Goal: Task Accomplishment & Management: Manage account settings

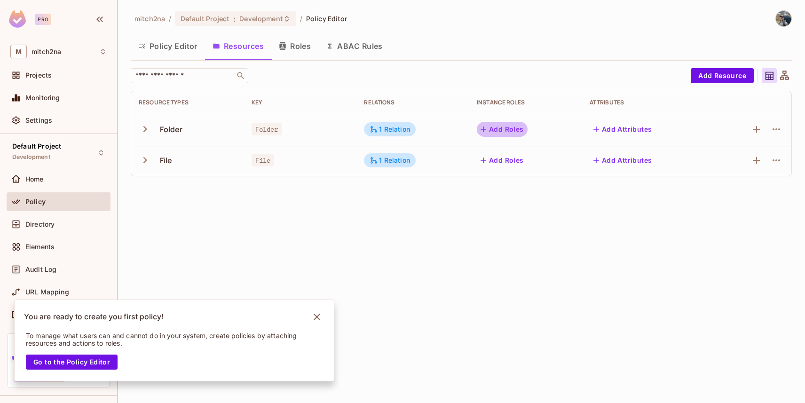
click at [505, 127] on button "Add Roles" at bounding box center [502, 129] width 51 height 15
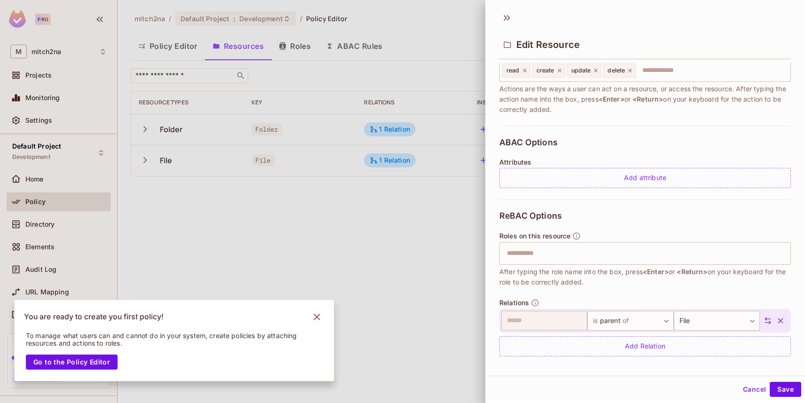
scroll to position [141, 0]
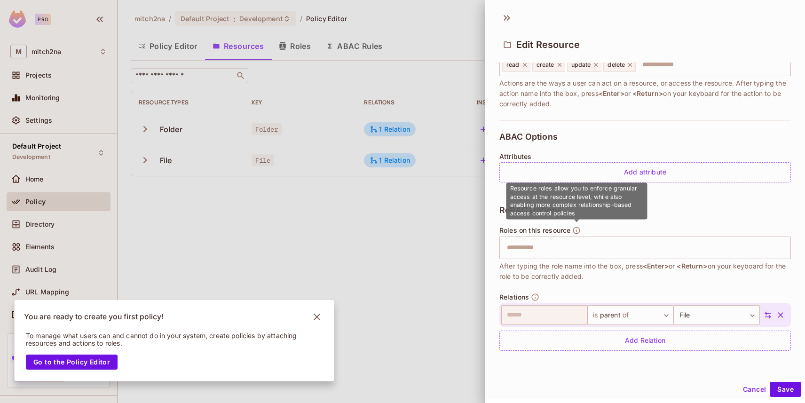
click at [578, 230] on icon "button" at bounding box center [576, 230] width 8 height 8
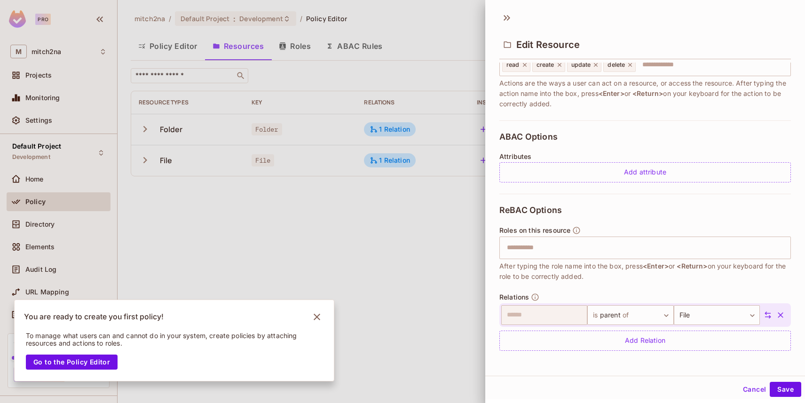
click at [423, 220] on div at bounding box center [402, 201] width 805 height 403
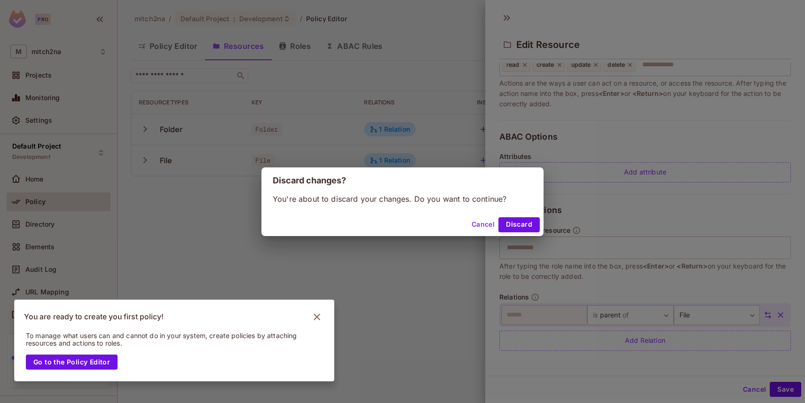
click at [489, 226] on button "Cancel" at bounding box center [483, 224] width 31 height 15
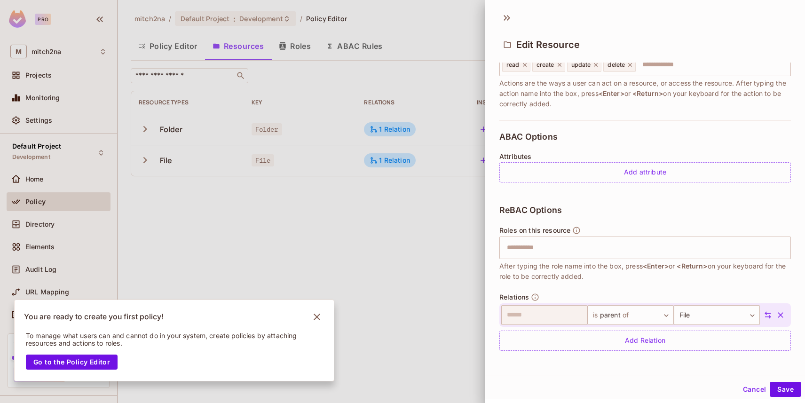
click at [748, 385] on button "Cancel" at bounding box center [754, 389] width 31 height 15
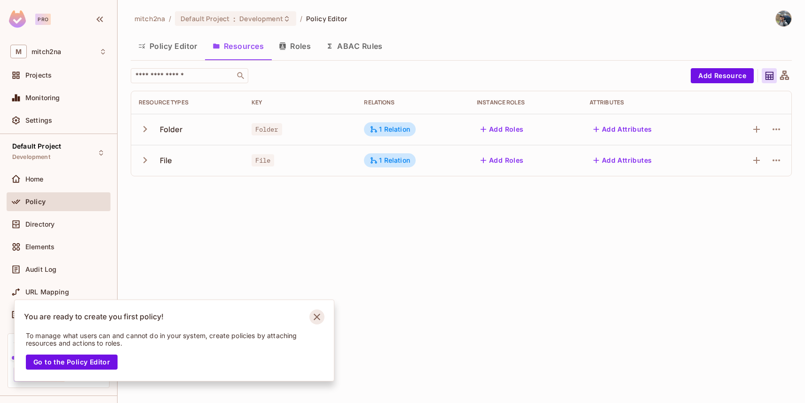
click at [316, 318] on icon "Notifications Alt+T" at bounding box center [316, 316] width 15 height 15
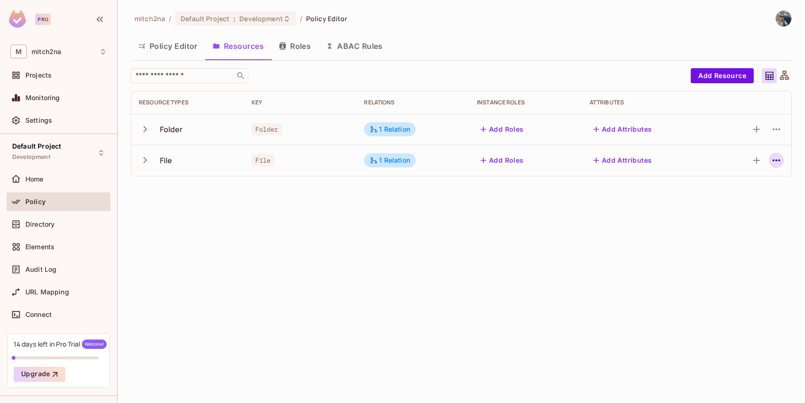
click at [782, 162] on button "button" at bounding box center [776, 160] width 15 height 15
click at [740, 196] on div "Edit Resource" at bounding box center [735, 197] width 44 height 9
click at [776, 161] on icon "button" at bounding box center [776, 160] width 8 height 2
click at [726, 198] on div "Edit Resource" at bounding box center [735, 197] width 44 height 9
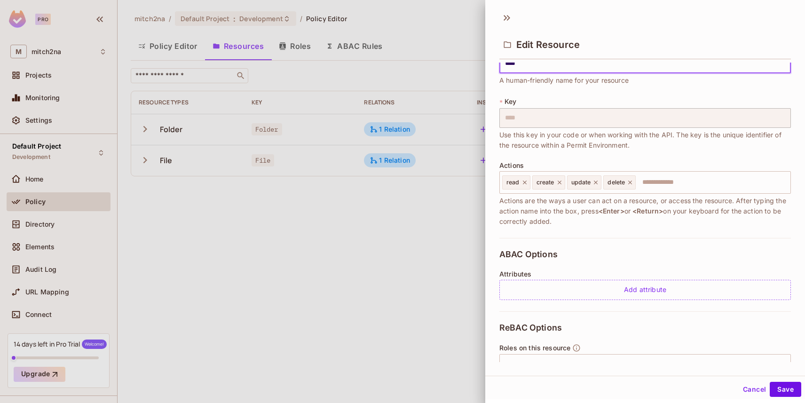
scroll to position [0, 0]
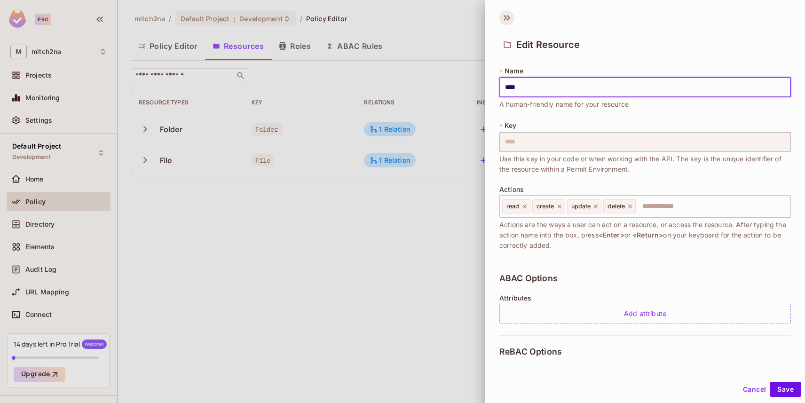
click at [500, 19] on icon at bounding box center [506, 17] width 15 height 15
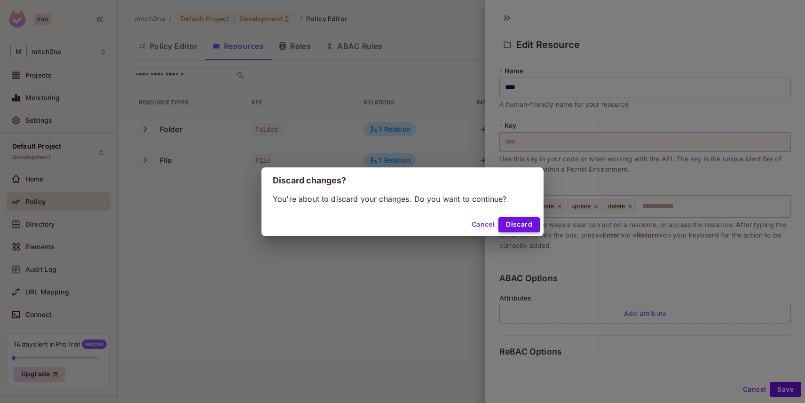
click at [517, 224] on button "Discard" at bounding box center [518, 224] width 41 height 15
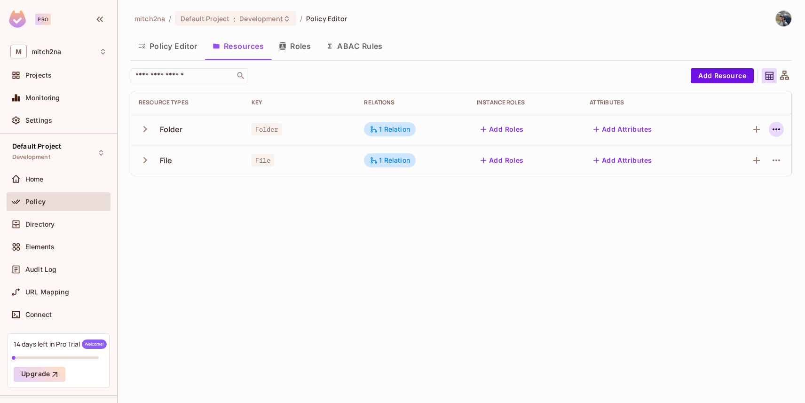
click at [773, 130] on icon "button" at bounding box center [776, 129] width 8 height 2
click at [723, 161] on span "Edit Resource" at bounding box center [735, 166] width 50 height 15
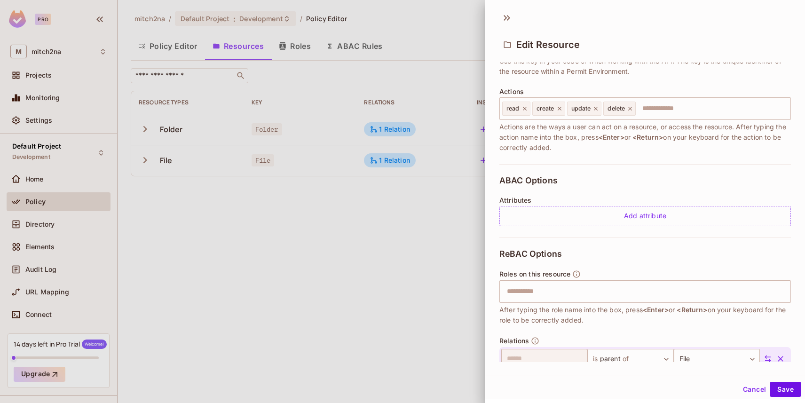
scroll to position [141, 0]
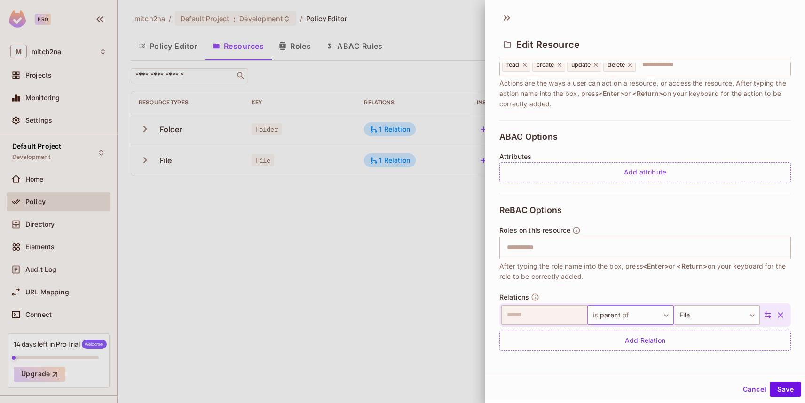
click at [625, 313] on body "Pro M mitch2na Projects Monitoring Settings Default Project Development Home Po…" at bounding box center [402, 201] width 805 height 403
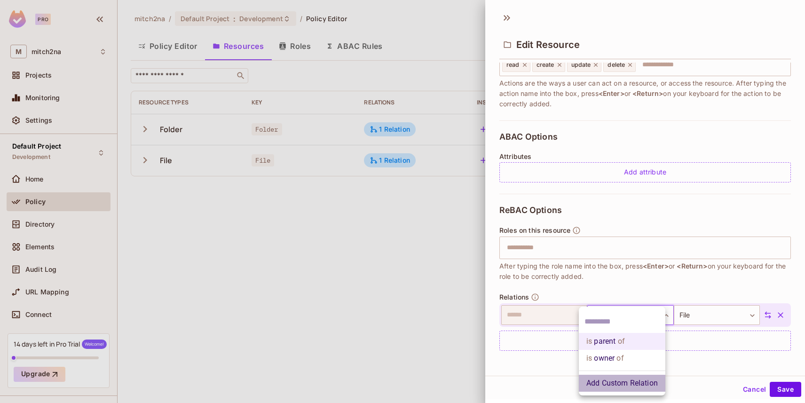
click at [628, 383] on li "Add Custom Relation" at bounding box center [622, 383] width 86 height 17
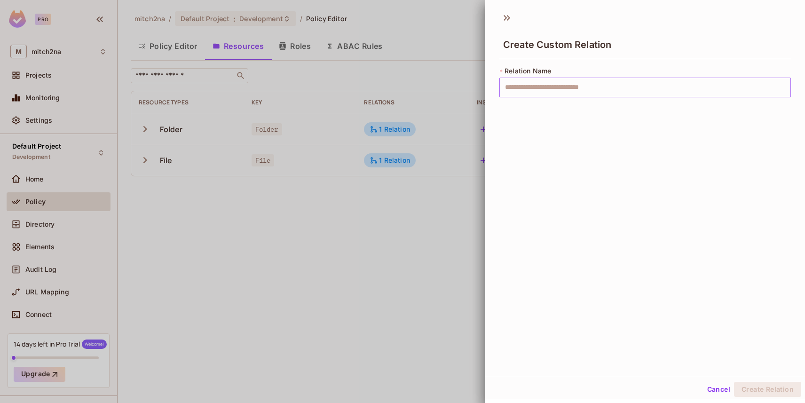
click at [538, 94] on input "text" at bounding box center [644, 88] width 291 height 20
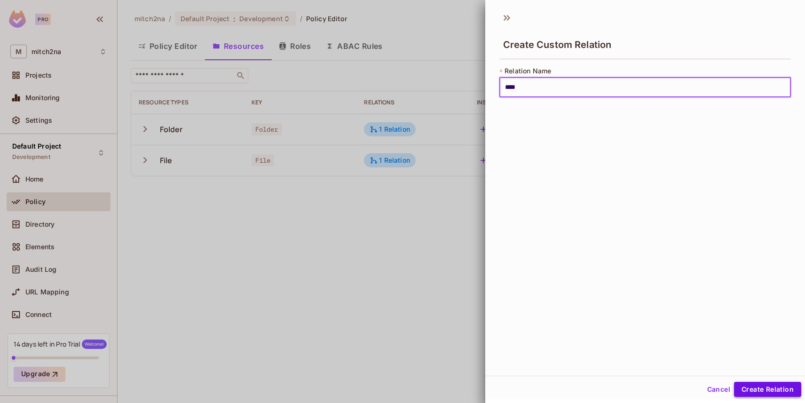
type input "****"
click at [772, 391] on button "Create Relation" at bounding box center [767, 389] width 67 height 15
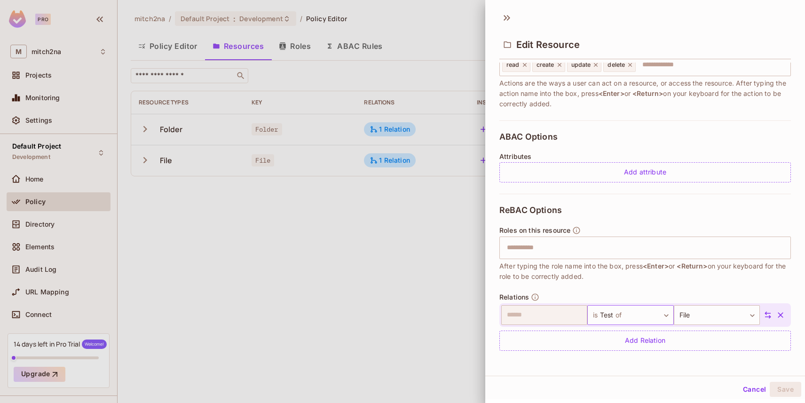
click at [612, 314] on body "Pro M mitch2na Projects Monitoring Settings Default Project Development Home Po…" at bounding box center [402, 201] width 805 height 403
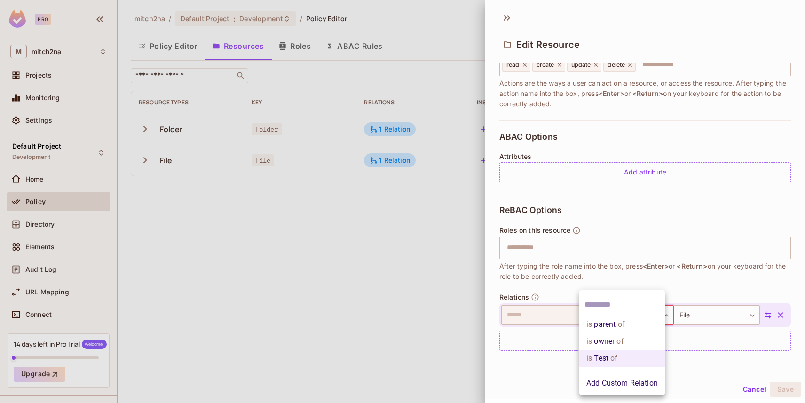
click at [618, 327] on span "of" at bounding box center [619, 324] width 9 height 11
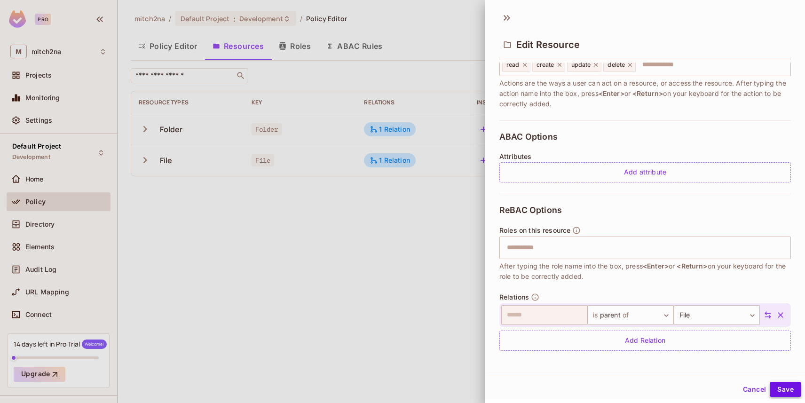
click at [783, 388] on button "Save" at bounding box center [784, 389] width 31 height 15
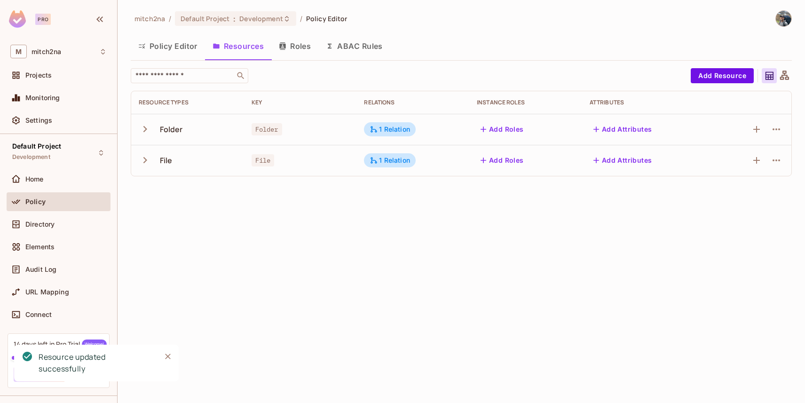
click at [299, 44] on button "Roles" at bounding box center [294, 46] width 47 height 24
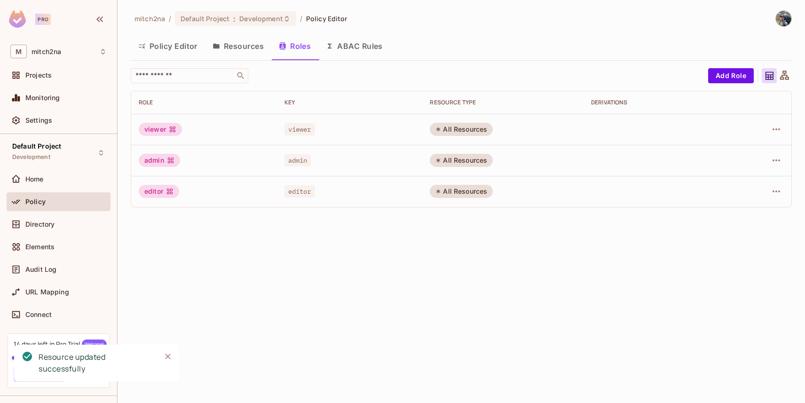
click at [355, 46] on button "ABAC Rules" at bounding box center [354, 46] width 72 height 24
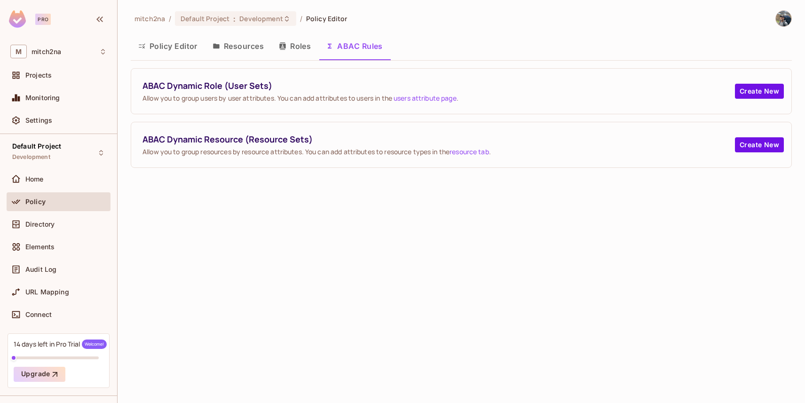
drag, startPoint x: 292, startPoint y: 49, endPoint x: 267, endPoint y: 48, distance: 24.5
click at [292, 49] on button "Roles" at bounding box center [294, 46] width 47 height 24
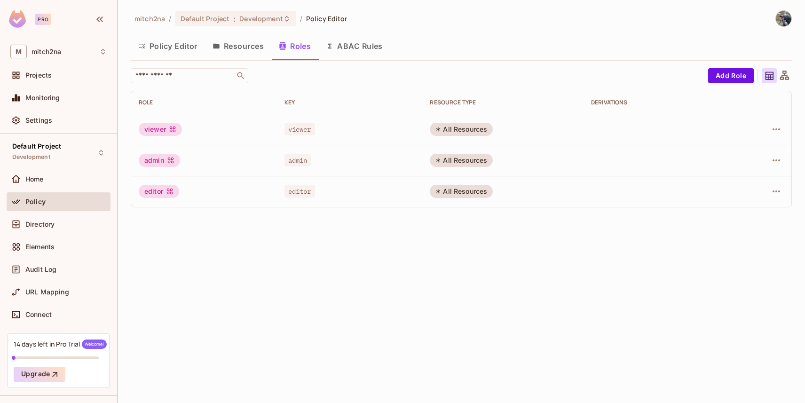
click at [245, 45] on button "Resources" at bounding box center [238, 46] width 66 height 24
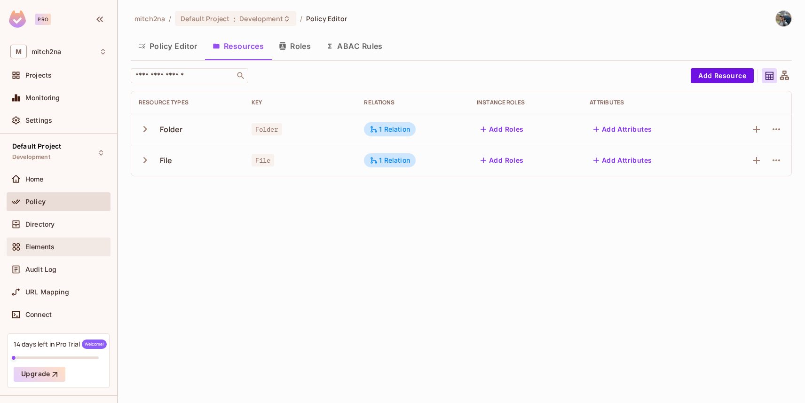
click at [50, 247] on span "Elements" at bounding box center [39, 247] width 29 height 8
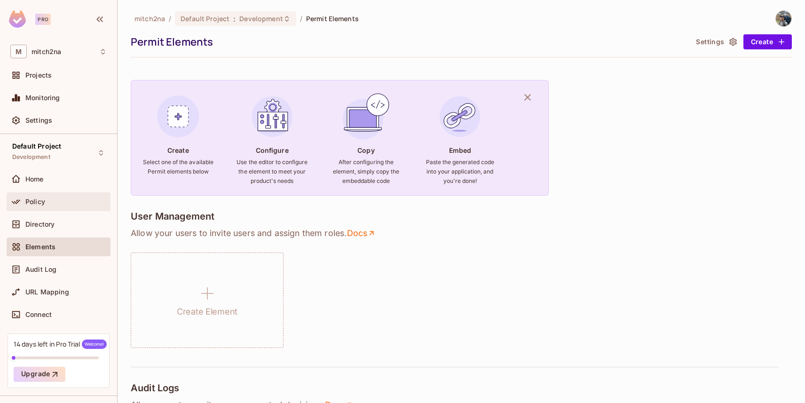
click at [48, 204] on div "Policy" at bounding box center [65, 202] width 81 height 8
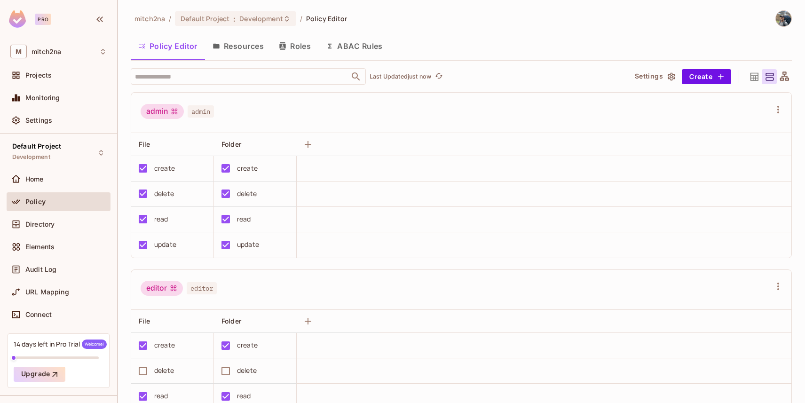
click at [244, 51] on button "Resources" at bounding box center [238, 46] width 66 height 24
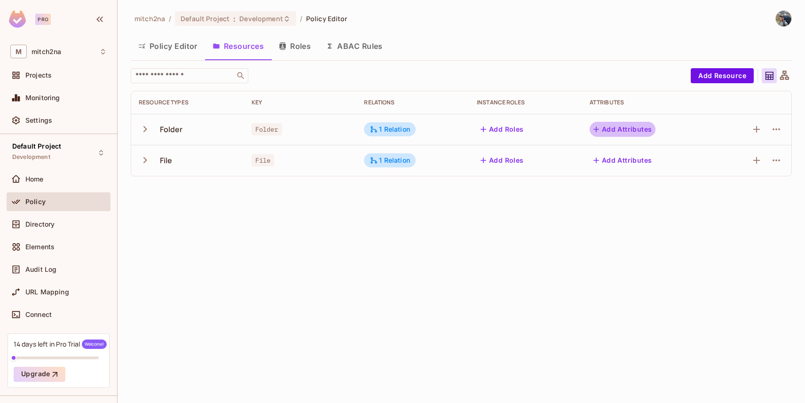
click at [641, 130] on button "Add Attributes" at bounding box center [622, 129] width 66 height 15
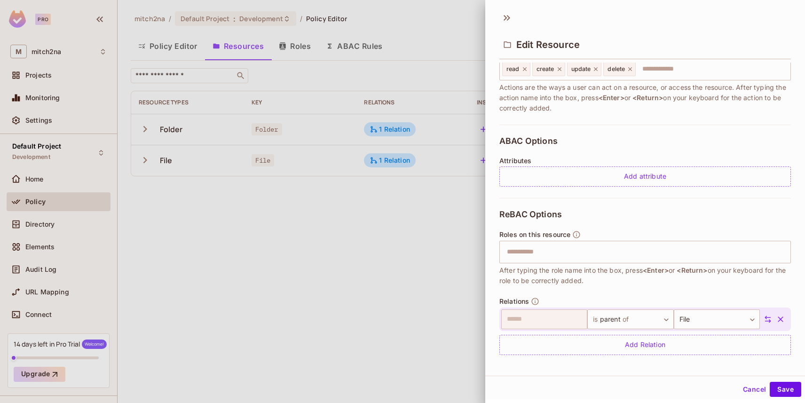
scroll to position [141, 0]
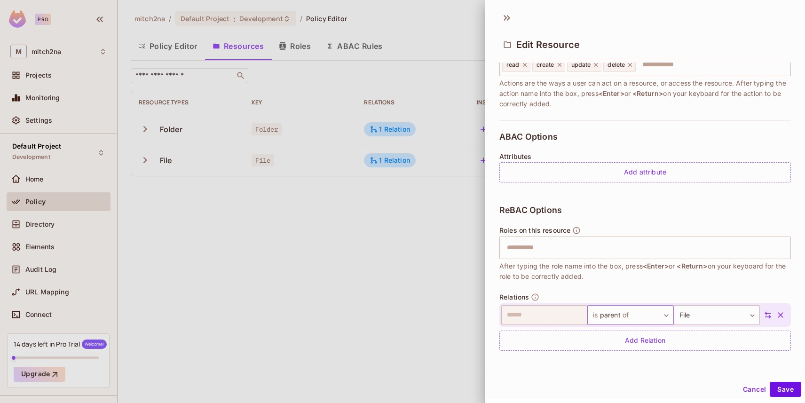
click at [626, 308] on body "Pro M mitch2na Projects Monitoring Settings Default Project Development Home Po…" at bounding box center [402, 201] width 805 height 403
click at [616, 280] on div at bounding box center [402, 201] width 805 height 403
click at [759, 387] on button "Cancel" at bounding box center [754, 389] width 31 height 15
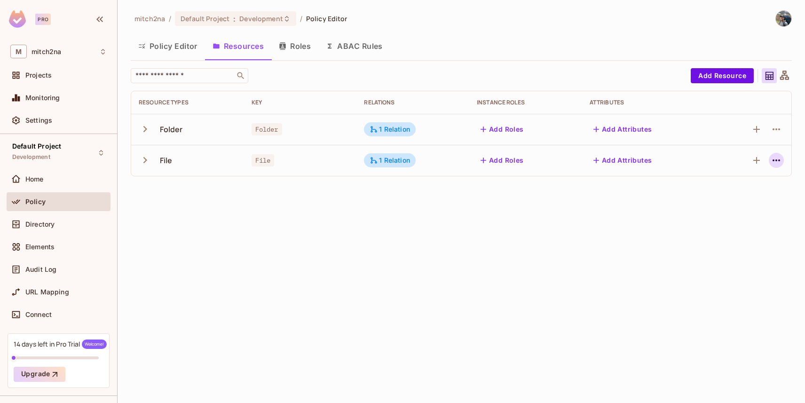
click at [776, 159] on icon "button" at bounding box center [776, 160] width 8 height 2
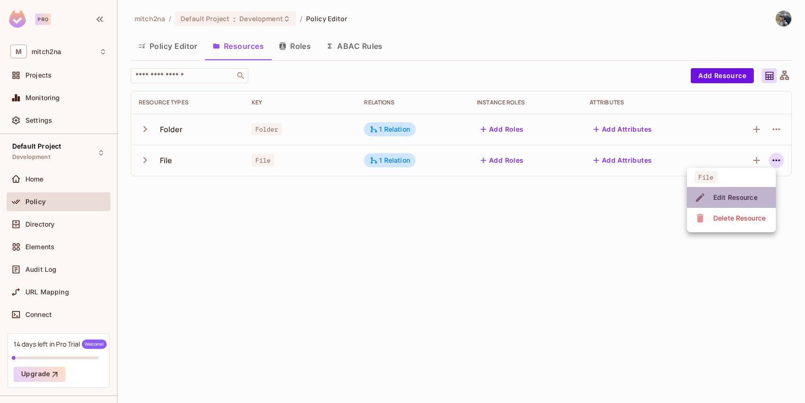
click at [746, 195] on div "Edit Resource" at bounding box center [735, 197] width 44 height 9
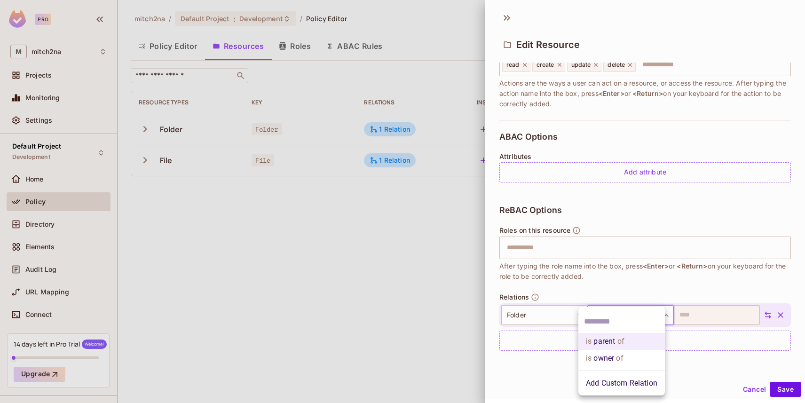
click at [627, 311] on body "Pro M mitch2na Projects Monitoring Settings Default Project Development Home Po…" at bounding box center [402, 201] width 805 height 403
click at [617, 279] on div at bounding box center [402, 201] width 805 height 403
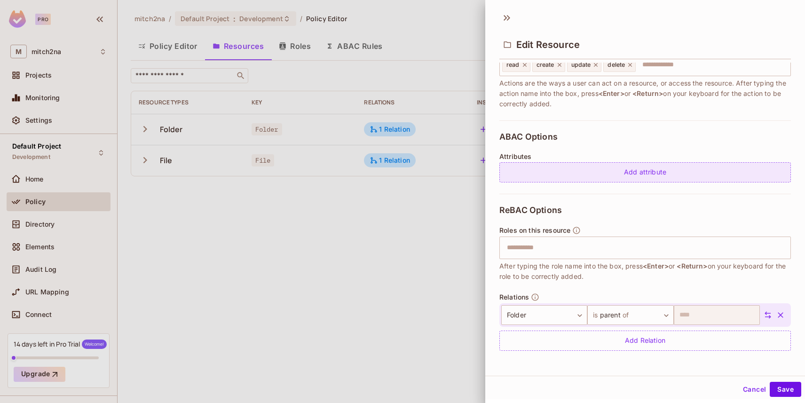
click at [580, 174] on div "Add attribute" at bounding box center [644, 172] width 291 height 20
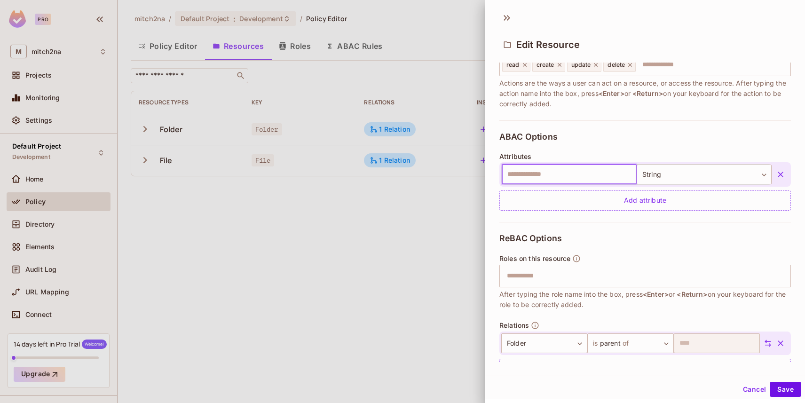
click at [553, 172] on input "text" at bounding box center [569, 175] width 135 height 20
click at [772, 173] on button "button" at bounding box center [780, 174] width 17 height 17
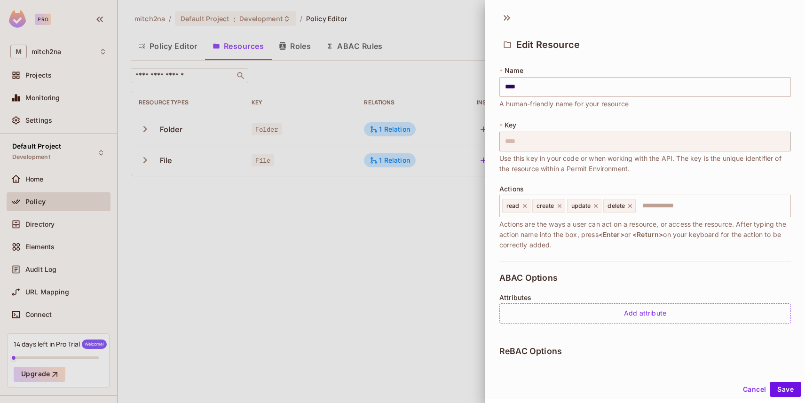
scroll to position [0, 0]
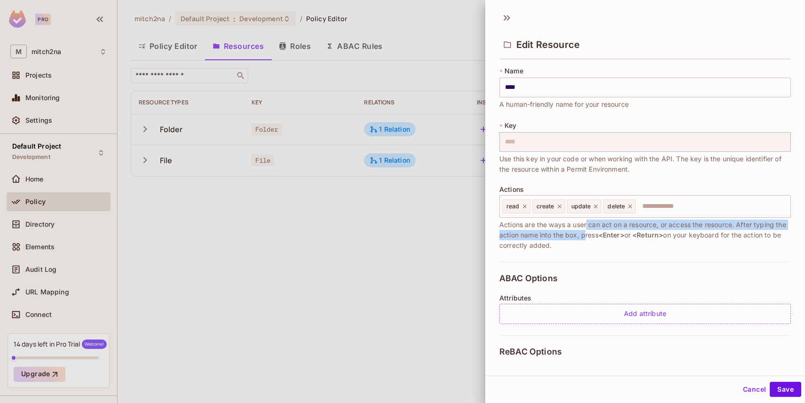
drag, startPoint x: 586, startPoint y: 225, endPoint x: 595, endPoint y: 232, distance: 11.7
click at [595, 233] on span "Actions are the ways a user can act on a resource, or access the resource. Afte…" at bounding box center [644, 235] width 291 height 31
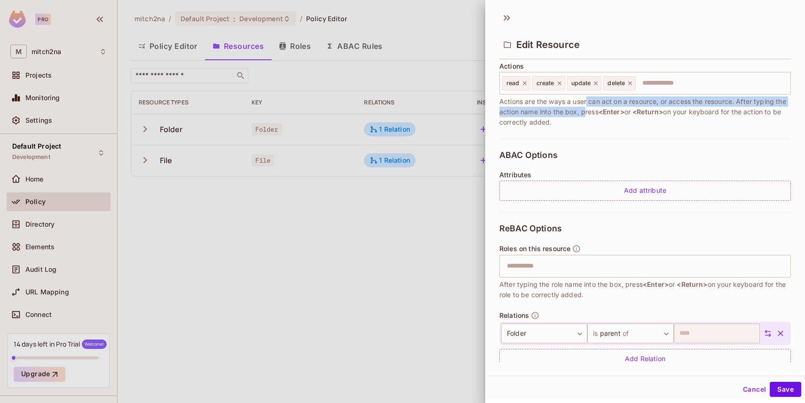
scroll to position [141, 0]
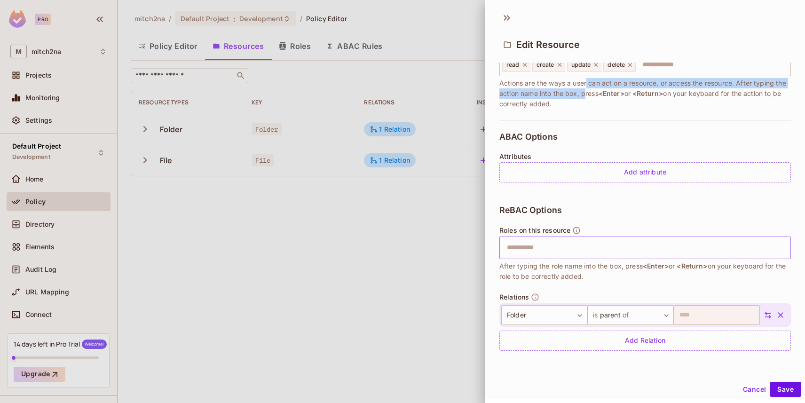
click at [524, 253] on input "text" at bounding box center [643, 247] width 285 height 19
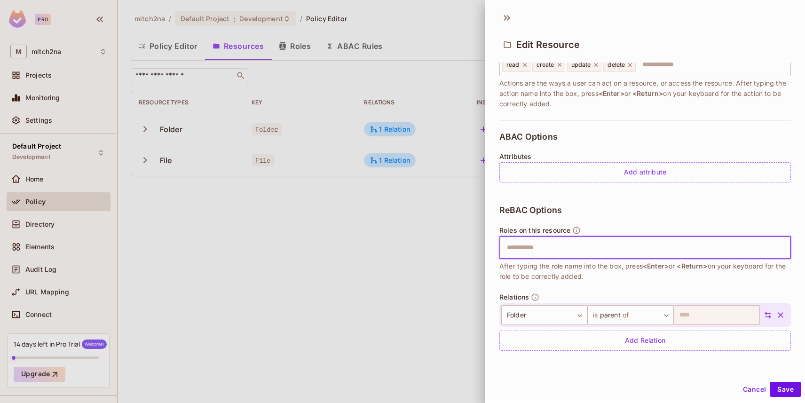
scroll to position [0, 0]
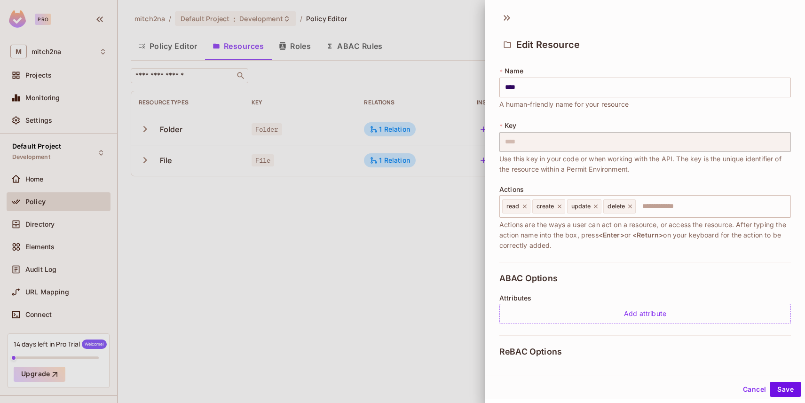
click at [391, 65] on div at bounding box center [402, 201] width 805 height 403
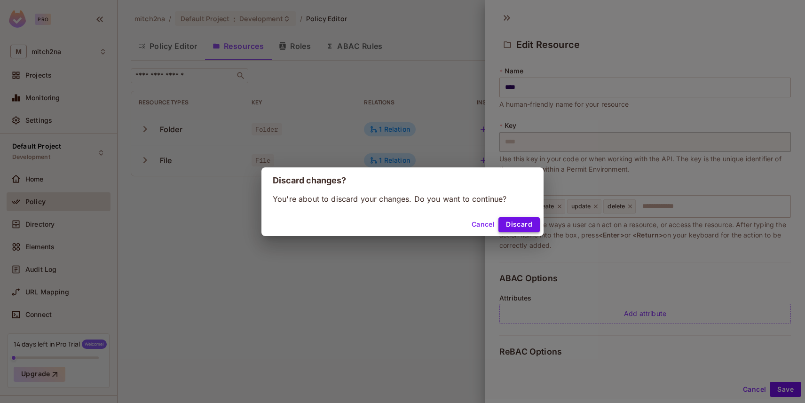
click at [526, 224] on button "Discard" at bounding box center [518, 224] width 41 height 15
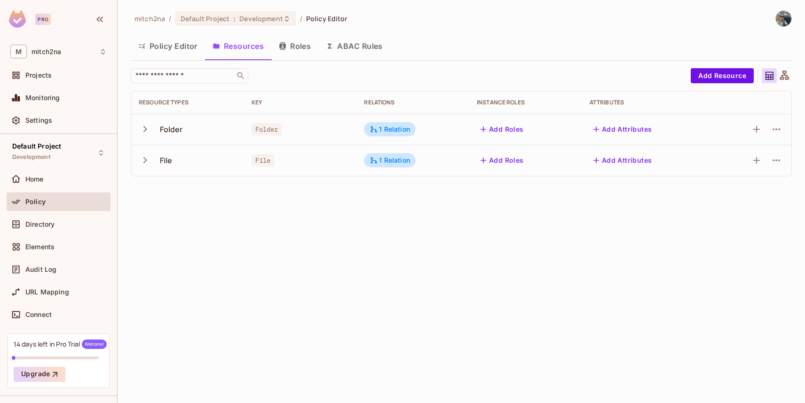
click at [296, 41] on button "Roles" at bounding box center [294, 46] width 47 height 24
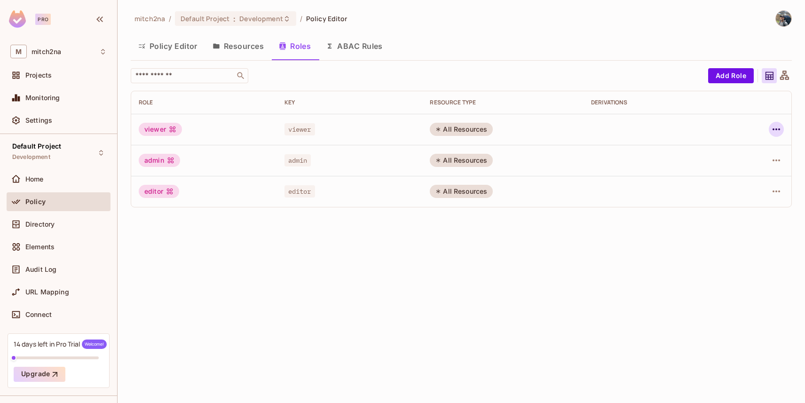
click at [773, 129] on icon "button" at bounding box center [776, 129] width 8 height 2
click at [736, 148] on div "Edit Role" at bounding box center [734, 150] width 28 height 9
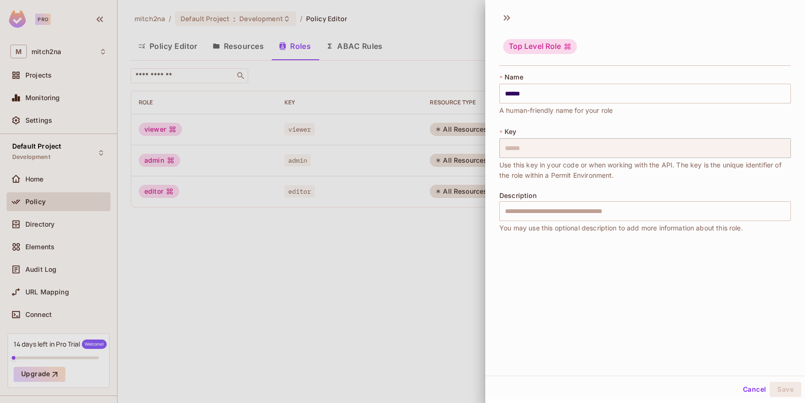
click at [756, 385] on button "Cancel" at bounding box center [754, 389] width 31 height 15
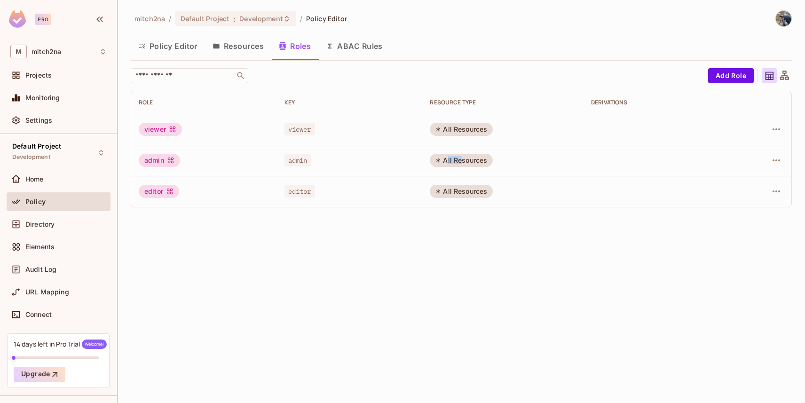
click at [458, 157] on div "All Resources" at bounding box center [461, 160] width 63 height 13
click at [457, 157] on div "All Resources" at bounding box center [461, 160] width 63 height 13
click at [458, 157] on div "All Resources" at bounding box center [461, 160] width 63 height 13
click at [778, 157] on icon "button" at bounding box center [775, 160] width 11 height 11
click at [730, 198] on div "Edit Attributes" at bounding box center [743, 202] width 47 height 9
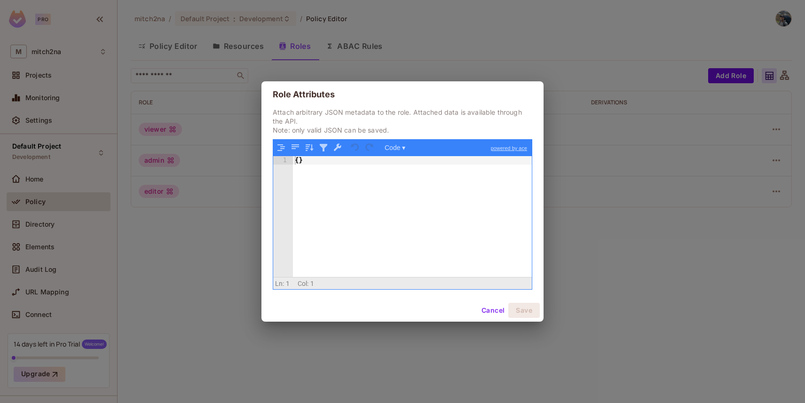
click at [493, 306] on button "Cancel" at bounding box center [493, 310] width 31 height 15
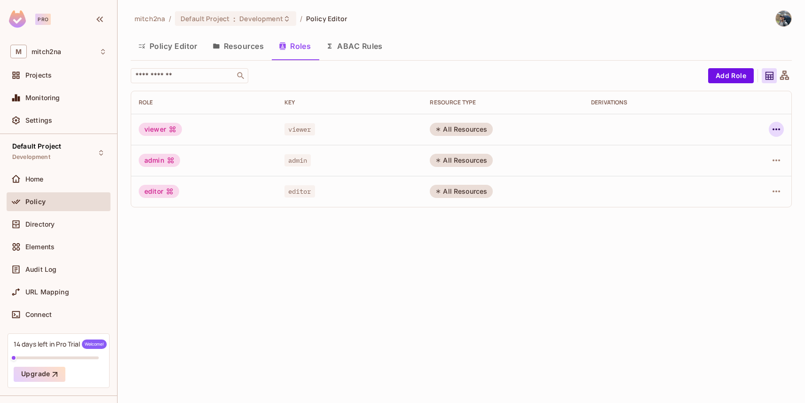
click at [774, 130] on icon "button" at bounding box center [775, 129] width 11 height 11
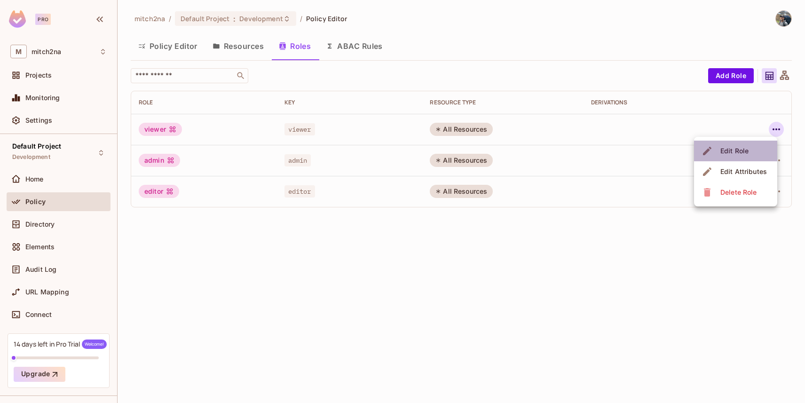
click at [755, 154] on li "Edit Role" at bounding box center [735, 151] width 83 height 21
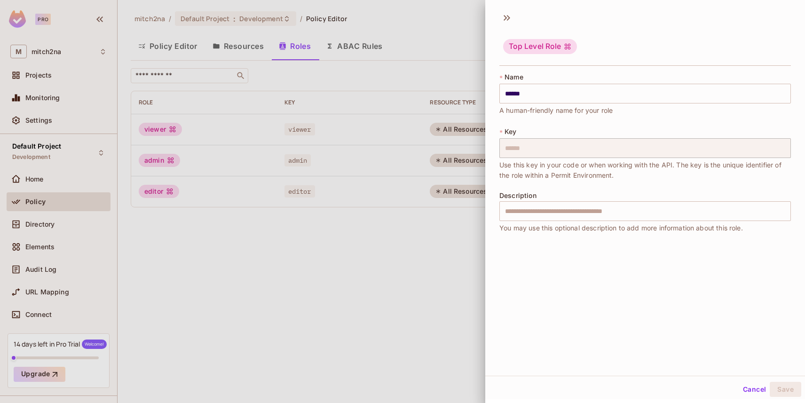
click at [535, 42] on div "Top Level Role" at bounding box center [540, 46] width 74 height 15
click at [569, 43] on icon at bounding box center [568, 47] width 8 height 8
click at [507, 14] on icon at bounding box center [506, 17] width 15 height 15
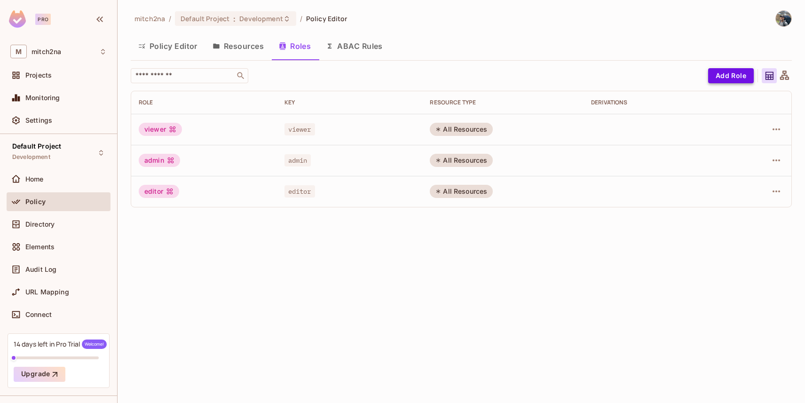
click at [721, 74] on button "Add Role" at bounding box center [731, 75] width 46 height 15
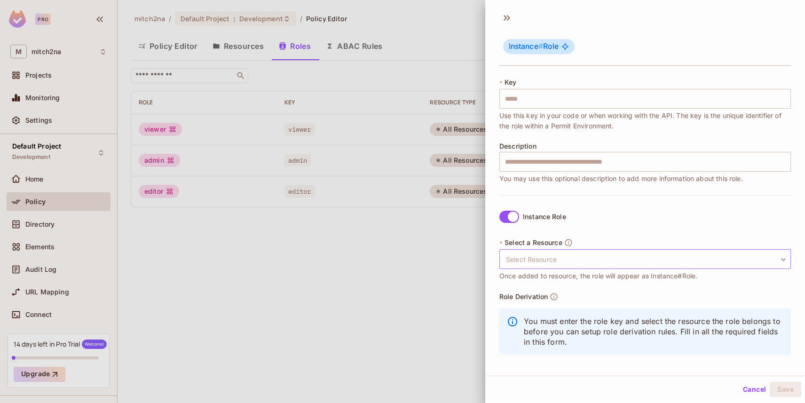
scroll to position [53, 0]
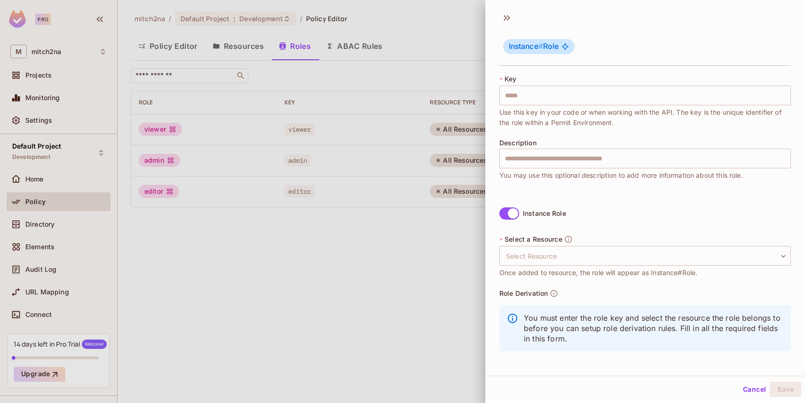
click at [539, 267] on div "* Select a Resource Select Resource ​ Select Resource Once added to resource, t…" at bounding box center [644, 256] width 291 height 43
click at [540, 262] on body "Pro M mitch2na Projects Monitoring Settings Default Project Development Home Po…" at bounding box center [402, 201] width 805 height 403
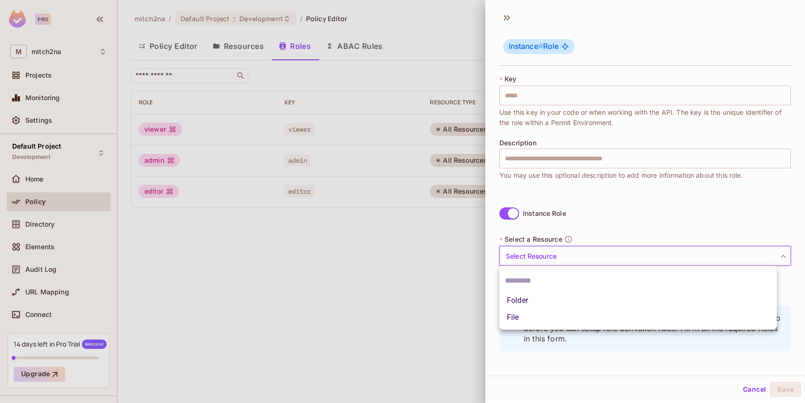
click at [538, 298] on li "Folder" at bounding box center [637, 300] width 277 height 17
type input "******"
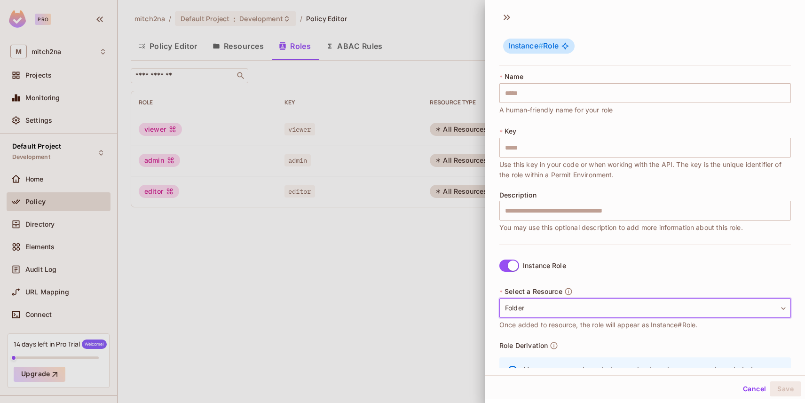
scroll to position [0, 0]
click at [565, 45] on icon at bounding box center [565, 47] width 8 height 8
click at [511, 18] on icon at bounding box center [506, 17] width 15 height 15
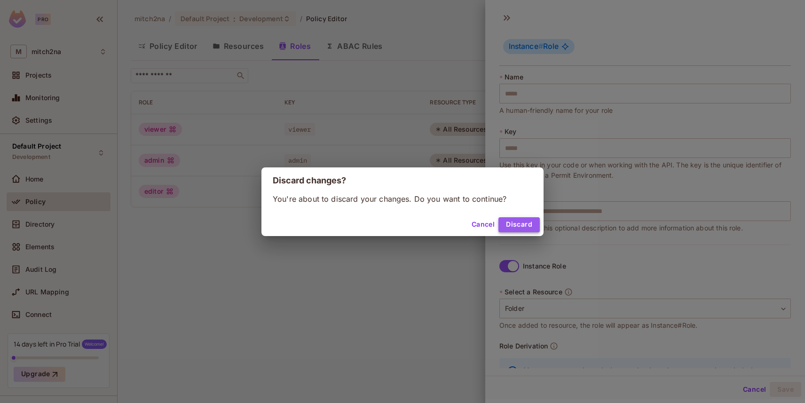
click at [526, 220] on button "Discard" at bounding box center [518, 224] width 41 height 15
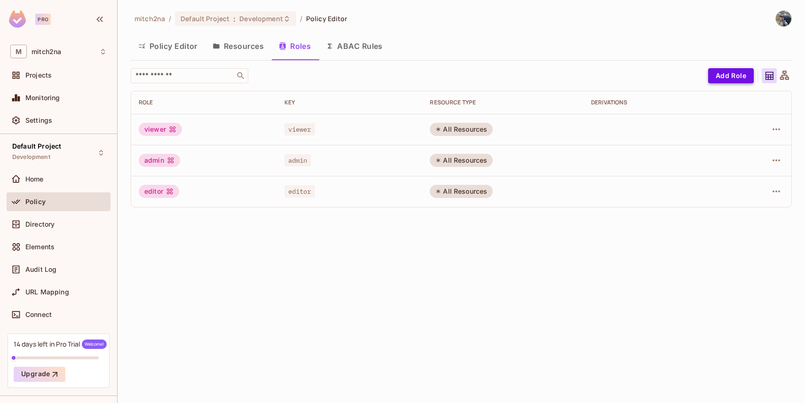
click at [741, 73] on button "Add Role" at bounding box center [731, 75] width 46 height 15
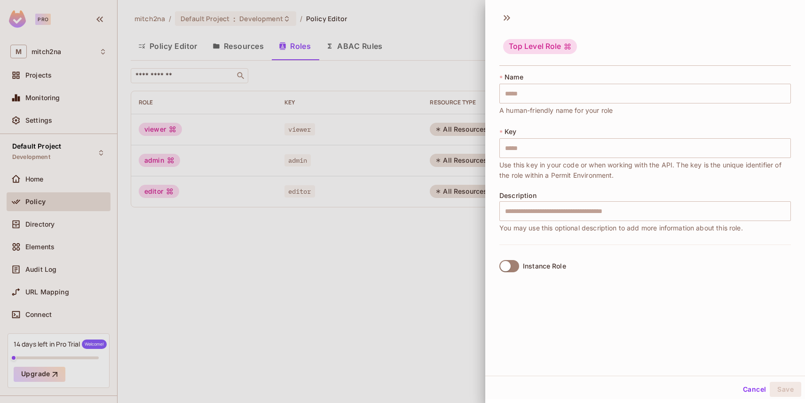
click at [521, 264] on label "Instance Role" at bounding box center [530, 266] width 71 height 20
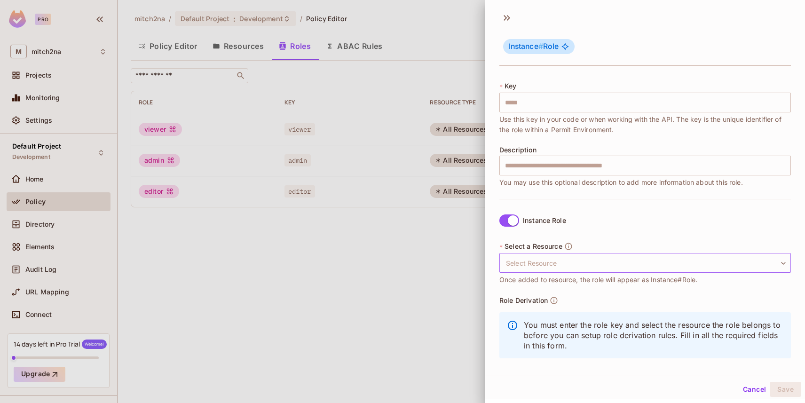
scroll to position [53, 0]
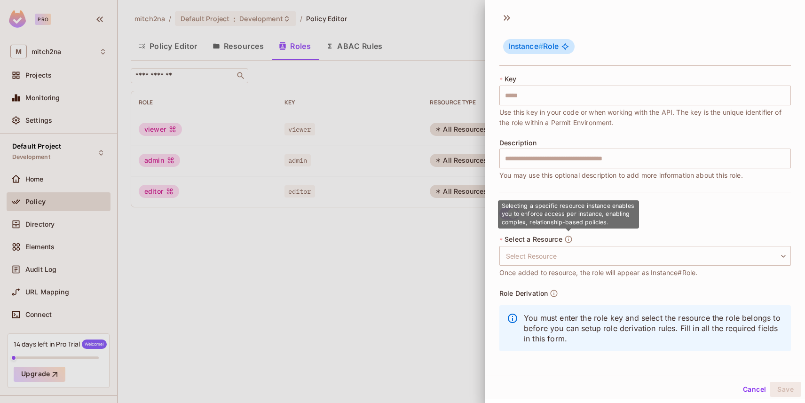
click at [571, 238] on icon "button" at bounding box center [568, 239] width 7 height 7
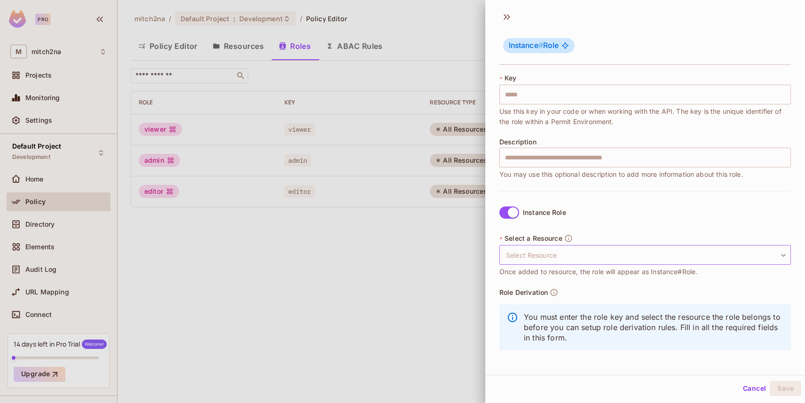
scroll to position [1, 0]
click at [756, 385] on button "Cancel" at bounding box center [754, 387] width 31 height 15
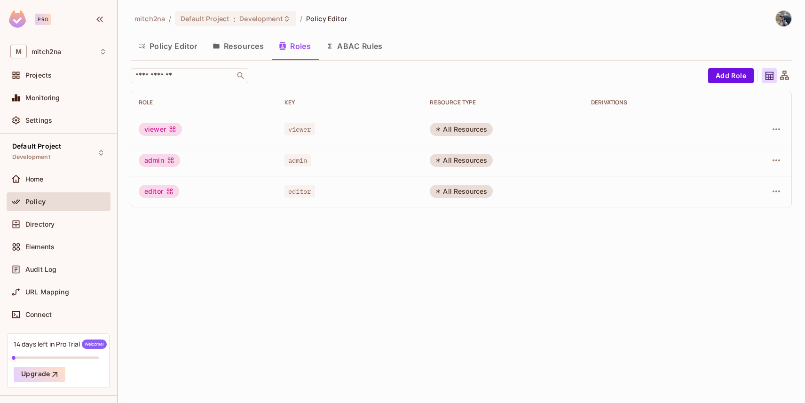
click at [228, 45] on button "Resources" at bounding box center [238, 46] width 66 height 24
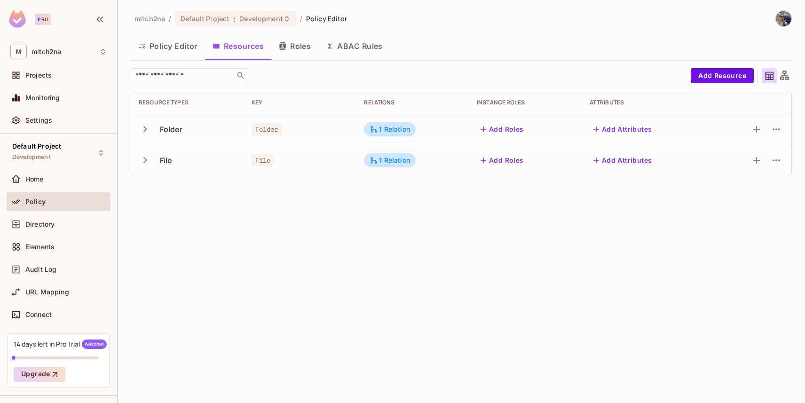
click at [378, 40] on button "ABAC Rules" at bounding box center [354, 46] width 72 height 24
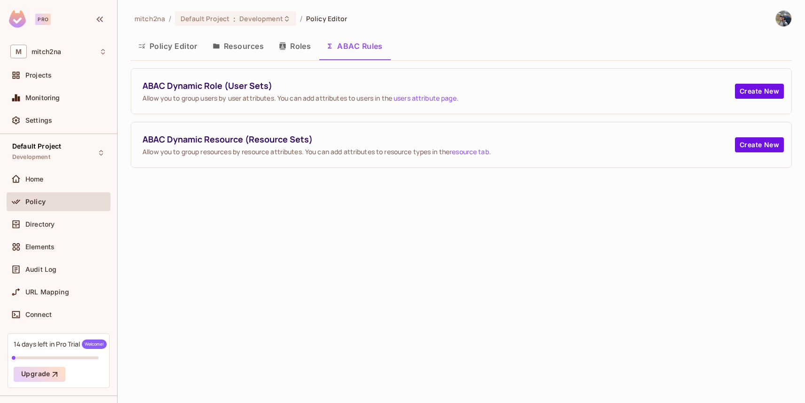
click at [176, 47] on button "Policy Editor" at bounding box center [168, 46] width 74 height 24
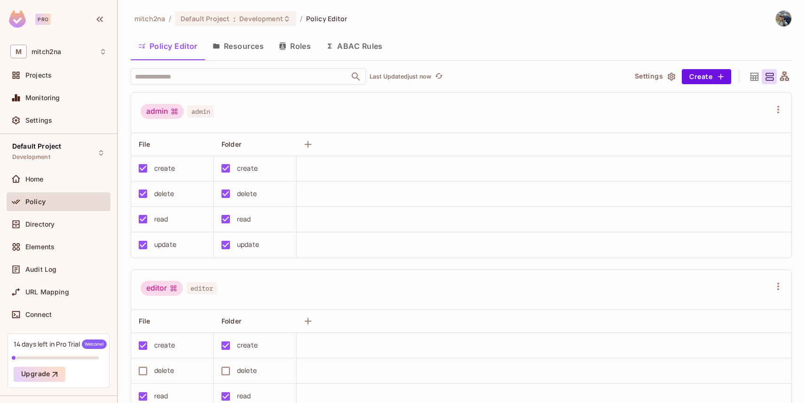
click at [238, 50] on button "Resources" at bounding box center [238, 46] width 66 height 24
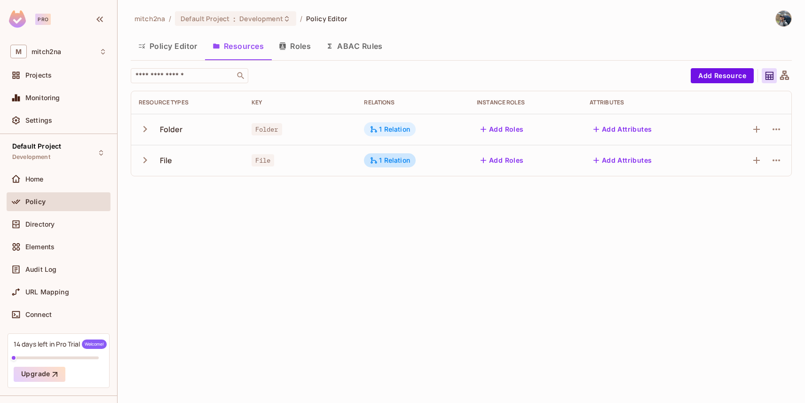
click at [378, 129] on icon at bounding box center [373, 129] width 8 height 8
drag, startPoint x: 415, startPoint y: 157, endPoint x: 452, endPoint y: 160, distance: 36.8
click at [452, 160] on div "is parent of" at bounding box center [433, 158] width 42 height 9
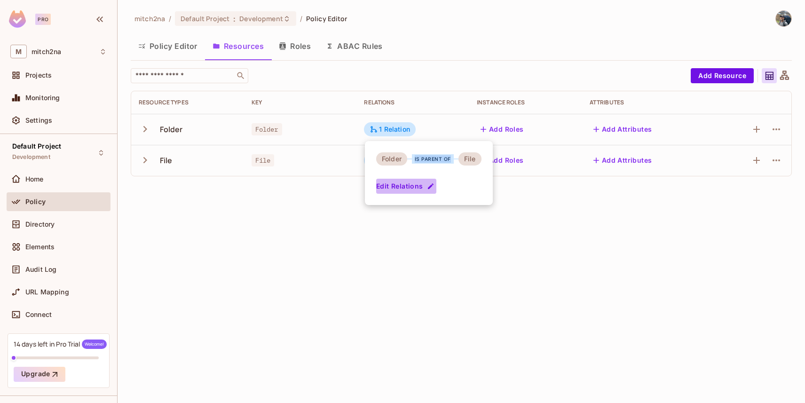
click at [425, 183] on button "Edit Relations" at bounding box center [406, 186] width 60 height 15
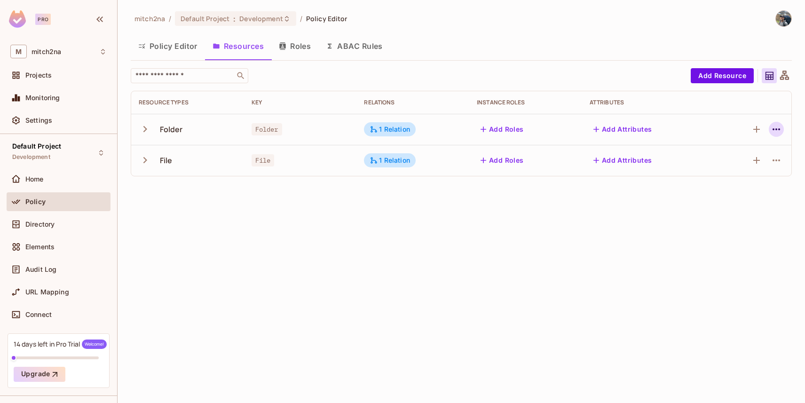
click at [780, 128] on icon "button" at bounding box center [775, 129] width 11 height 11
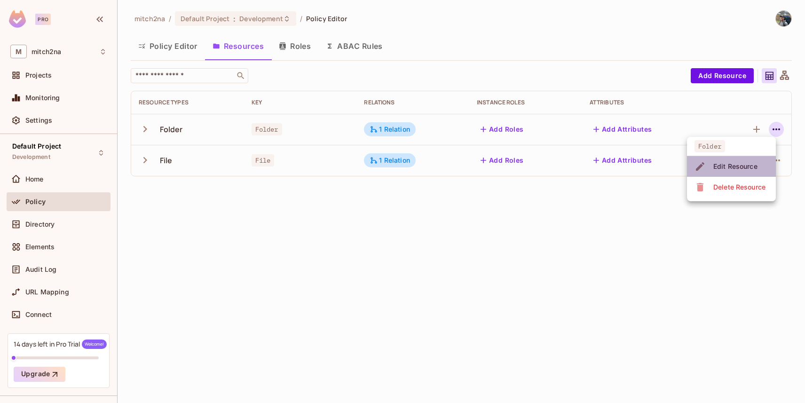
click at [736, 162] on div "Edit Resource" at bounding box center [735, 166] width 44 height 9
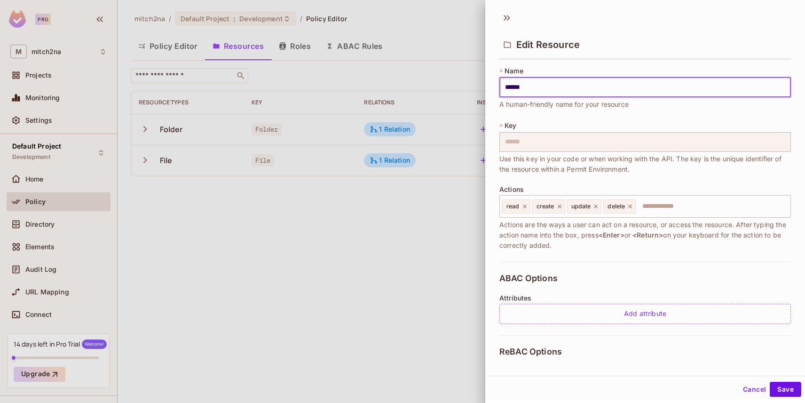
scroll to position [141, 0]
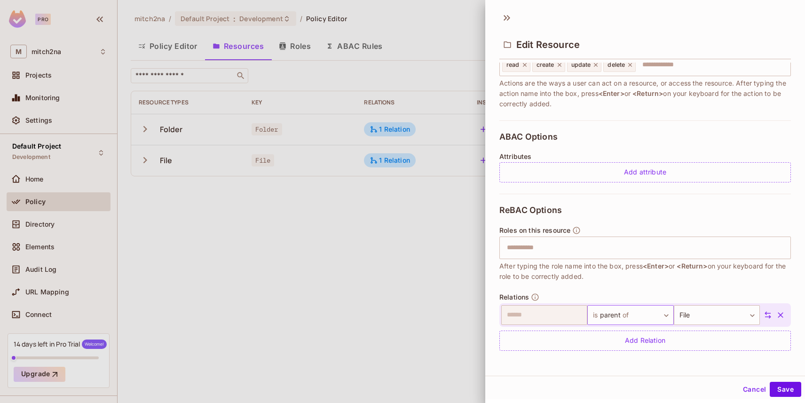
click at [626, 316] on body "Pro M mitch2na Projects Monitoring Settings Default Project Development Home Po…" at bounding box center [402, 201] width 805 height 403
click at [620, 279] on div at bounding box center [402, 201] width 805 height 403
drag, startPoint x: 501, startPoint y: 209, endPoint x: 566, endPoint y: 214, distance: 65.5
click at [566, 214] on div "ReBAC Options Roles on this resource ​ After typing the role name into the box,…" at bounding box center [644, 278] width 291 height 168
click at [552, 251] on input "text" at bounding box center [643, 247] width 285 height 19
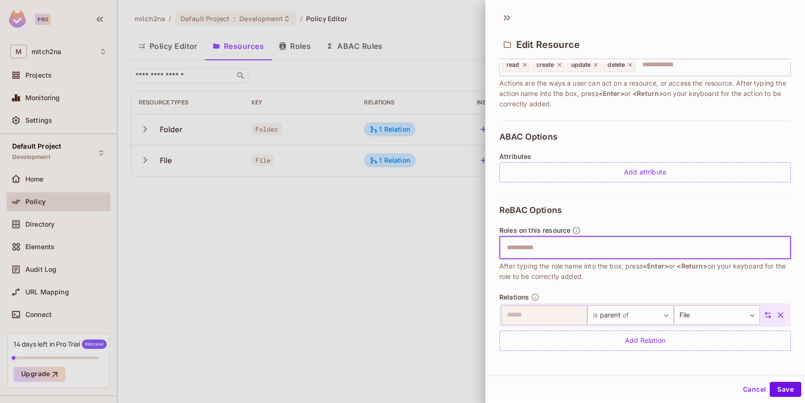
click at [760, 389] on button "Cancel" at bounding box center [754, 389] width 31 height 15
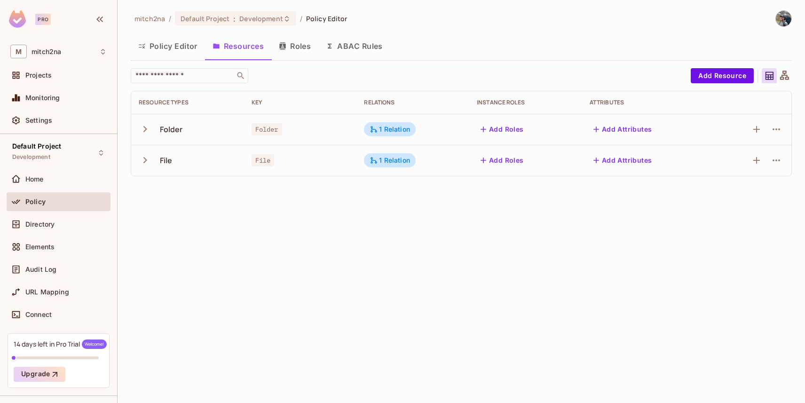
click at [173, 52] on button "Policy Editor" at bounding box center [168, 46] width 74 height 24
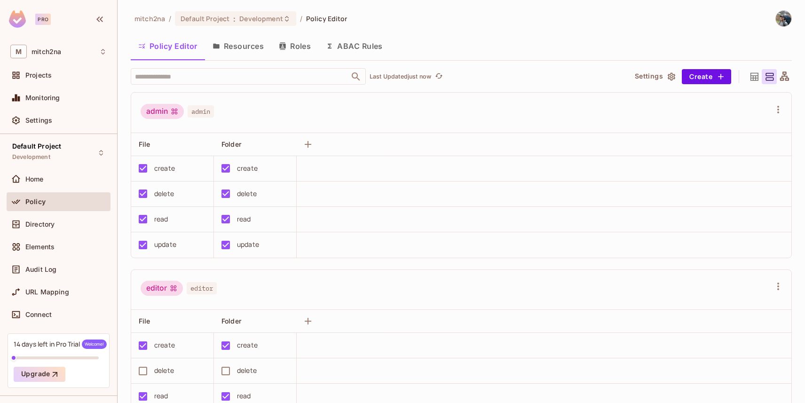
click at [296, 43] on button "Roles" at bounding box center [294, 46] width 47 height 24
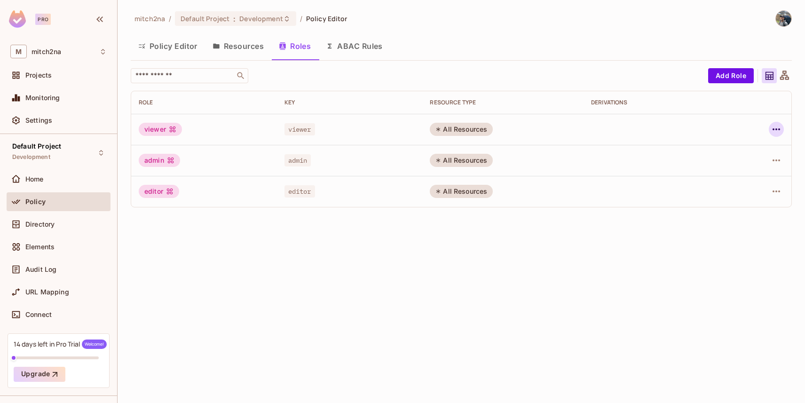
click at [773, 131] on icon "button" at bounding box center [775, 129] width 11 height 11
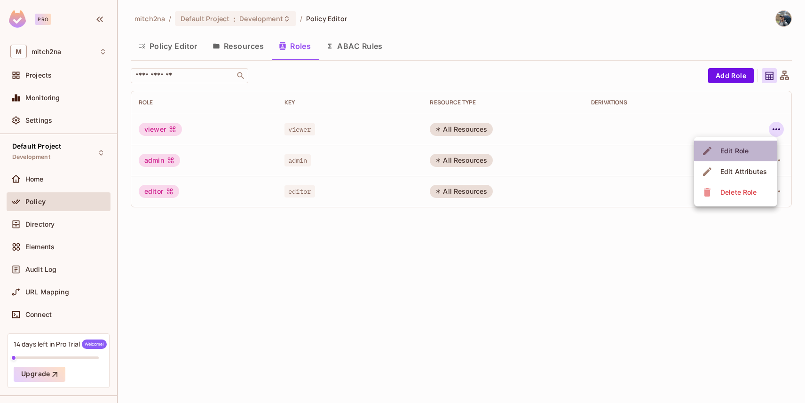
click at [753, 150] on li "Edit Role" at bounding box center [735, 151] width 83 height 21
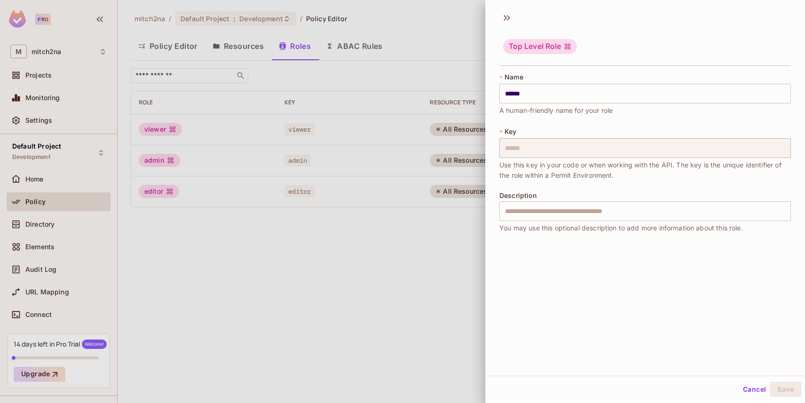
click at [746, 387] on button "Cancel" at bounding box center [754, 389] width 31 height 15
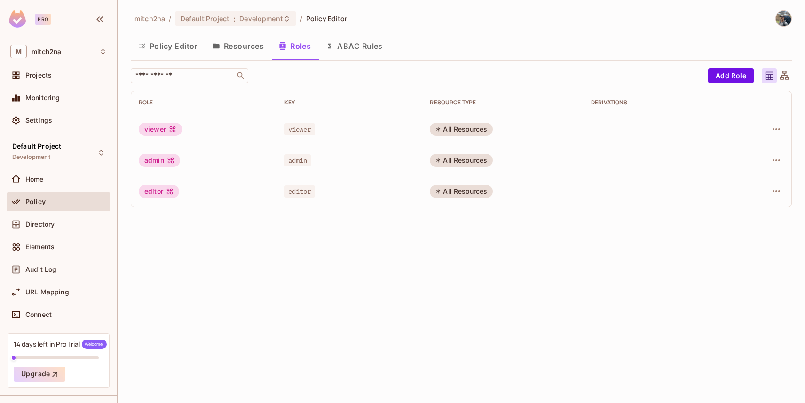
click at [177, 51] on button "Policy Editor" at bounding box center [168, 46] width 74 height 24
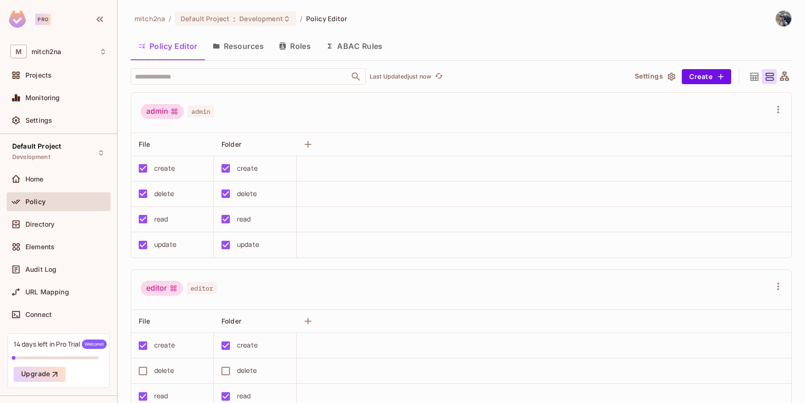
click at [242, 49] on button "Resources" at bounding box center [238, 46] width 66 height 24
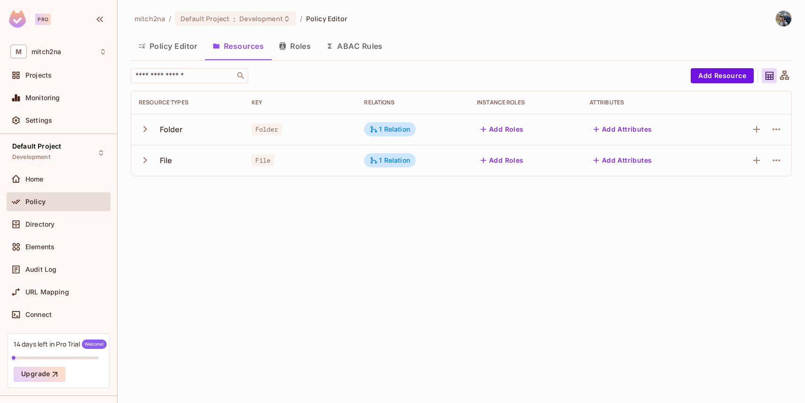
click at [165, 41] on button "Policy Editor" at bounding box center [168, 46] width 74 height 24
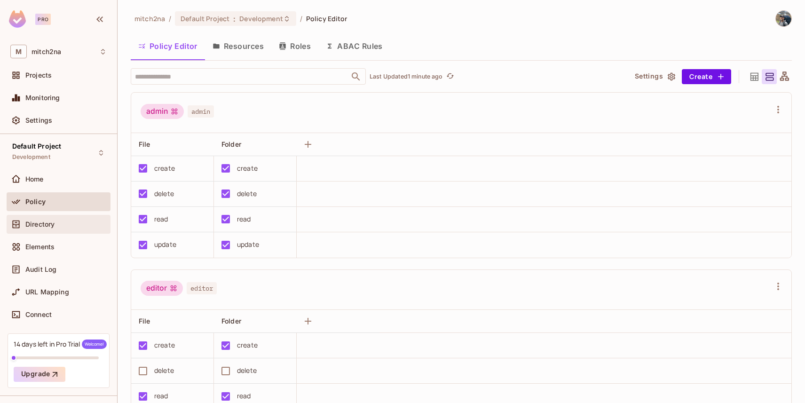
click at [62, 226] on div "Directory" at bounding box center [65, 224] width 81 height 8
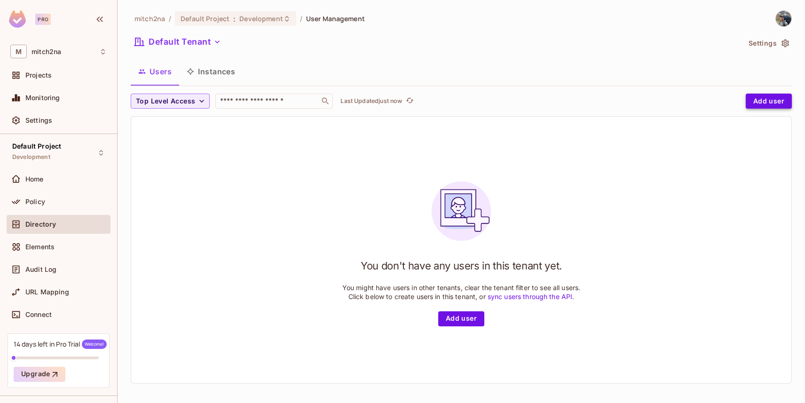
click at [753, 95] on button "Add user" at bounding box center [769, 101] width 46 height 15
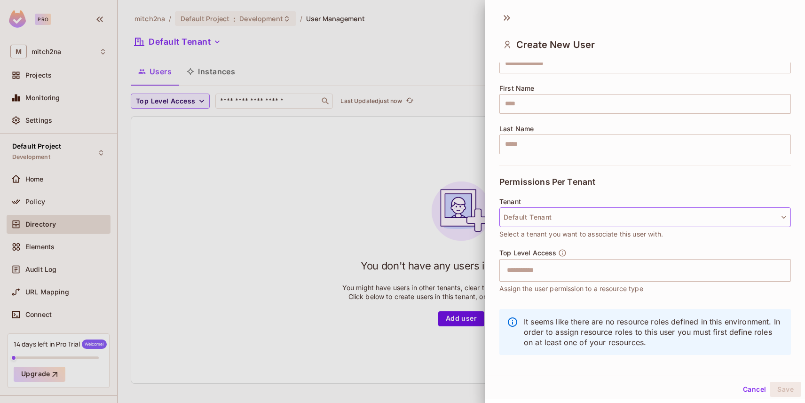
scroll to position [105, 0]
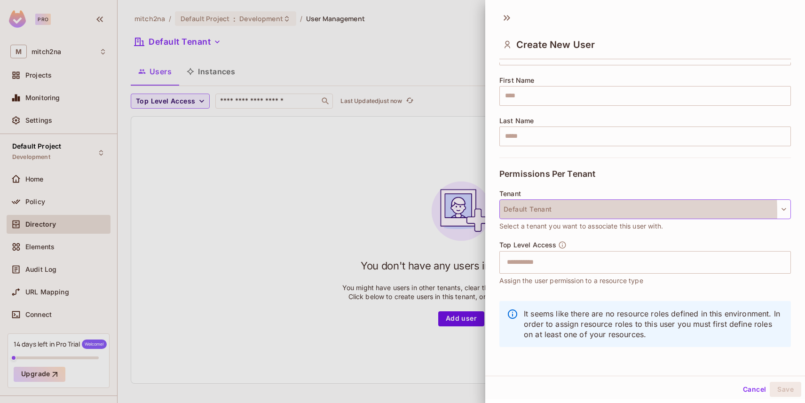
click at [540, 212] on button "Default Tenant" at bounding box center [644, 209] width 291 height 20
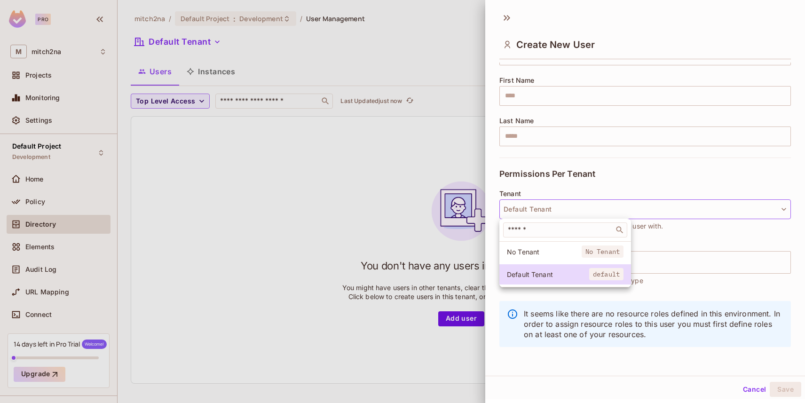
click at [683, 235] on div at bounding box center [402, 201] width 805 height 403
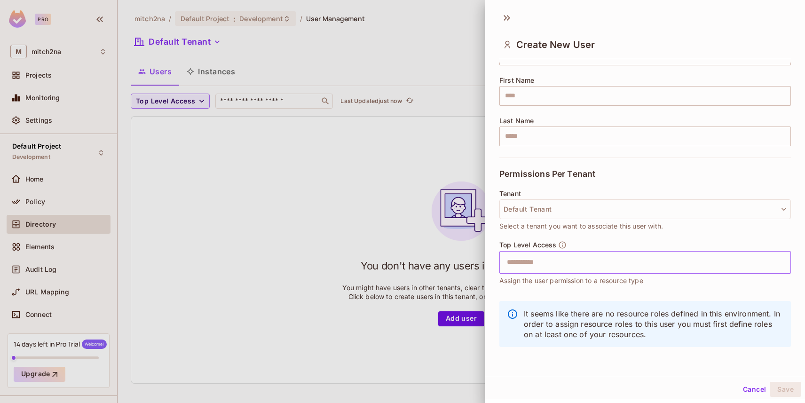
click at [561, 266] on input "text" at bounding box center [636, 262] width 271 height 19
click at [576, 237] on div "Tenant Default Tenant Select a tenant you want to associate this user with." at bounding box center [644, 215] width 291 height 51
click at [359, 157] on div at bounding box center [402, 201] width 805 height 403
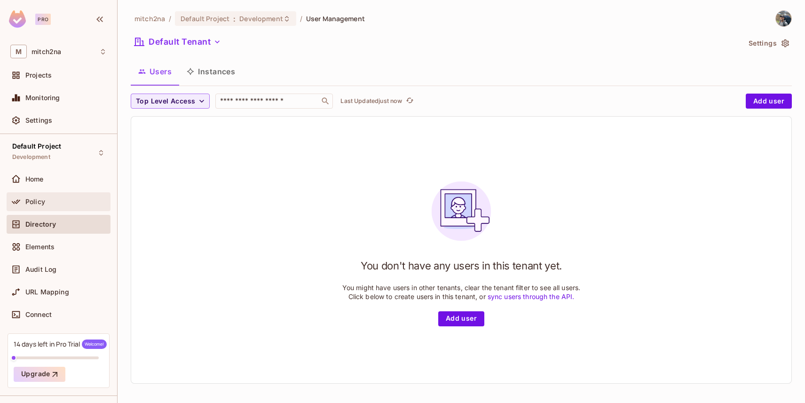
click at [47, 197] on div "Policy" at bounding box center [58, 201] width 96 height 11
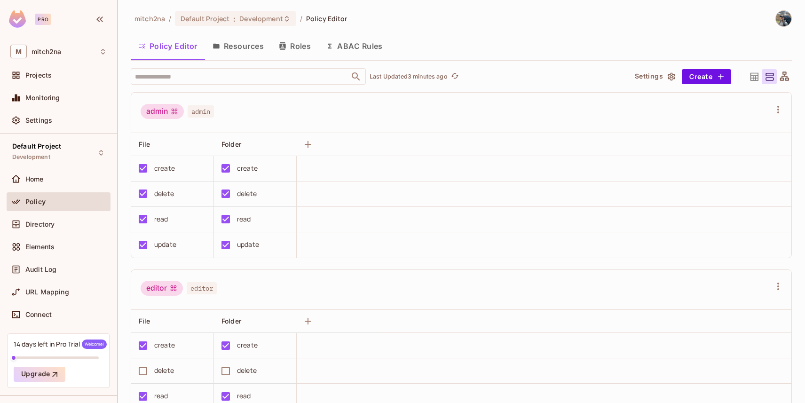
click at [235, 51] on button "Resources" at bounding box center [238, 46] width 66 height 24
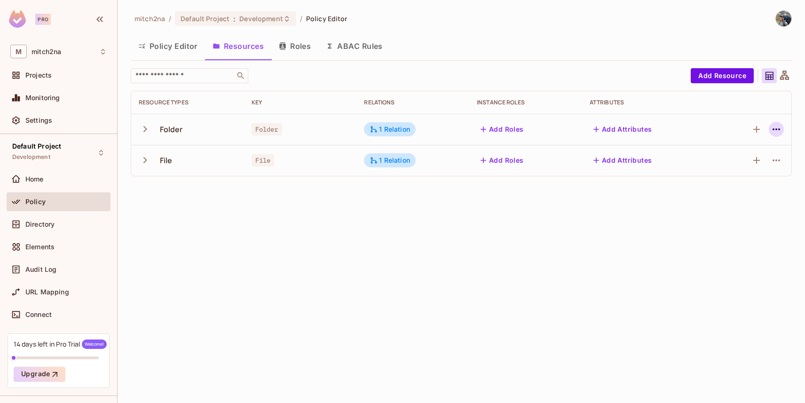
click at [779, 130] on icon "button" at bounding box center [775, 129] width 11 height 11
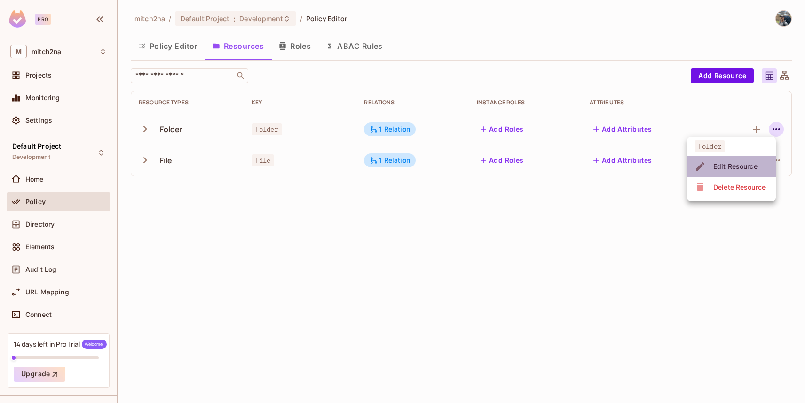
drag, startPoint x: 722, startPoint y: 163, endPoint x: 697, endPoint y: 168, distance: 25.9
click at [722, 163] on div "Edit Resource" at bounding box center [735, 166] width 44 height 9
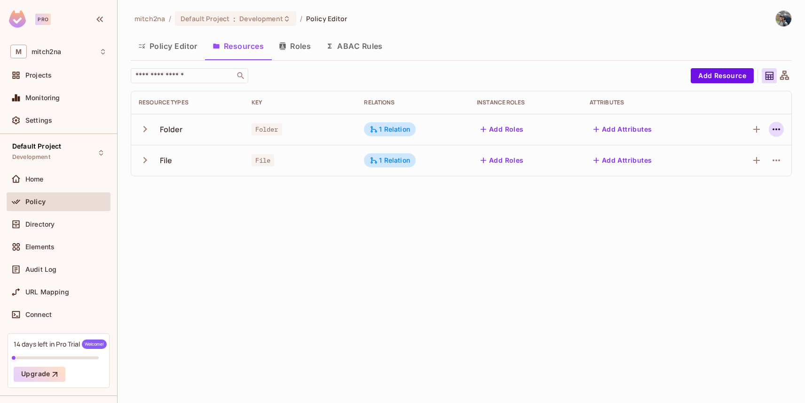
click at [772, 129] on icon "button" at bounding box center [775, 129] width 11 height 11
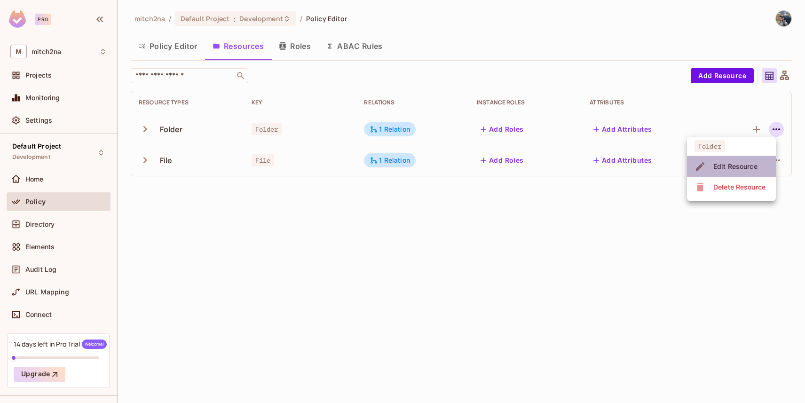
click at [719, 168] on div "Edit Resource" at bounding box center [735, 166] width 44 height 9
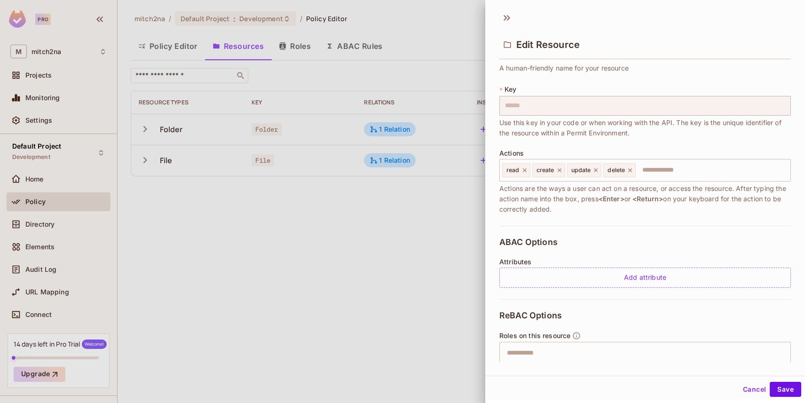
scroll to position [141, 0]
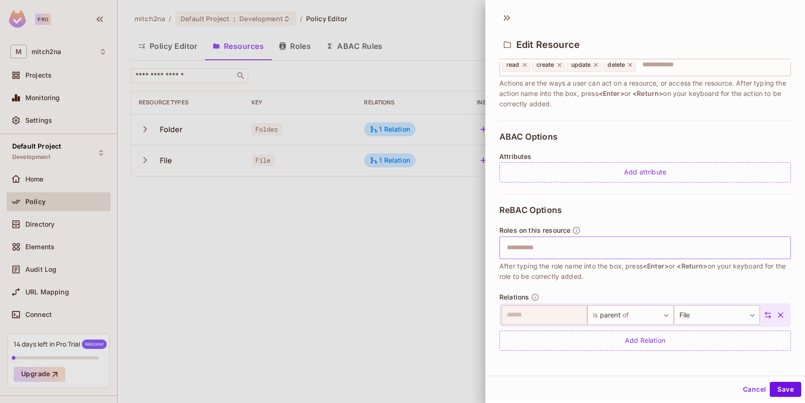
click at [537, 242] on input "text" at bounding box center [643, 247] width 285 height 19
type input "*****"
type input "****"
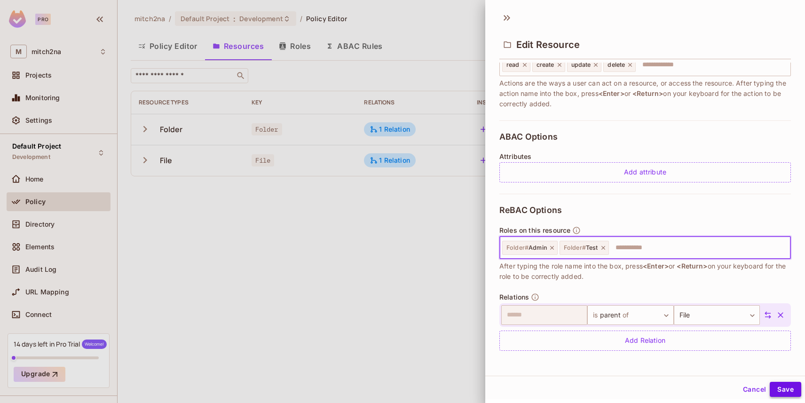
click at [775, 392] on button "Save" at bounding box center [784, 389] width 31 height 15
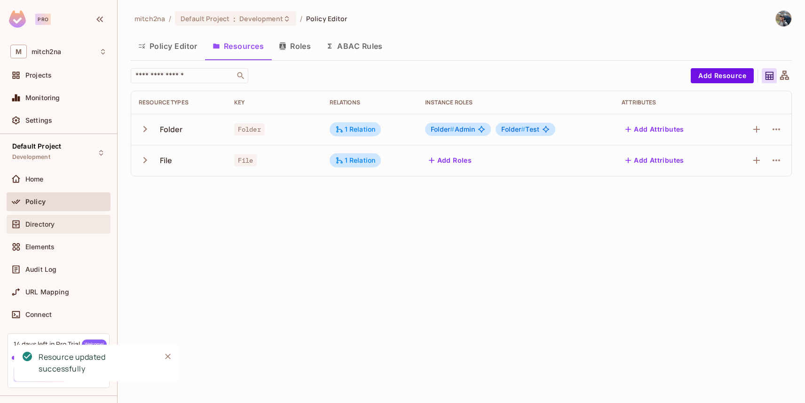
click at [48, 222] on span "Directory" at bounding box center [39, 224] width 29 height 8
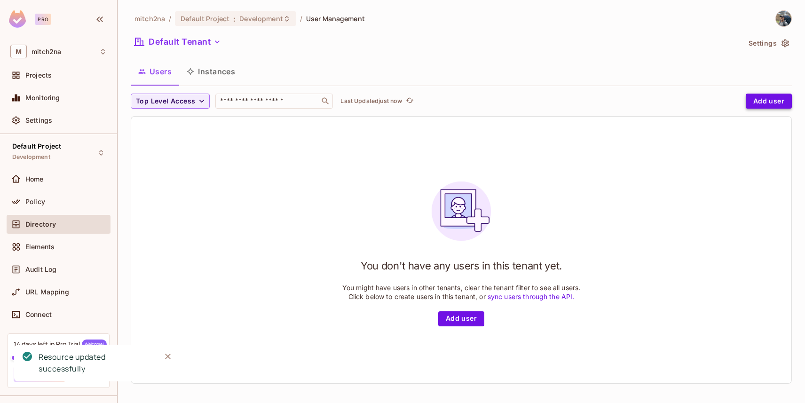
click at [758, 99] on button "Add user" at bounding box center [769, 101] width 46 height 15
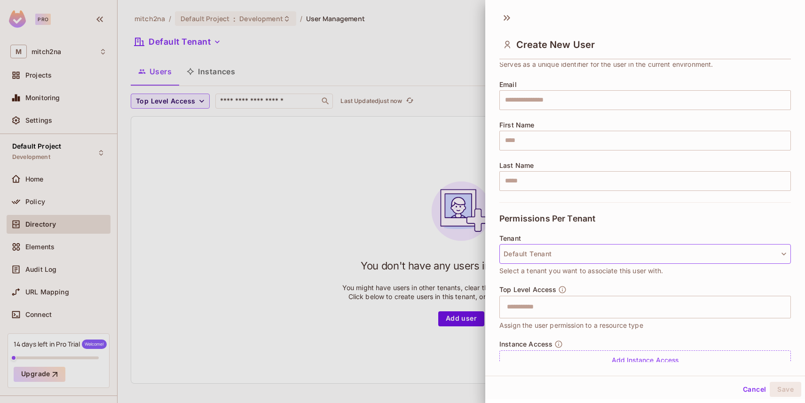
scroll to position [97, 0]
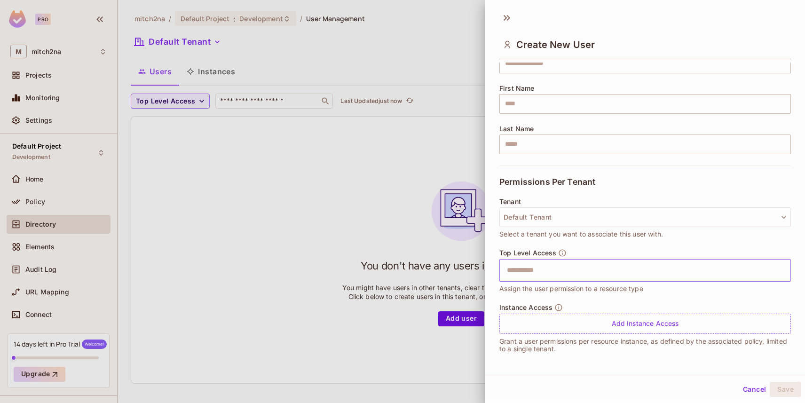
click at [549, 269] on input "text" at bounding box center [636, 270] width 271 height 19
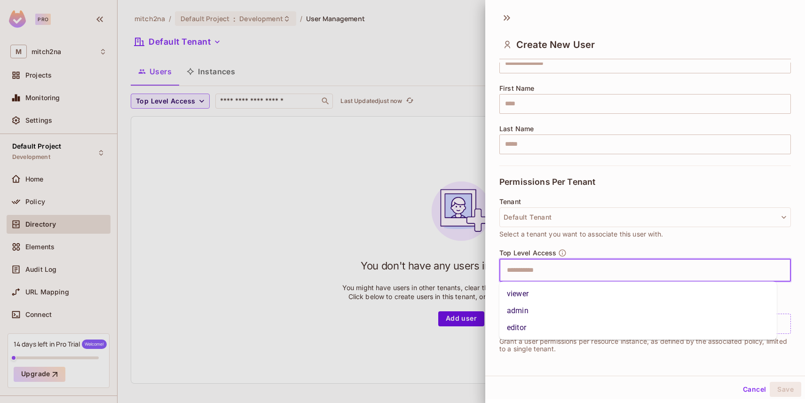
click at [519, 310] on li "admin" at bounding box center [637, 310] width 277 height 17
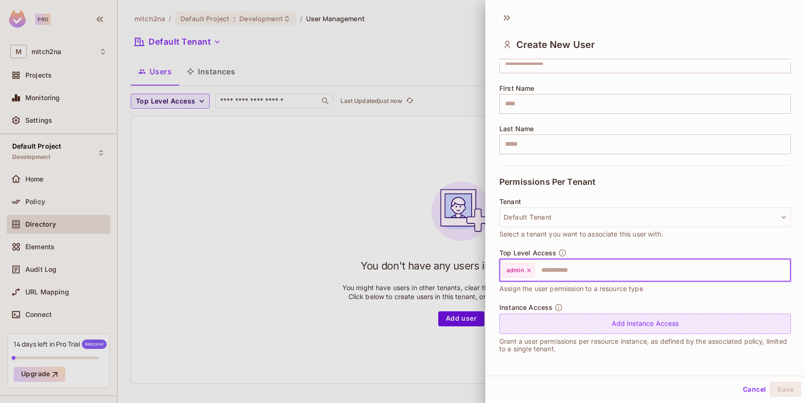
click at [572, 322] on div "Add Instance Access" at bounding box center [644, 324] width 291 height 20
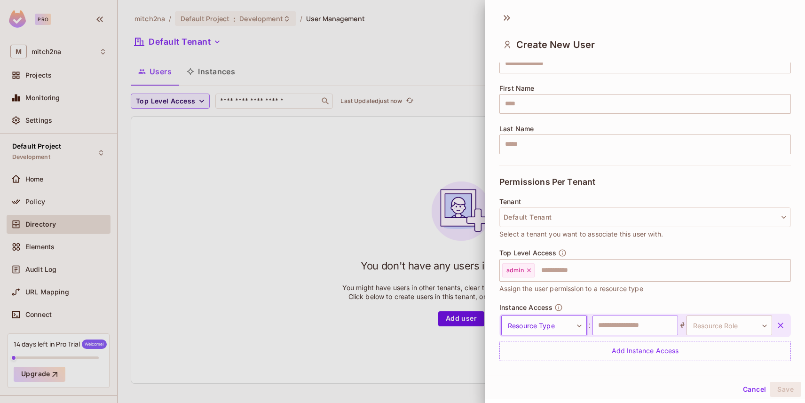
click at [612, 325] on input "text" at bounding box center [635, 325] width 86 height 20
click at [695, 325] on body "Pro M mitch2na Projects Monitoring Settings Default Project Development Home Po…" at bounding box center [402, 201] width 805 height 403
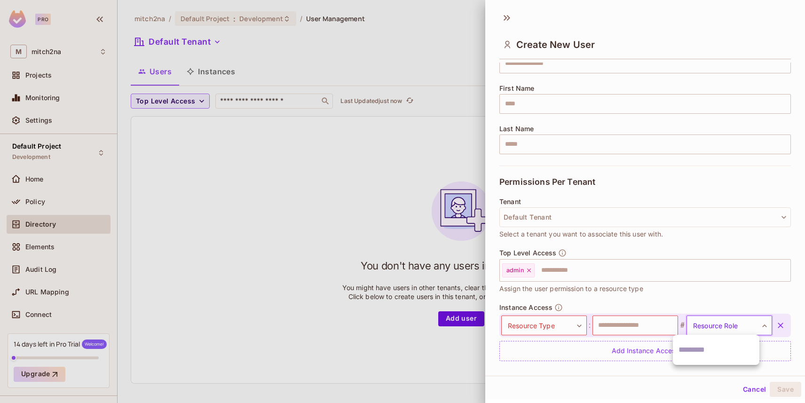
click at [640, 329] on div at bounding box center [402, 201] width 805 height 403
click at [631, 324] on input "text" at bounding box center [635, 325] width 86 height 20
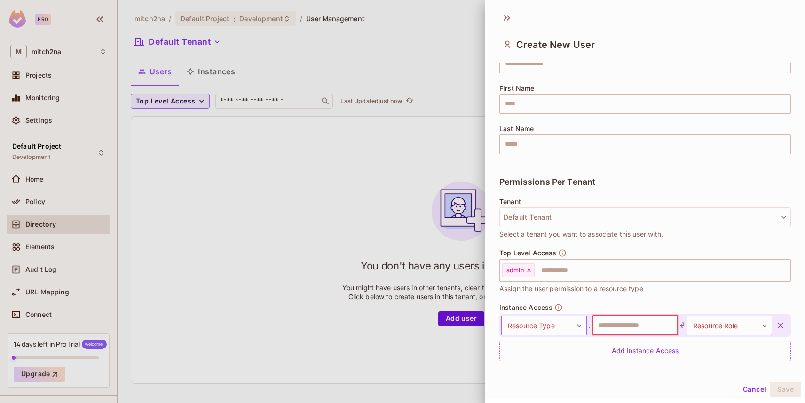
click at [559, 328] on body "Pro M mitch2na Projects Monitoring Settings Default Project Development Home Po…" at bounding box center [402, 201] width 805 height 403
click at [551, 362] on li "Folder" at bounding box center [539, 366] width 86 height 17
click at [625, 325] on input "text" at bounding box center [635, 325] width 86 height 20
click at [552, 323] on body "Pro M mitch2na Projects Monitoring Settings Default Project Development Home Po…" at bounding box center [402, 201] width 805 height 403
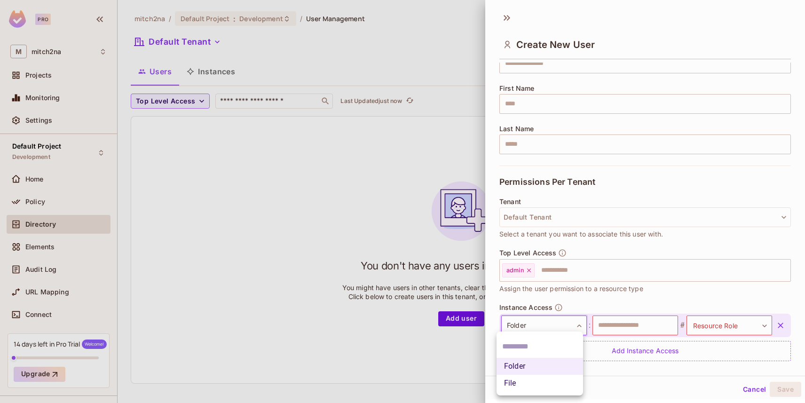
click at [547, 383] on li "File" at bounding box center [539, 383] width 86 height 17
click at [553, 330] on body "Pro M mitch2na Projects Monitoring Settings Default Project Development Home Po…" at bounding box center [402, 201] width 805 height 403
click at [533, 366] on li "Folder" at bounding box center [539, 366] width 86 height 17
click at [614, 327] on input "text" at bounding box center [635, 325] width 86 height 20
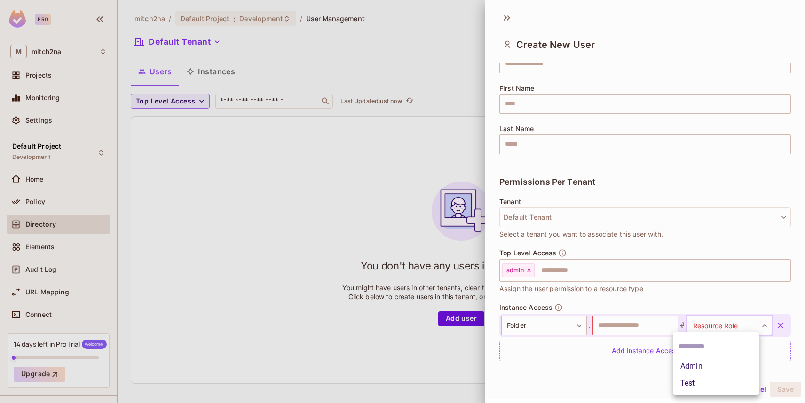
click at [715, 325] on body "Pro M mitch2na Projects Monitoring Settings Default Project Development Home Po…" at bounding box center [402, 201] width 805 height 403
click at [695, 360] on li "Admin" at bounding box center [716, 366] width 86 height 17
type input "*****"
click at [626, 325] on input "text" at bounding box center [635, 325] width 86 height 20
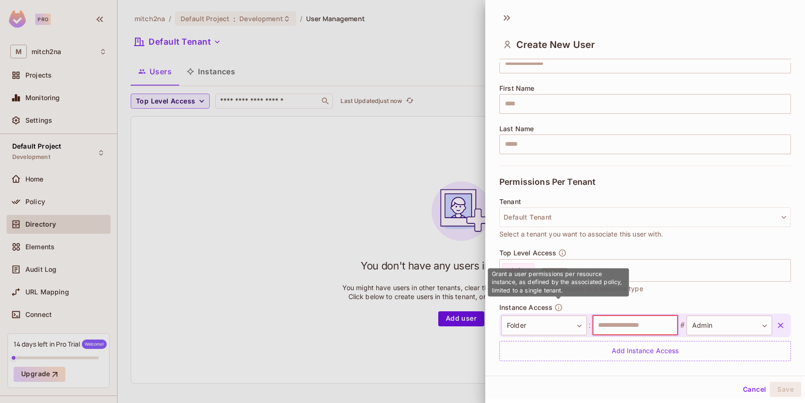
click at [589, 302] on div "Grant a user permissions per resource instance, as defined by the associated po…" at bounding box center [558, 285] width 141 height 35
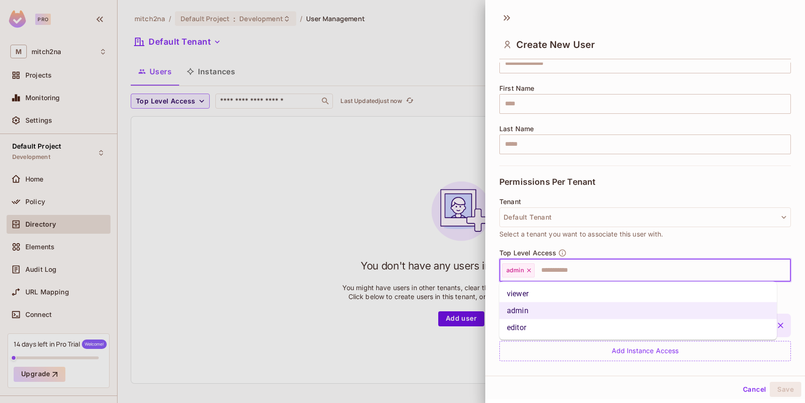
click at [560, 274] on input "text" at bounding box center [653, 270] width 237 height 19
click at [597, 248] on div "User Details * Key ​ User key is required Email ​ First Name ​ Last Name ​ Perm…" at bounding box center [644, 179] width 291 height 420
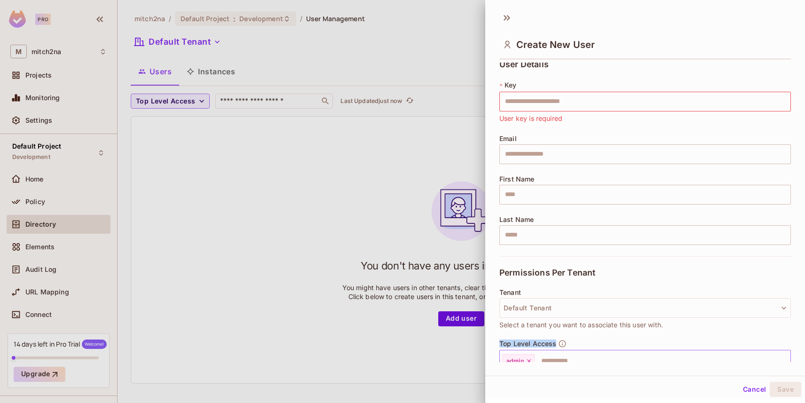
scroll to position [125, 0]
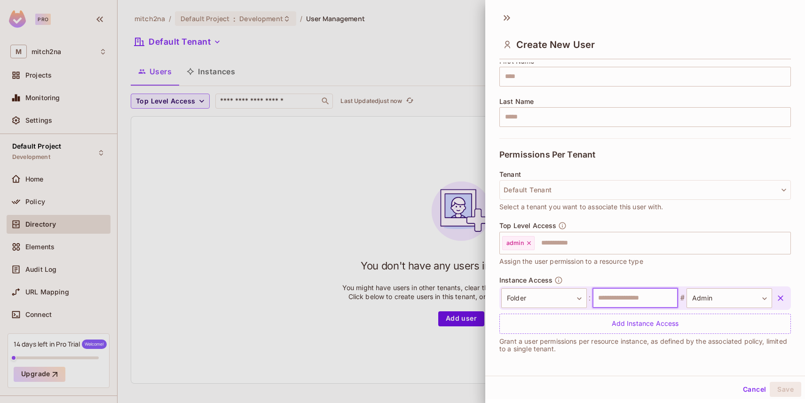
click at [616, 298] on input "text" at bounding box center [635, 298] width 86 height 20
click at [617, 298] on input "text" at bounding box center [635, 298] width 86 height 20
click at [725, 298] on body "Pro M mitch2na Projects Monitoring Settings Default Project Development Home Po…" at bounding box center [402, 201] width 805 height 403
click at [434, 162] on div at bounding box center [402, 201] width 805 height 403
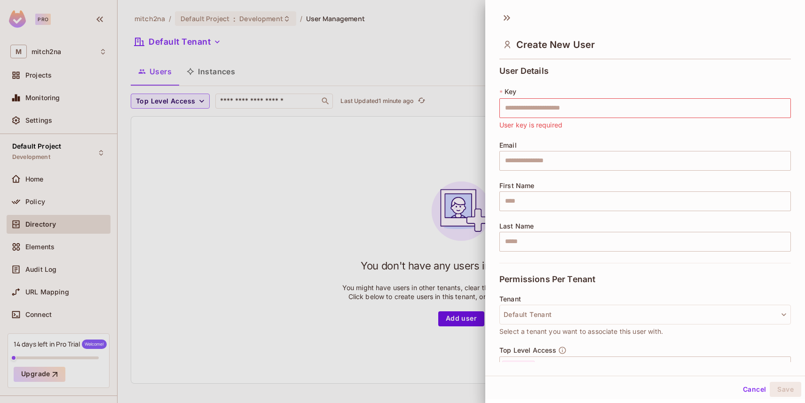
click at [754, 385] on button "Cancel" at bounding box center [754, 389] width 31 height 15
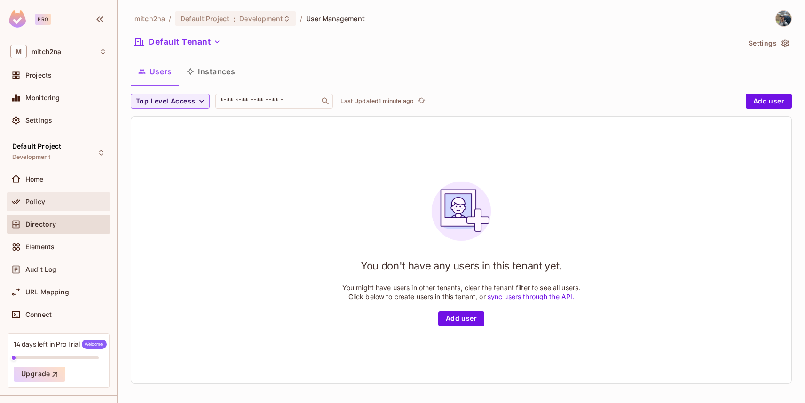
click at [46, 196] on div "Policy" at bounding box center [58, 201] width 96 height 11
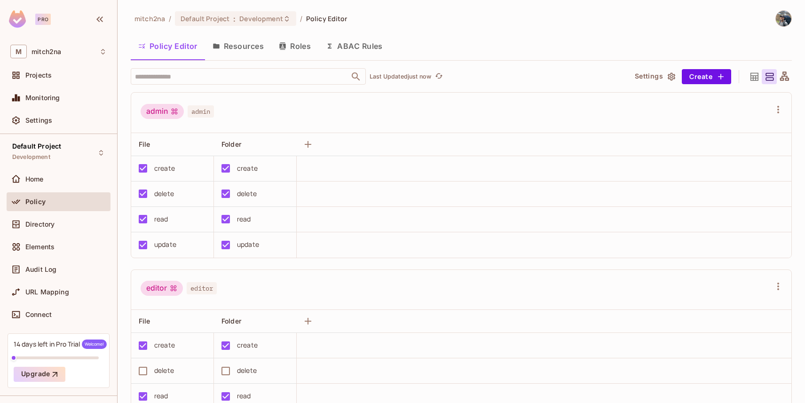
click at [242, 47] on button "Resources" at bounding box center [238, 46] width 66 height 24
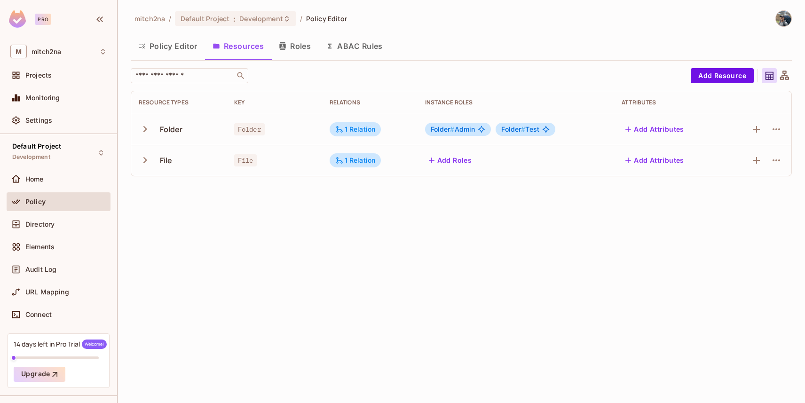
click at [155, 51] on button "Policy Editor" at bounding box center [168, 46] width 74 height 24
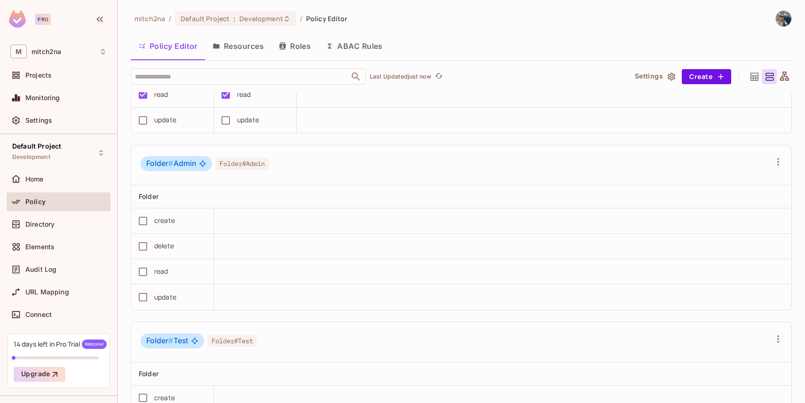
scroll to position [428, 0]
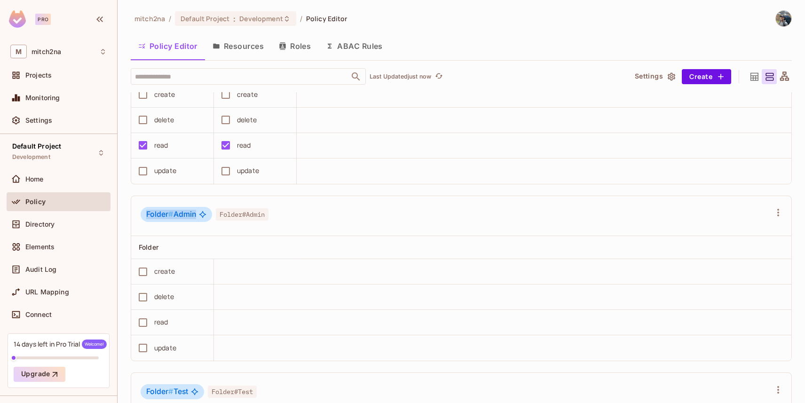
drag, startPoint x: 143, startPoint y: 214, endPoint x: 199, endPoint y: 216, distance: 56.4
click at [196, 215] on div "Folder # Admin" at bounding box center [176, 214] width 71 height 15
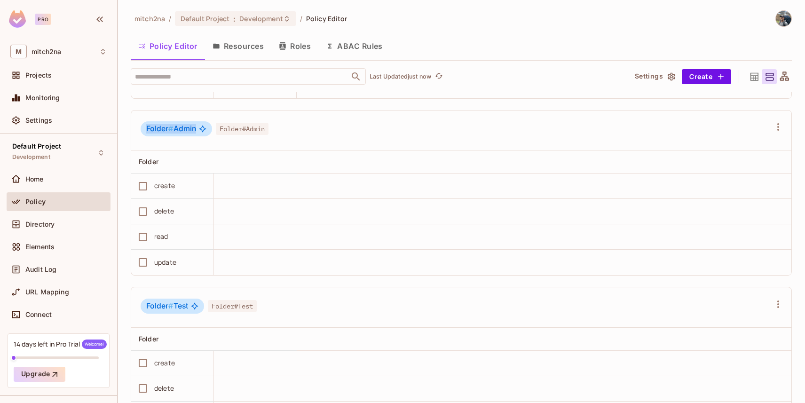
scroll to position [586, 0]
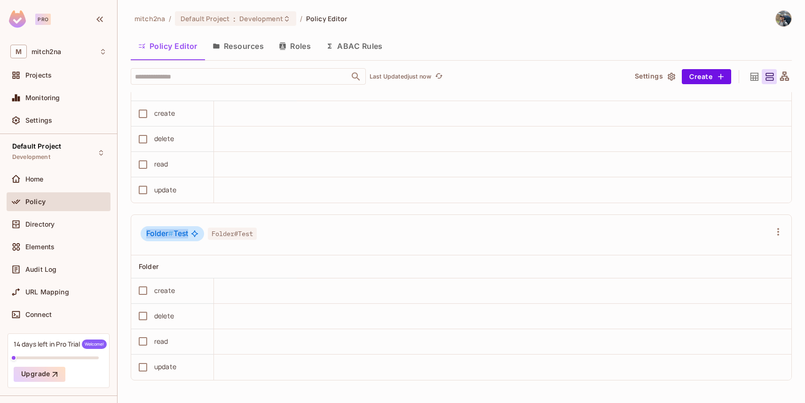
drag, startPoint x: 147, startPoint y: 233, endPoint x: 189, endPoint y: 233, distance: 42.3
click at [189, 233] on div "Folder # Test" at bounding box center [172, 233] width 63 height 15
click at [172, 248] on div "Folder # Test Folder#Test" at bounding box center [461, 235] width 660 height 40
click at [288, 51] on button "Roles" at bounding box center [294, 46] width 47 height 24
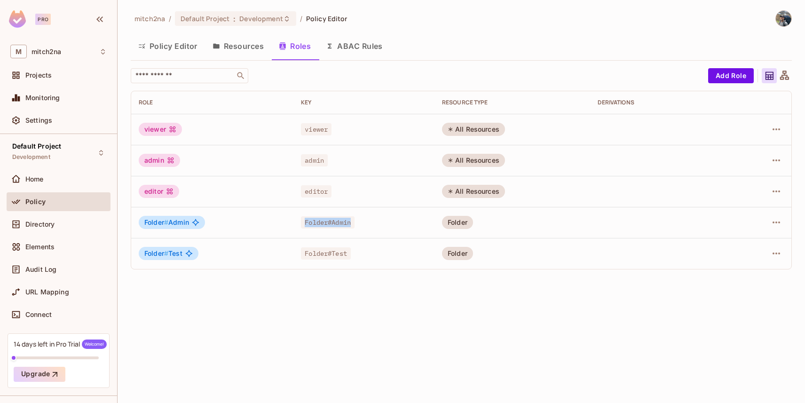
drag, startPoint x: 305, startPoint y: 223, endPoint x: 353, endPoint y: 222, distance: 47.9
click at [353, 222] on span "Folder#Admin" at bounding box center [328, 222] width 54 height 12
click at [249, 40] on button "Resources" at bounding box center [238, 46] width 66 height 24
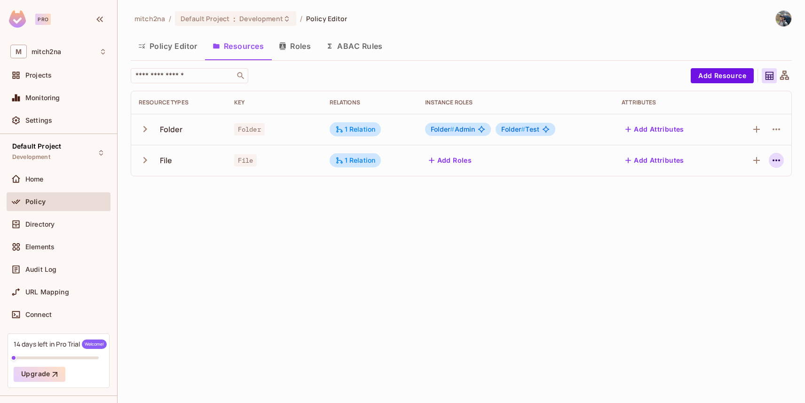
click at [778, 162] on icon "button" at bounding box center [775, 160] width 11 height 11
click at [738, 198] on div "Edit Resource" at bounding box center [735, 197] width 44 height 9
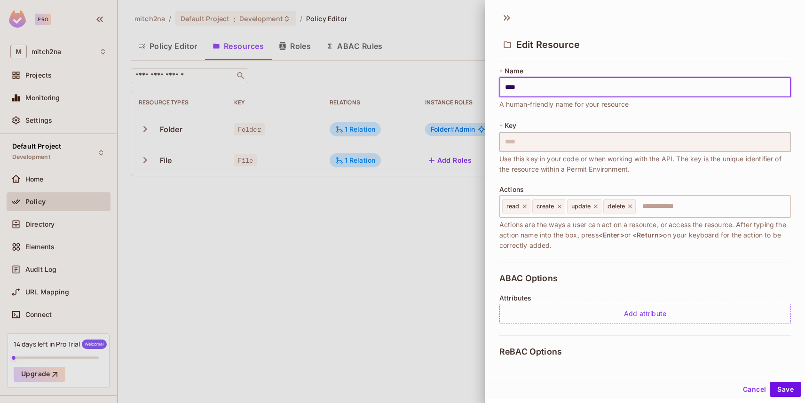
scroll to position [141, 0]
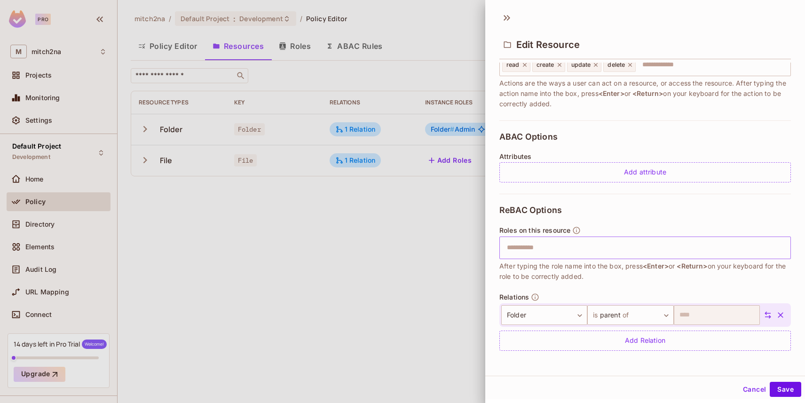
click at [549, 254] on input "text" at bounding box center [643, 247] width 285 height 19
type input "*"
type input "*****"
click at [782, 386] on button "Save" at bounding box center [784, 389] width 31 height 15
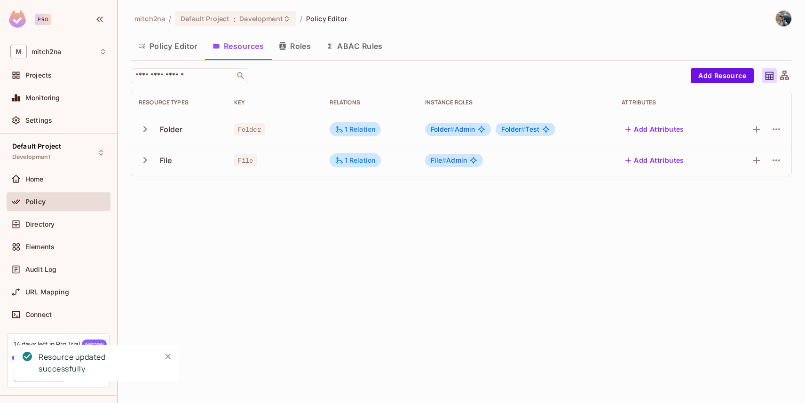
click at [163, 43] on button "Policy Editor" at bounding box center [168, 46] width 74 height 24
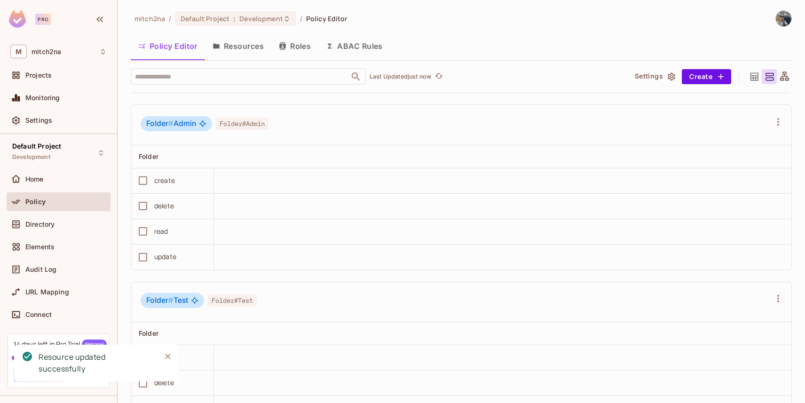
scroll to position [561, 0]
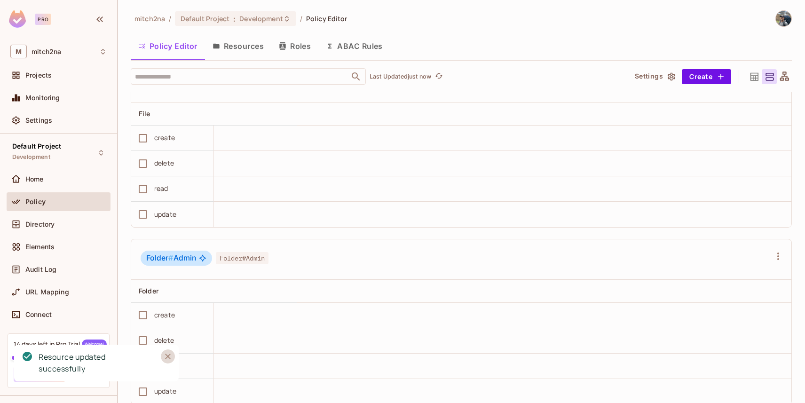
click at [166, 355] on icon "Close" at bounding box center [167, 356] width 9 height 9
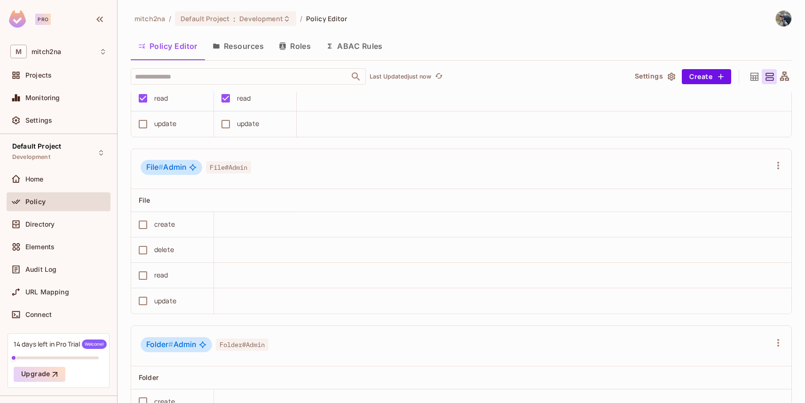
scroll to position [477, 0]
click at [247, 44] on button "Resources" at bounding box center [238, 46] width 66 height 24
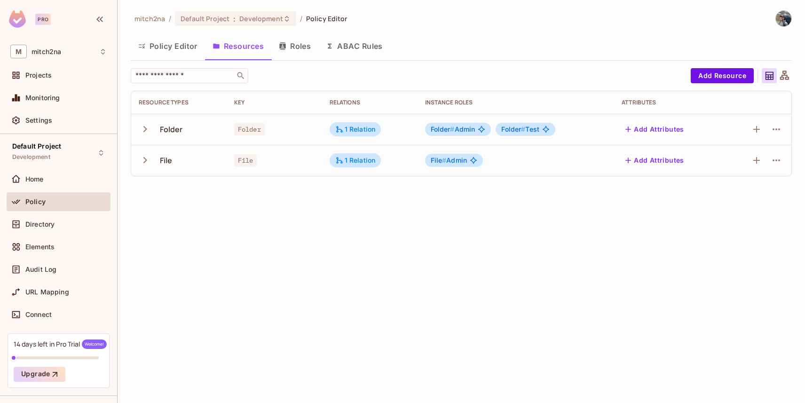
click at [783, 124] on div at bounding box center [776, 129] width 15 height 15
click at [781, 126] on icon "button" at bounding box center [775, 129] width 11 height 11
click at [758, 159] on span "Edit Resource" at bounding box center [735, 166] width 50 height 15
click at [781, 127] on icon "button" at bounding box center [775, 129] width 11 height 11
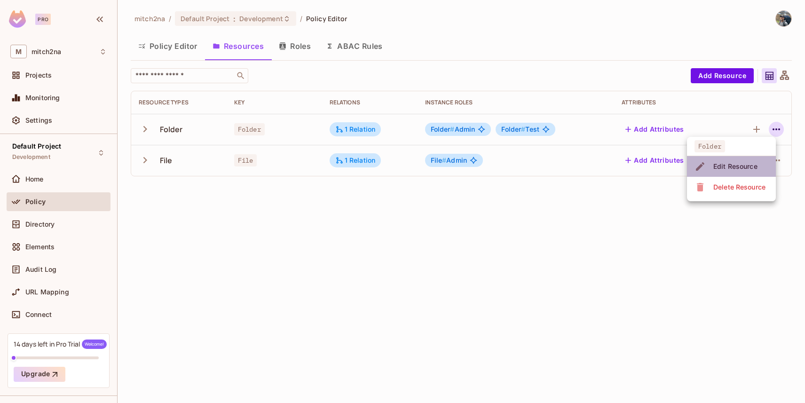
click at [720, 163] on div "Edit Resource" at bounding box center [735, 166] width 44 height 9
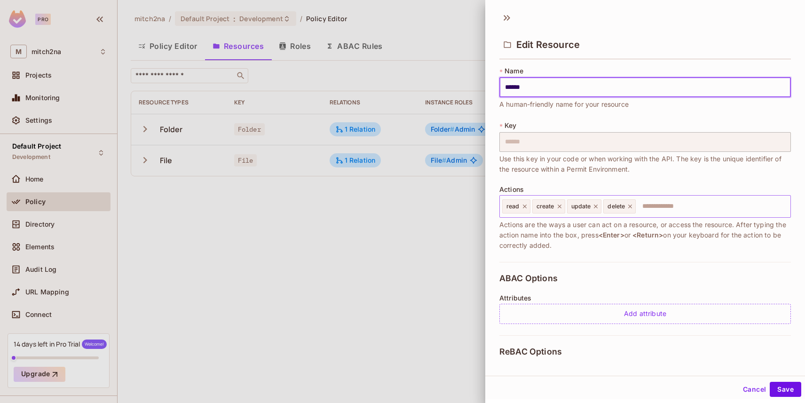
scroll to position [141, 0]
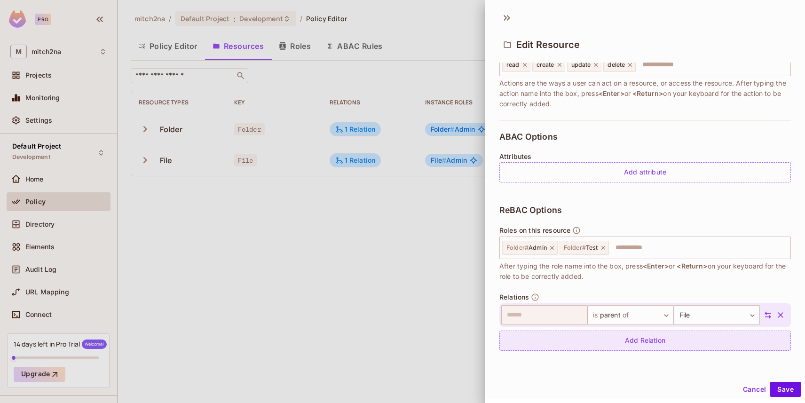
click at [551, 340] on div "Add Relation" at bounding box center [644, 340] width 291 height 20
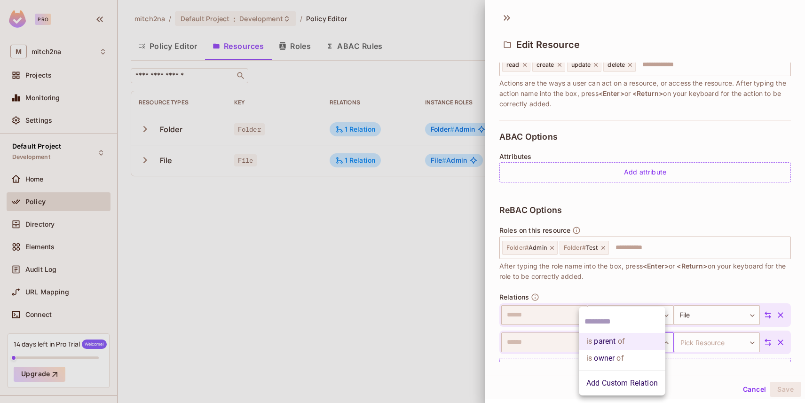
click at [609, 345] on body "Pro M mitch2na Projects Monitoring Settings Default Project Development Home Po…" at bounding box center [402, 201] width 805 height 403
click at [618, 278] on div at bounding box center [402, 201] width 805 height 403
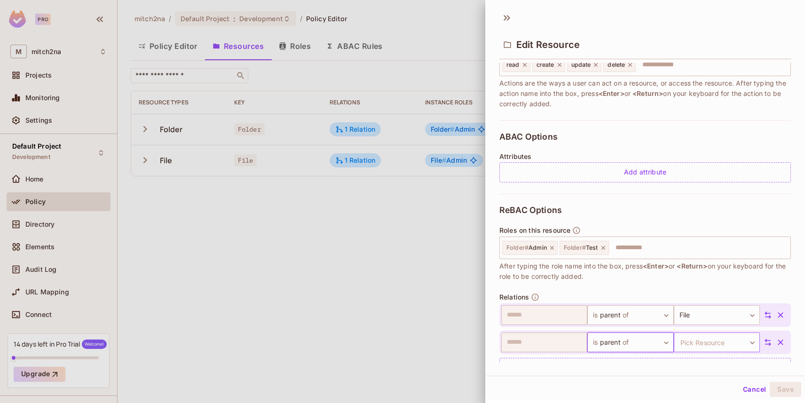
click at [689, 335] on body "Pro M mitch2na Projects Monitoring Settings Default Project Development Home Po…" at bounding box center [402, 201] width 805 height 403
click at [624, 284] on div at bounding box center [402, 201] width 805 height 403
click at [618, 341] on body "Pro M mitch2na Projects Monitoring Settings Default Project Development Home Po…" at bounding box center [402, 201] width 805 height 403
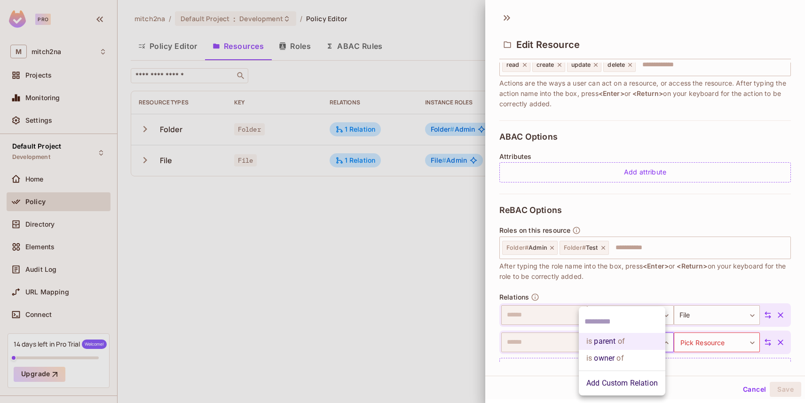
click at [554, 277] on div at bounding box center [402, 201] width 805 height 403
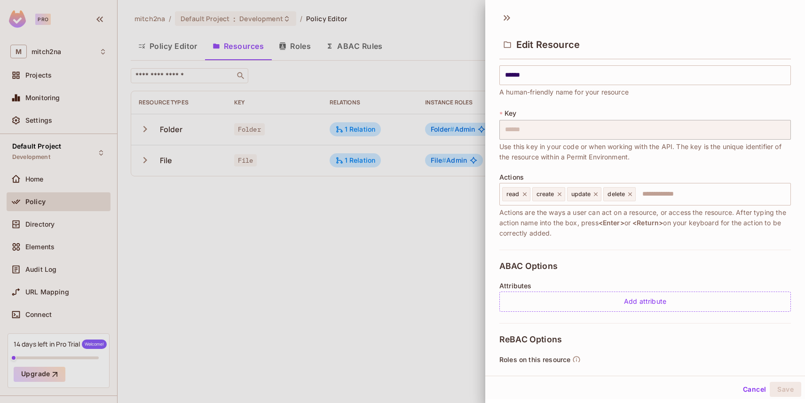
scroll to position [169, 0]
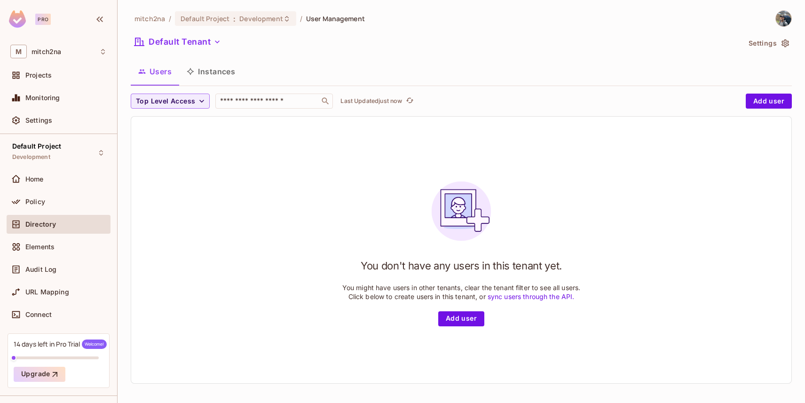
click at [208, 74] on button "Instances" at bounding box center [210, 72] width 63 height 24
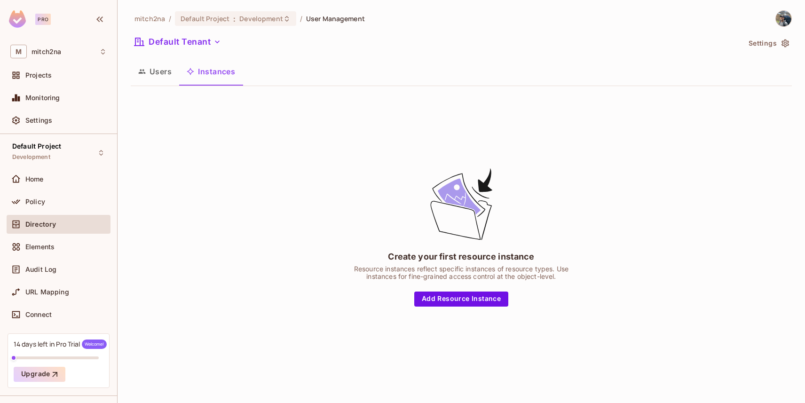
click at [144, 76] on button "Users" at bounding box center [155, 72] width 48 height 24
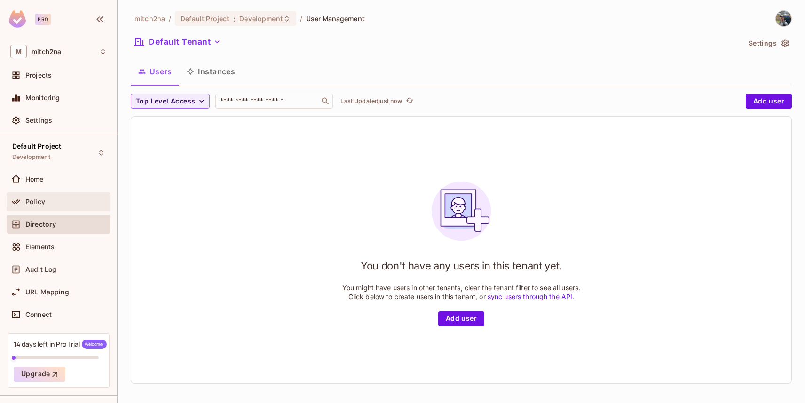
click at [46, 200] on div "Policy" at bounding box center [65, 202] width 81 height 8
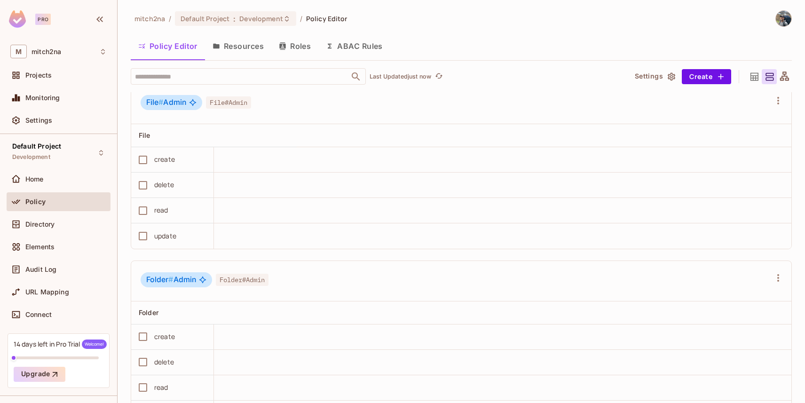
scroll to position [656, 0]
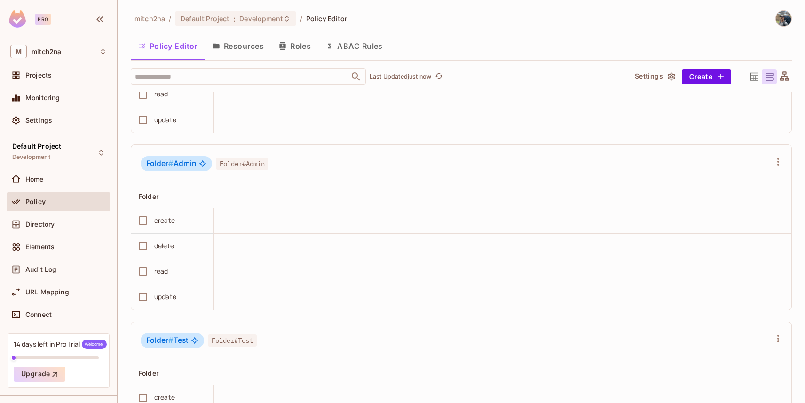
click at [244, 54] on button "Resources" at bounding box center [238, 46] width 66 height 24
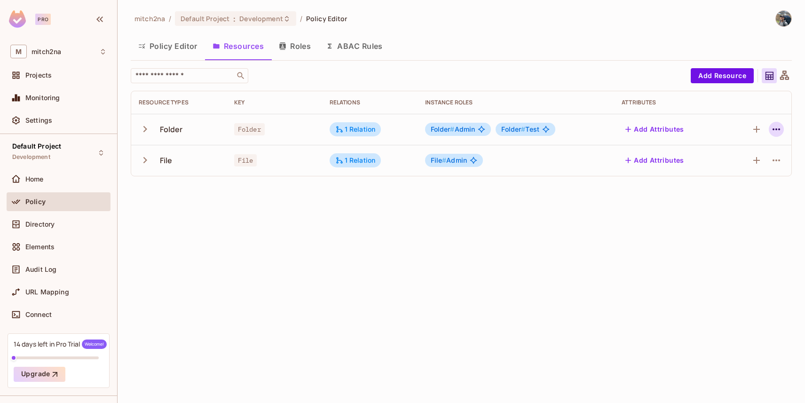
click at [772, 128] on icon "button" at bounding box center [775, 129] width 11 height 11
click at [718, 159] on span "Edit Resource" at bounding box center [735, 166] width 50 height 15
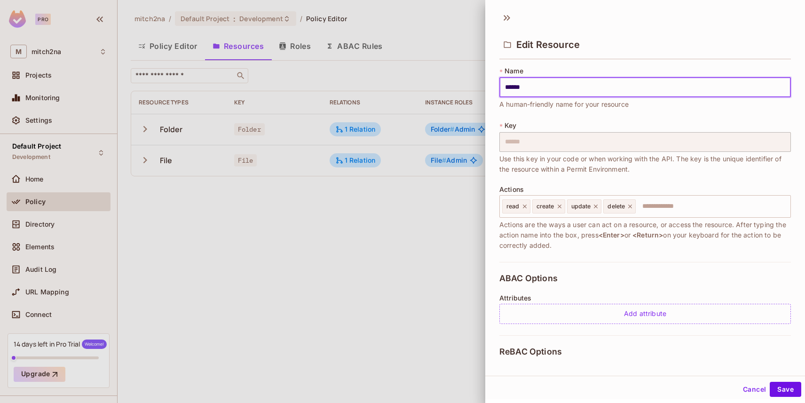
scroll to position [141, 0]
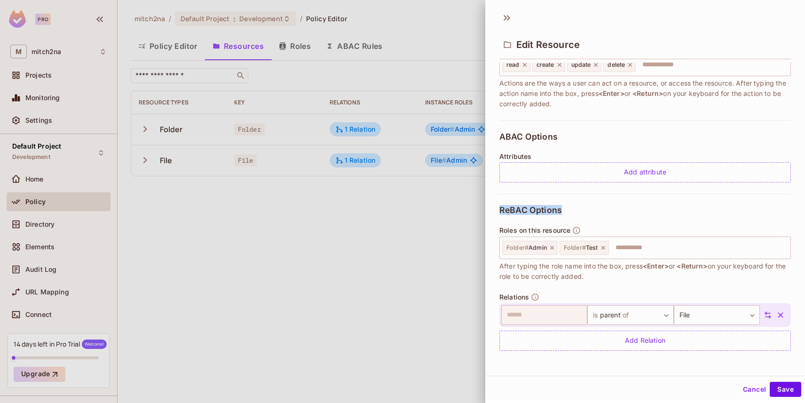
drag, startPoint x: 497, startPoint y: 211, endPoint x: 565, endPoint y: 207, distance: 67.3
click at [565, 207] on div "* Name ****** ​ A human-friendly name for your resource * Key ****** ​ Use this…" at bounding box center [645, 212] width 320 height 299
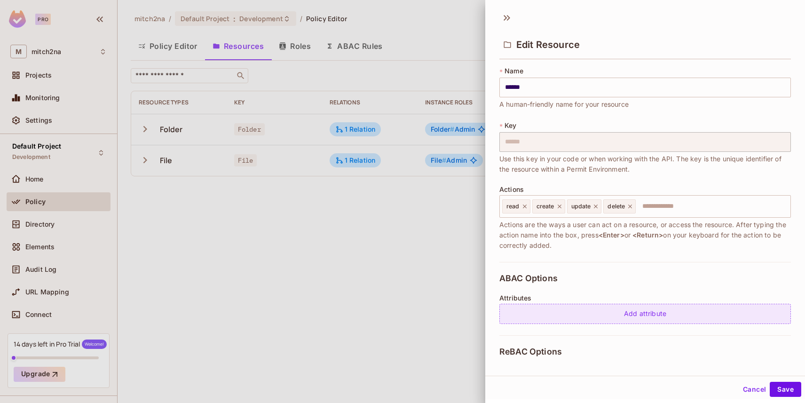
click at [576, 310] on div "Add attribute" at bounding box center [644, 314] width 291 height 20
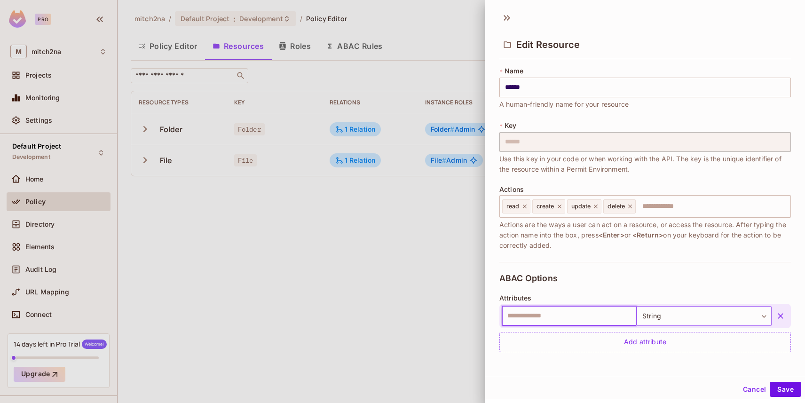
click at [662, 312] on body "Pro M mitch2na Projects Monitoring Settings Default Project Development Home Po…" at bounding box center [402, 201] width 805 height 403
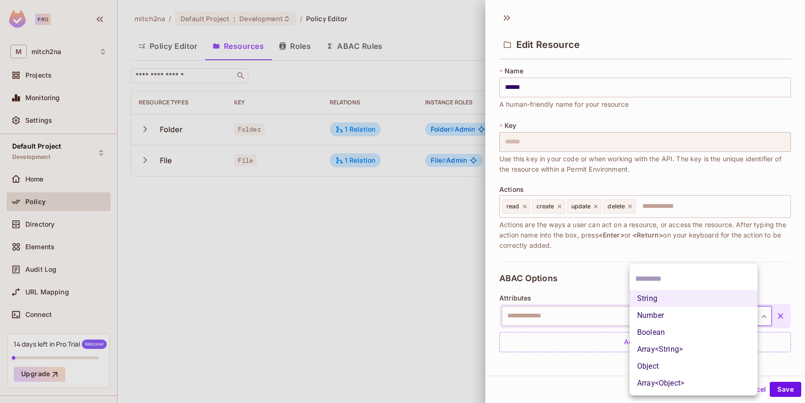
click at [580, 272] on div at bounding box center [402, 201] width 805 height 403
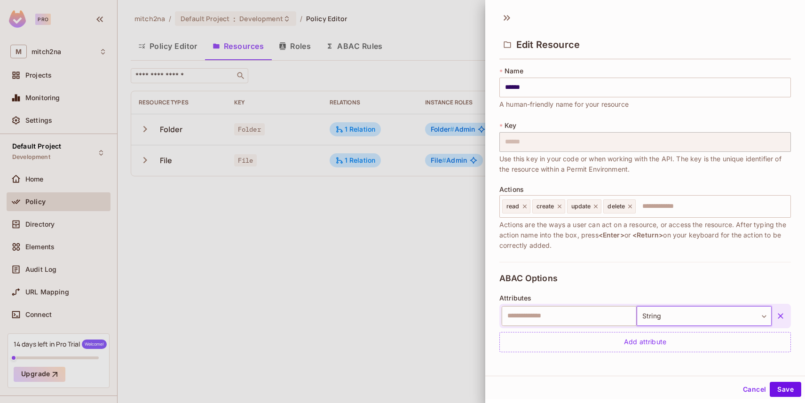
scroll to position [1, 0]
click at [746, 383] on button "Cancel" at bounding box center [754, 387] width 31 height 15
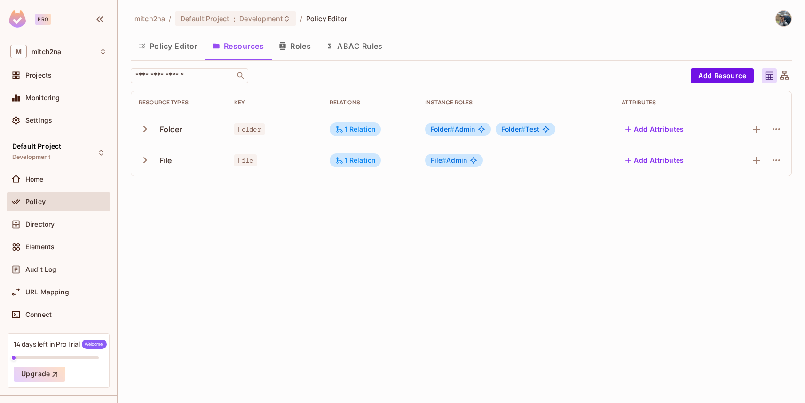
click at [301, 53] on button "Roles" at bounding box center [294, 46] width 47 height 24
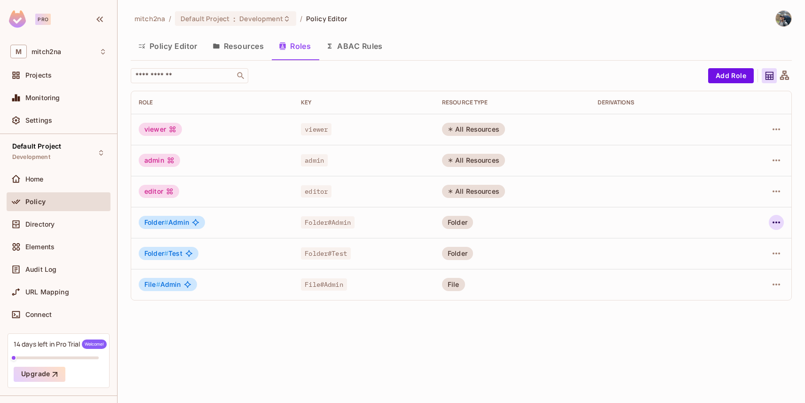
click at [770, 223] on button "button" at bounding box center [776, 222] width 15 height 15
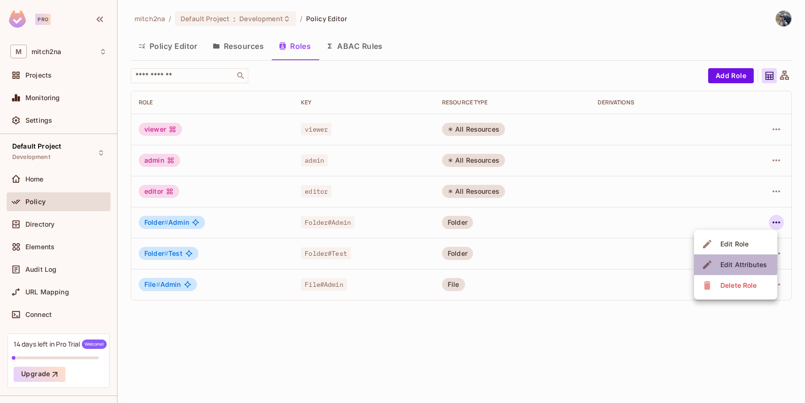
click at [733, 262] on div "Edit Attributes" at bounding box center [743, 264] width 47 height 9
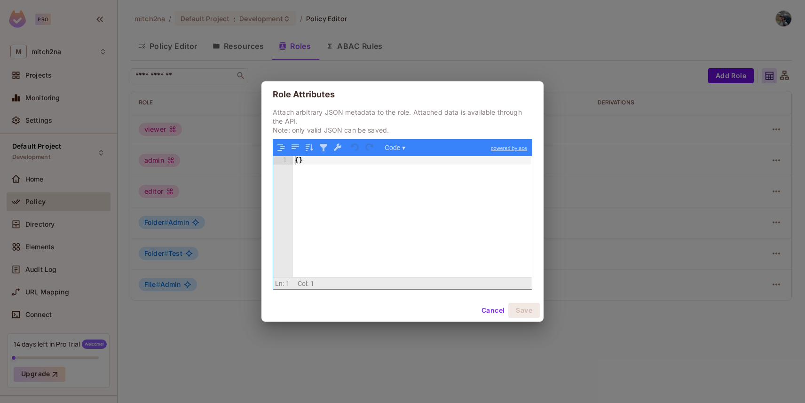
click at [487, 306] on button "Cancel" at bounding box center [493, 310] width 31 height 15
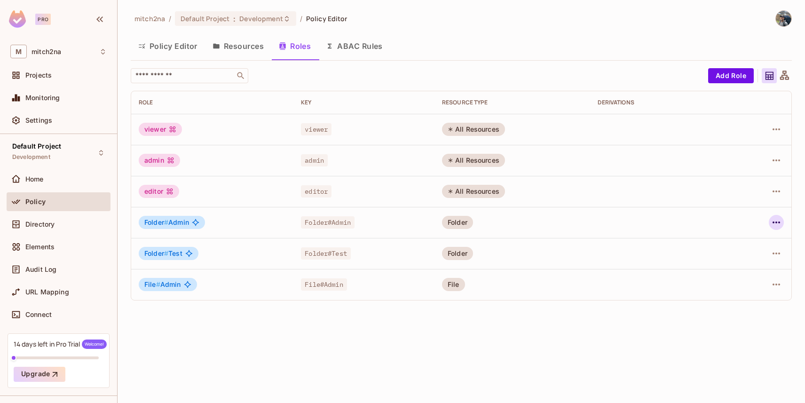
click at [773, 221] on icon "button" at bounding box center [775, 222] width 11 height 11
click at [730, 247] on div "Edit Role" at bounding box center [734, 243] width 28 height 9
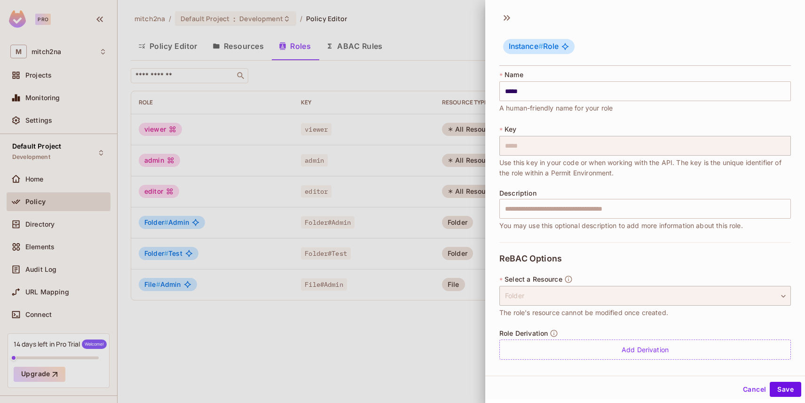
scroll to position [5, 0]
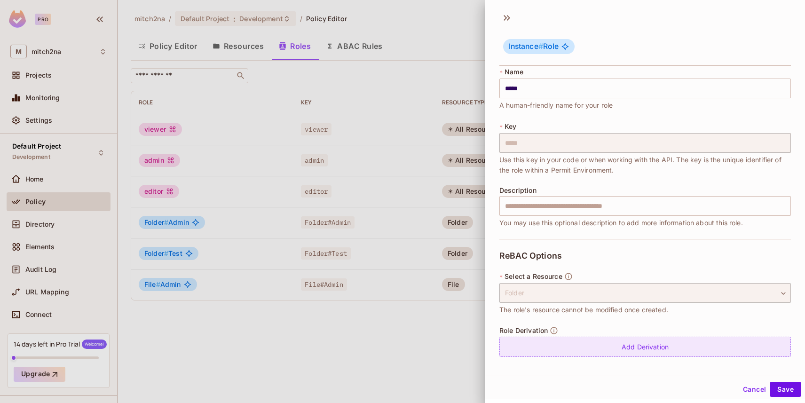
click at [608, 349] on div "Add Derivation" at bounding box center [644, 347] width 291 height 20
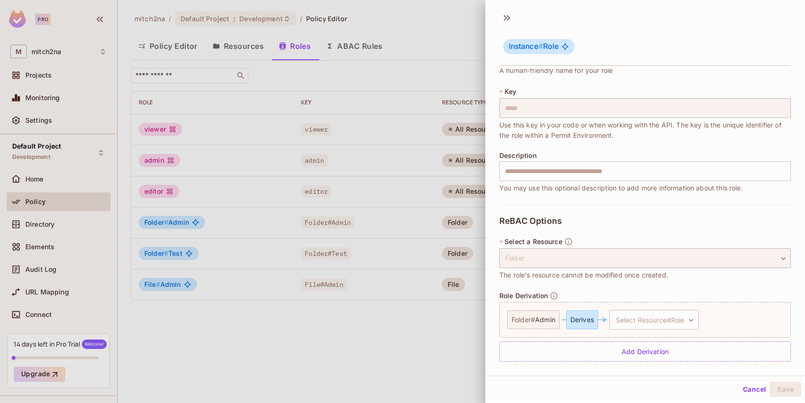
scroll to position [45, 0]
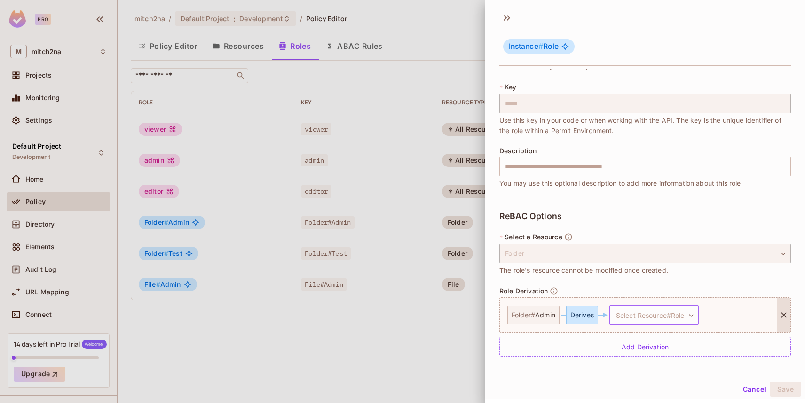
click at [640, 318] on body "Pro M mitch2na Projects Monitoring Settings Default Project Development Home Po…" at bounding box center [402, 201] width 805 height 403
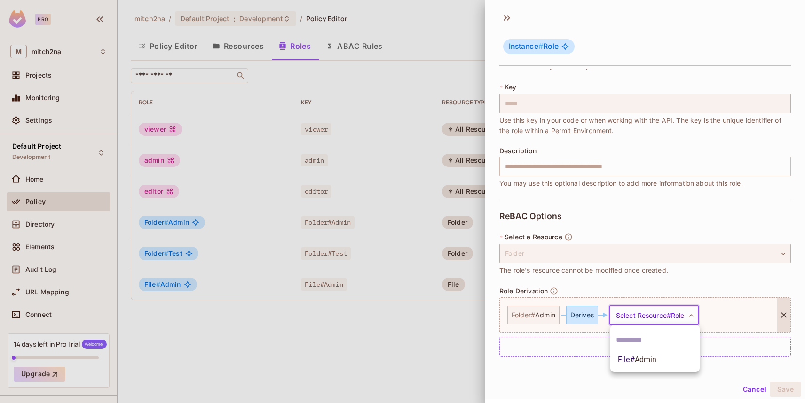
click at [590, 314] on div at bounding box center [402, 201] width 805 height 403
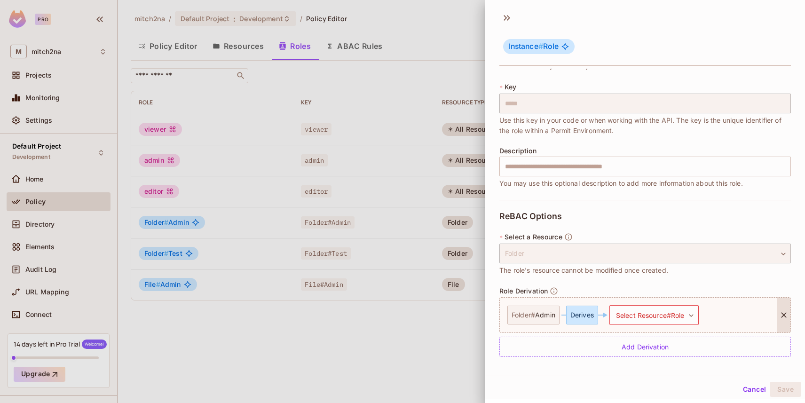
click at [583, 315] on div "Derives" at bounding box center [582, 315] width 32 height 19
click at [626, 314] on body "Pro M mitch2na Projects Monitoring Settings Default Project Development Home Po…" at bounding box center [402, 201] width 805 height 403
click at [628, 293] on div at bounding box center [402, 201] width 805 height 403
click at [547, 315] on span "Admin" at bounding box center [545, 315] width 20 height 8
click at [671, 315] on body "Pro M mitch2na Projects Monitoring Settings Default Project Development Home Po…" at bounding box center [402, 201] width 805 height 403
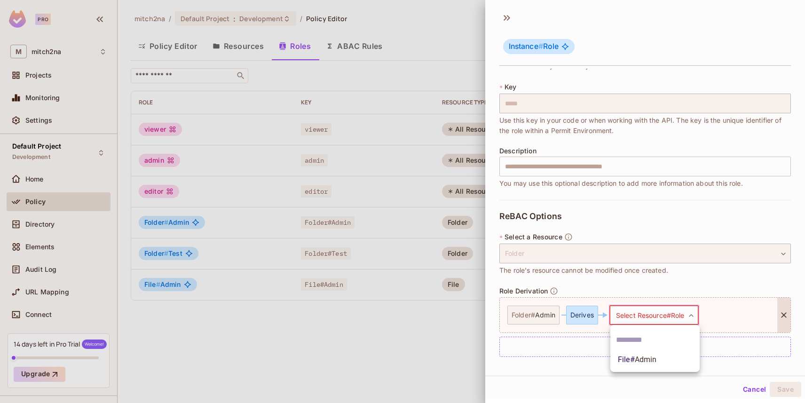
click at [653, 358] on span "Admin" at bounding box center [646, 359] width 22 height 9
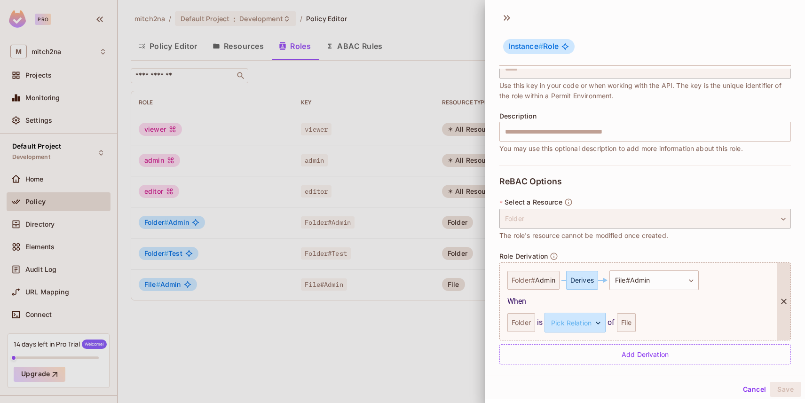
scroll to position [87, 0]
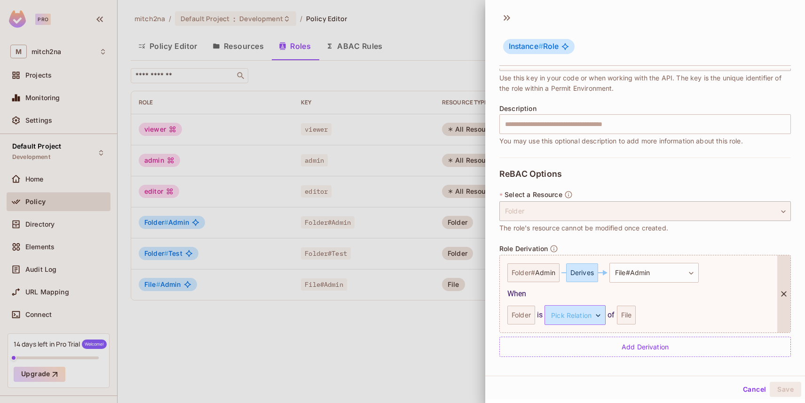
click at [565, 314] on body "Pro M mitch2na Projects Monitoring Settings Default Project Development Home Po…" at bounding box center [402, 201] width 805 height 403
click at [582, 363] on li "parent" at bounding box center [574, 359] width 86 height 17
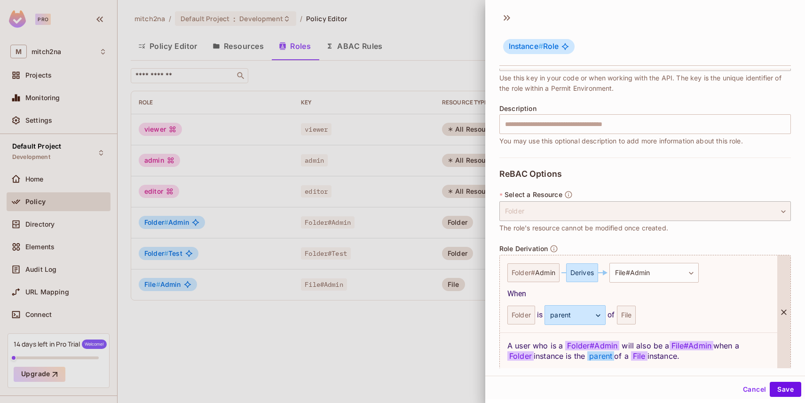
click at [622, 314] on div "File" at bounding box center [626, 315] width 19 height 19
click at [567, 315] on body "Pro M mitch2na Projects Monitoring Settings Default Project Development Home Po…" at bounding box center [402, 201] width 805 height 403
click at [567, 358] on li "parent" at bounding box center [574, 359] width 86 height 17
drag, startPoint x: 509, startPoint y: 345, endPoint x: 616, endPoint y: 343, distance: 107.2
click at [616, 343] on div "A user who is a Folder # Admin will also be a File#Admin when a Folder instance…" at bounding box center [638, 350] width 277 height 36
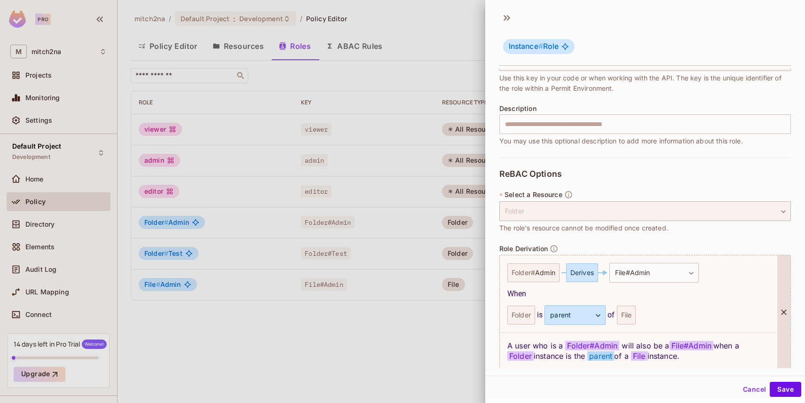
drag, startPoint x: 620, startPoint y: 344, endPoint x: 684, endPoint y: 344, distance: 63.9
click at [684, 344] on div "A user who is a Folder # Admin will also be a File#Admin when a Folder instance…" at bounding box center [638, 350] width 277 height 36
drag, startPoint x: 536, startPoint y: 356, endPoint x: 667, endPoint y: 353, distance: 131.6
click at [667, 353] on div "A user who is a Folder # Admin will also be a File#Admin when a Folder instance…" at bounding box center [638, 350] width 277 height 36
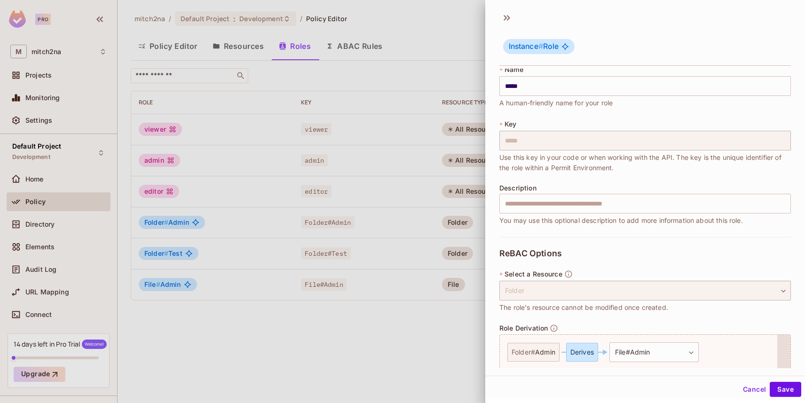
scroll to position [0, 0]
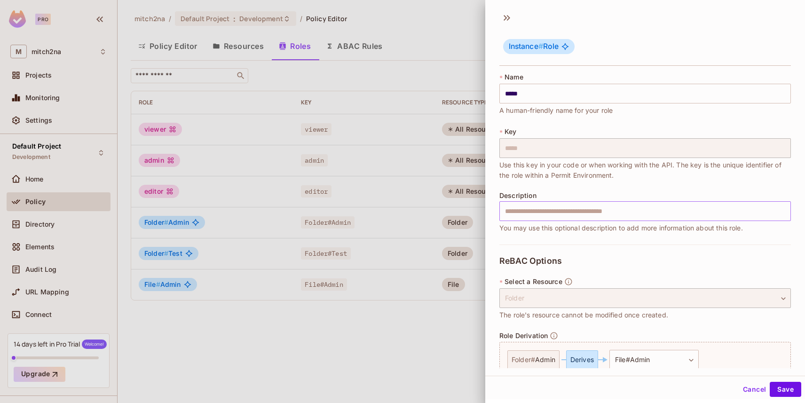
click at [553, 210] on input "text" at bounding box center [644, 211] width 291 height 20
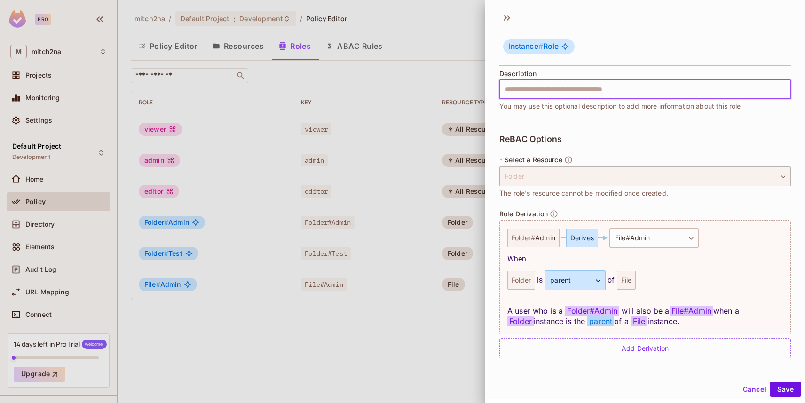
scroll to position [123, 0]
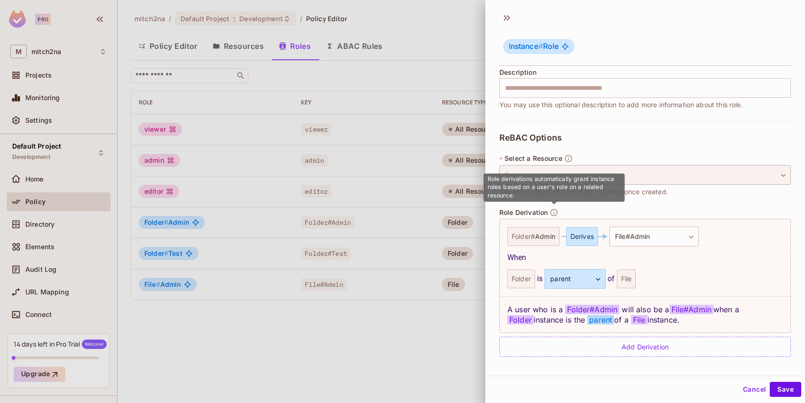
drag, startPoint x: 554, startPoint y: 180, endPoint x: 553, endPoint y: 175, distance: 4.7
click at [554, 180] on span "Role derivations automatically grant instance roles based on a user's role on a…" at bounding box center [550, 187] width 127 height 24
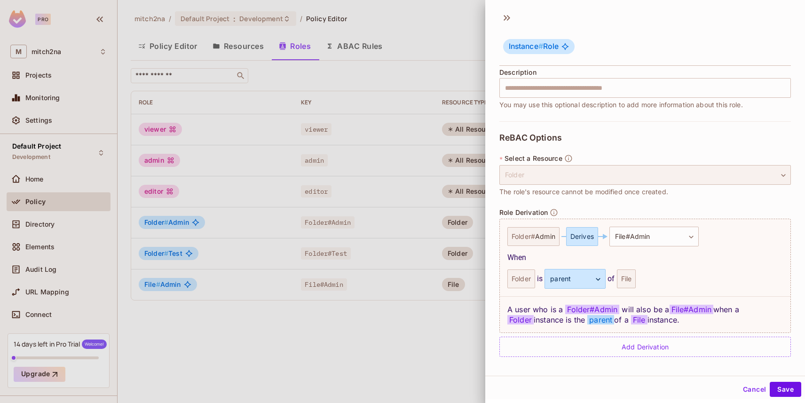
click at [598, 171] on div "Folder" at bounding box center [644, 175] width 291 height 20
click at [596, 173] on div "Folder" at bounding box center [644, 175] width 291 height 20
click at [748, 383] on button "Cancel" at bounding box center [754, 389] width 31 height 15
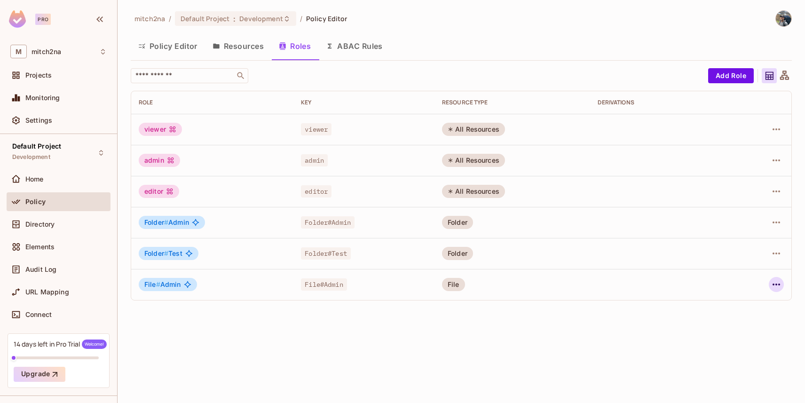
click at [772, 284] on icon "button" at bounding box center [775, 284] width 11 height 11
click at [727, 304] on div "Edit Role" at bounding box center [734, 305] width 28 height 9
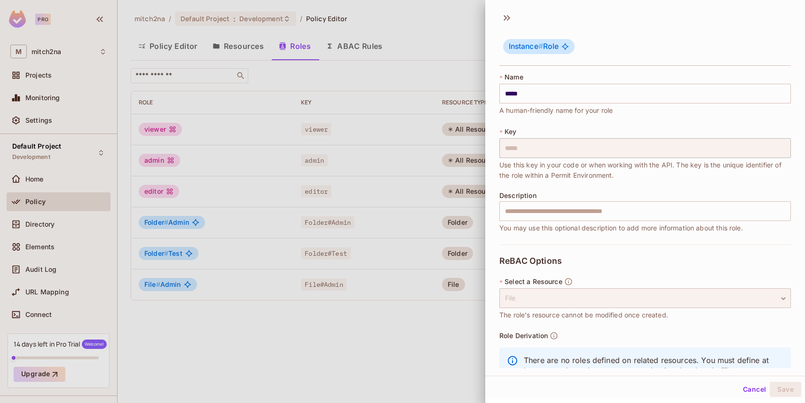
click at [533, 306] on div "File" at bounding box center [644, 298] width 291 height 20
click at [533, 305] on div "File" at bounding box center [644, 298] width 291 height 20
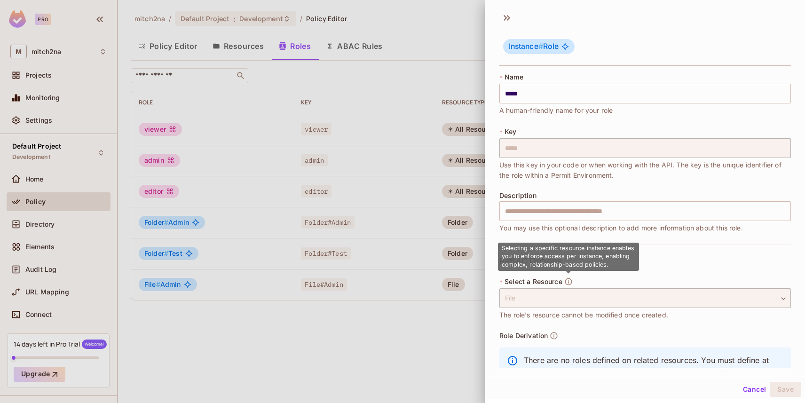
click at [567, 281] on icon "button" at bounding box center [568, 281] width 8 height 8
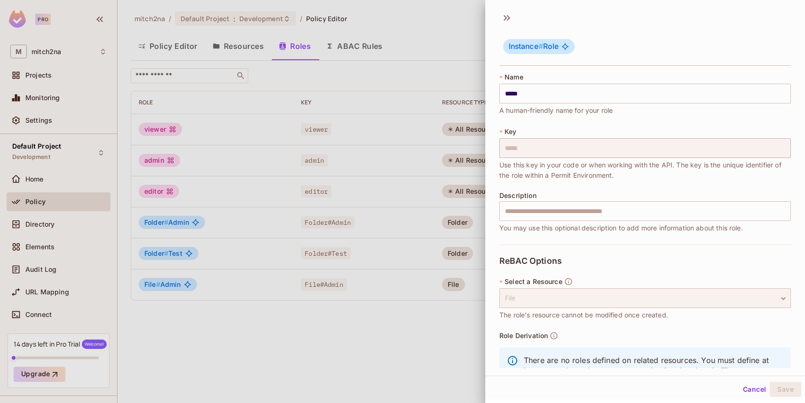
click at [564, 294] on div "File" at bounding box center [644, 298] width 291 height 20
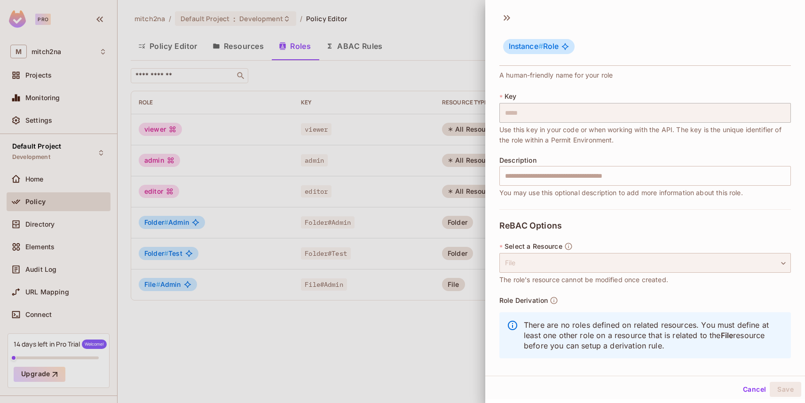
scroll to position [42, 0]
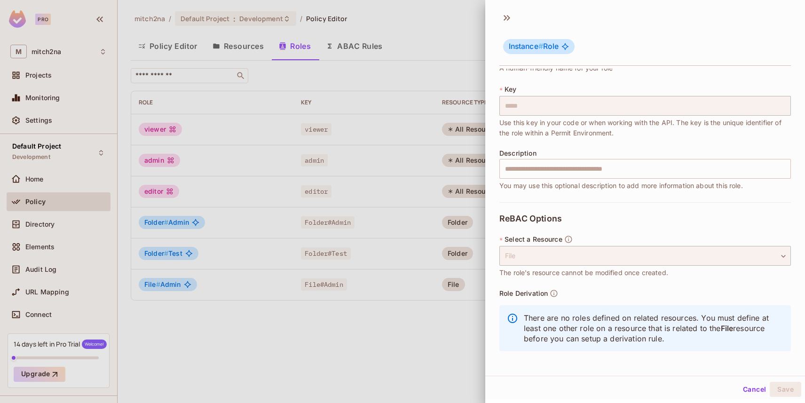
click at [548, 317] on p "There are no roles defined on related resources. You must define at least one o…" at bounding box center [653, 328] width 259 height 31
drag, startPoint x: 594, startPoint y: 319, endPoint x: 716, endPoint y: 347, distance: 125.4
click at [716, 347] on div "There are no roles defined on related resources. You must define at least one o…" at bounding box center [644, 328] width 291 height 46
click at [751, 387] on button "Cancel" at bounding box center [754, 389] width 31 height 15
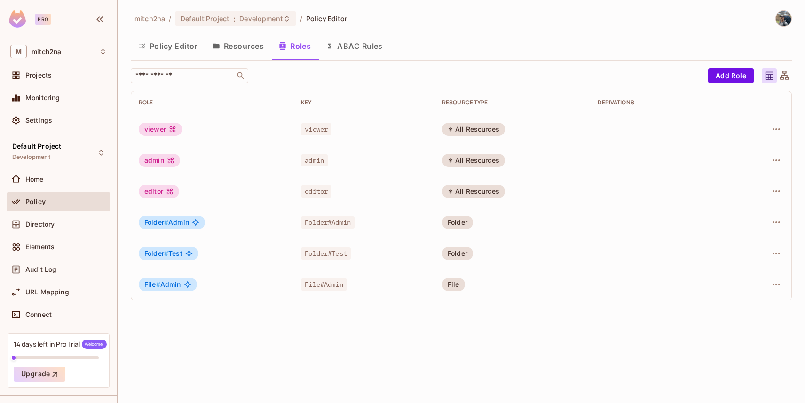
drag, startPoint x: 787, startPoint y: 221, endPoint x: 765, endPoint y: 226, distance: 23.0
click at [787, 221] on td at bounding box center [761, 222] width 60 height 31
click at [765, 226] on div at bounding box center [760, 222] width 45 height 15
click at [775, 186] on icon "button" at bounding box center [775, 191] width 11 height 11
click at [751, 209] on li "Edit Role" at bounding box center [735, 213] width 83 height 21
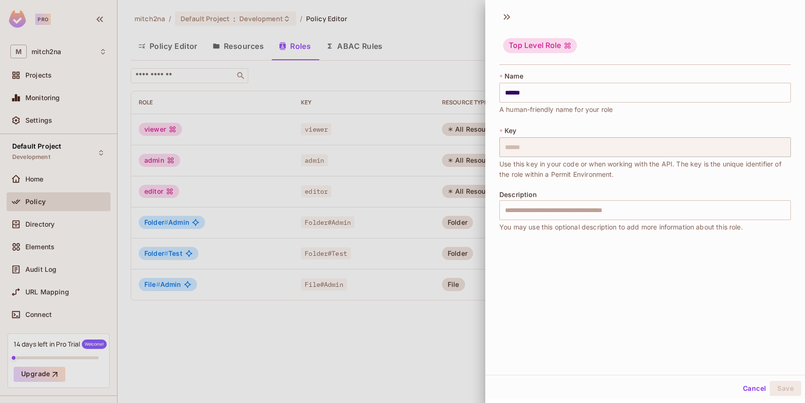
scroll to position [1, 0]
click at [748, 384] on button "Cancel" at bounding box center [754, 387] width 31 height 15
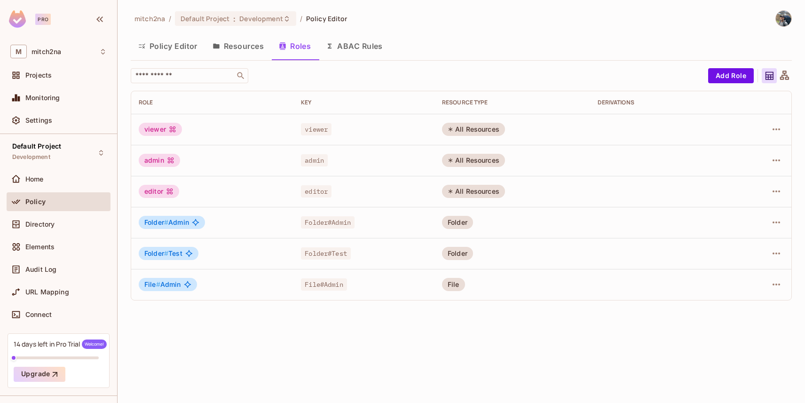
click at [252, 49] on button "Resources" at bounding box center [238, 46] width 66 height 24
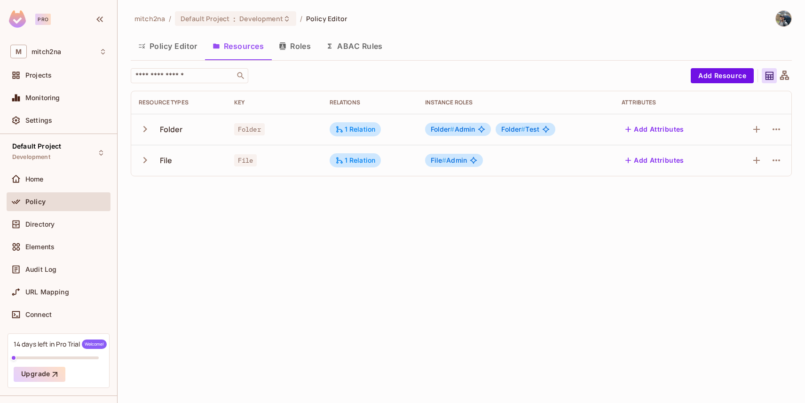
click at [290, 49] on button "Roles" at bounding box center [294, 46] width 47 height 24
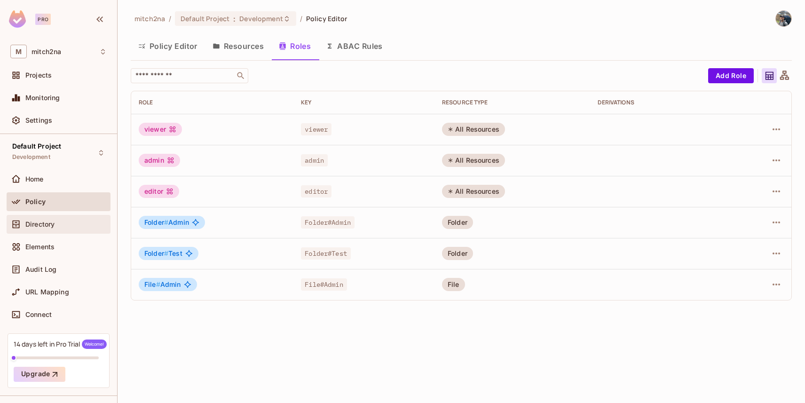
click at [74, 226] on div "Directory" at bounding box center [65, 224] width 81 height 8
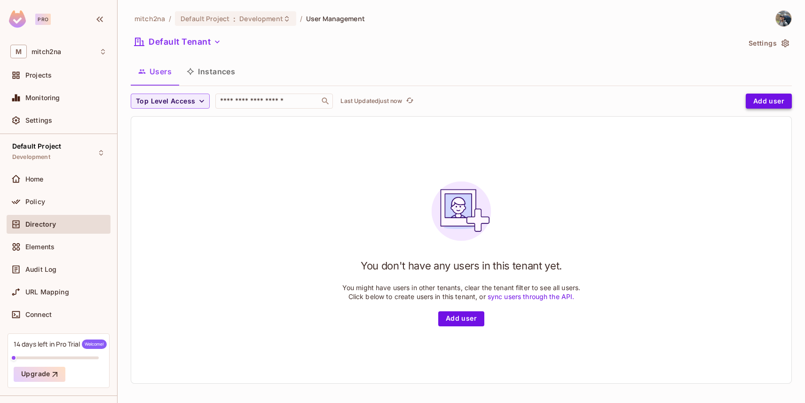
click at [775, 101] on button "Add user" at bounding box center [769, 101] width 46 height 15
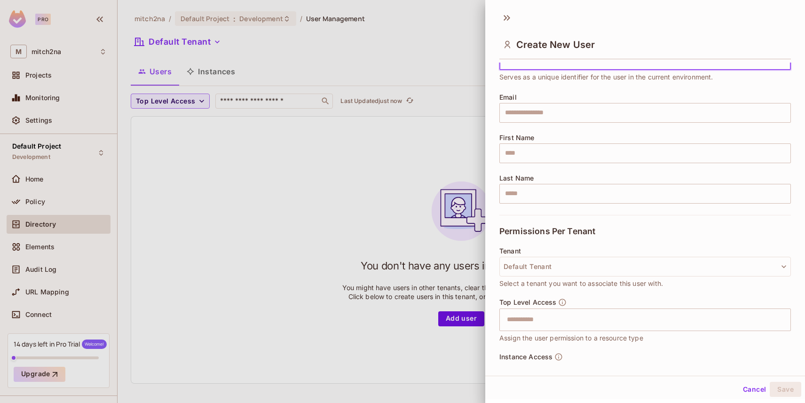
scroll to position [97, 0]
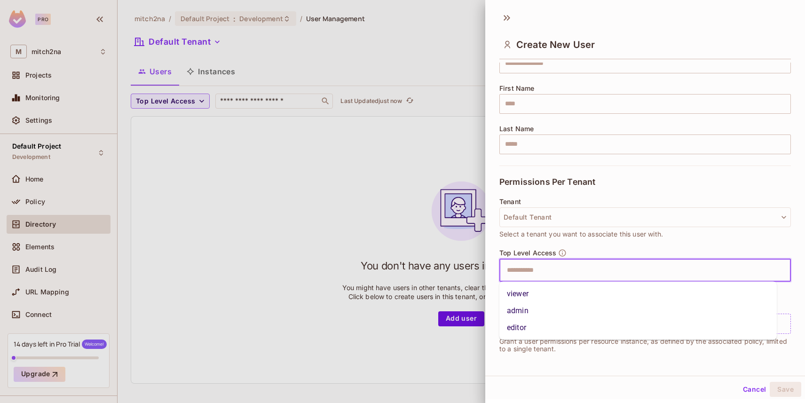
click at [542, 270] on input "text" at bounding box center [636, 270] width 271 height 19
click at [589, 247] on div "Tenant Default Tenant Select a tenant you want to associate this user with." at bounding box center [644, 223] width 291 height 51
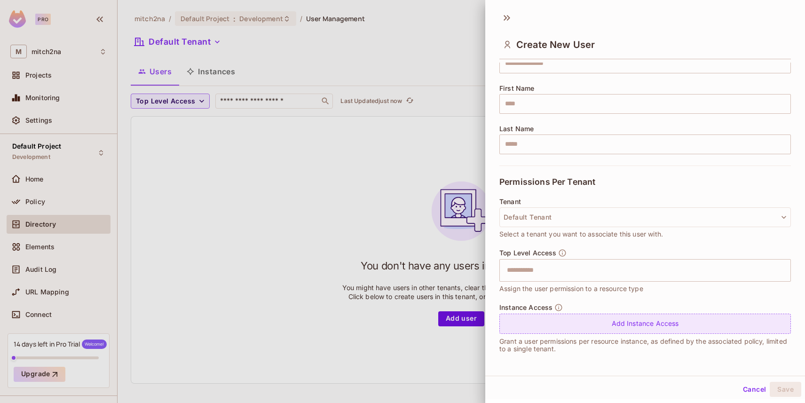
click at [585, 324] on div "Add Instance Access" at bounding box center [644, 324] width 291 height 20
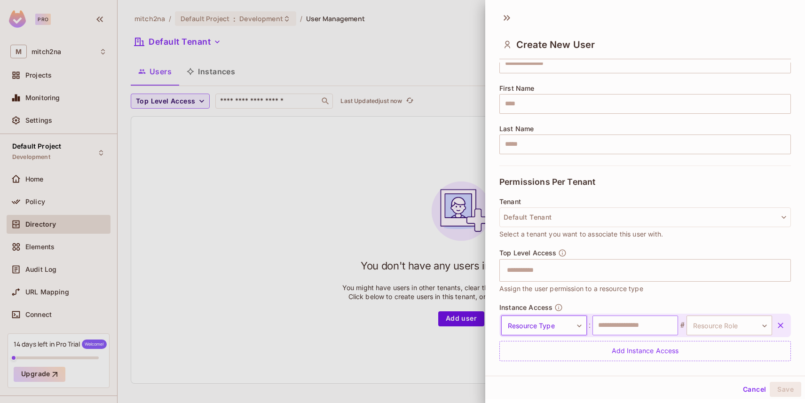
click at [593, 324] on input "text" at bounding box center [635, 325] width 86 height 20
click at [531, 270] on input "text" at bounding box center [636, 270] width 271 height 19
click at [743, 388] on button "Cancel" at bounding box center [754, 389] width 31 height 15
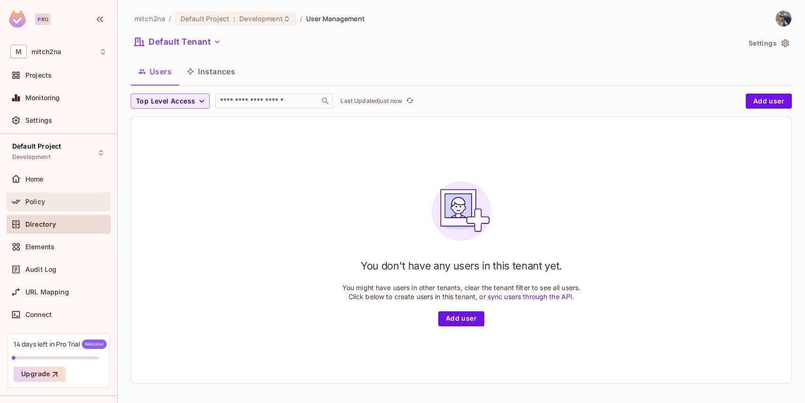
click at [75, 194] on div "Policy" at bounding box center [59, 201] width 104 height 19
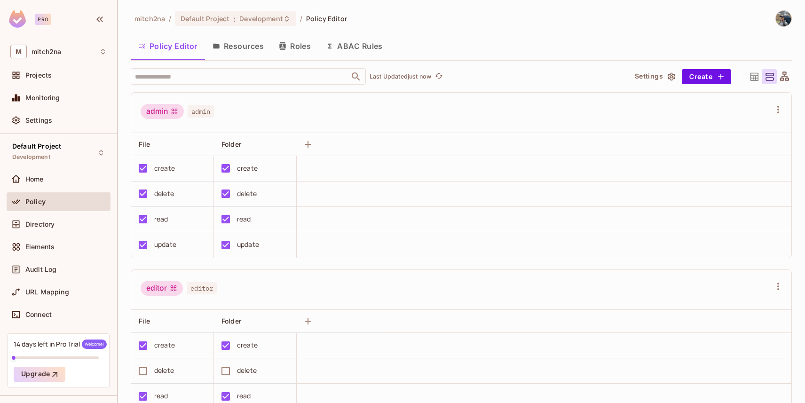
click at [298, 45] on button "Roles" at bounding box center [294, 46] width 47 height 24
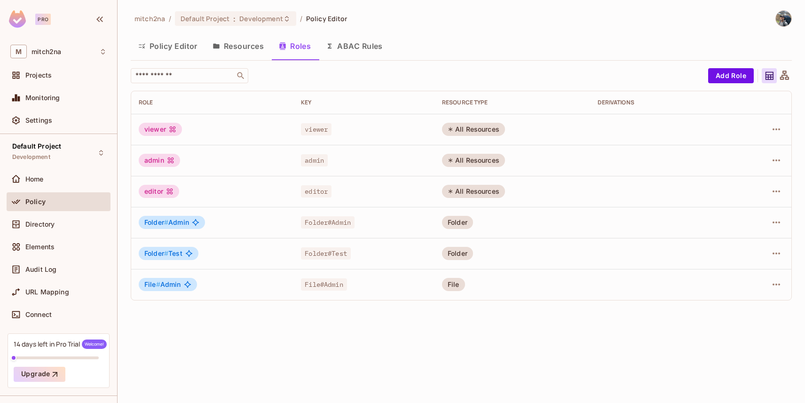
click at [768, 124] on div at bounding box center [760, 129] width 45 height 15
click at [772, 127] on icon "button" at bounding box center [775, 129] width 11 height 11
click at [759, 145] on li "Edit Role" at bounding box center [735, 151] width 83 height 21
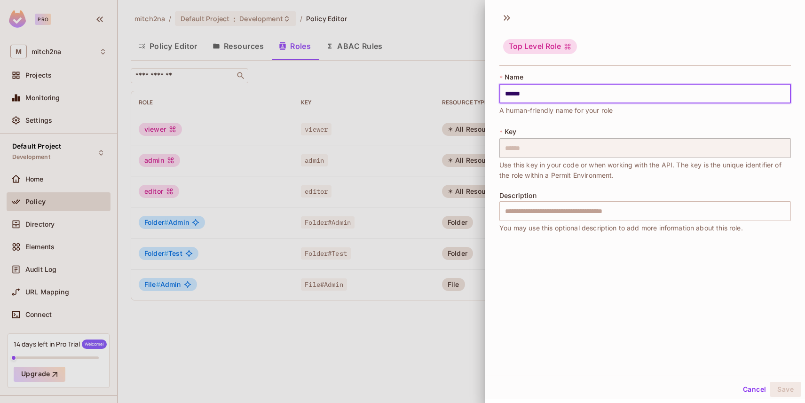
drag, startPoint x: 505, startPoint y: 93, endPoint x: 478, endPoint y: 96, distance: 27.4
click at [478, 96] on div "Top Level Role * Name ****** ​ A human-friendly name for your role * Key ******…" at bounding box center [402, 201] width 805 height 403
type input "******"
click at [774, 390] on button "Save" at bounding box center [784, 389] width 31 height 15
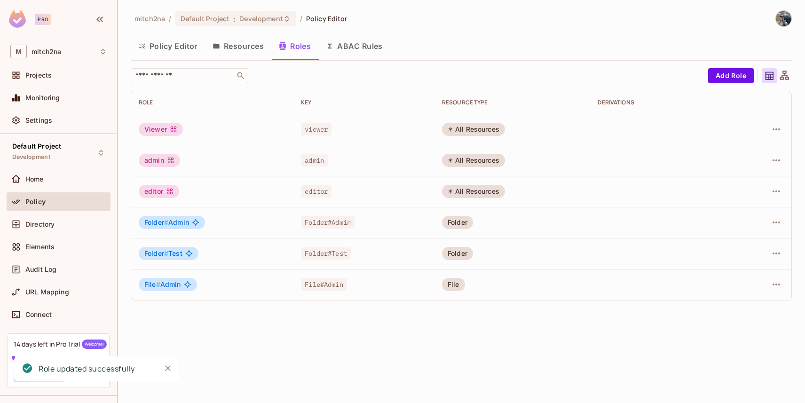
click at [785, 156] on td at bounding box center [761, 160] width 60 height 31
click at [781, 157] on icon "button" at bounding box center [775, 160] width 11 height 11
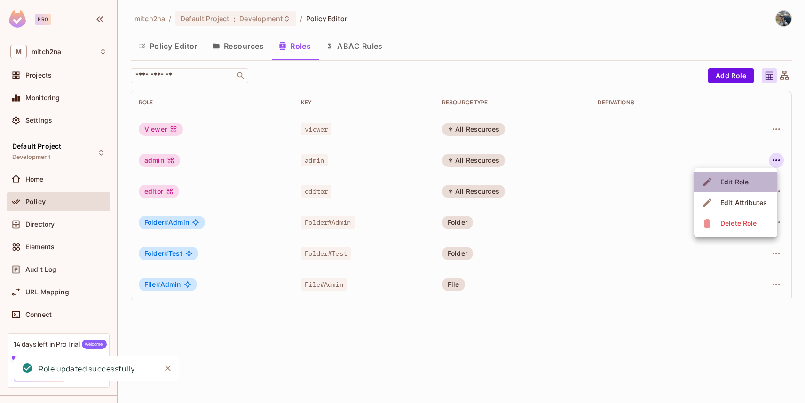
click at [741, 178] on div "Edit Role" at bounding box center [734, 181] width 28 height 9
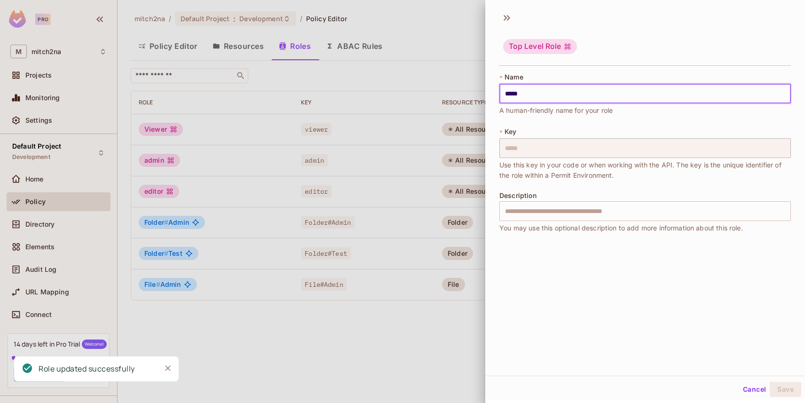
drag, startPoint x: 509, startPoint y: 94, endPoint x: 504, endPoint y: 93, distance: 5.3
click at [504, 94] on input "*****" at bounding box center [644, 94] width 291 height 20
type input "*****"
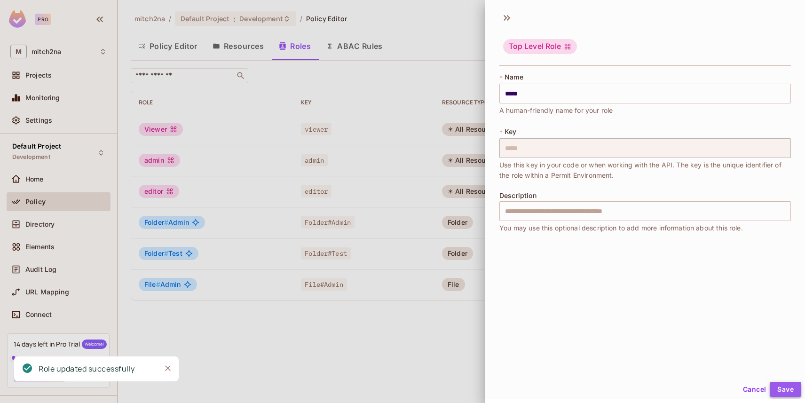
click at [783, 382] on button "Save" at bounding box center [784, 389] width 31 height 15
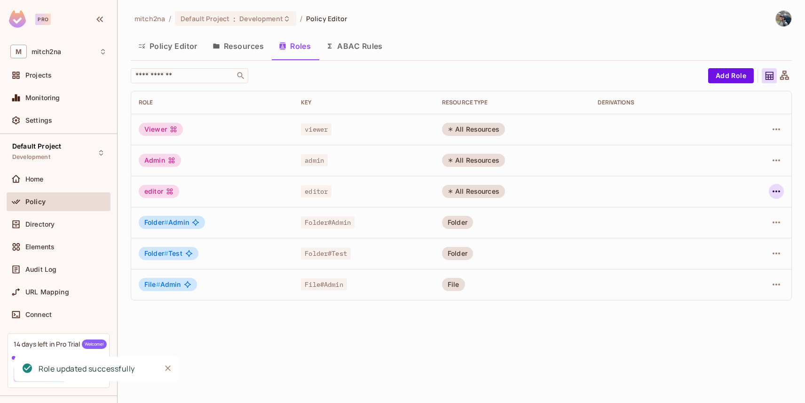
click at [773, 189] on icon "button" at bounding box center [775, 191] width 11 height 11
click at [747, 212] on div "Edit Role" at bounding box center [734, 212] width 28 height 9
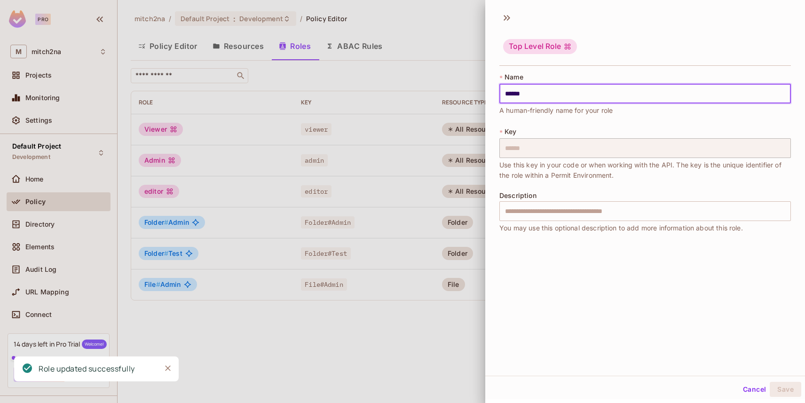
drag, startPoint x: 498, startPoint y: 93, endPoint x: 486, endPoint y: 93, distance: 12.7
click at [486, 93] on div "* Name ****** ​ A human-friendly name for your role * Key ****** ​ Use this key…" at bounding box center [645, 157] width 320 height 176
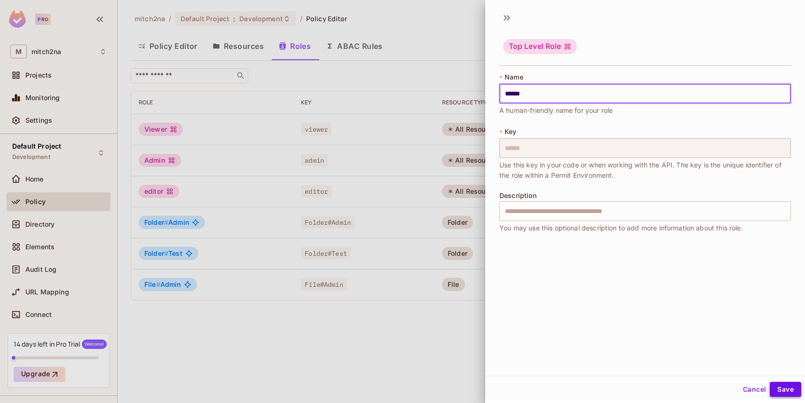
type input "******"
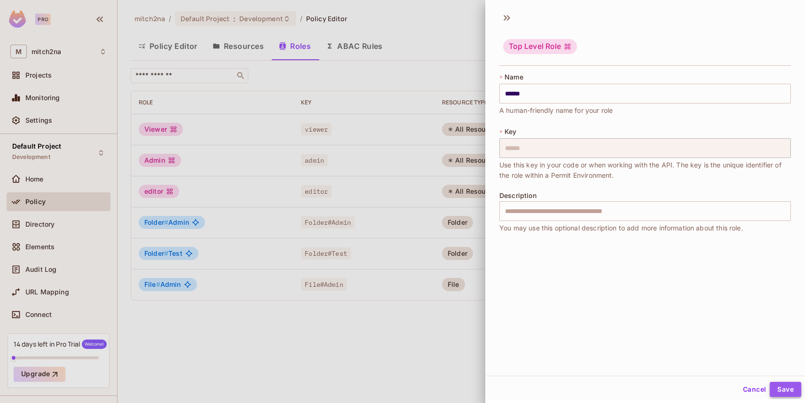
click at [781, 390] on button "Save" at bounding box center [784, 389] width 31 height 15
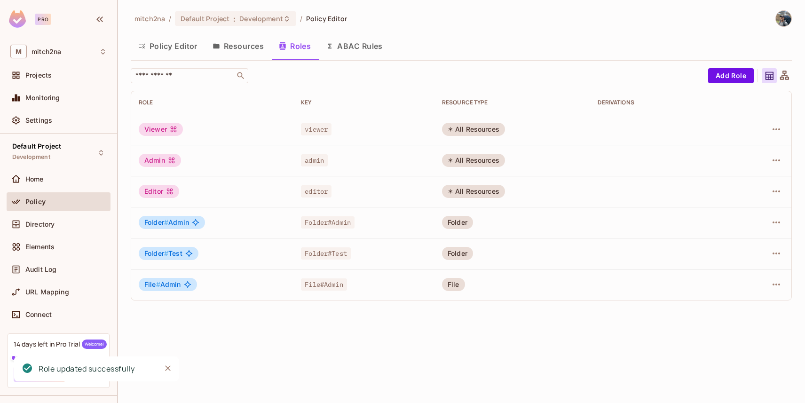
click at [182, 50] on button "Policy Editor" at bounding box center [168, 46] width 74 height 24
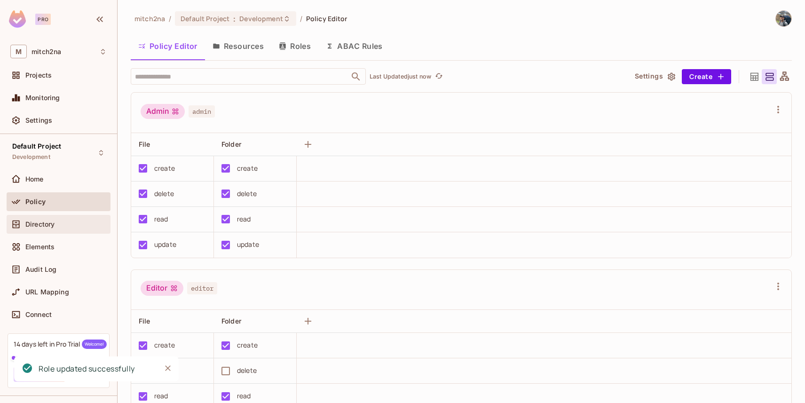
click at [20, 230] on div "Directory" at bounding box center [59, 224] width 104 height 19
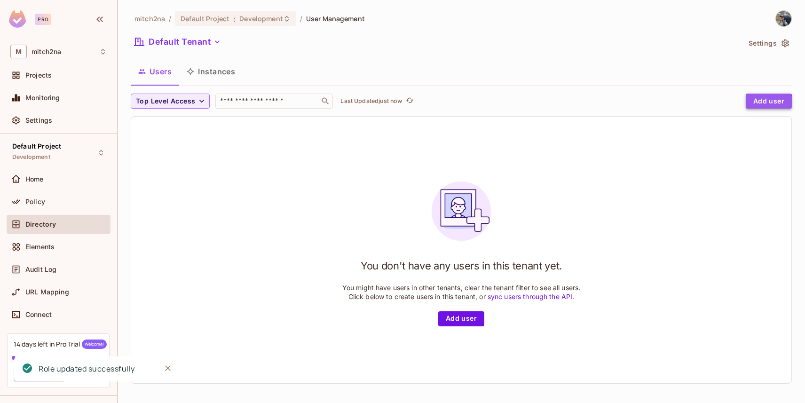
click at [750, 102] on button "Add user" at bounding box center [769, 101] width 46 height 15
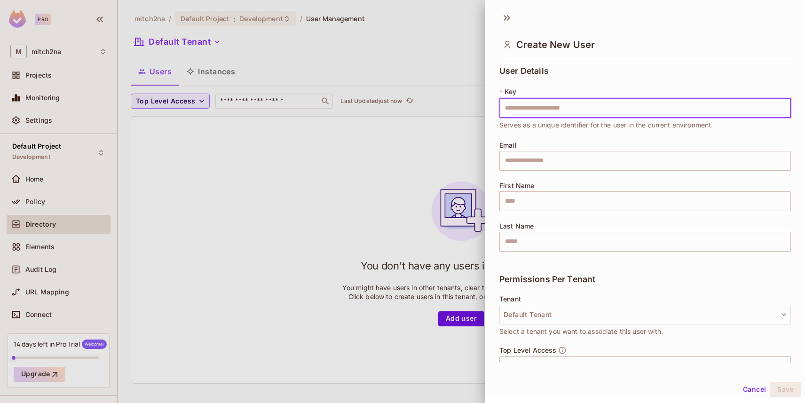
scroll to position [97, 0]
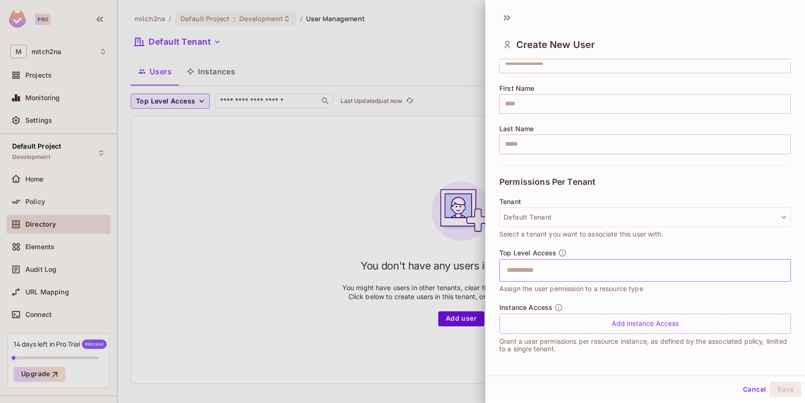
click at [546, 266] on input "text" at bounding box center [636, 270] width 271 height 19
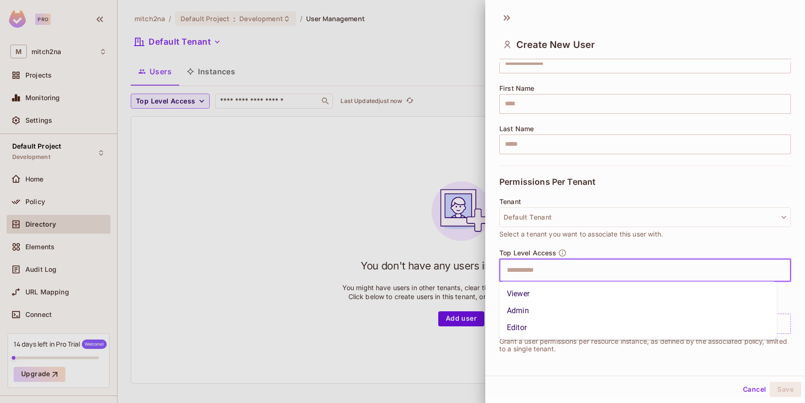
click at [560, 237] on span "Select a tenant you want to associate this user with." at bounding box center [581, 234] width 164 height 10
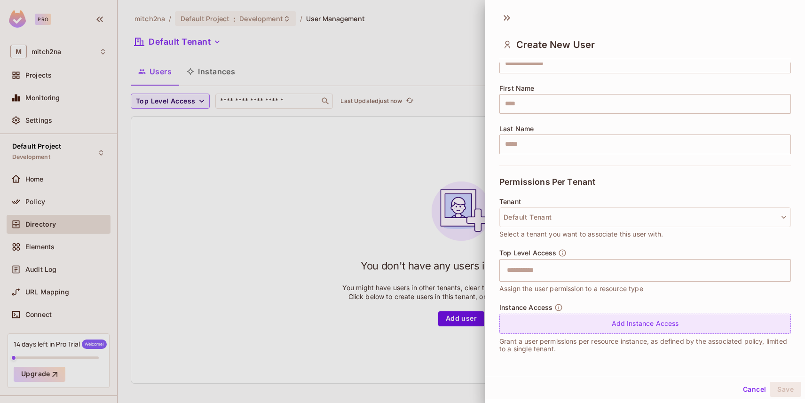
click at [566, 321] on div "Add Instance Access" at bounding box center [644, 324] width 291 height 20
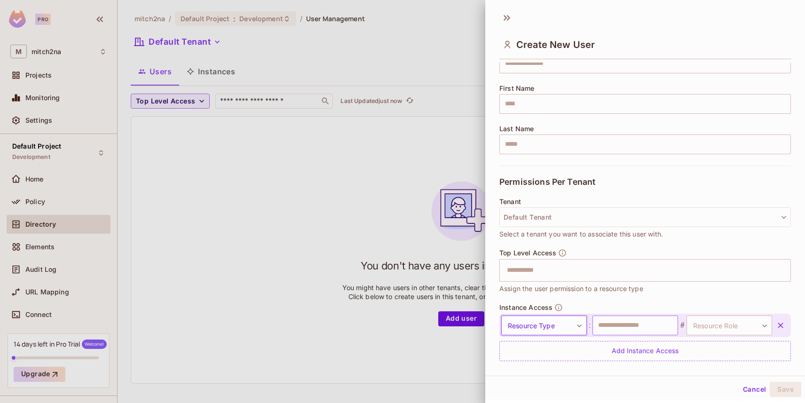
click at [619, 322] on input "text" at bounding box center [635, 325] width 86 height 20
click at [557, 326] on body "Pro M mitch2na Projects Monitoring Settings Default Project Development Home Po…" at bounding box center [402, 201] width 805 height 403
click at [527, 368] on li "Folder" at bounding box center [539, 366] width 86 height 17
click at [623, 323] on input "text" at bounding box center [635, 325] width 86 height 20
click at [706, 324] on body "Pro M mitch2na Projects Monitoring Settings Default Project Development Home Po…" at bounding box center [402, 201] width 805 height 403
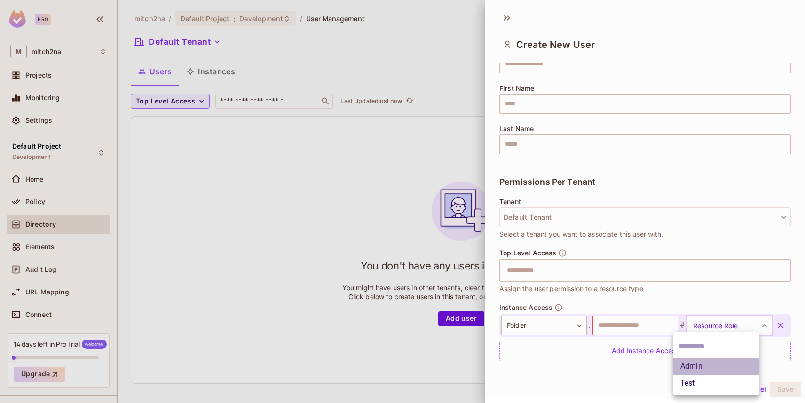
click at [704, 363] on li "Admin" at bounding box center [716, 366] width 86 height 17
type input "*****"
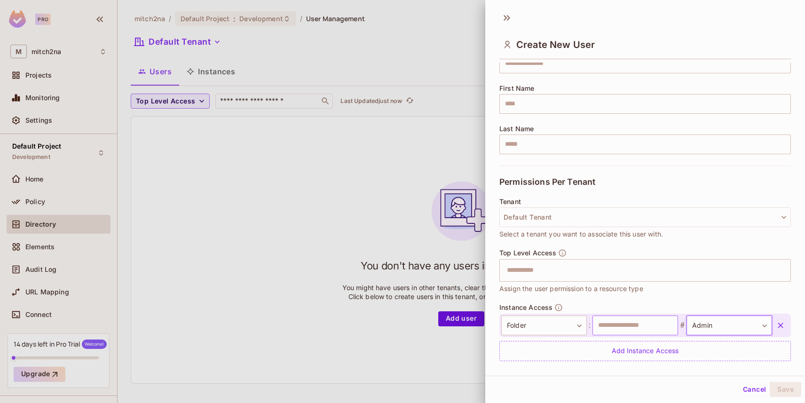
click at [636, 327] on input "text" at bounding box center [635, 325] width 86 height 20
click at [636, 326] on input "text" at bounding box center [635, 325] width 86 height 20
type input "*********"
click at [711, 323] on body "Pro M mitch2na Projects Monitoring Settings Default Project Development Home Po…" at bounding box center [402, 201] width 805 height 403
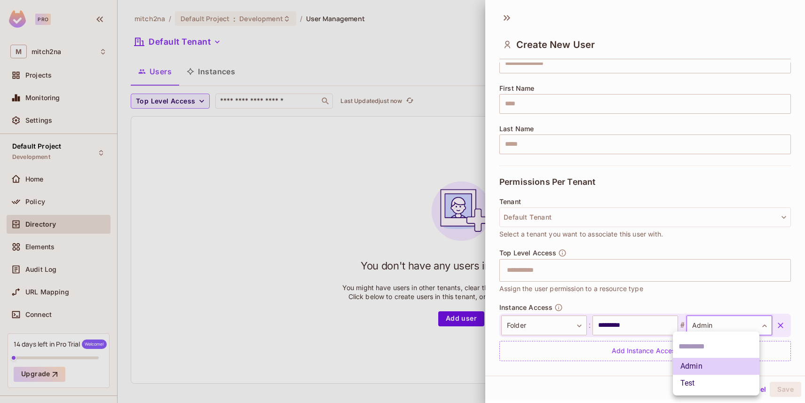
click at [639, 295] on div at bounding box center [402, 201] width 805 height 403
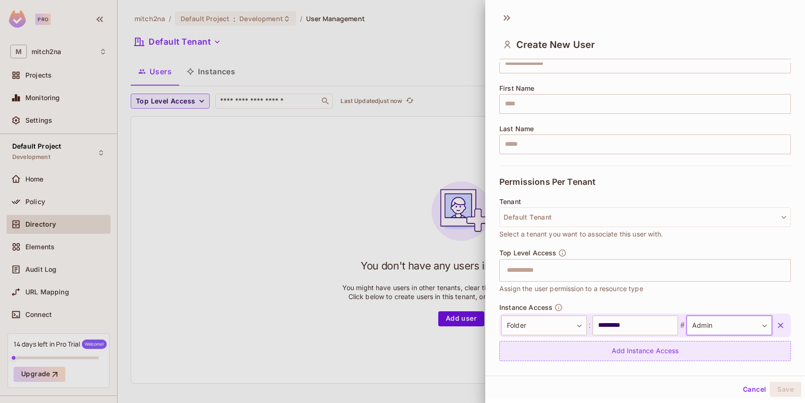
click at [777, 325] on icon "button" at bounding box center [780, 325] width 6 height 6
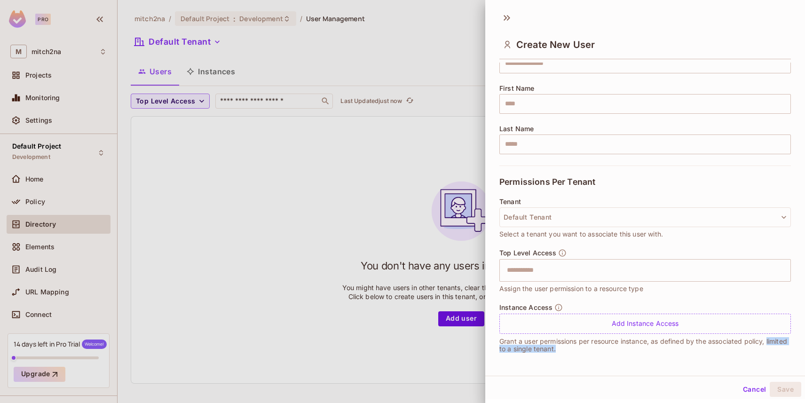
drag, startPoint x: 497, startPoint y: 348, endPoint x: 620, endPoint y: 347, distance: 123.6
click at [620, 347] on div "User Details * Key ​ User key is required Email ​ First Name ​ Last Name ​ Perm…" at bounding box center [645, 212] width 320 height 299
click at [620, 347] on p "Grant a user permissions per resource instance, as defined by the associated po…" at bounding box center [644, 344] width 291 height 15
click at [534, 275] on input "text" at bounding box center [636, 270] width 271 height 19
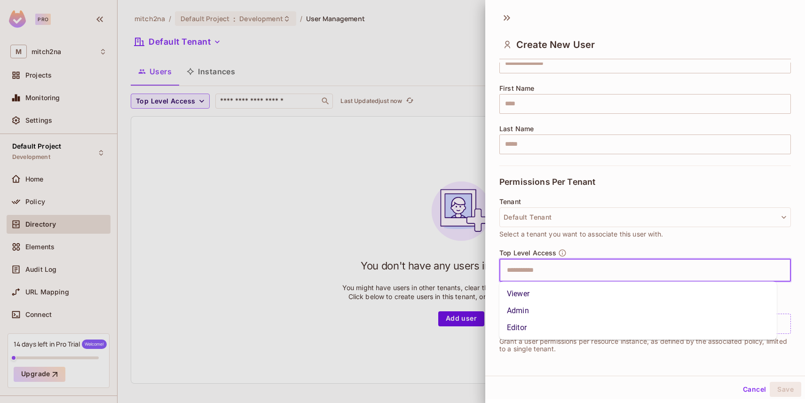
click at [550, 228] on div "Tenant Default Tenant Select a tenant you want to associate this user with." at bounding box center [644, 218] width 291 height 41
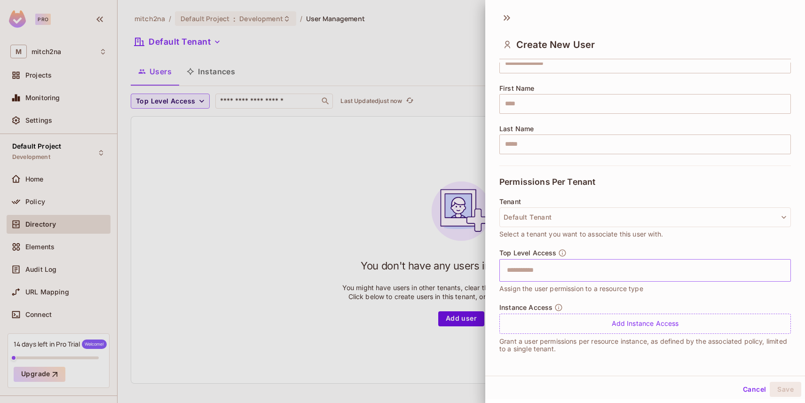
click at [546, 272] on input "text" at bounding box center [636, 270] width 271 height 19
drag, startPoint x: 524, startPoint y: 247, endPoint x: 528, endPoint y: 257, distance: 10.6
click at [524, 247] on div "Tenant Default Tenant Select a tenant you want to associate this user with." at bounding box center [644, 223] width 291 height 51
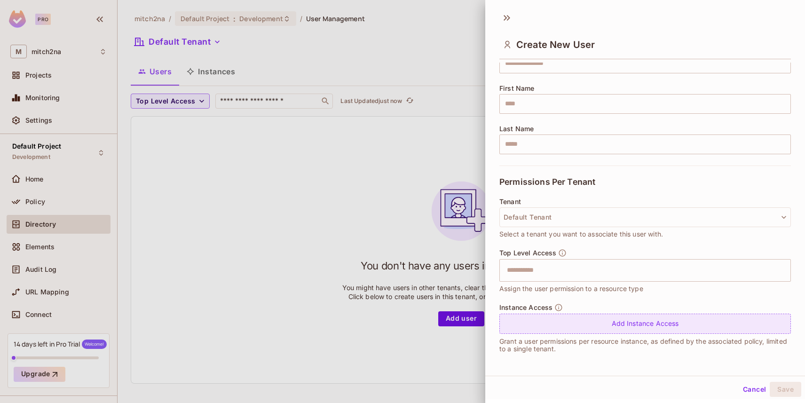
click at [551, 314] on div "Add Instance Access" at bounding box center [644, 324] width 291 height 20
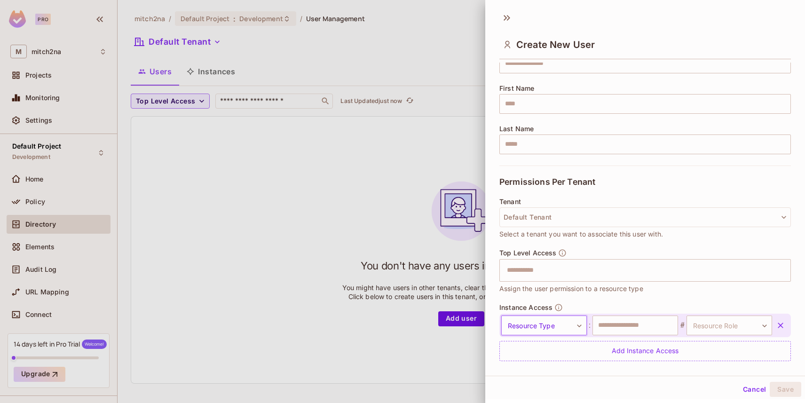
click at [542, 324] on body "Pro M mitch2na Projects Monitoring Settings Default Project Development Home Po…" at bounding box center [402, 201] width 805 height 403
click at [522, 386] on li "File" at bounding box center [539, 383] width 86 height 17
click at [661, 318] on input "text" at bounding box center [635, 325] width 86 height 20
click at [708, 322] on body "Pro M mitch2na Projects Monitoring Settings Default Project Development Home Po…" at bounding box center [402, 201] width 805 height 403
click at [550, 329] on div at bounding box center [402, 201] width 805 height 403
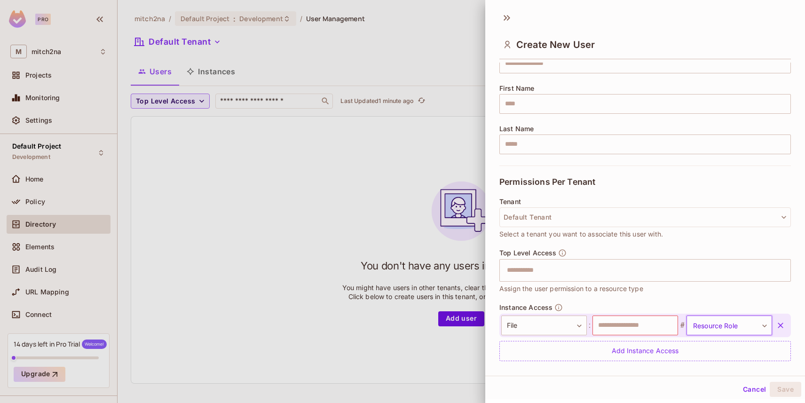
click at [550, 328] on body "Pro M mitch2na Projects Monitoring Settings Default Project Development Home Po…" at bounding box center [402, 201] width 805 height 403
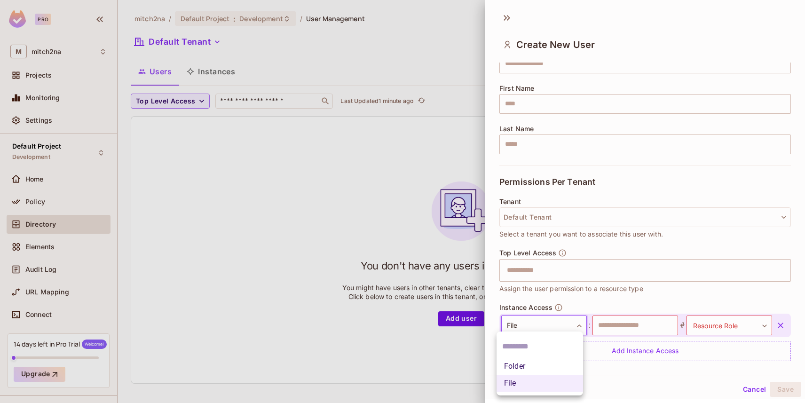
click at [532, 370] on li "Folder" at bounding box center [539, 366] width 86 height 17
click at [706, 326] on body "Pro M mitch2na Projects Monitoring Settings Default Project Development Home Po…" at bounding box center [402, 201] width 805 height 403
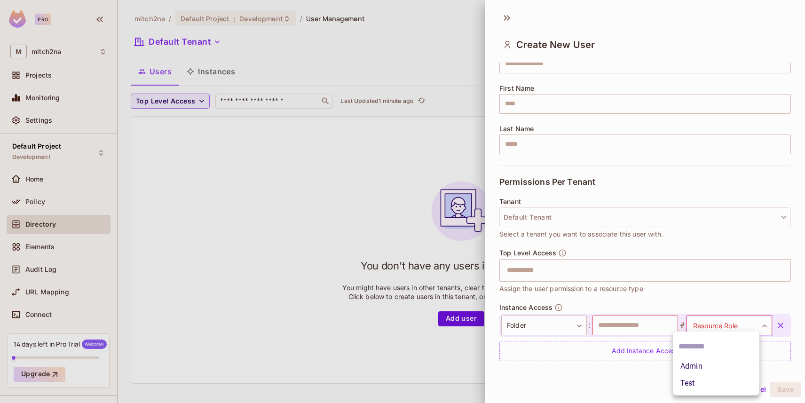
click at [563, 328] on div at bounding box center [402, 201] width 805 height 403
click at [560, 328] on body "Pro M mitch2na Projects Monitoring Settings Default Project Development Home Po…" at bounding box center [402, 201] width 805 height 403
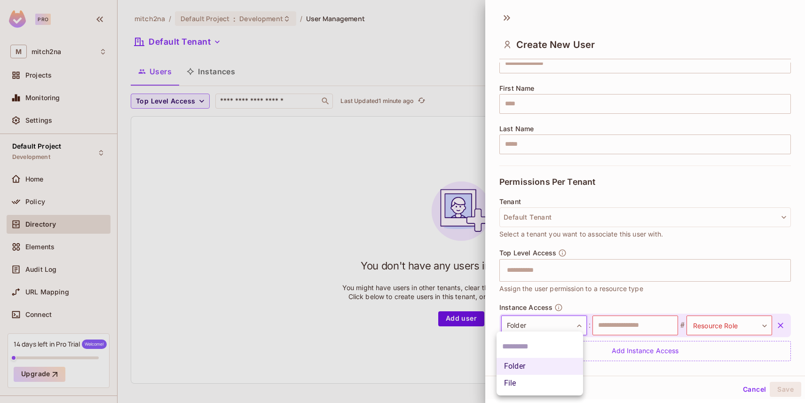
click at [543, 380] on li "File" at bounding box center [539, 383] width 86 height 17
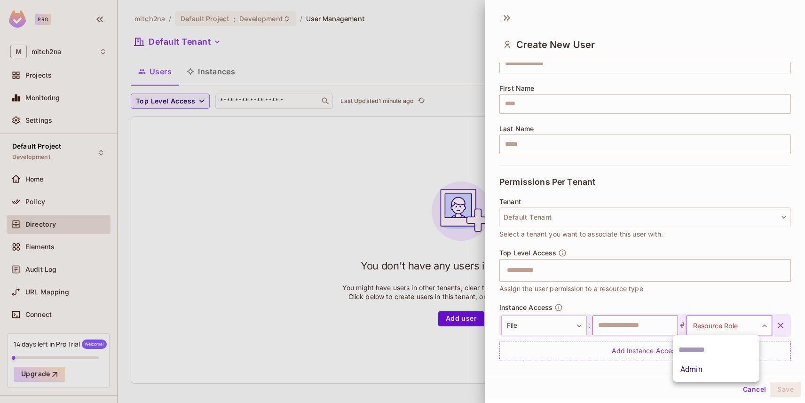
click at [734, 323] on body "Pro M mitch2na Projects Monitoring Settings Default Project Development Home Po…" at bounding box center [402, 201] width 805 height 403
click at [561, 335] on div at bounding box center [402, 201] width 805 height 403
click at [549, 320] on div "Admin" at bounding box center [402, 201] width 805 height 403
click at [549, 322] on body "Pro M mitch2na Projects Monitoring Settings Default Project Development Home Po…" at bounding box center [402, 201] width 805 height 403
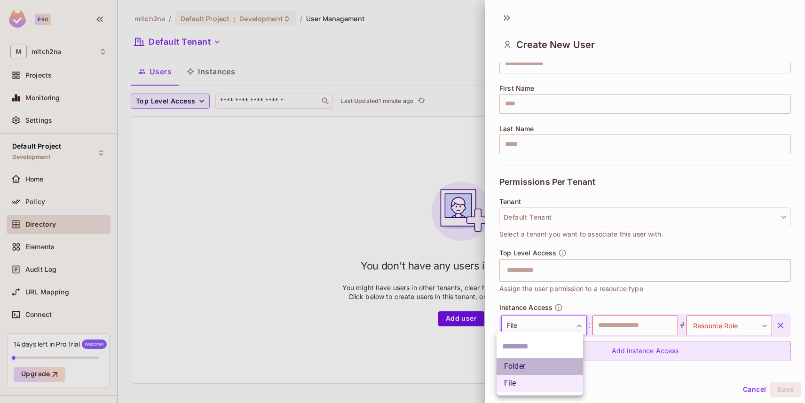
click at [527, 361] on li "Folder" at bounding box center [539, 366] width 86 height 17
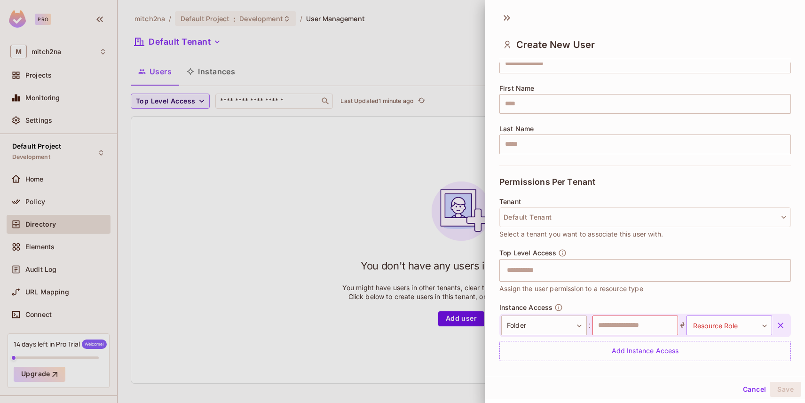
click at [727, 322] on body "Pro M mitch2na Projects Monitoring Settings Default Project Development Home Po…" at bounding box center [402, 201] width 805 height 403
click at [628, 391] on div at bounding box center [402, 201] width 805 height 403
click at [743, 385] on button "Cancel" at bounding box center [754, 389] width 31 height 15
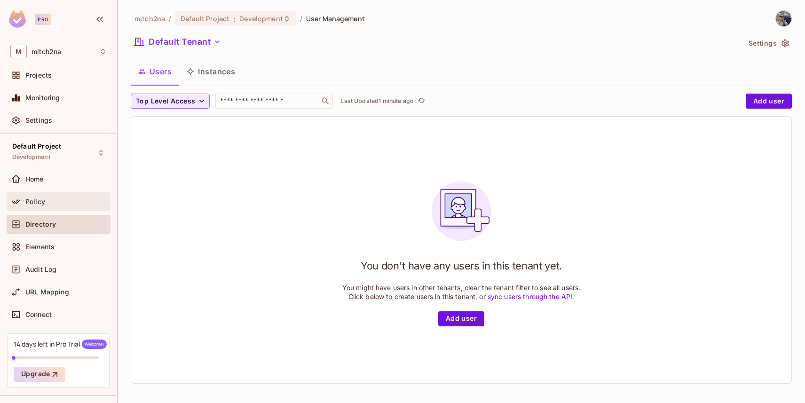
click at [50, 195] on div "Policy" at bounding box center [59, 201] width 104 height 19
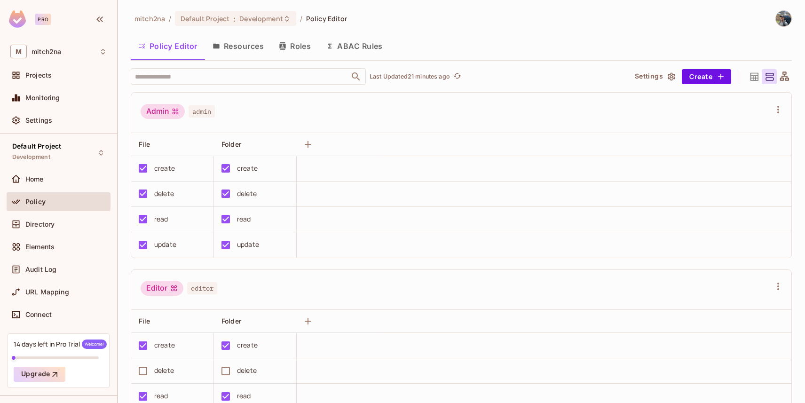
click at [241, 50] on button "Resources" at bounding box center [238, 46] width 66 height 24
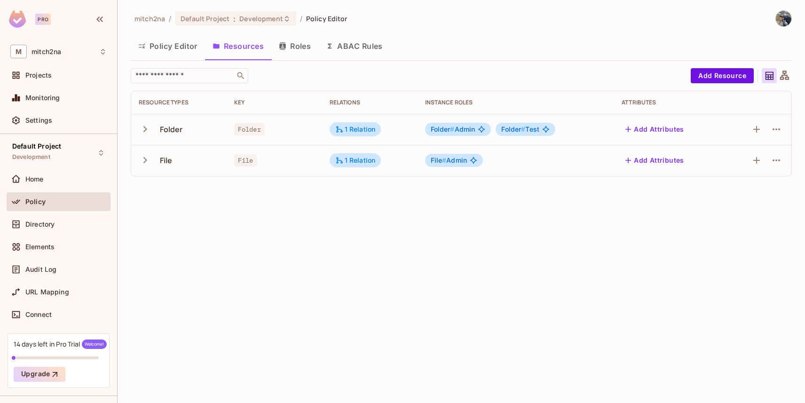
click at [158, 55] on button "Policy Editor" at bounding box center [168, 46] width 74 height 24
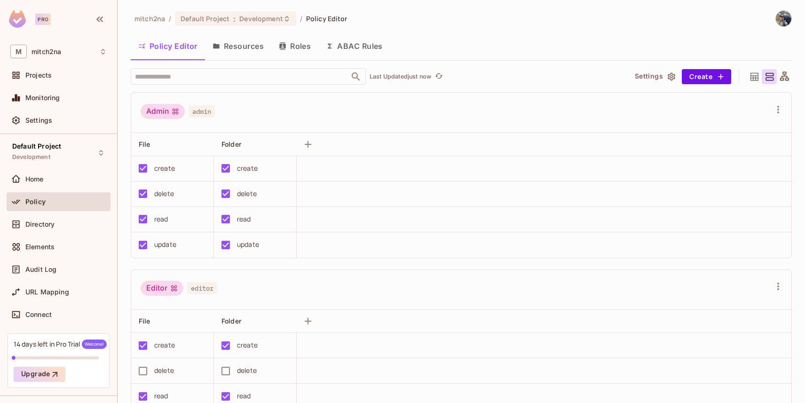
click at [234, 48] on button "Resources" at bounding box center [238, 46] width 66 height 24
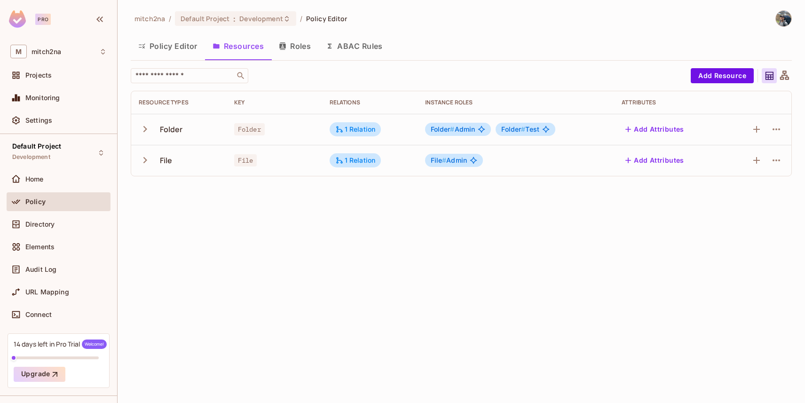
click at [180, 47] on button "Policy Editor" at bounding box center [168, 46] width 74 height 24
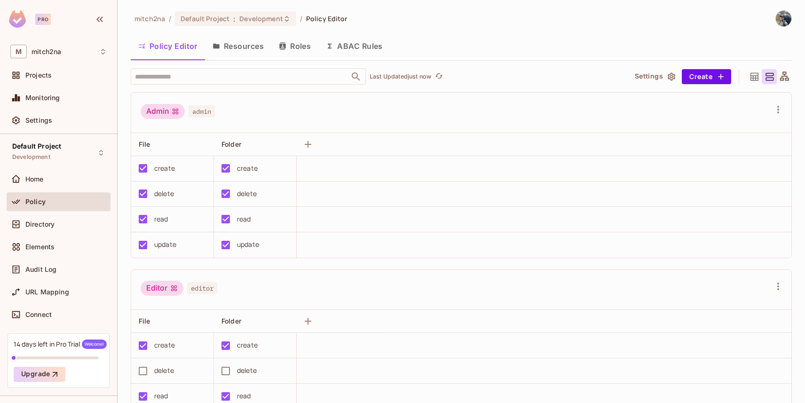
click at [243, 51] on button "Resources" at bounding box center [238, 46] width 66 height 24
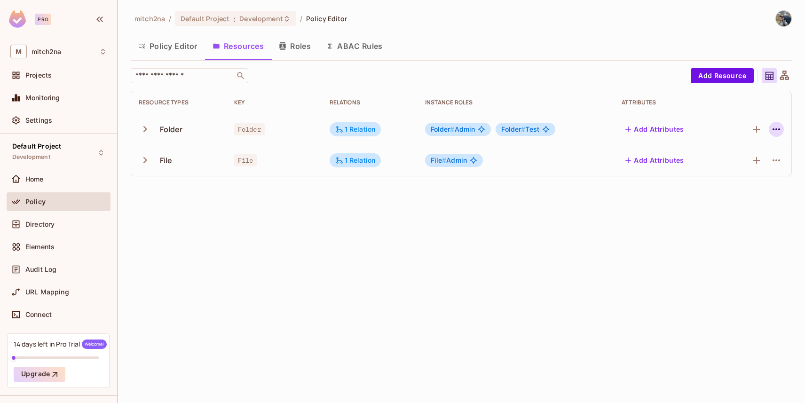
click at [772, 126] on icon "button" at bounding box center [775, 129] width 11 height 11
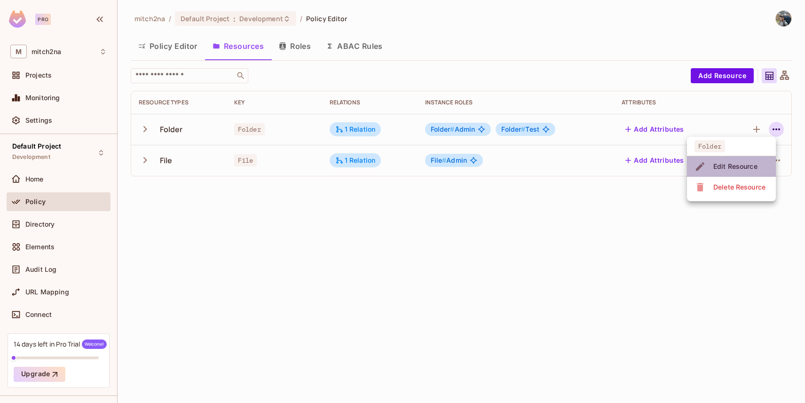
click at [735, 166] on div "Edit Resource" at bounding box center [735, 166] width 44 height 9
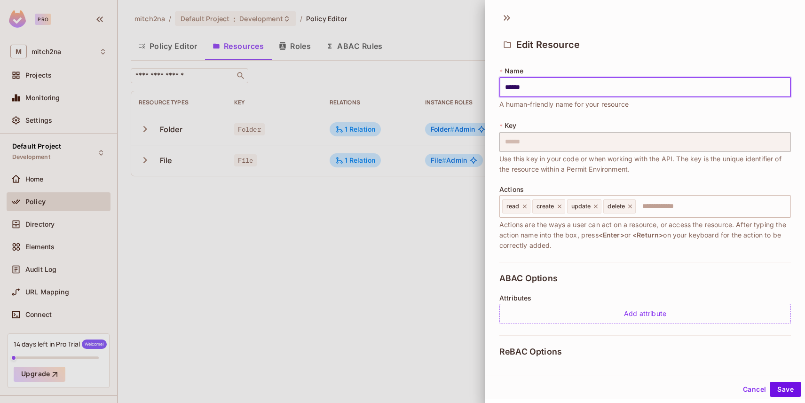
click at [744, 386] on button "Cancel" at bounding box center [754, 389] width 31 height 15
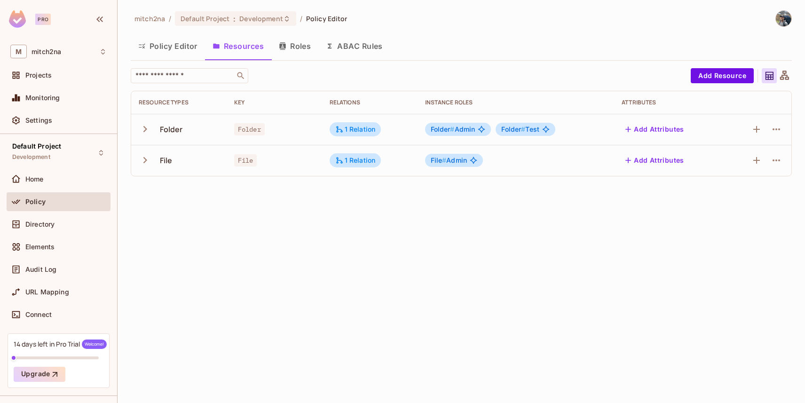
click at [185, 48] on button "Policy Editor" at bounding box center [168, 46] width 74 height 24
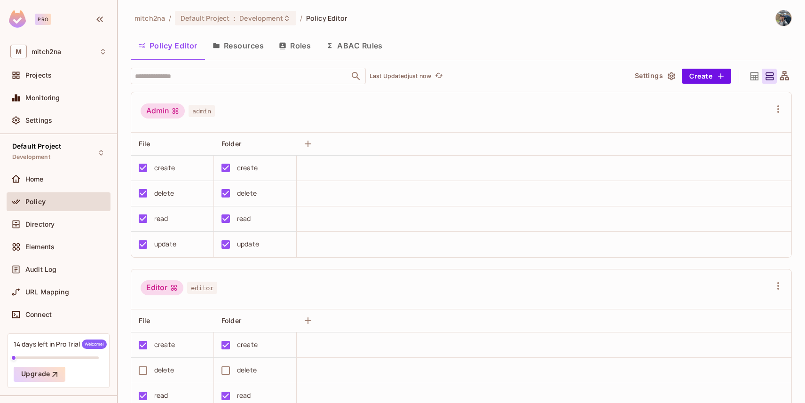
click at [238, 51] on button "Resources" at bounding box center [238, 46] width 66 height 24
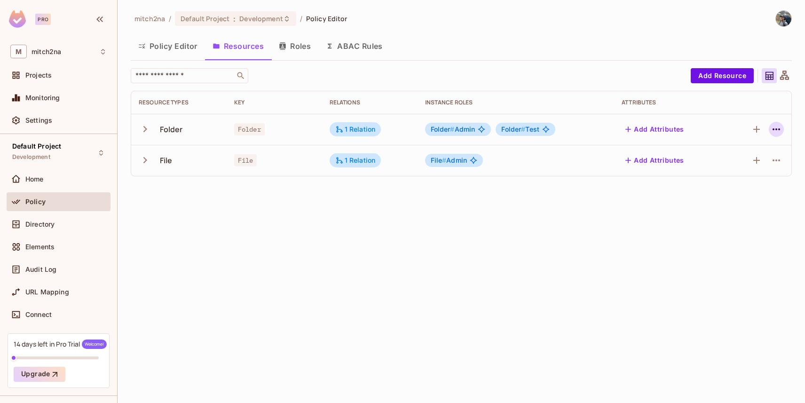
click at [774, 126] on icon "button" at bounding box center [775, 129] width 11 height 11
click at [737, 163] on div "Edit Resource" at bounding box center [735, 166] width 44 height 9
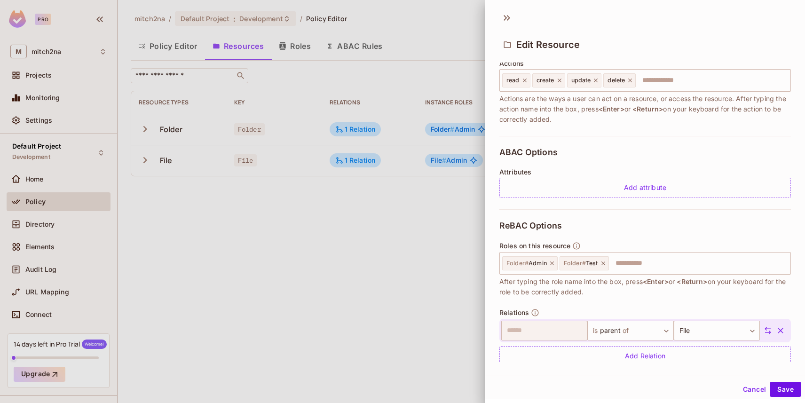
scroll to position [141, 0]
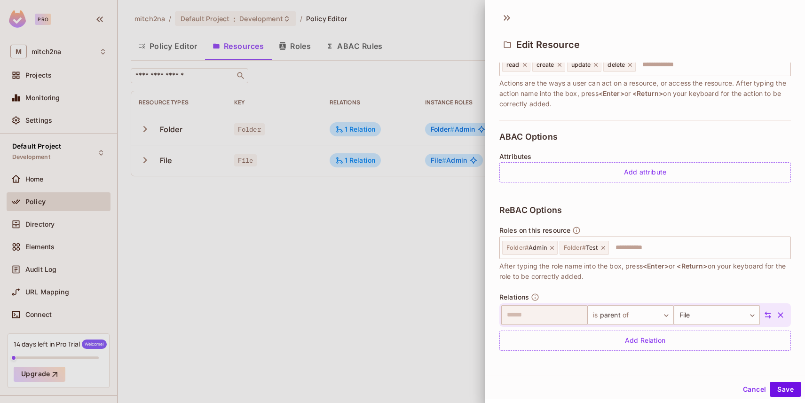
click at [603, 292] on div "ReBAC Options Roles on this resource Folder # Admin Folder # Test ​ After typin…" at bounding box center [644, 278] width 291 height 168
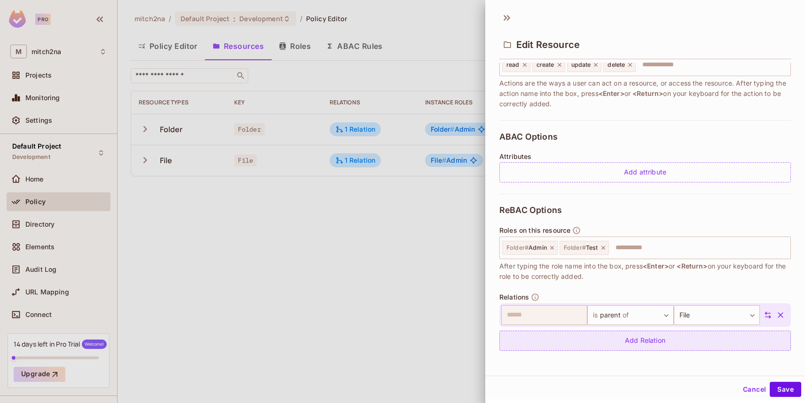
click at [624, 339] on div "Add Relation" at bounding box center [644, 340] width 291 height 20
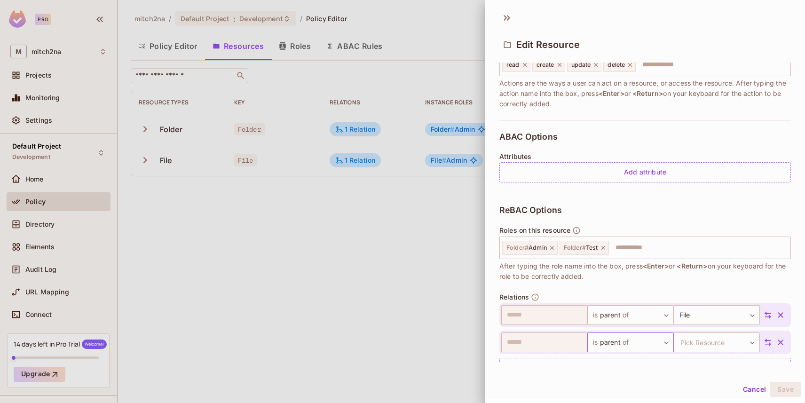
click at [608, 345] on body "Pro M mitch2na Projects Monitoring Settings Default Project Development Home Po…" at bounding box center [402, 201] width 805 height 403
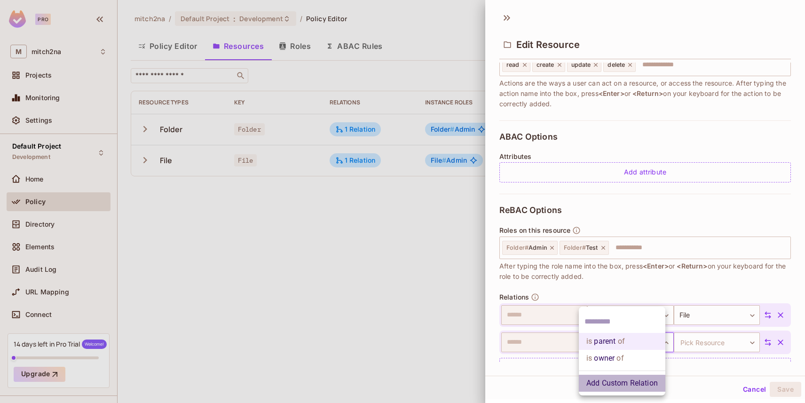
click at [643, 379] on li "Add Custom Relation" at bounding box center [622, 383] width 86 height 17
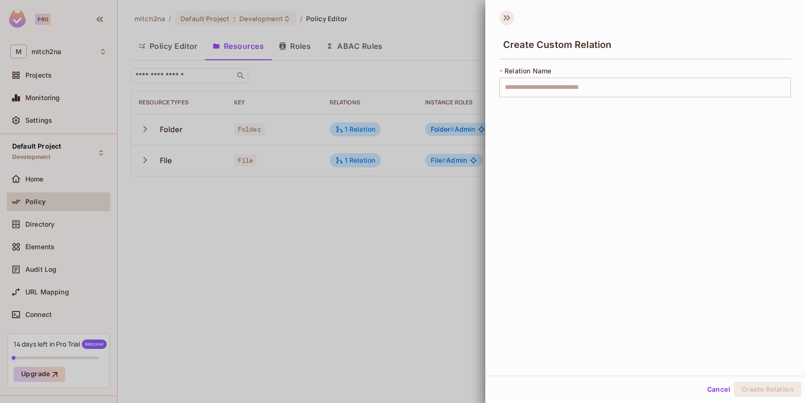
click at [509, 19] on icon at bounding box center [506, 17] width 15 height 15
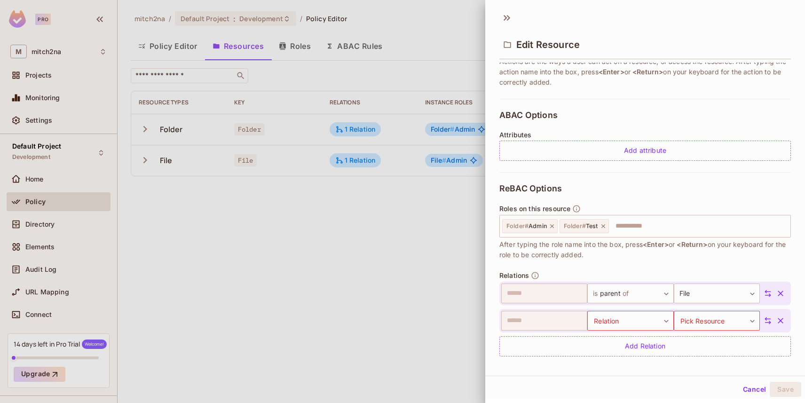
scroll to position [169, 0]
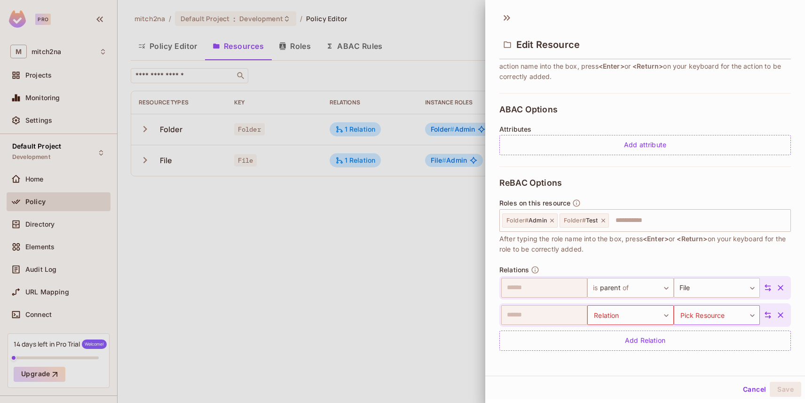
click at [693, 314] on body "Pro M mitch2na Projects Monitoring Settings Default Project Development Home Po…" at bounding box center [402, 201] width 805 height 403
click at [683, 361] on li "Folder" at bounding box center [703, 359] width 86 height 17
click at [629, 314] on body "Pro M mitch2na Projects Monitoring Settings Default Project Development Home Po…" at bounding box center [402, 201] width 805 height 403
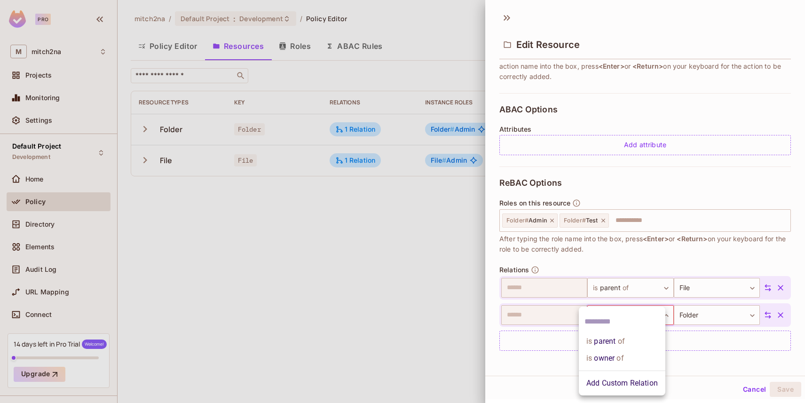
click at [613, 345] on li "is parent of" at bounding box center [622, 341] width 86 height 17
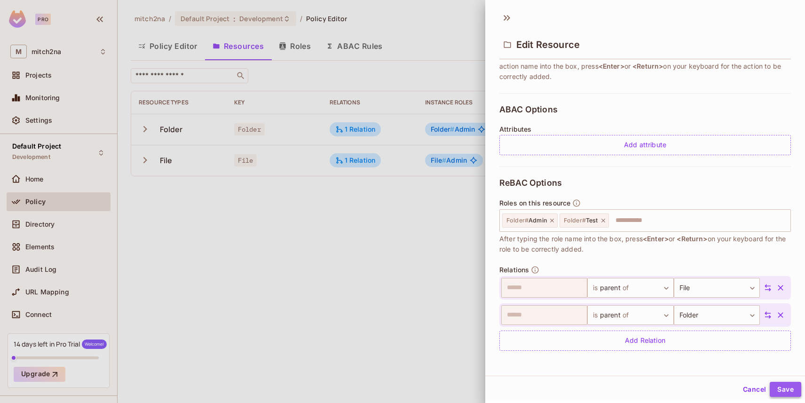
click at [780, 388] on button "Save" at bounding box center [784, 389] width 31 height 15
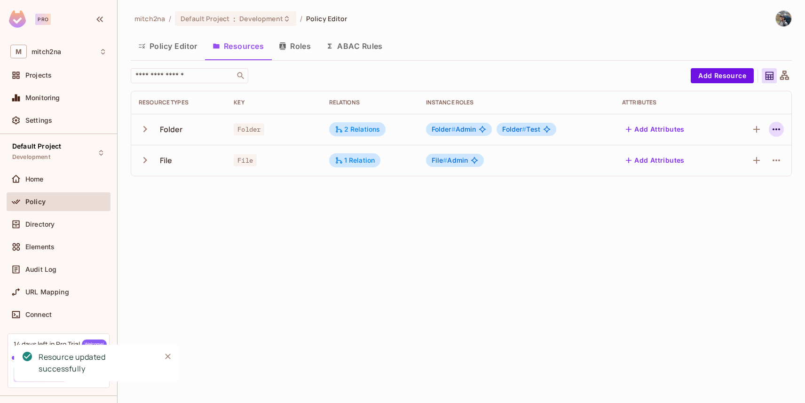
click at [778, 126] on icon "button" at bounding box center [775, 129] width 11 height 11
click at [755, 162] on div "Edit Resource" at bounding box center [735, 166] width 44 height 9
click at [768, 132] on div at bounding box center [757, 129] width 52 height 15
click at [774, 130] on icon "button" at bounding box center [775, 129] width 11 height 11
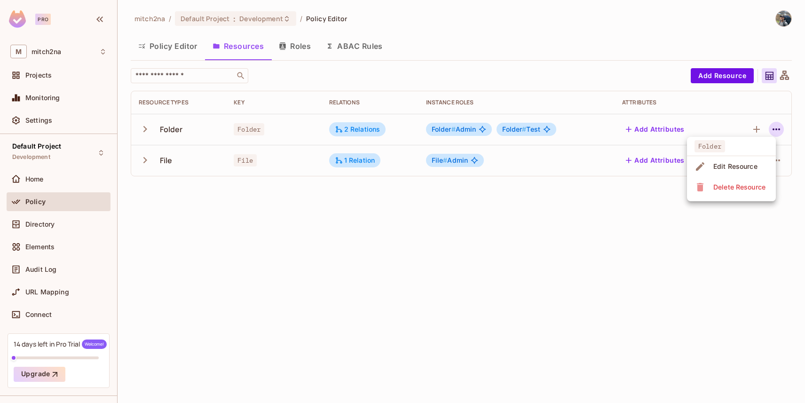
click at [745, 163] on div "Edit Resource" at bounding box center [735, 166] width 44 height 9
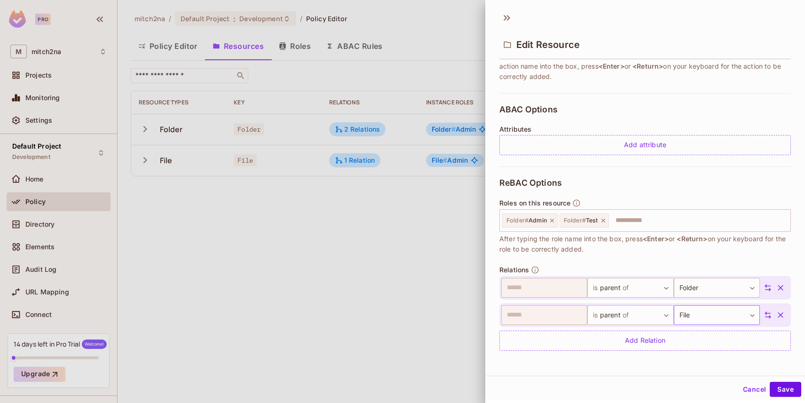
click at [687, 316] on body "Pro M mitch2na Projects Monitoring Settings Default Project Development Home Po…" at bounding box center [402, 201] width 805 height 403
click at [720, 261] on div at bounding box center [402, 201] width 805 height 403
click at [698, 282] on body "Pro M mitch2na Projects Monitoring Settings Default Project Development Home Po…" at bounding box center [402, 201] width 805 height 403
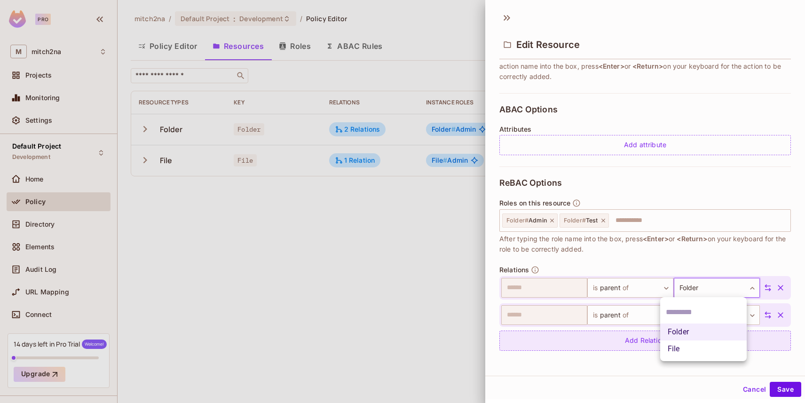
click at [689, 347] on li "File" at bounding box center [703, 348] width 86 height 17
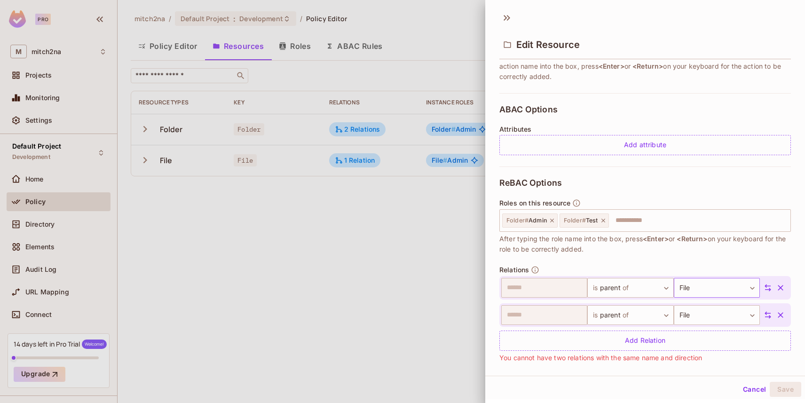
click at [698, 289] on body "Pro M mitch2na Projects Monitoring Settings Default Project Development Home Po…" at bounding box center [402, 201] width 805 height 403
click at [702, 286] on div at bounding box center [402, 201] width 805 height 403
click at [746, 387] on button "Cancel" at bounding box center [754, 389] width 31 height 15
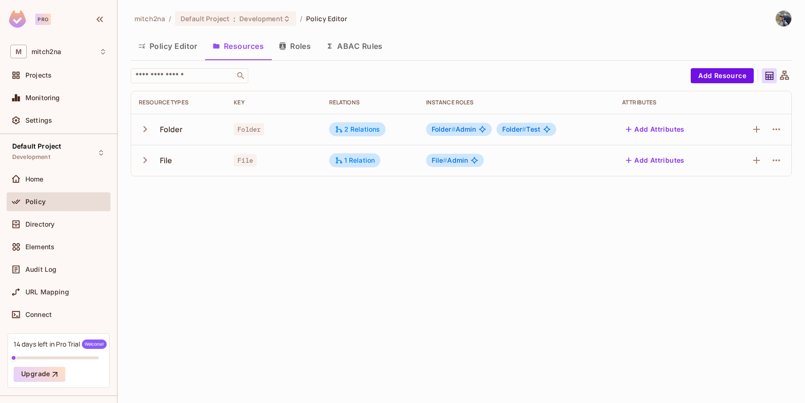
click at [658, 162] on button "Add Attributes" at bounding box center [655, 160] width 66 height 15
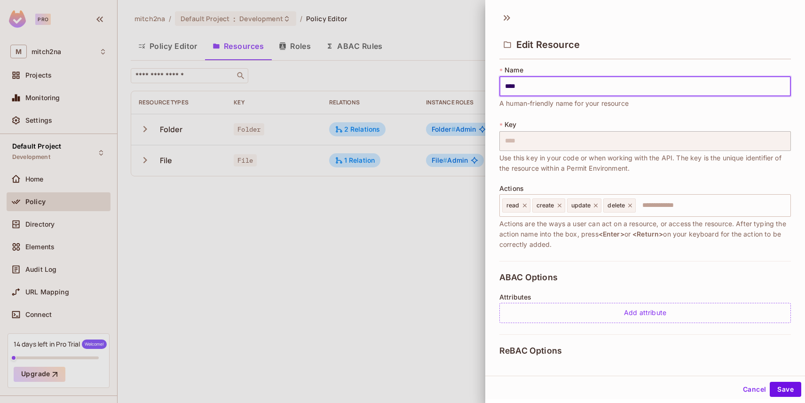
scroll to position [0, 0]
click at [401, 248] on div at bounding box center [402, 201] width 805 height 403
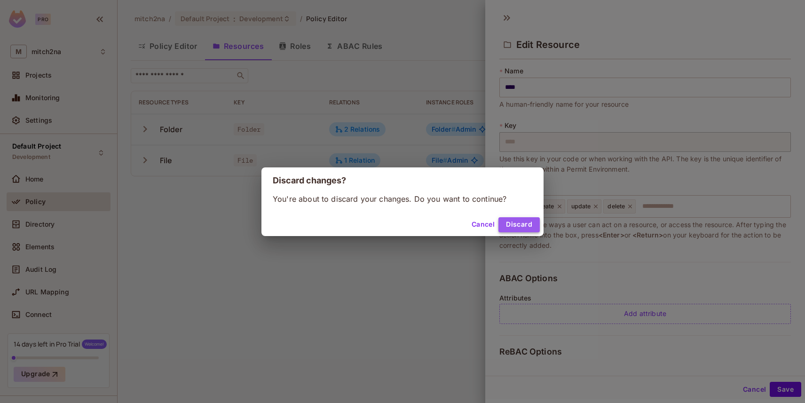
click at [511, 221] on button "Discard" at bounding box center [518, 224] width 41 height 15
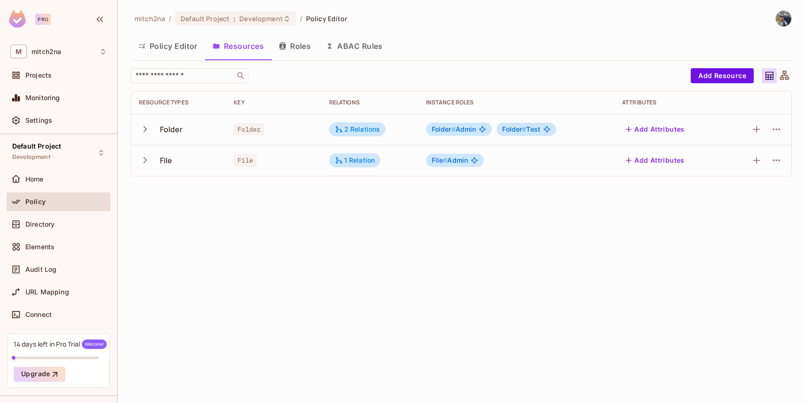
click at [295, 47] on button "Roles" at bounding box center [294, 46] width 47 height 24
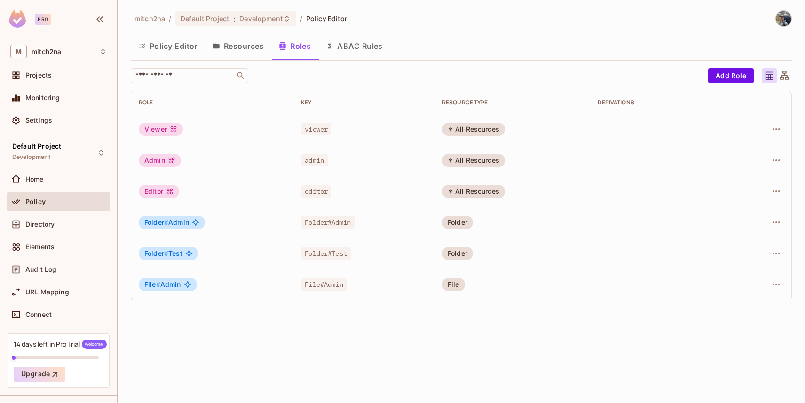
click at [244, 46] on button "Resources" at bounding box center [238, 46] width 66 height 24
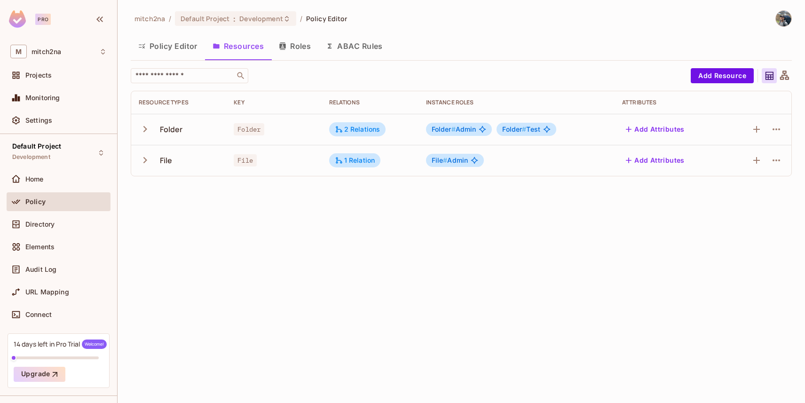
click at [144, 130] on icon "button" at bounding box center [145, 129] width 13 height 13
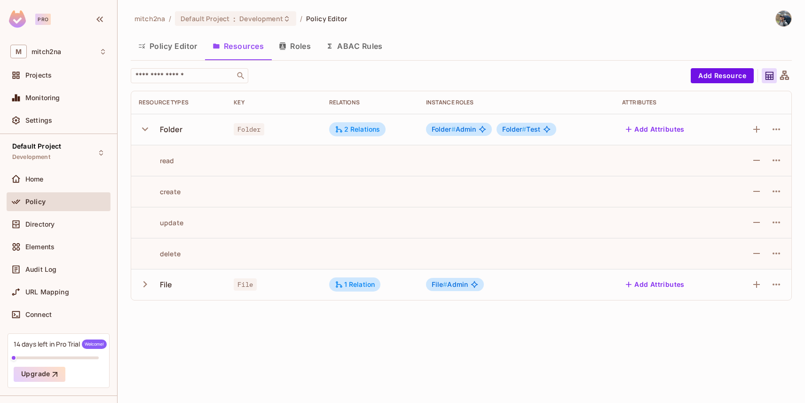
click at [144, 130] on icon "button" at bounding box center [145, 129] width 6 height 4
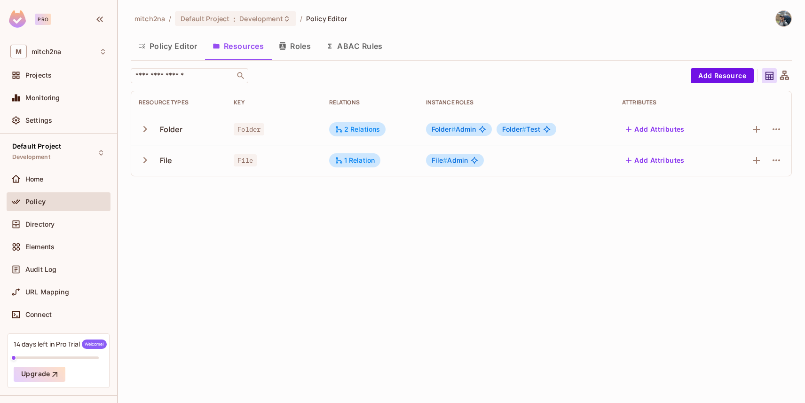
click at [284, 47] on icon "button" at bounding box center [283, 46] width 8 height 8
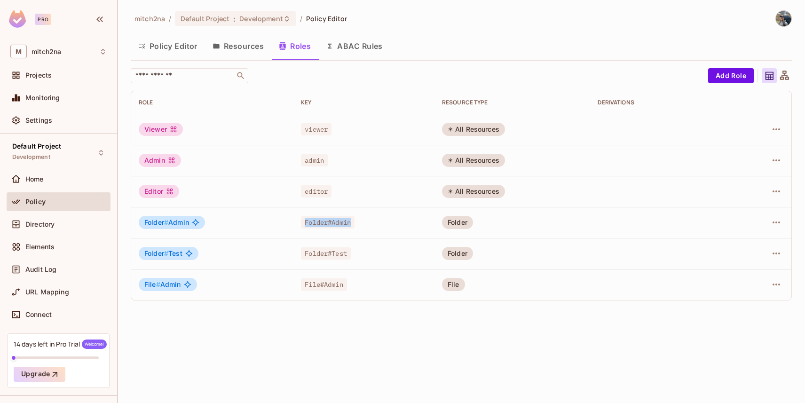
drag, startPoint x: 306, startPoint y: 221, endPoint x: 365, endPoint y: 221, distance: 58.3
click at [365, 221] on div "Folder#Admin" at bounding box center [364, 222] width 126 height 9
drag, startPoint x: 445, startPoint y: 221, endPoint x: 483, endPoint y: 221, distance: 37.6
click at [483, 221] on td "Folder" at bounding box center [512, 222] width 156 height 31
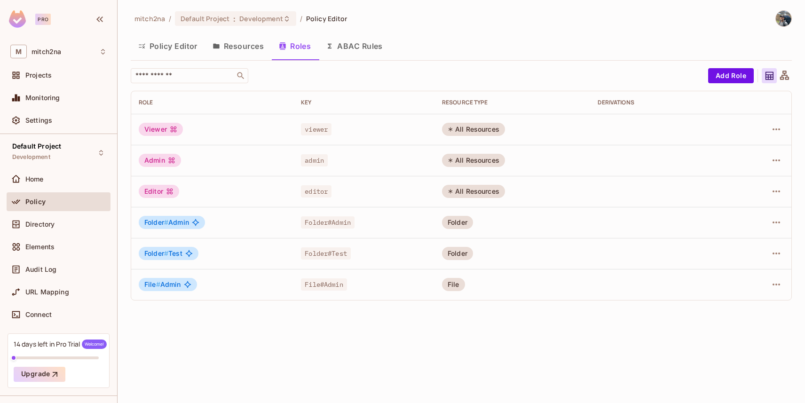
click at [483, 221] on td "Folder" at bounding box center [512, 222] width 156 height 31
drag, startPoint x: 448, startPoint y: 252, endPoint x: 483, endPoint y: 251, distance: 34.3
click at [483, 251] on td "Folder" at bounding box center [512, 253] width 156 height 31
drag, startPoint x: 447, startPoint y: 129, endPoint x: 522, endPoint y: 131, distance: 75.2
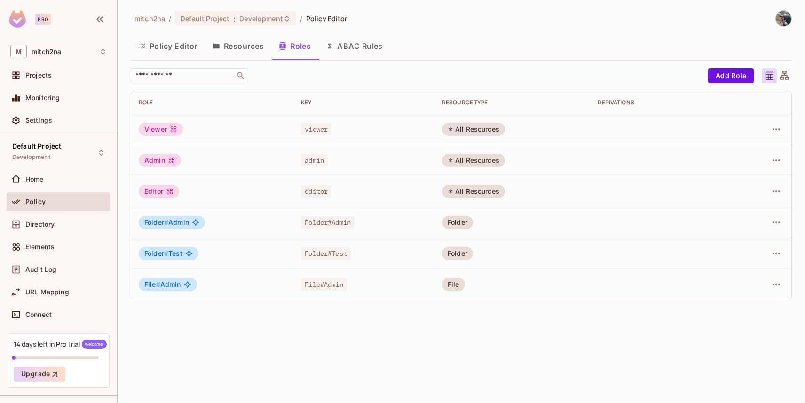
click at [522, 131] on td "All Resources" at bounding box center [512, 129] width 156 height 31
click at [517, 130] on td "All Resources" at bounding box center [512, 129] width 156 height 31
click at [775, 126] on icon "button" at bounding box center [775, 129] width 11 height 11
click at [744, 150] on div "Edit Role" at bounding box center [734, 150] width 28 height 9
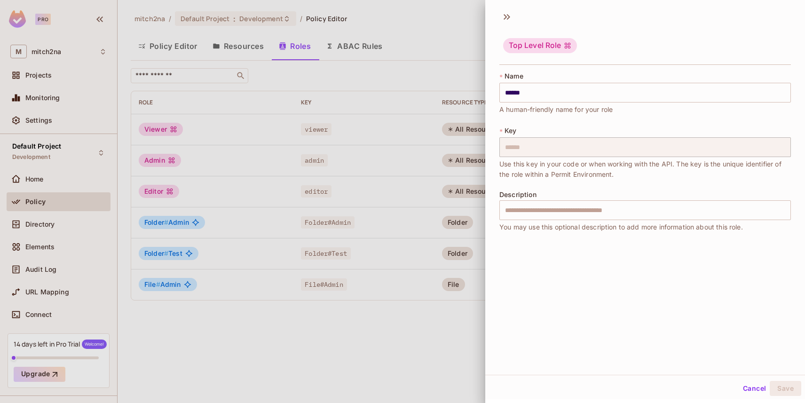
scroll to position [1, 0]
click at [755, 385] on button "Cancel" at bounding box center [754, 387] width 31 height 15
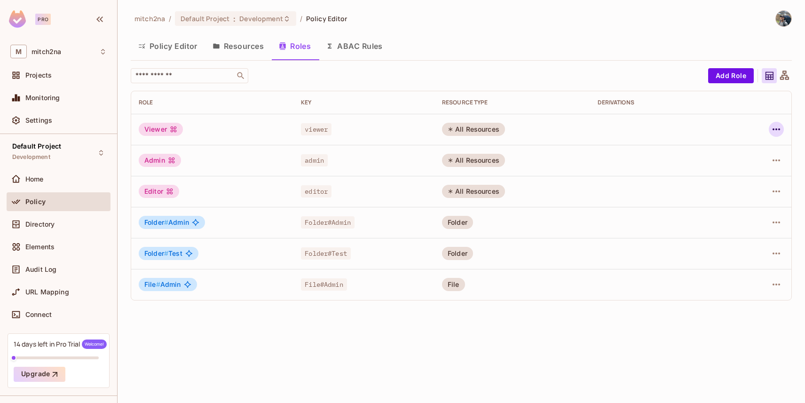
click at [777, 128] on icon "button" at bounding box center [776, 129] width 8 height 2
click at [737, 172] on div "Edit Attributes" at bounding box center [743, 171] width 47 height 9
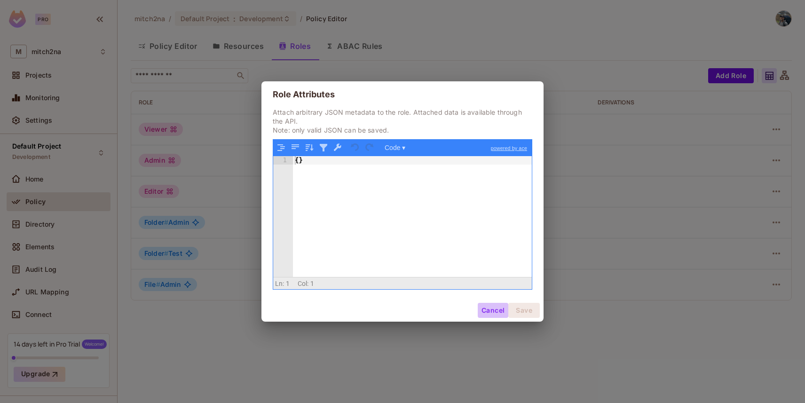
click at [487, 306] on button "Cancel" at bounding box center [493, 310] width 31 height 15
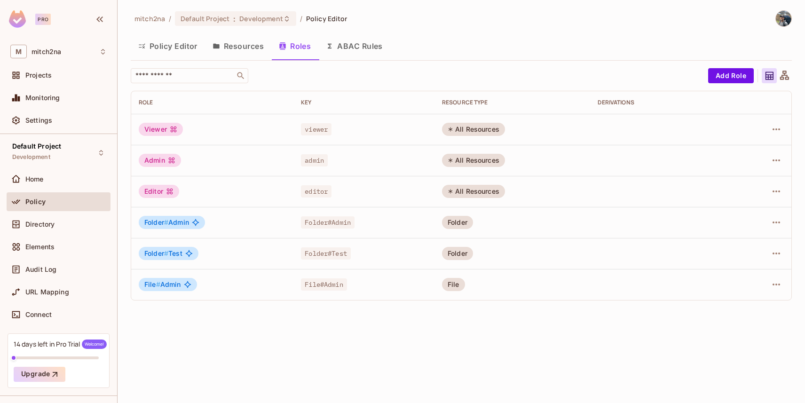
click at [369, 45] on button "ABAC Rules" at bounding box center [354, 46] width 72 height 24
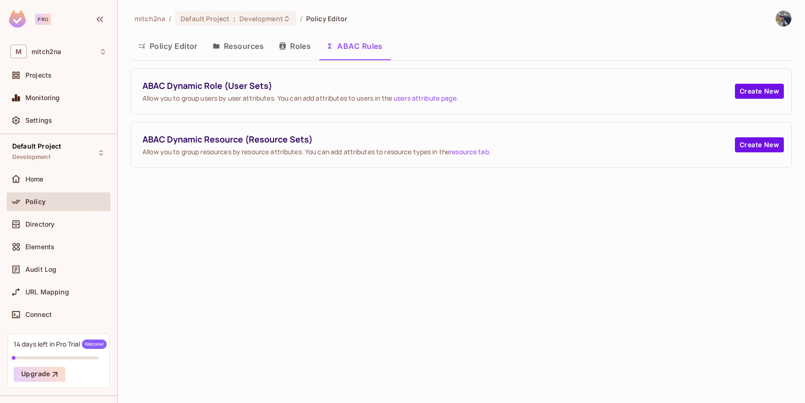
click at [285, 46] on icon "button" at bounding box center [282, 46] width 6 height 8
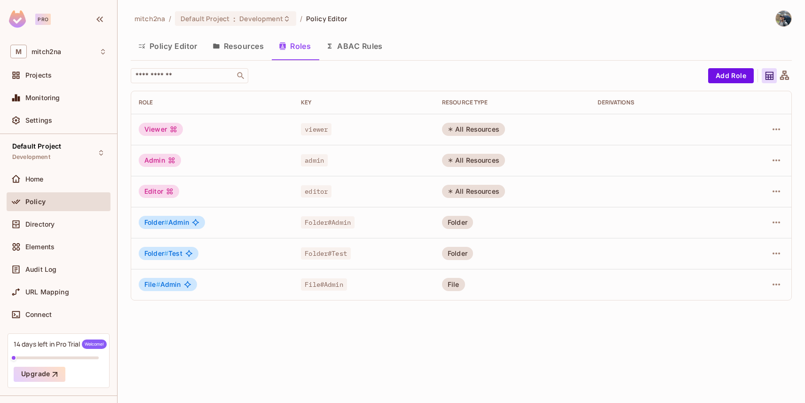
click at [233, 48] on button "Resources" at bounding box center [238, 46] width 66 height 24
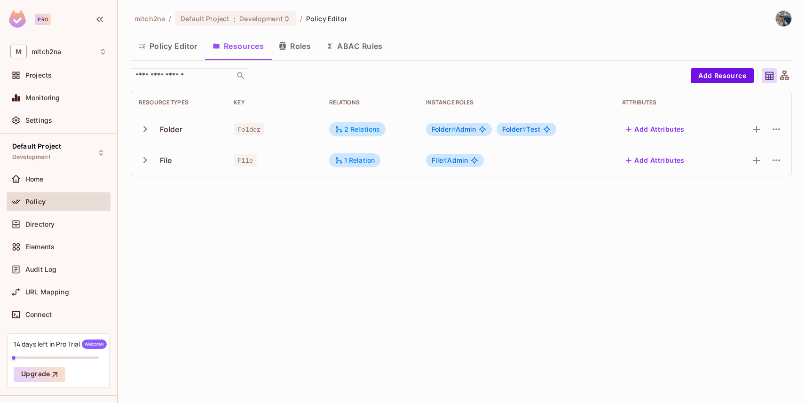
click at [168, 54] on button "Policy Editor" at bounding box center [168, 46] width 74 height 24
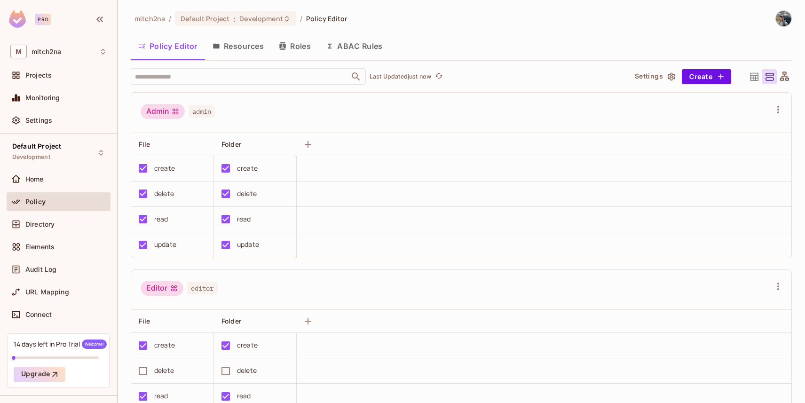
click at [667, 78] on icon "button" at bounding box center [671, 76] width 8 height 8
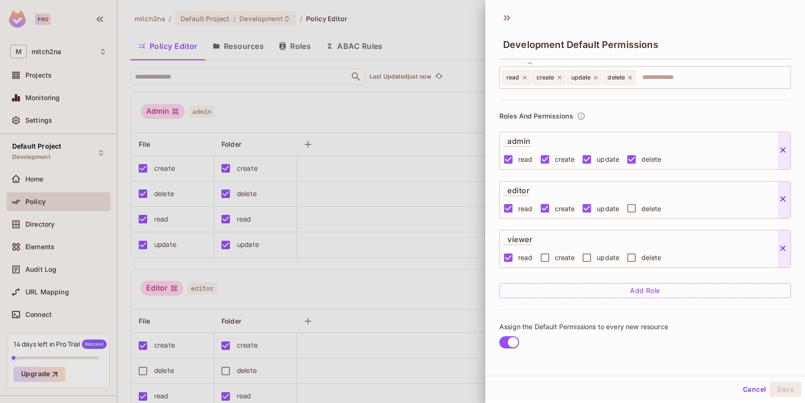
scroll to position [14, 0]
click at [743, 389] on button "Cancel" at bounding box center [754, 389] width 31 height 15
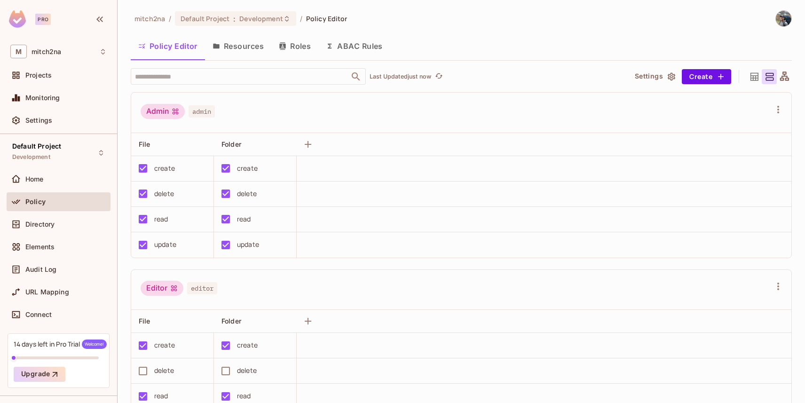
click at [749, 77] on icon at bounding box center [754, 77] width 12 height 12
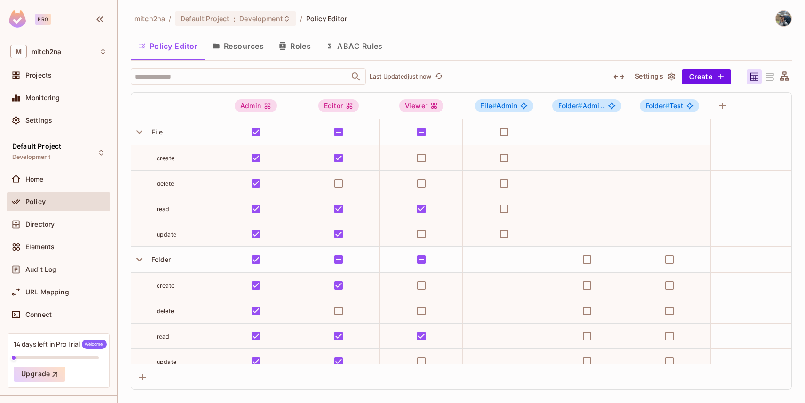
click at [785, 75] on icon at bounding box center [784, 77] width 12 height 12
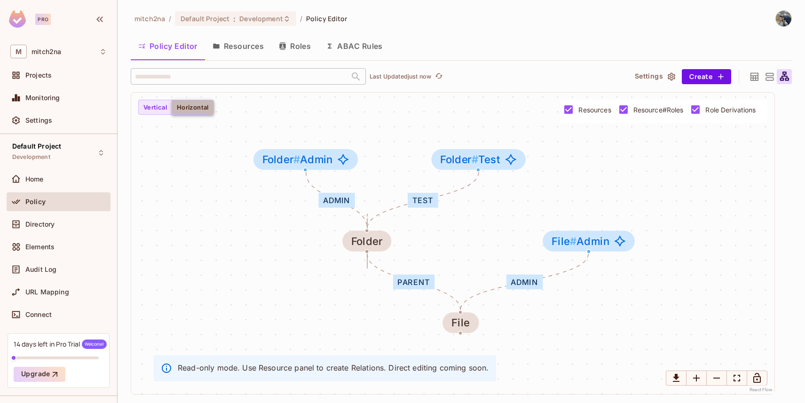
click at [211, 114] on button "Horizontal" at bounding box center [193, 107] width 42 height 15
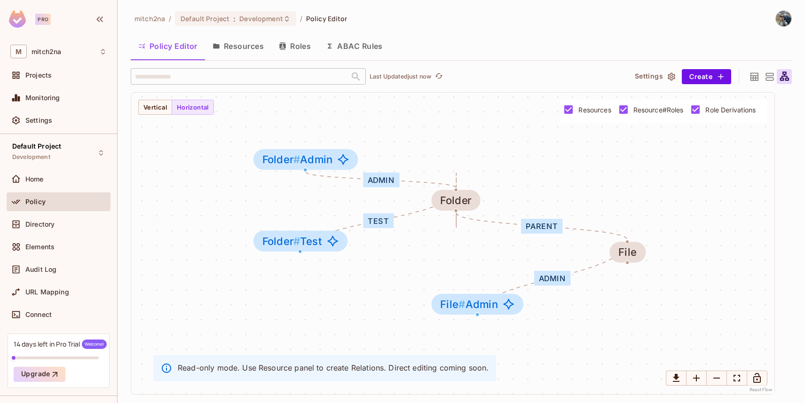
click at [389, 180] on div "Admin" at bounding box center [381, 180] width 36 height 15
click at [455, 204] on div "Folder" at bounding box center [455, 200] width 31 height 12
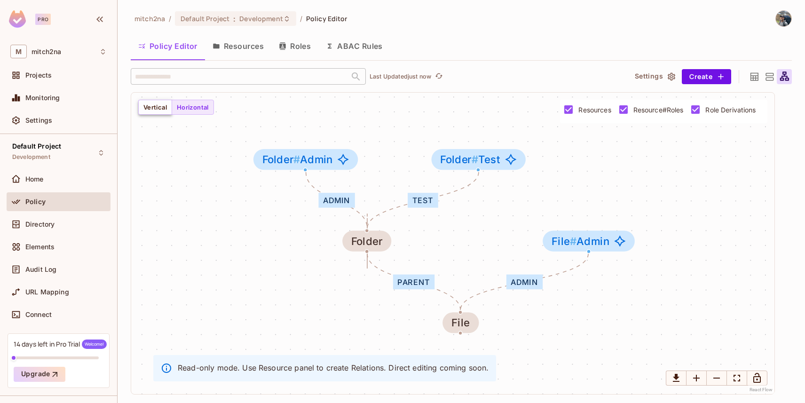
click at [165, 104] on button "Vertical" at bounding box center [155, 107] width 34 height 15
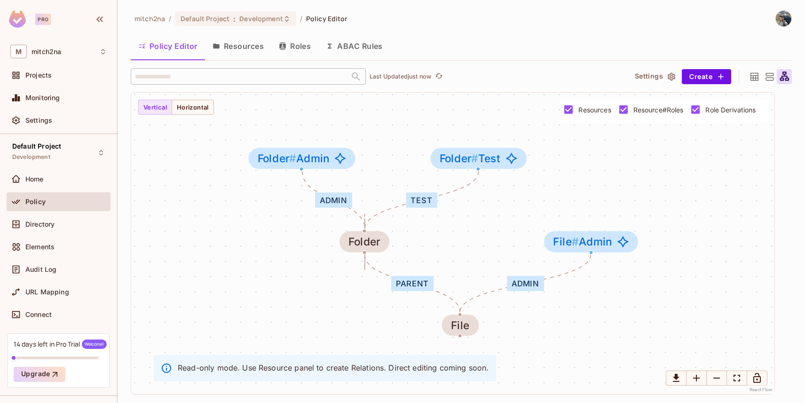
click at [236, 45] on button "Resources" at bounding box center [238, 46] width 66 height 24
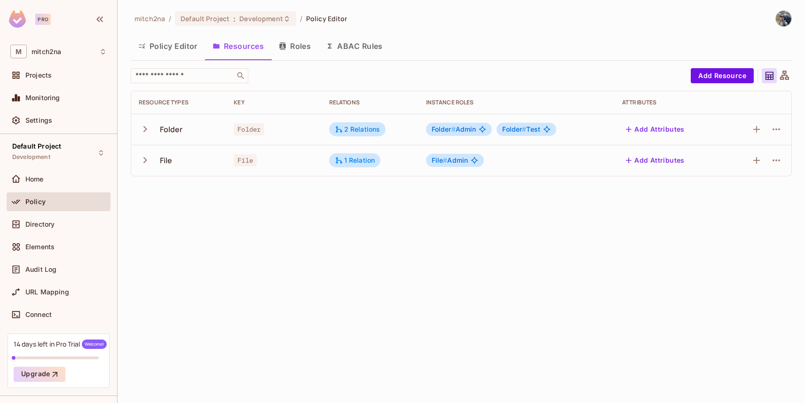
click at [148, 51] on button "Policy Editor" at bounding box center [168, 46] width 74 height 24
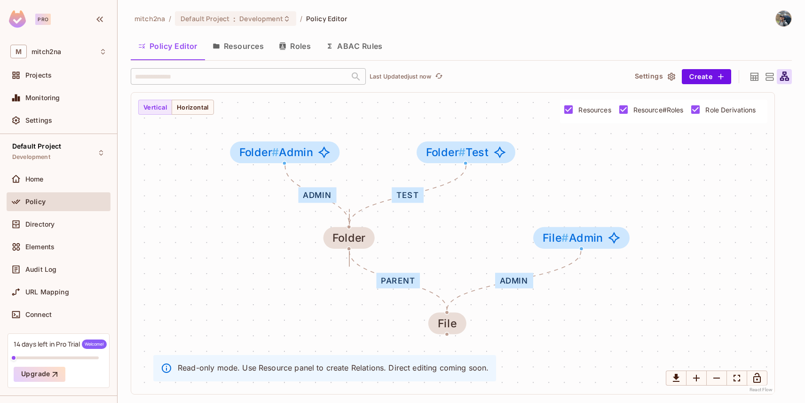
click at [240, 54] on button "Resources" at bounding box center [238, 46] width 66 height 24
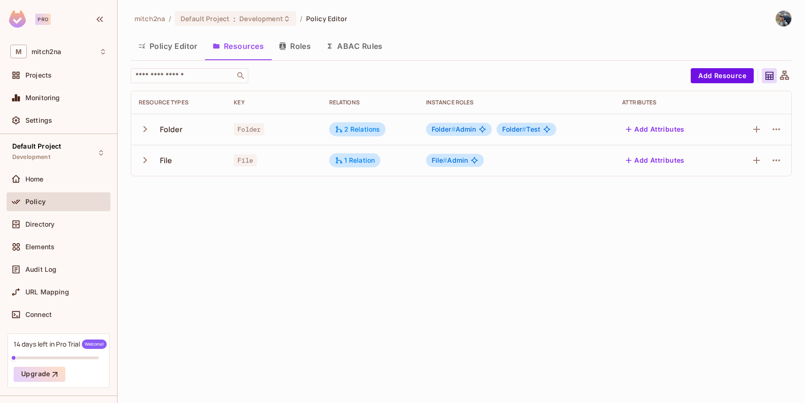
click at [149, 130] on icon "button" at bounding box center [145, 129] width 13 height 13
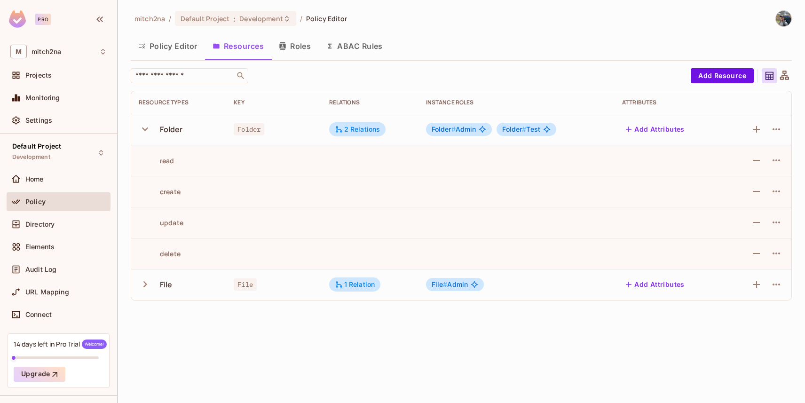
click at [148, 129] on icon "button" at bounding box center [145, 129] width 13 height 13
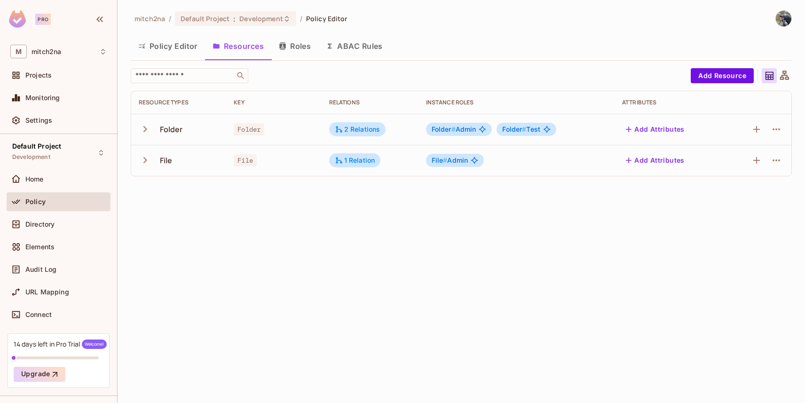
click at [148, 129] on icon "button" at bounding box center [145, 129] width 13 height 13
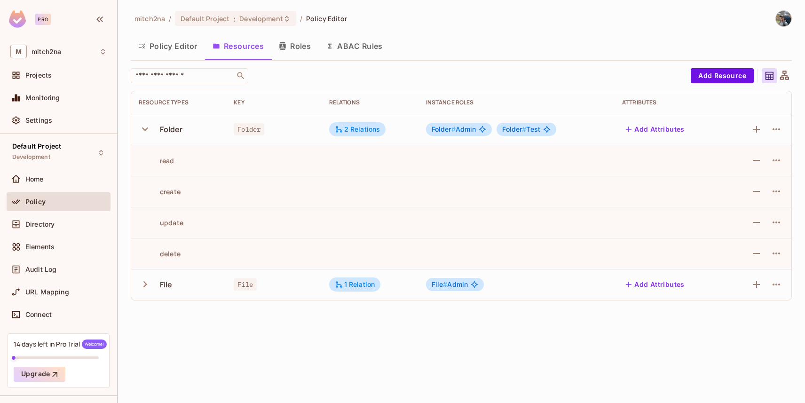
click at [141, 130] on icon "button" at bounding box center [145, 129] width 13 height 13
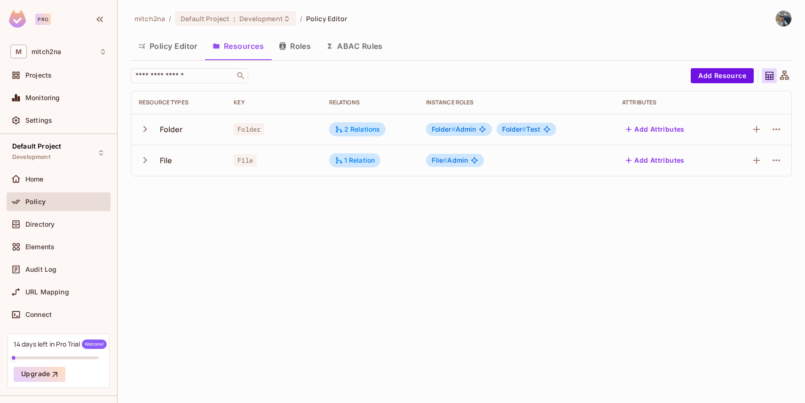
click at [177, 45] on button "Policy Editor" at bounding box center [168, 46] width 74 height 24
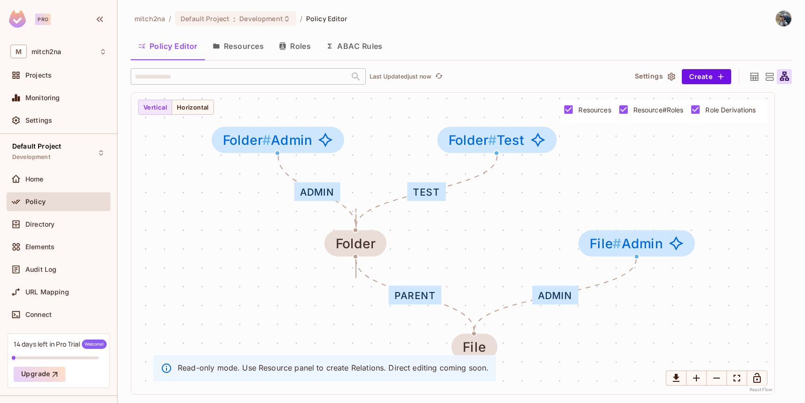
click at [754, 79] on icon at bounding box center [754, 77] width 12 height 12
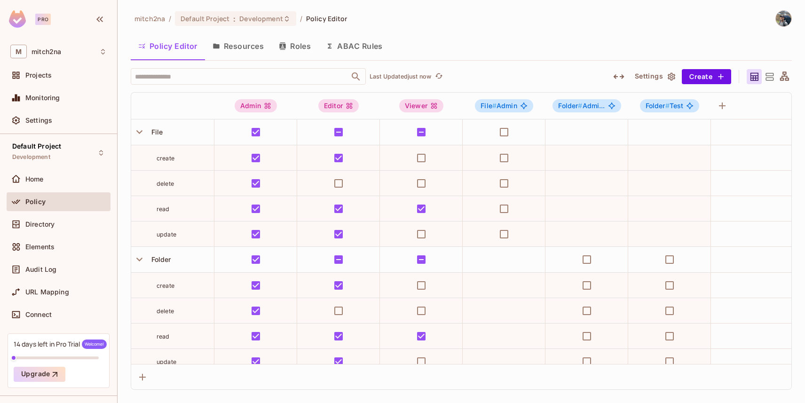
click at [777, 75] on div at bounding box center [784, 76] width 15 height 15
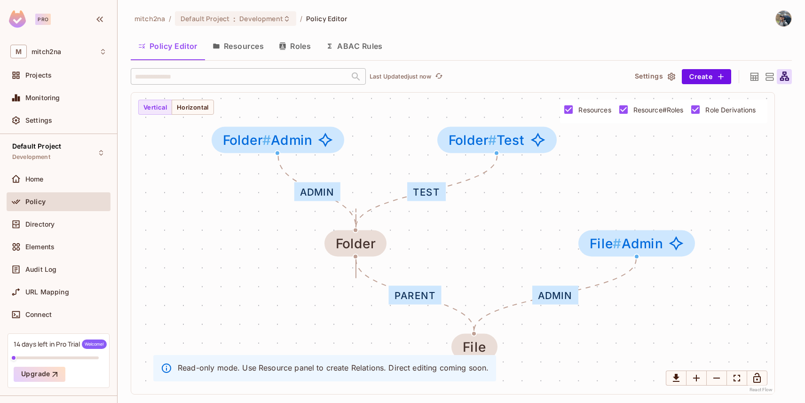
click at [764, 75] on icon at bounding box center [769, 77] width 12 height 12
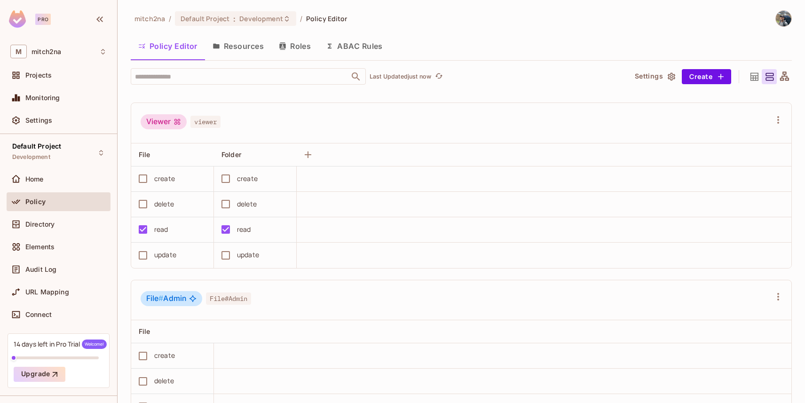
scroll to position [306, 0]
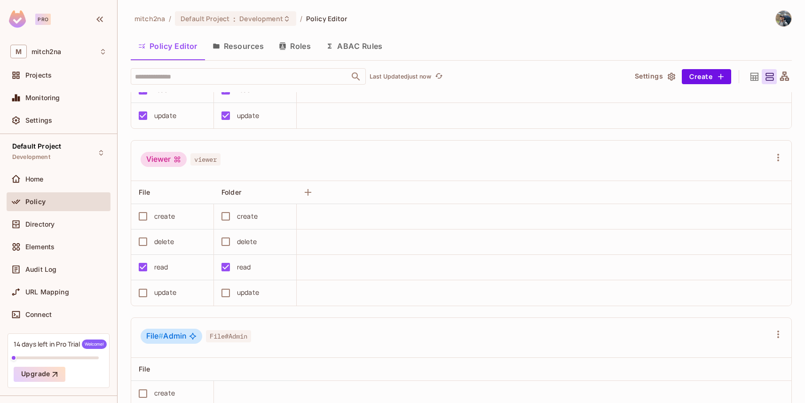
click at [748, 74] on icon at bounding box center [754, 77] width 12 height 12
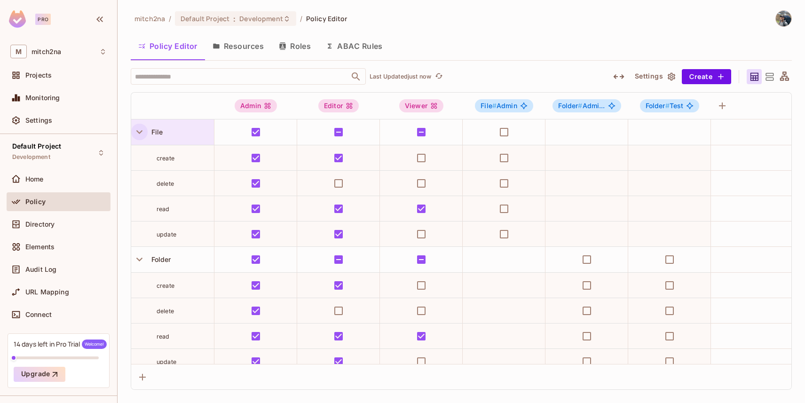
click at [143, 133] on icon "button" at bounding box center [139, 132] width 13 height 13
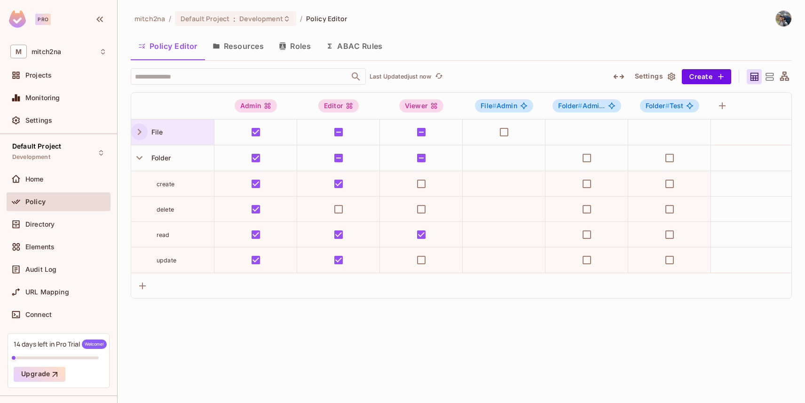
click at [140, 134] on icon "button" at bounding box center [139, 132] width 13 height 13
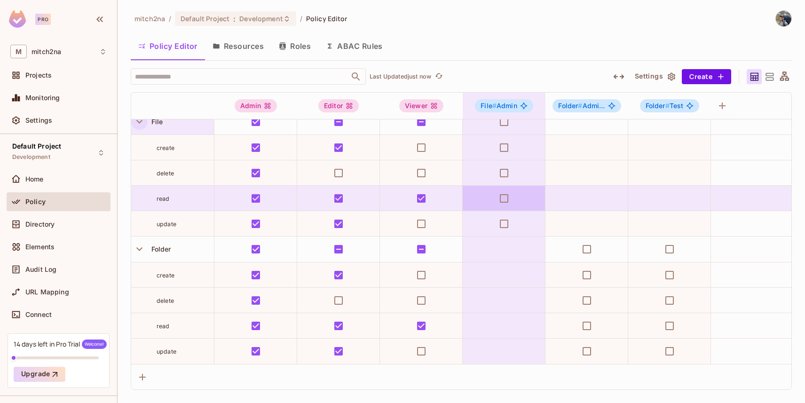
scroll to position [17, 0]
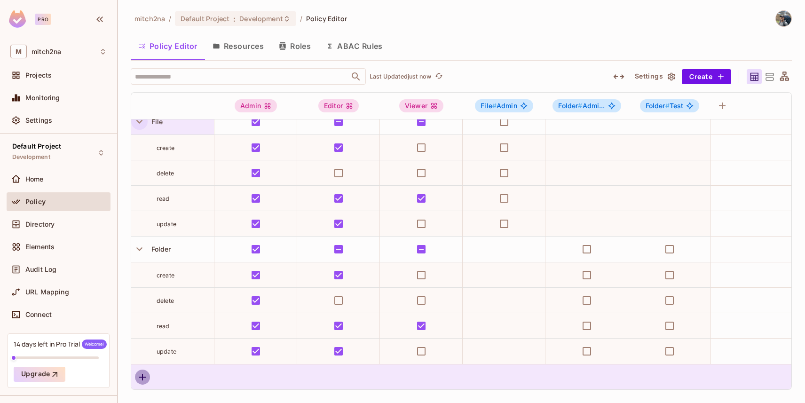
click at [142, 376] on icon "button" at bounding box center [142, 376] width 11 height 11
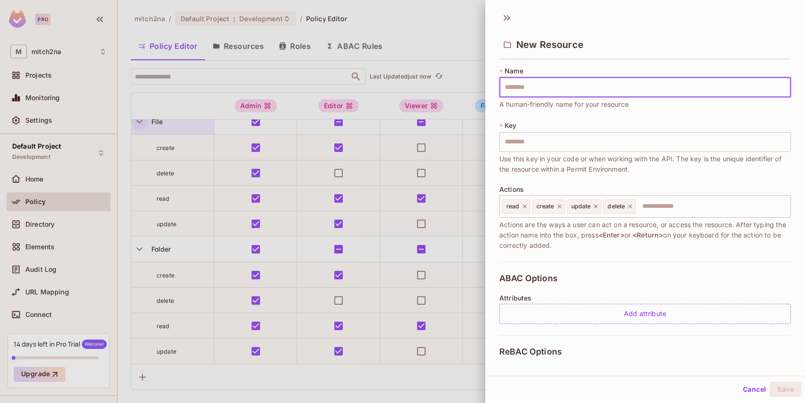
click at [749, 392] on button "Cancel" at bounding box center [754, 389] width 31 height 15
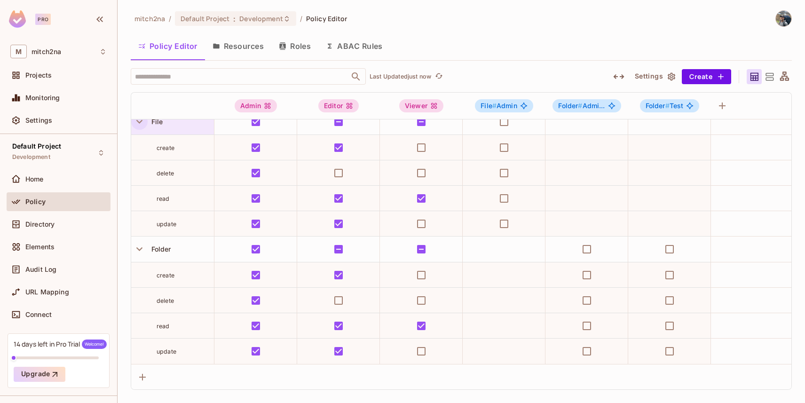
click at [243, 47] on button "Resources" at bounding box center [238, 46] width 66 height 24
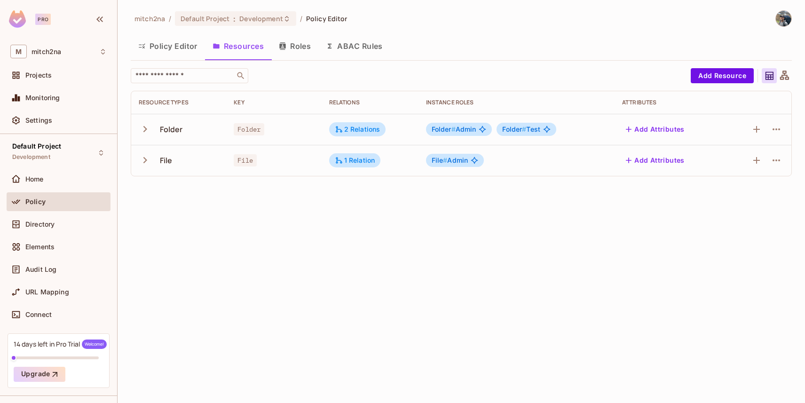
click at [181, 50] on button "Policy Editor" at bounding box center [168, 46] width 74 height 24
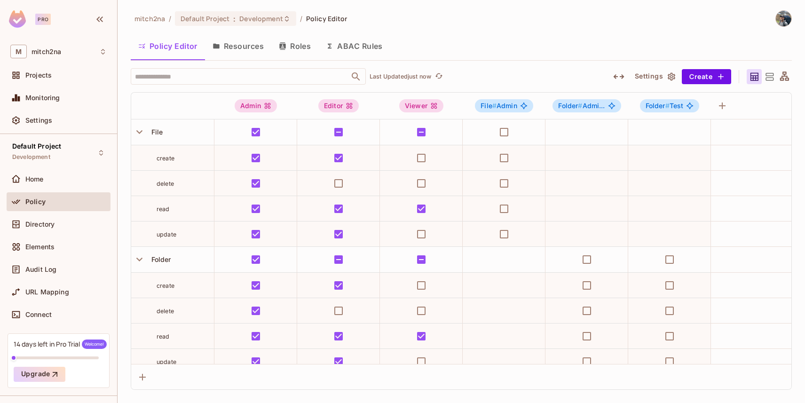
click at [785, 81] on icon at bounding box center [784, 77] width 12 height 12
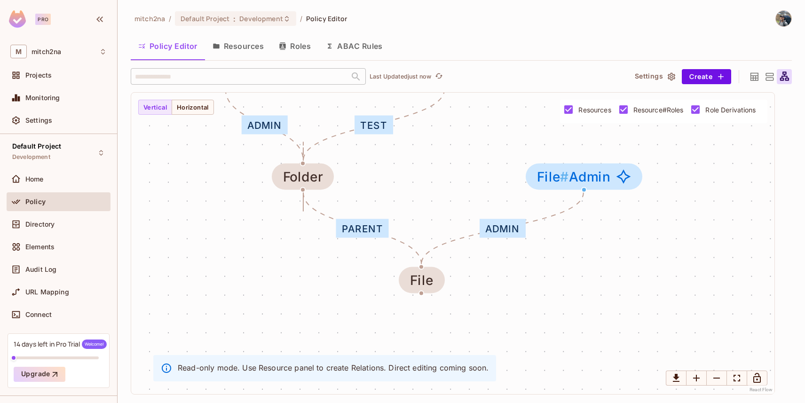
drag, startPoint x: 464, startPoint y: 263, endPoint x: 412, endPoint y: 196, distance: 85.0
click at [412, 196] on div "Admin Test parent parent Admin Folder Folder # Admin Folder # Test File File # …" at bounding box center [452, 243] width 643 height 301
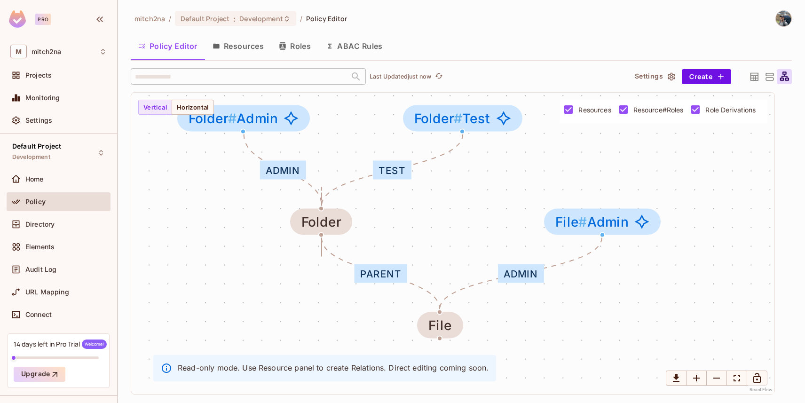
drag, startPoint x: 409, startPoint y: 197, endPoint x: 427, endPoint y: 243, distance: 48.7
click at [427, 243] on div "Admin Test parent parent Admin Folder Folder # Admin Folder # Test File File # …" at bounding box center [452, 243] width 643 height 301
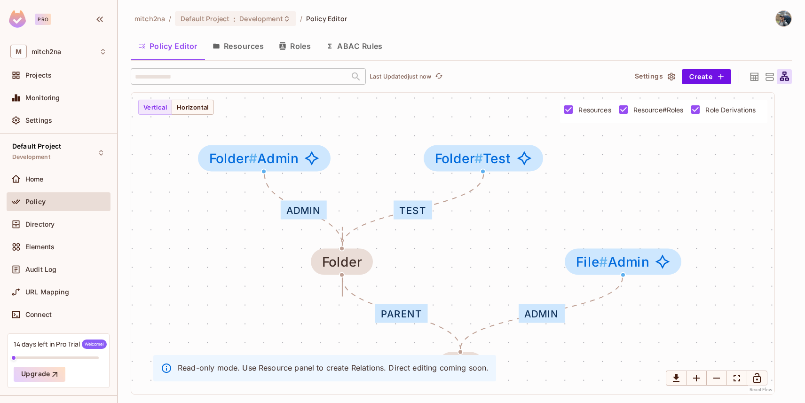
drag, startPoint x: 429, startPoint y: 239, endPoint x: 449, endPoint y: 278, distance: 43.5
click at [449, 278] on div "Admin Test parent parent Admin Folder Folder # Admin Folder # Test File File # …" at bounding box center [452, 243] width 643 height 301
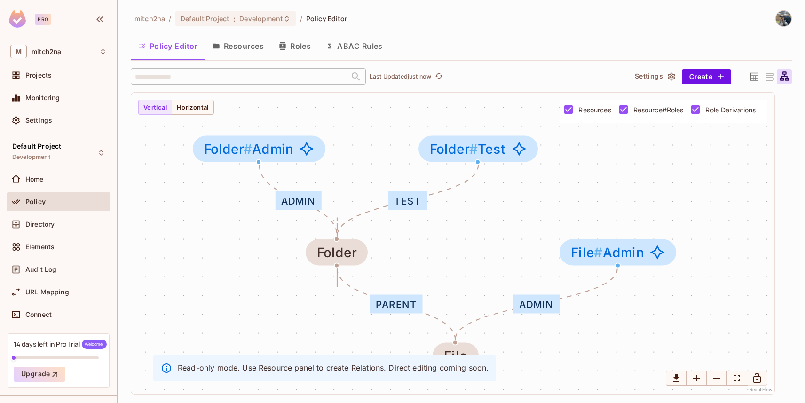
drag, startPoint x: 449, startPoint y: 278, endPoint x: 444, endPoint y: 268, distance: 10.7
click at [444, 268] on div "Admin Test parent parent Admin Folder Folder # Admin Folder # Test File File # …" at bounding box center [452, 243] width 643 height 301
click at [297, 203] on div "Admin" at bounding box center [298, 200] width 46 height 19
click at [296, 203] on div "Admin" at bounding box center [298, 200] width 46 height 19
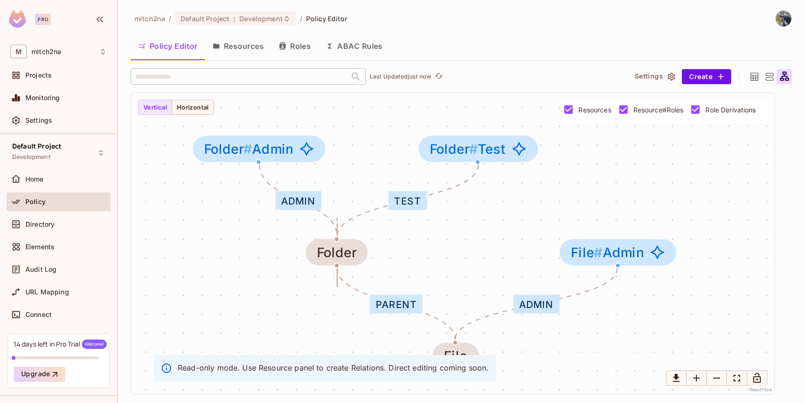
click at [296, 203] on div "Admin" at bounding box center [298, 200] width 46 height 19
click at [404, 204] on div "Test" at bounding box center [407, 200] width 39 height 19
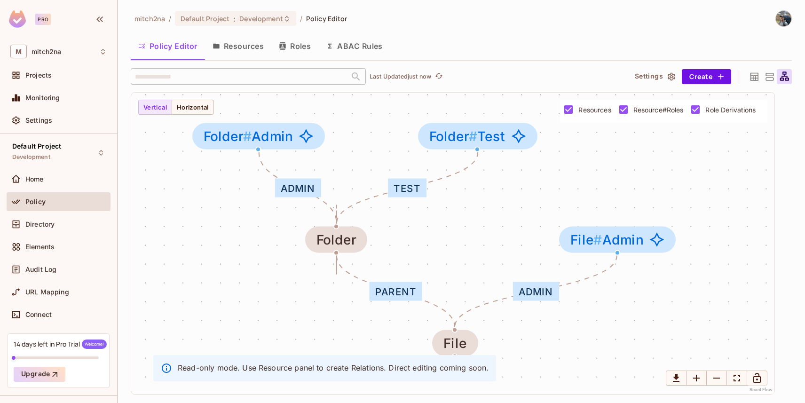
drag, startPoint x: 419, startPoint y: 238, endPoint x: 448, endPoint y: 258, distance: 34.8
click at [448, 258] on div "Admin Test parent parent Admin Folder Folder # Admin Folder # Test File File # …" at bounding box center [452, 243] width 643 height 301
click at [242, 46] on button "Resources" at bounding box center [238, 46] width 66 height 24
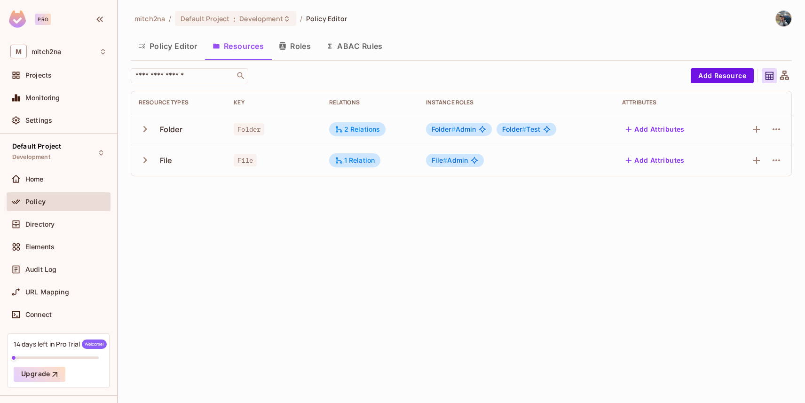
click at [143, 129] on icon "button" at bounding box center [145, 129] width 13 height 13
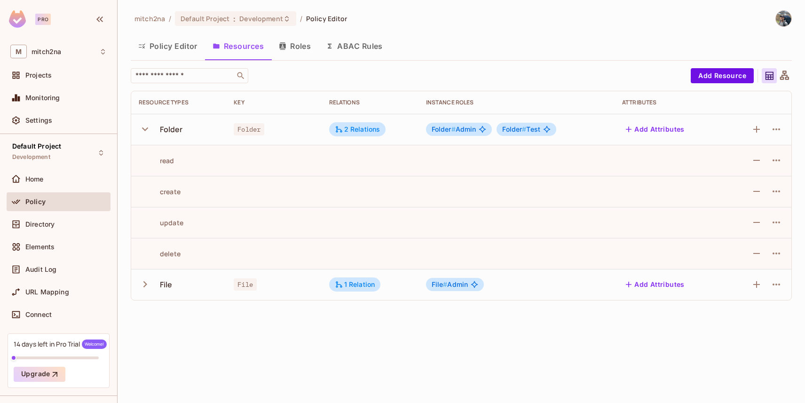
click at [786, 126] on td at bounding box center [757, 129] width 67 height 31
click at [782, 126] on button "button" at bounding box center [776, 129] width 15 height 15
click at [175, 52] on div at bounding box center [402, 201] width 805 height 403
click at [169, 47] on div "Folder Edit Resource Delete Resource" at bounding box center [402, 201] width 805 height 403
click at [169, 47] on button "Policy Editor" at bounding box center [168, 46] width 74 height 24
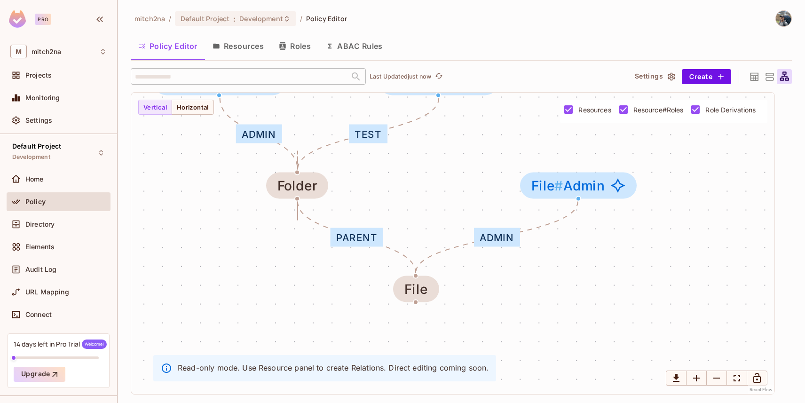
drag, startPoint x: 455, startPoint y: 245, endPoint x: 396, endPoint y: 188, distance: 82.1
click at [396, 188] on div "Admin Test parent parent Admin Folder Folder # Admin Folder # Test File File # …" at bounding box center [452, 243] width 643 height 301
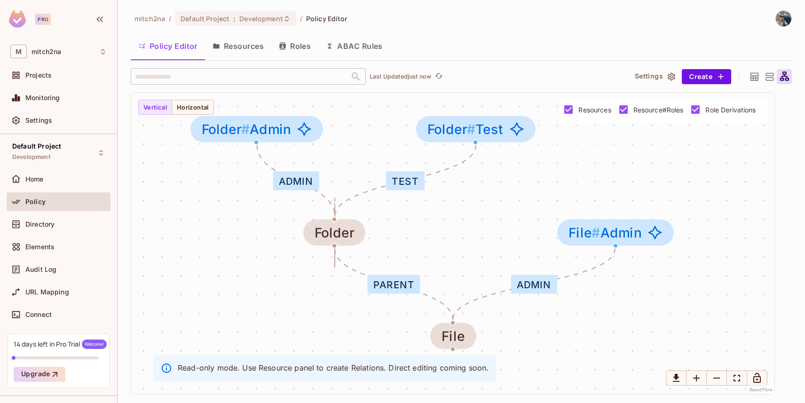
drag, startPoint x: 396, startPoint y: 186, endPoint x: 433, endPoint y: 233, distance: 59.9
click at [433, 233] on div "Admin Test parent parent Admin Folder Folder # Admin Folder # Test File File # …" at bounding box center [452, 243] width 643 height 301
click at [53, 228] on span "Directory" at bounding box center [39, 224] width 29 height 8
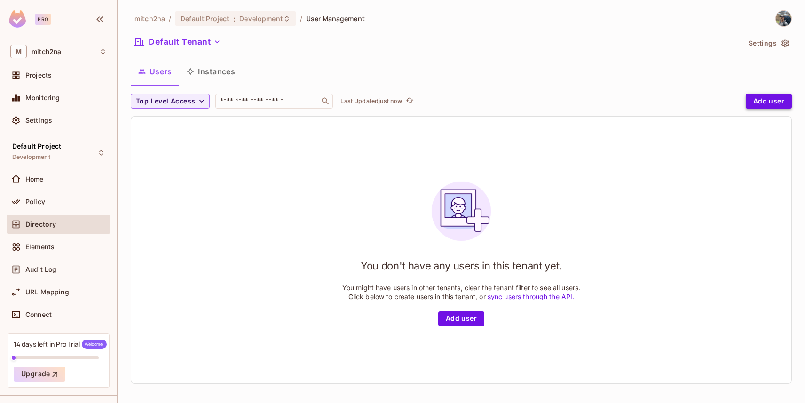
click at [749, 100] on button "Add user" at bounding box center [769, 101] width 46 height 15
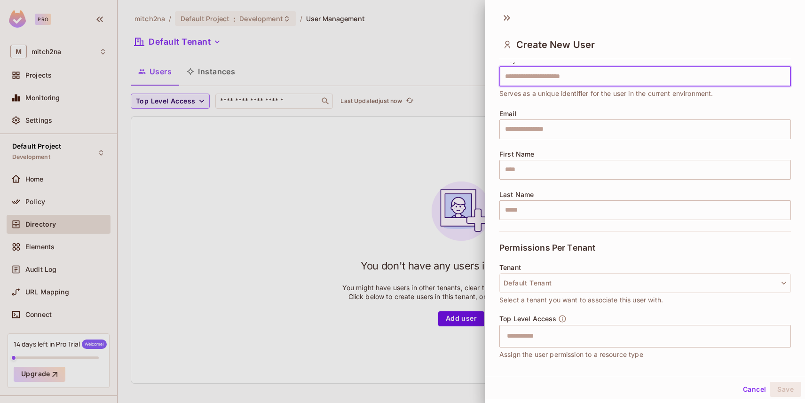
scroll to position [97, 0]
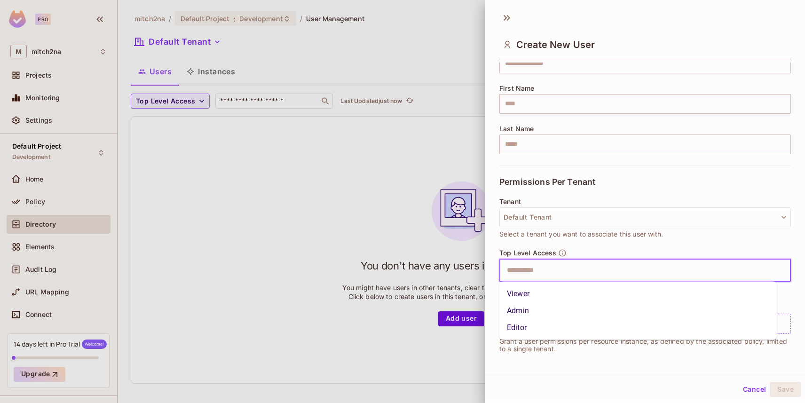
click at [539, 273] on input "text" at bounding box center [636, 270] width 271 height 19
click at [526, 297] on li "Viewer" at bounding box center [637, 293] width 277 height 17
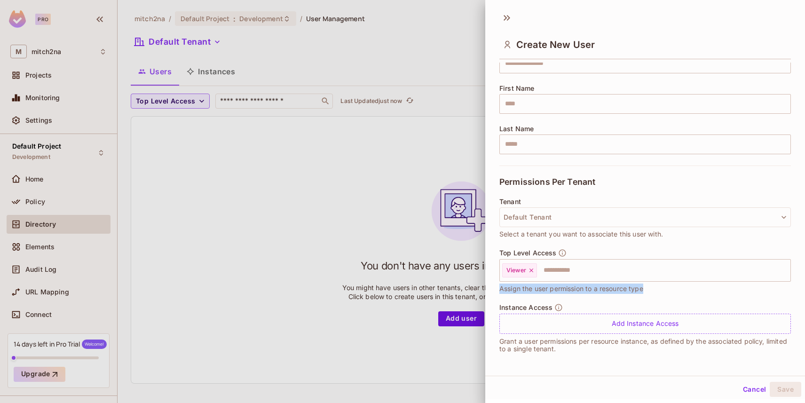
drag, startPoint x: 499, startPoint y: 290, endPoint x: 647, endPoint y: 290, distance: 148.5
click at [647, 290] on div "Top Level Access Viewer ​ Assign the user permission to a resource type" at bounding box center [644, 271] width 291 height 45
click at [744, 382] on button "Cancel" at bounding box center [754, 387] width 31 height 15
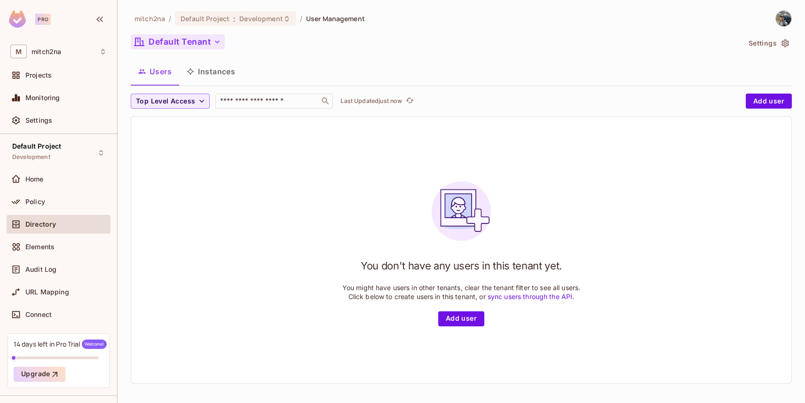
click at [157, 42] on button "Default Tenant" at bounding box center [178, 41] width 94 height 15
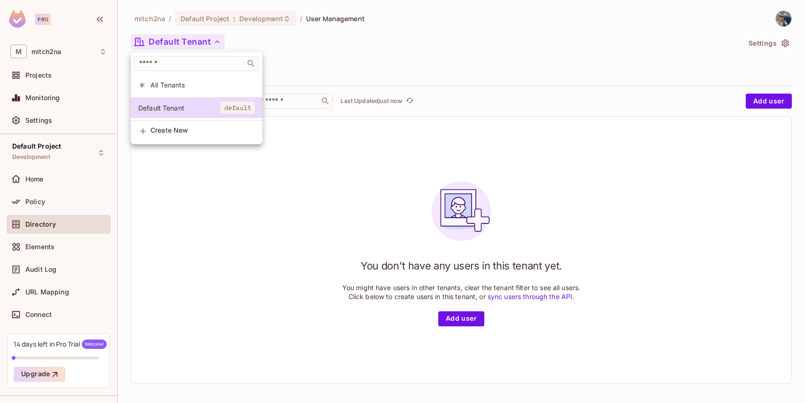
click at [178, 85] on span "All Tenants" at bounding box center [202, 84] width 104 height 9
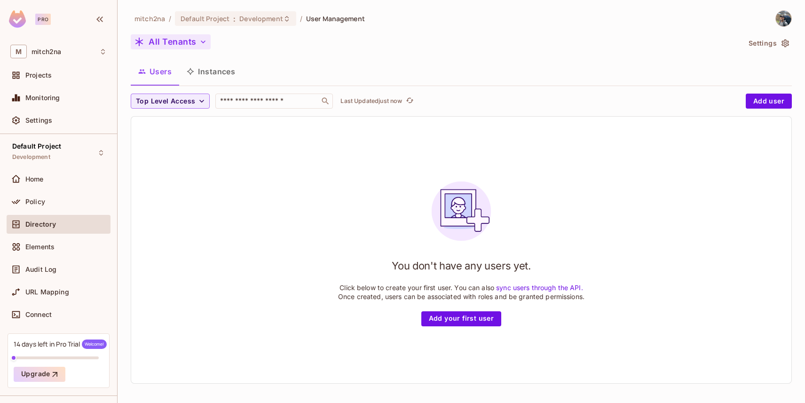
click at [189, 42] on button "All Tenants" at bounding box center [171, 41] width 80 height 15
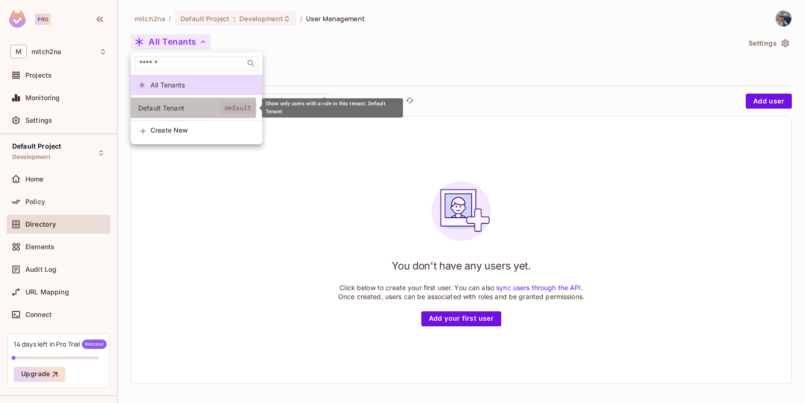
click at [172, 108] on span "Default Tenant" at bounding box center [179, 107] width 82 height 9
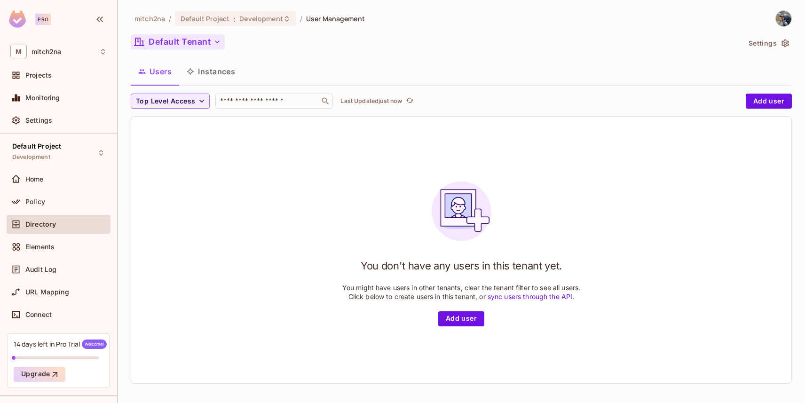
click at [186, 39] on button "Default Tenant" at bounding box center [178, 41] width 94 height 15
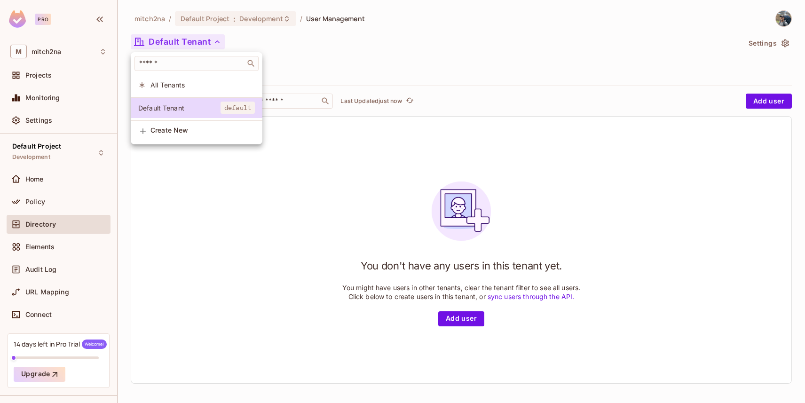
drag, startPoint x: 310, startPoint y: 33, endPoint x: 300, endPoint y: 38, distance: 11.1
click at [310, 32] on div at bounding box center [402, 201] width 805 height 403
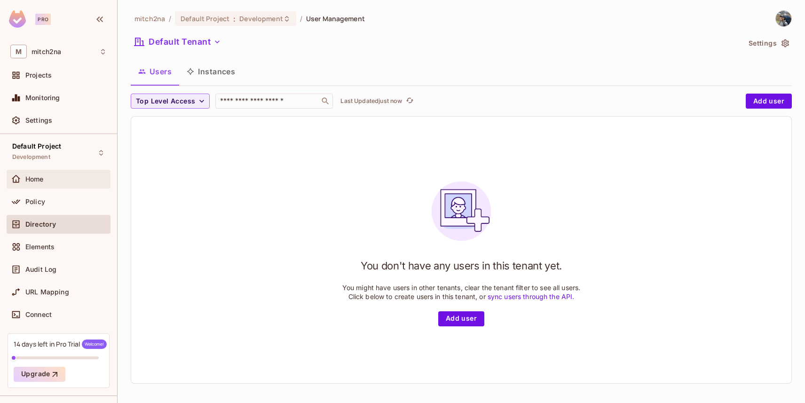
click at [58, 178] on div "Home" at bounding box center [65, 179] width 81 height 8
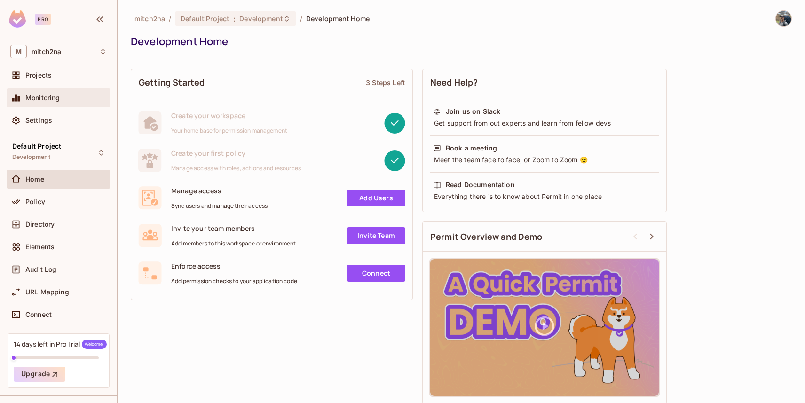
click at [47, 95] on span "Monitoring" at bounding box center [42, 98] width 35 height 8
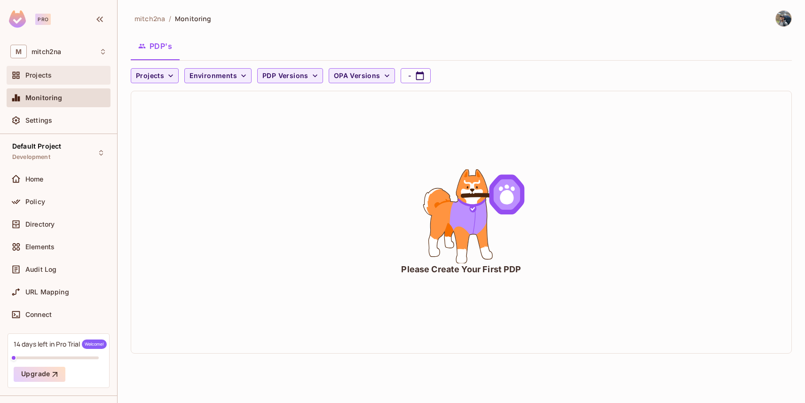
click at [38, 76] on span "Projects" at bounding box center [38, 75] width 26 height 8
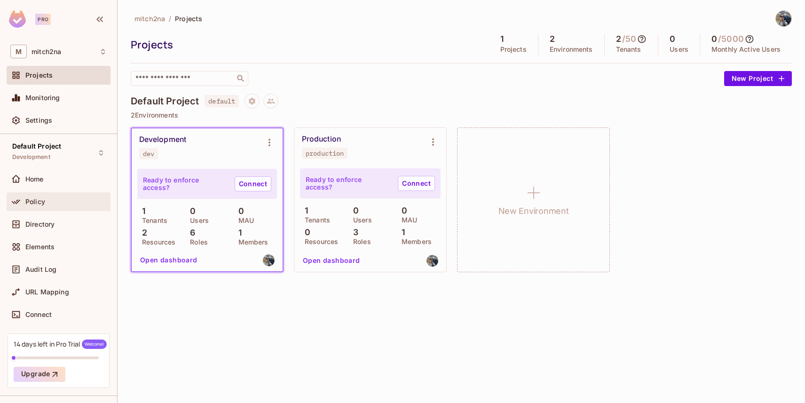
click at [70, 204] on div "Policy" at bounding box center [65, 202] width 81 height 8
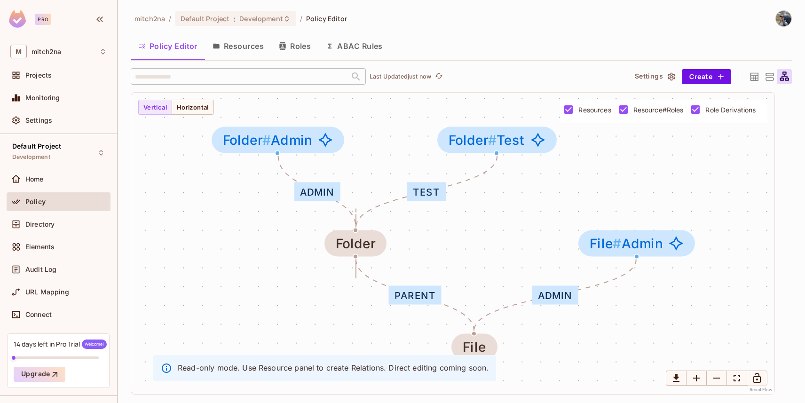
click at [234, 50] on button "Resources" at bounding box center [238, 46] width 66 height 24
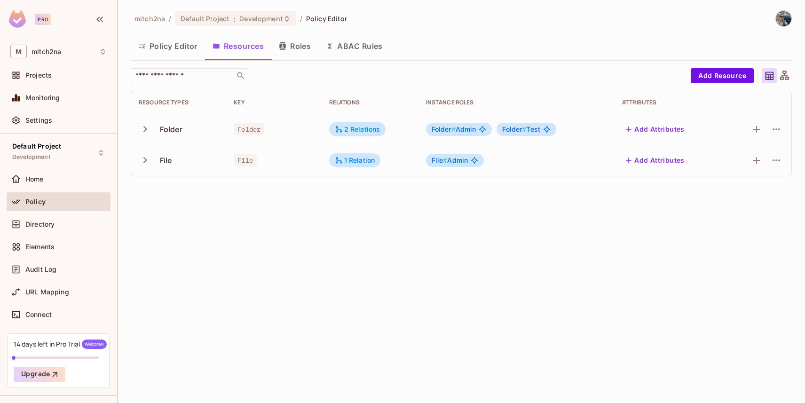
click at [304, 47] on button "Roles" at bounding box center [294, 46] width 47 height 24
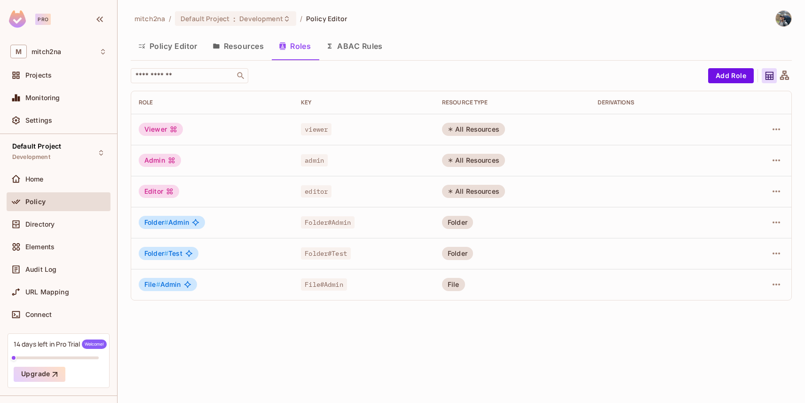
click at [173, 46] on button "Policy Editor" at bounding box center [168, 46] width 74 height 24
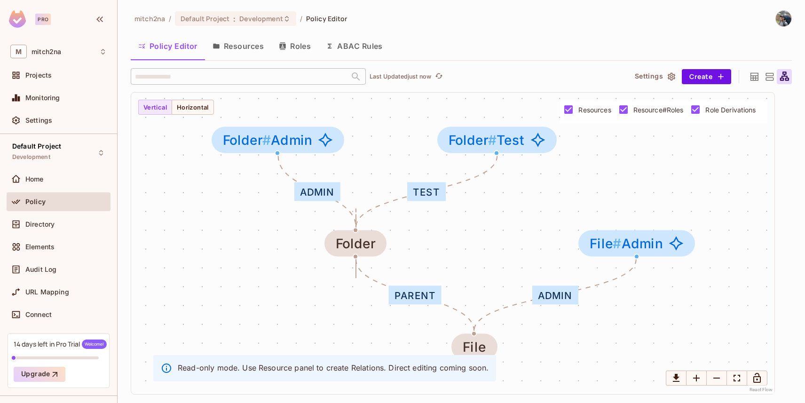
click at [764, 77] on icon at bounding box center [769, 77] width 12 height 12
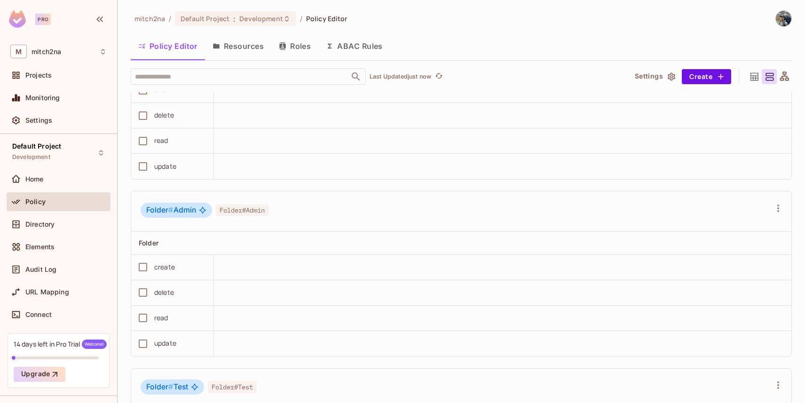
scroll to position [594, 0]
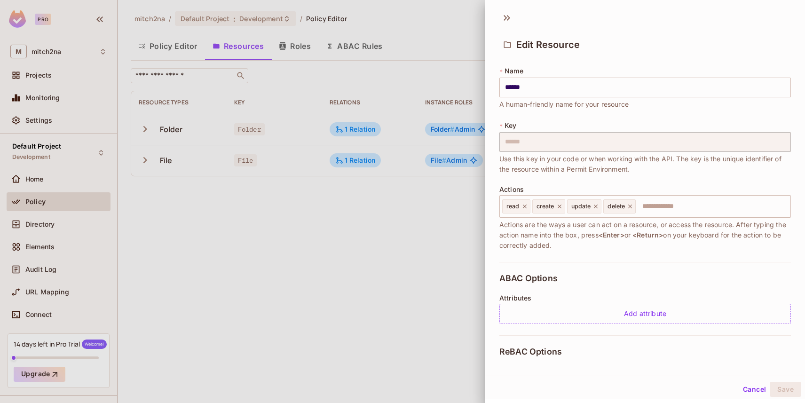
scroll to position [169, 0]
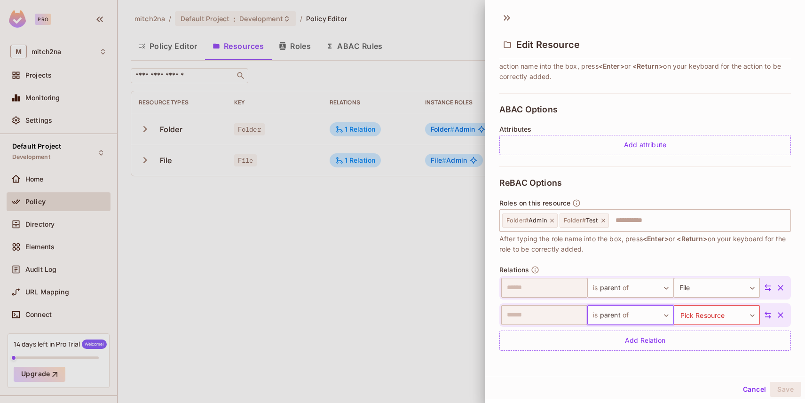
click at [387, 73] on div at bounding box center [402, 201] width 805 height 403
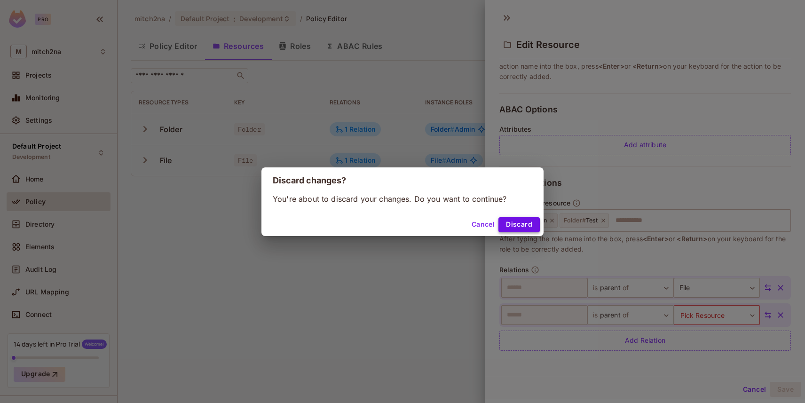
click at [526, 221] on button "Discard" at bounding box center [518, 224] width 41 height 15
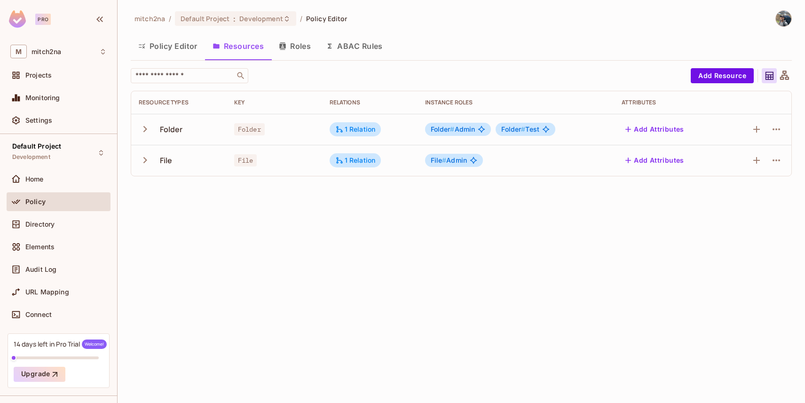
click at [298, 44] on button "Roles" at bounding box center [294, 46] width 47 height 24
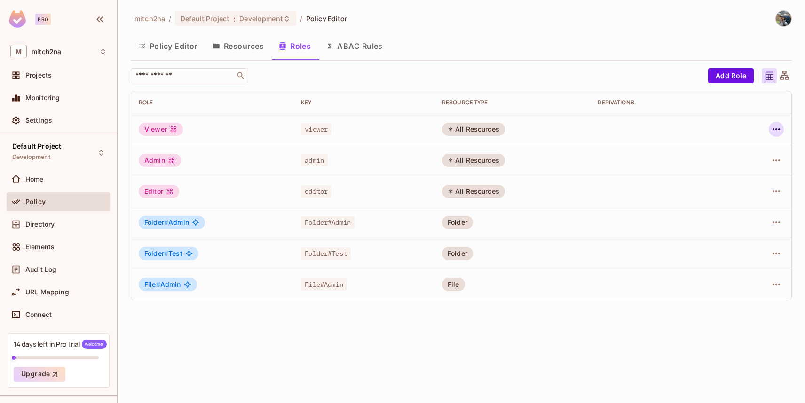
click at [775, 132] on icon "button" at bounding box center [775, 129] width 11 height 11
click at [752, 145] on li "Edit Role" at bounding box center [735, 151] width 83 height 21
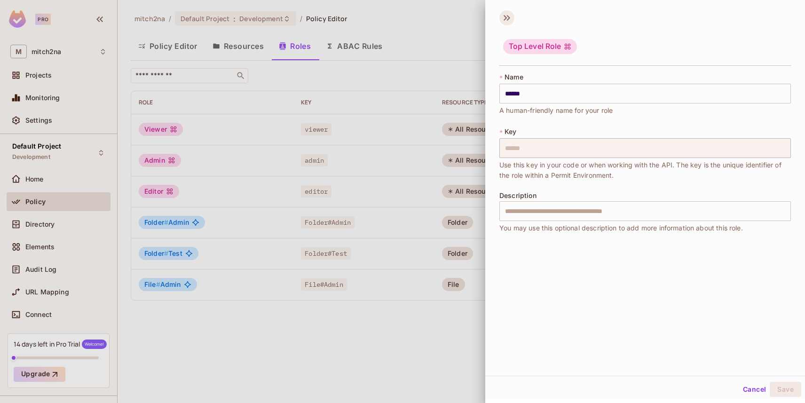
click at [501, 20] on icon at bounding box center [506, 17] width 15 height 15
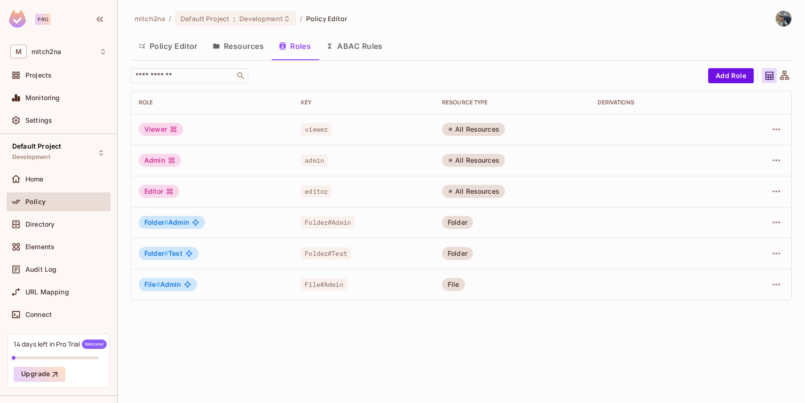
click at [227, 45] on button "Resources" at bounding box center [238, 46] width 66 height 24
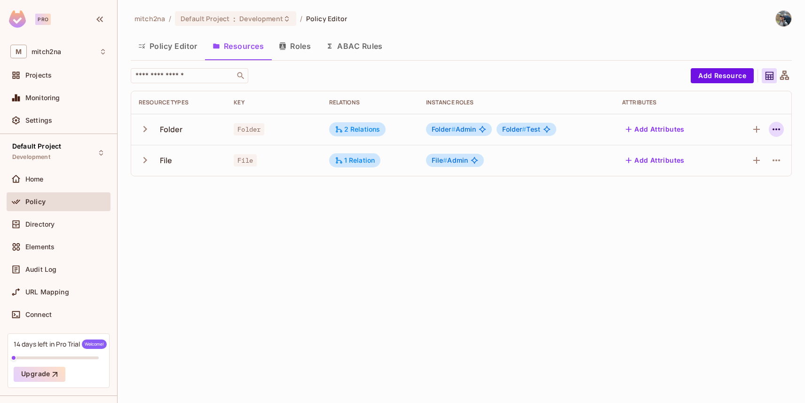
click at [783, 128] on button "button" at bounding box center [776, 129] width 15 height 15
click at [731, 159] on span "Edit Resource" at bounding box center [735, 166] width 50 height 15
click at [778, 127] on icon "button" at bounding box center [775, 129] width 11 height 11
click at [739, 170] on div "Edit Resource" at bounding box center [735, 166] width 44 height 9
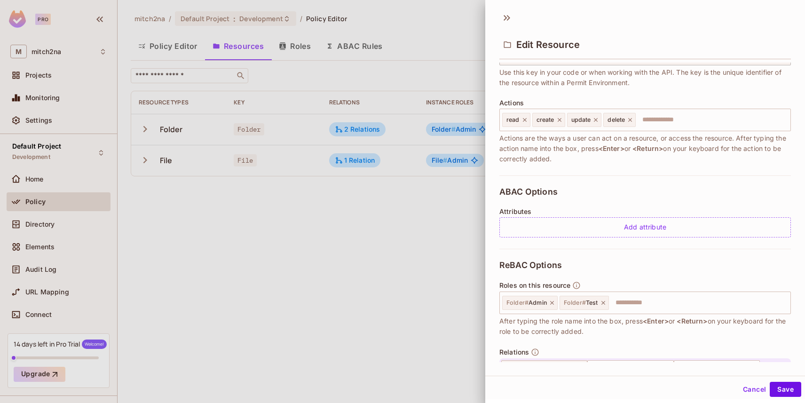
scroll to position [169, 0]
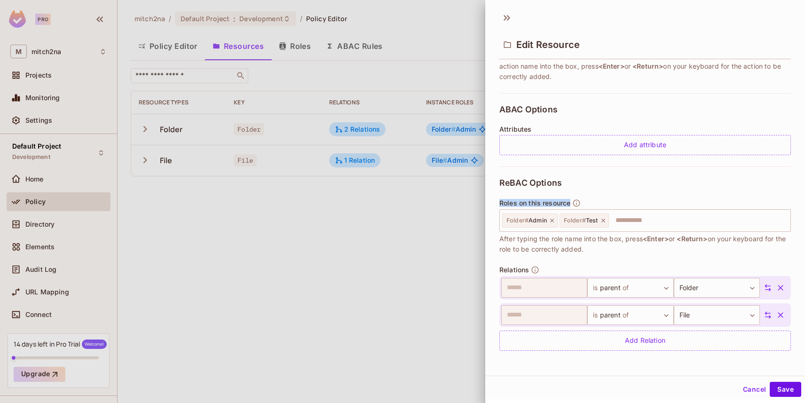
drag, startPoint x: 500, startPoint y: 203, endPoint x: 569, endPoint y: 202, distance: 68.6
click at [569, 201] on span "Roles on this resource" at bounding box center [534, 203] width 71 height 8
click at [552, 221] on icon at bounding box center [552, 220] width 7 height 7
click at [698, 285] on body "Pro M mitch2na Projects Monitoring Settings Default Project Development Home Po…" at bounding box center [402, 201] width 805 height 403
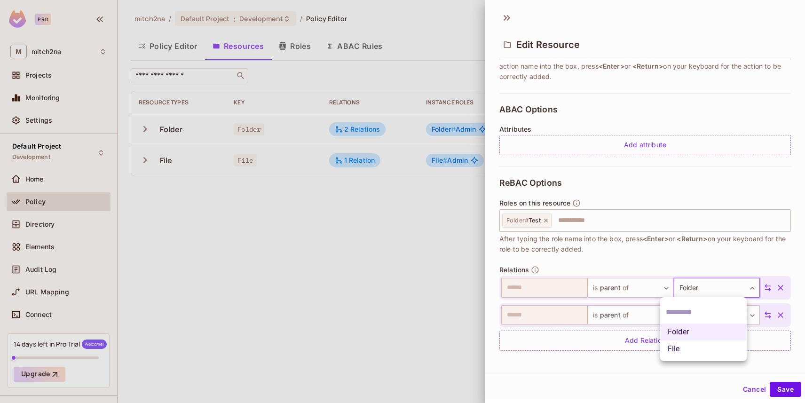
click at [759, 286] on div at bounding box center [402, 201] width 805 height 403
click at [777, 285] on icon "button" at bounding box center [780, 288] width 6 height 6
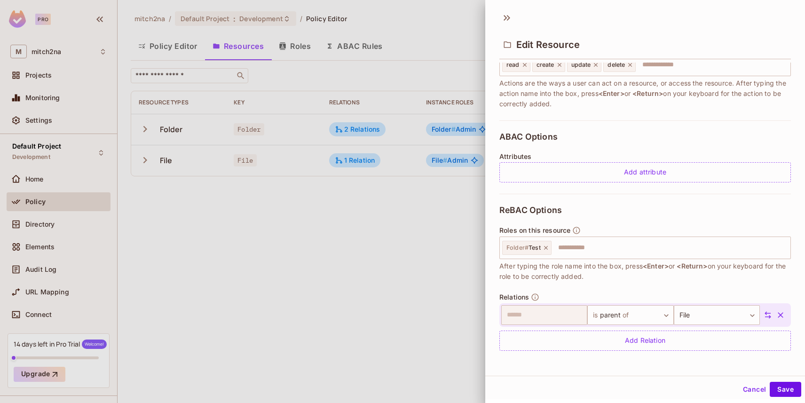
scroll to position [141, 0]
click at [785, 383] on button "Save" at bounding box center [784, 389] width 31 height 15
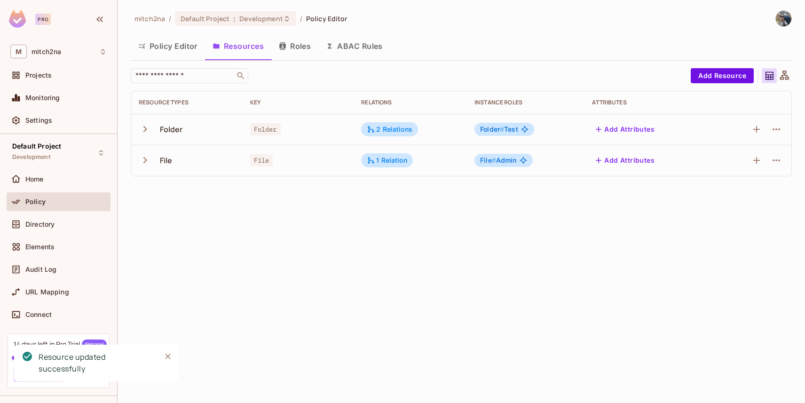
click at [175, 47] on button "Policy Editor" at bounding box center [168, 46] width 74 height 24
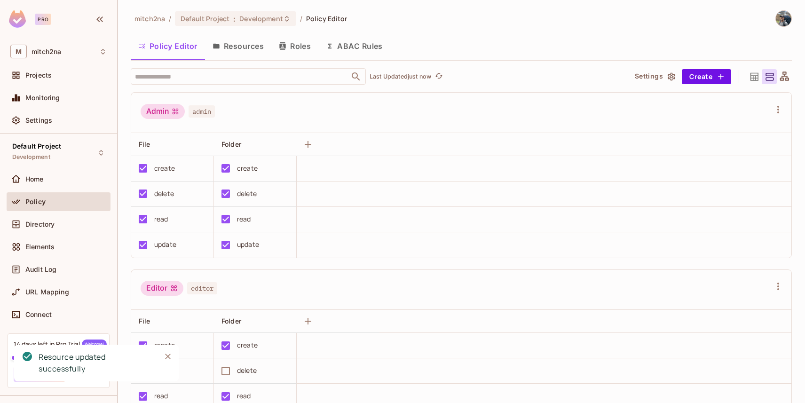
click at [780, 75] on icon at bounding box center [784, 77] width 12 height 12
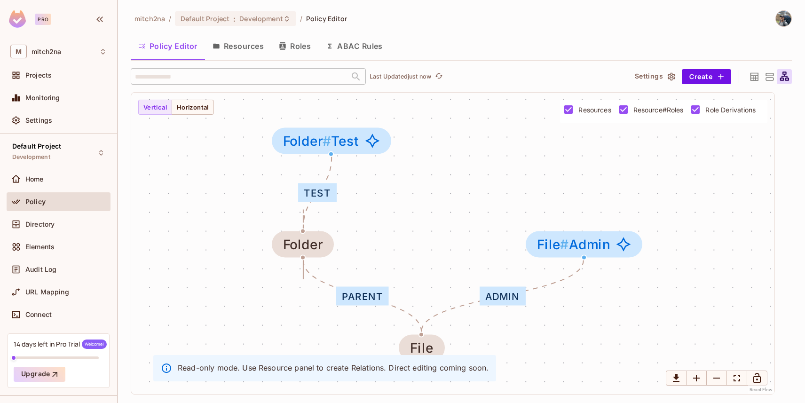
drag, startPoint x: 407, startPoint y: 213, endPoint x: 412, endPoint y: 218, distance: 7.0
click at [412, 218] on div "Test parent parent Admin Folder Folder # Test File File # Admin" at bounding box center [452, 243] width 643 height 301
click at [332, 142] on span "Folder # Test" at bounding box center [321, 140] width 76 height 15
click at [185, 111] on button "Horizontal" at bounding box center [193, 107] width 42 height 15
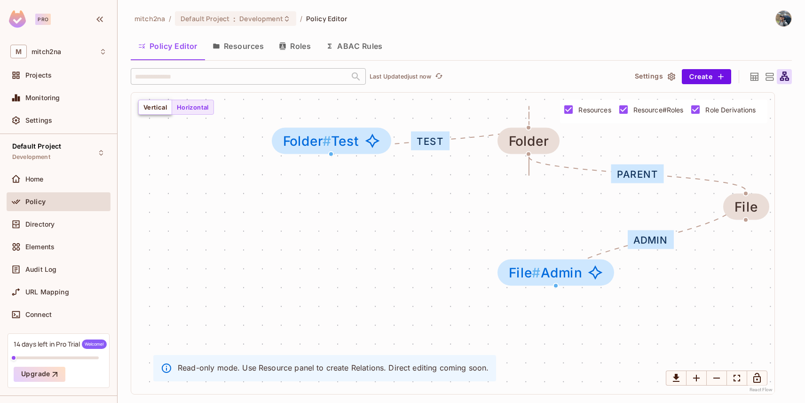
click at [144, 109] on button "Vertical" at bounding box center [155, 107] width 34 height 15
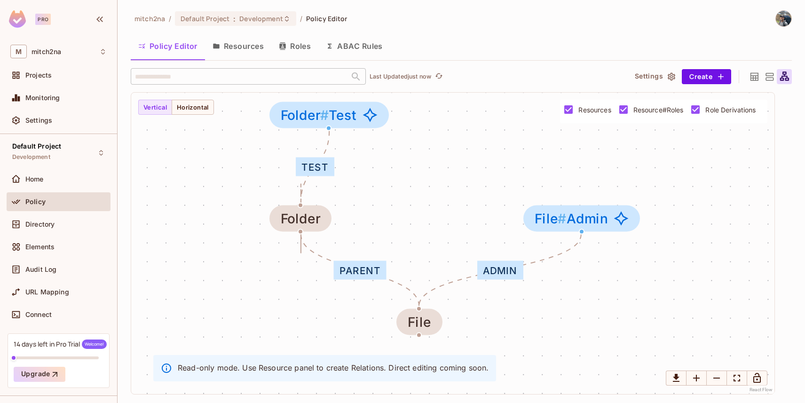
drag, startPoint x: 457, startPoint y: 249, endPoint x: 455, endPoint y: 222, distance: 27.4
click at [455, 222] on div "Test parent parent Admin Folder Folder # Test File File # Admin" at bounding box center [452, 243] width 643 height 301
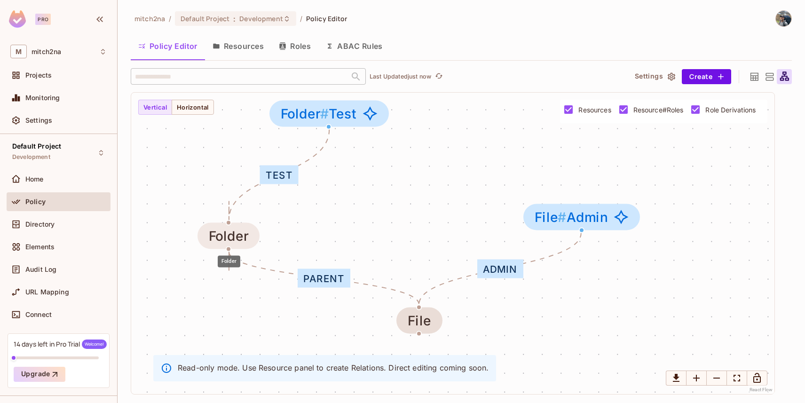
drag, startPoint x: 297, startPoint y: 218, endPoint x: 228, endPoint y: 236, distance: 71.9
click at [228, 236] on div "Folder" at bounding box center [228, 235] width 39 height 15
click at [714, 378] on icon "Zoom Out" at bounding box center [716, 377] width 7 height 1
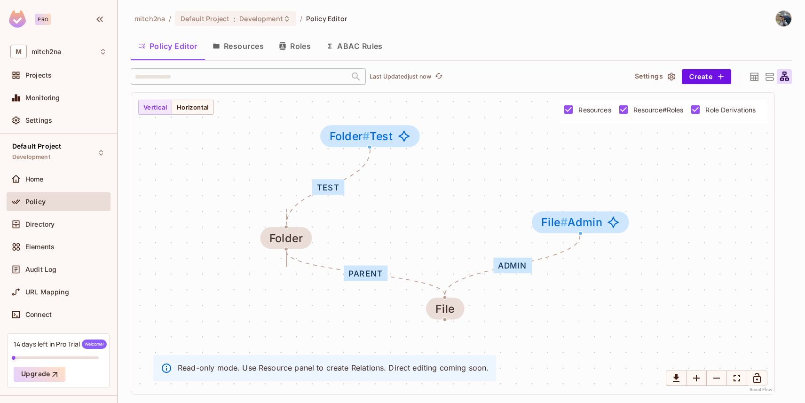
drag, startPoint x: 574, startPoint y: 335, endPoint x: 594, endPoint y: 336, distance: 19.8
click at [594, 336] on div "Test parent parent Admin Folder Folder # Test File File # Admin" at bounding box center [452, 243] width 643 height 301
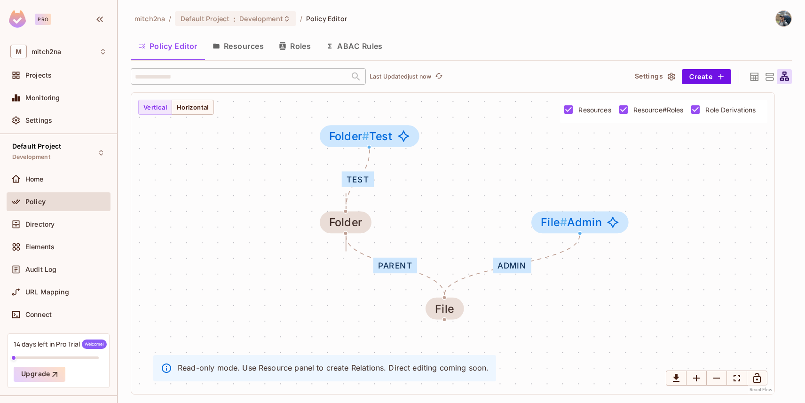
click at [247, 50] on button "Resources" at bounding box center [238, 46] width 66 height 24
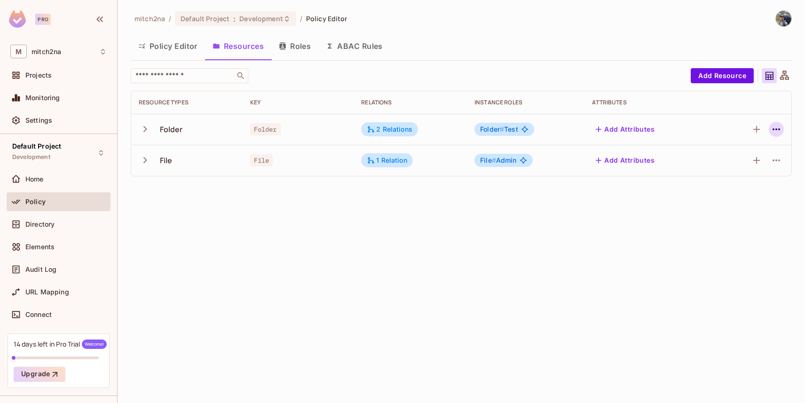
click at [778, 128] on icon "button" at bounding box center [775, 129] width 11 height 11
click at [751, 160] on span "Edit Resource" at bounding box center [735, 166] width 50 height 15
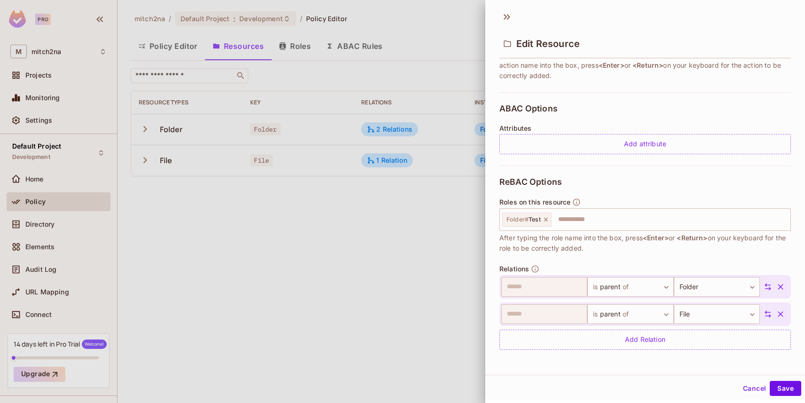
scroll to position [1, 0]
click at [776, 286] on icon "button" at bounding box center [780, 286] width 9 height 9
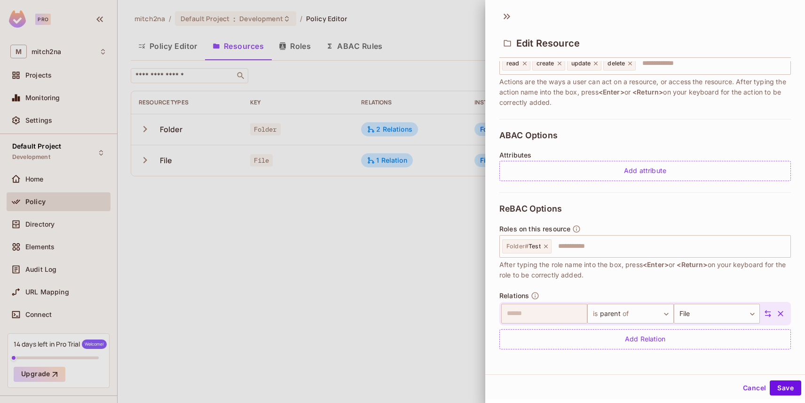
scroll to position [141, 0]
click at [775, 387] on button "Save" at bounding box center [784, 387] width 31 height 15
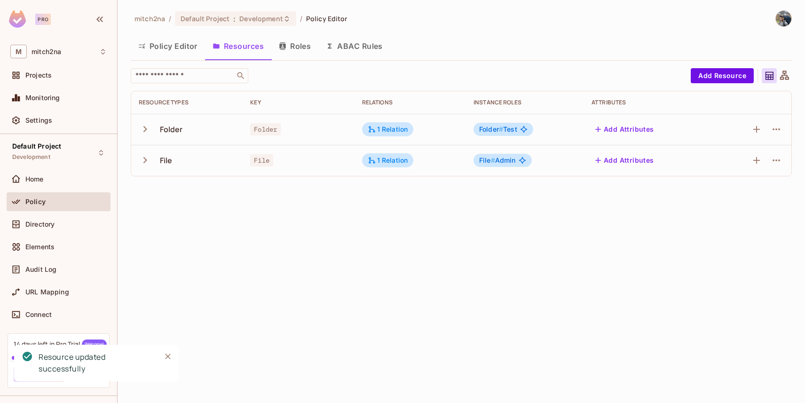
click at [179, 47] on button "Policy Editor" at bounding box center [168, 46] width 74 height 24
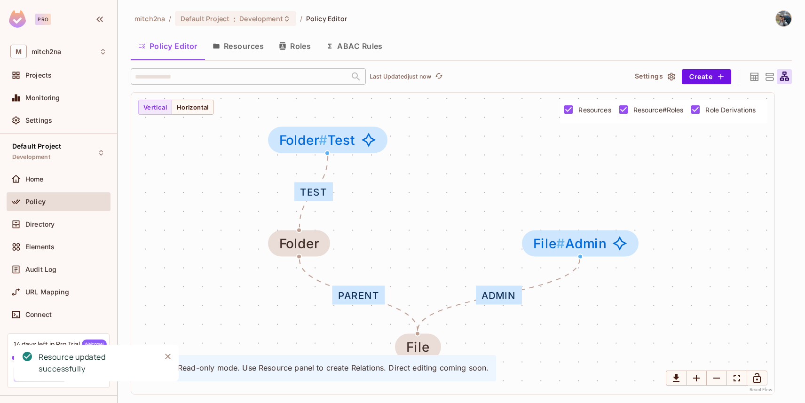
click at [243, 47] on button "Resources" at bounding box center [238, 46] width 66 height 24
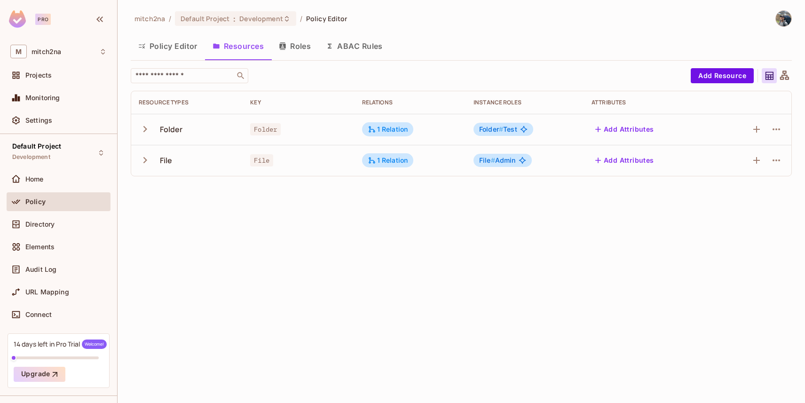
click at [784, 131] on td at bounding box center [751, 129] width 79 height 31
click at [780, 130] on icon "button" at bounding box center [775, 129] width 11 height 11
click at [724, 164] on div "Edit Resource" at bounding box center [735, 166] width 44 height 9
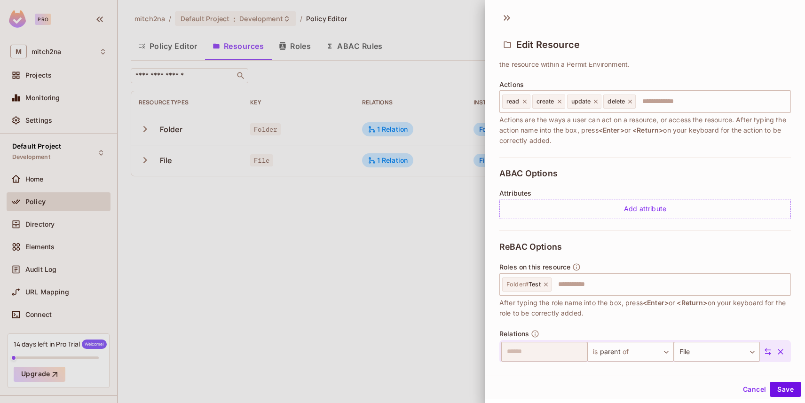
scroll to position [85, 0]
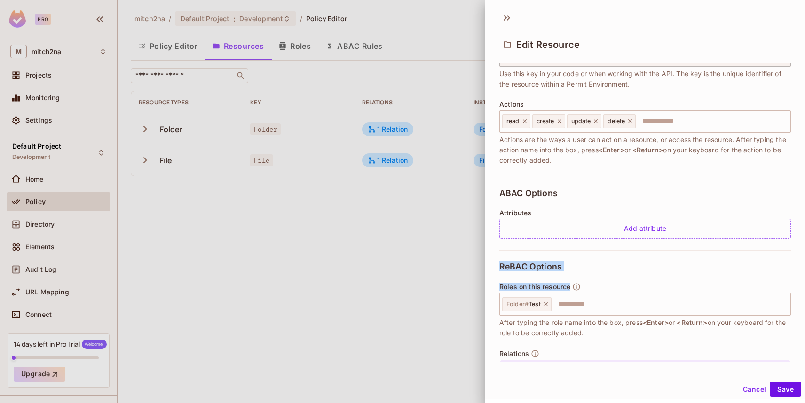
drag, startPoint x: 501, startPoint y: 265, endPoint x: 586, endPoint y: 263, distance: 85.1
click at [586, 263] on div "ReBAC Options Roles on this resource Folder # Test ​ After typing the role name…" at bounding box center [644, 334] width 291 height 168
click at [152, 40] on div at bounding box center [402, 201] width 805 height 403
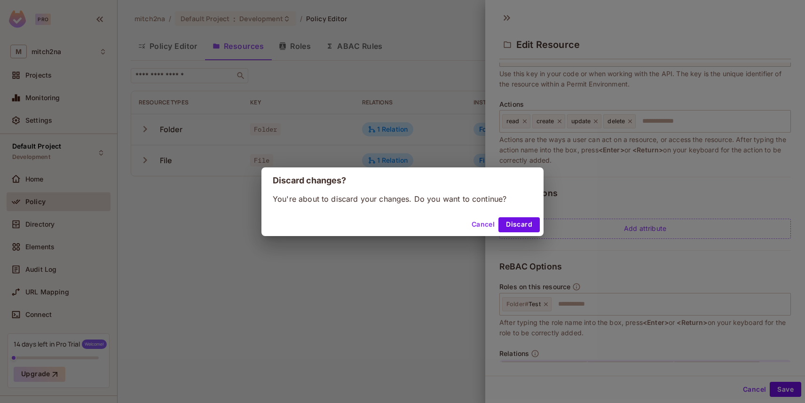
click at [158, 46] on div "Discard changes? You're about to discard your changes. Do you want to continue?…" at bounding box center [402, 201] width 805 height 403
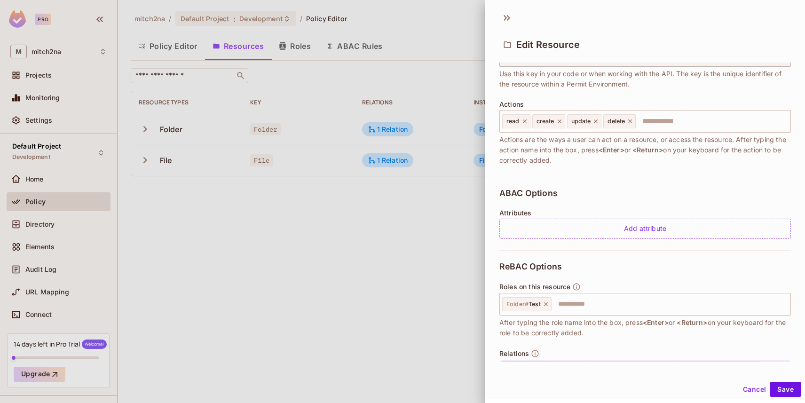
click at [750, 384] on button "Cancel" at bounding box center [754, 389] width 31 height 15
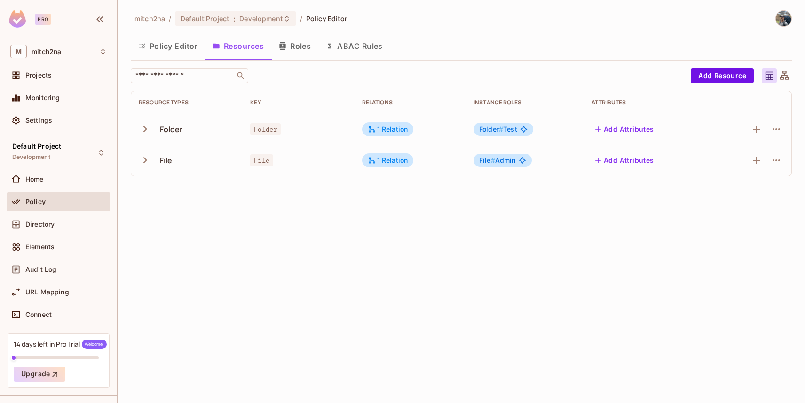
click at [175, 46] on button "Policy Editor" at bounding box center [168, 46] width 74 height 24
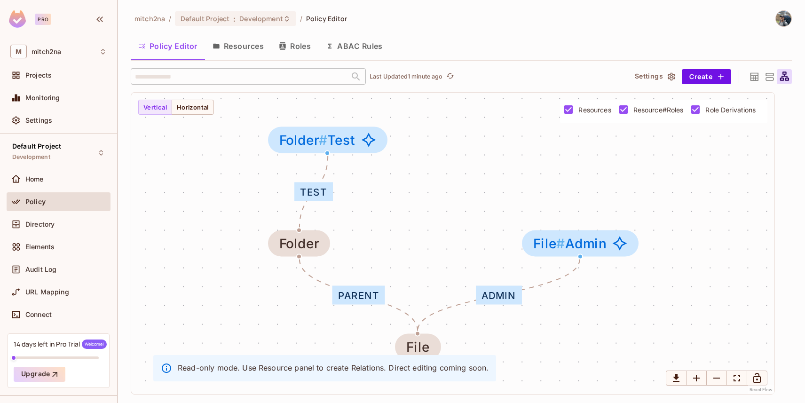
click at [225, 49] on button "Resources" at bounding box center [238, 46] width 66 height 24
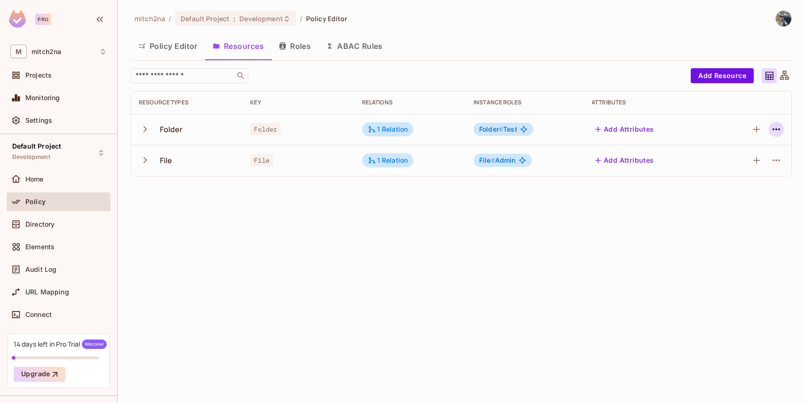
click at [782, 126] on button "button" at bounding box center [776, 129] width 15 height 15
click at [727, 161] on span "Edit Resource" at bounding box center [735, 166] width 50 height 15
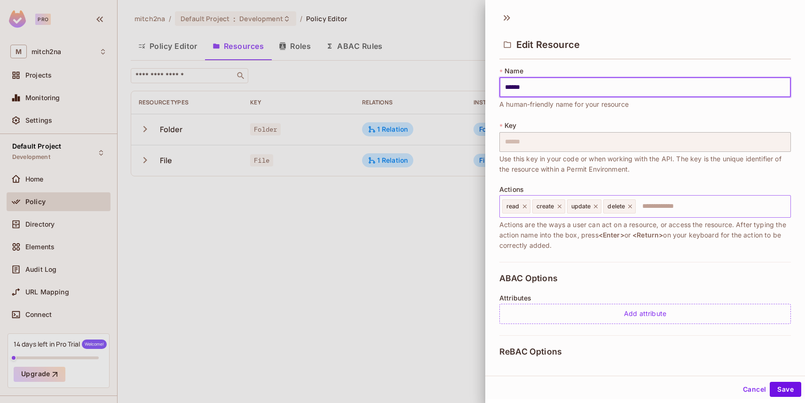
click at [663, 207] on input "text" at bounding box center [711, 206] width 150 height 19
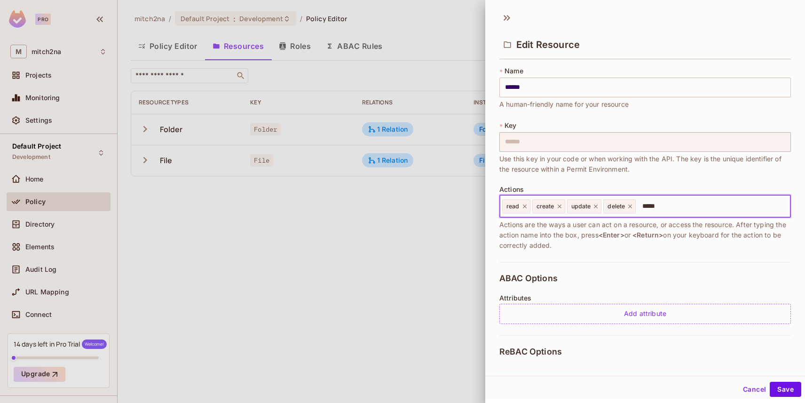
type input "******"
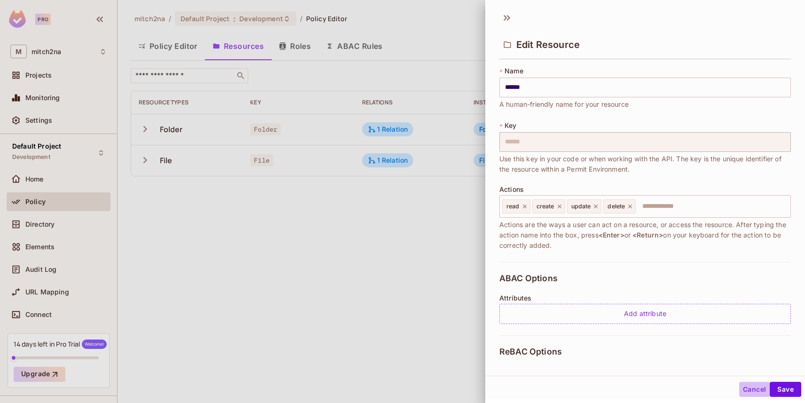
drag, startPoint x: 743, startPoint y: 388, endPoint x: 715, endPoint y: 361, distance: 39.2
click at [743, 388] on button "Cancel" at bounding box center [754, 389] width 31 height 15
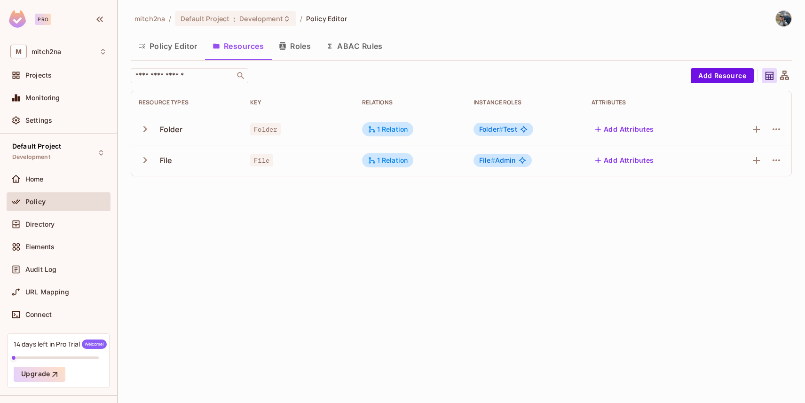
click at [141, 159] on icon "button" at bounding box center [145, 160] width 13 height 13
click at [777, 159] on icon "button" at bounding box center [775, 160] width 11 height 11
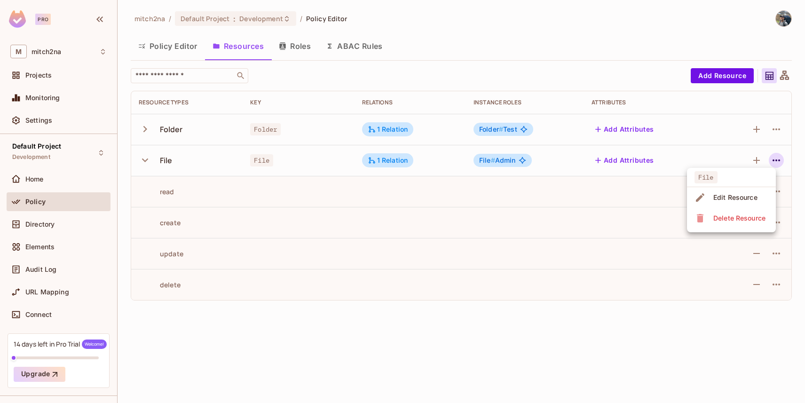
click at [737, 191] on span "Edit Resource" at bounding box center [735, 197] width 50 height 15
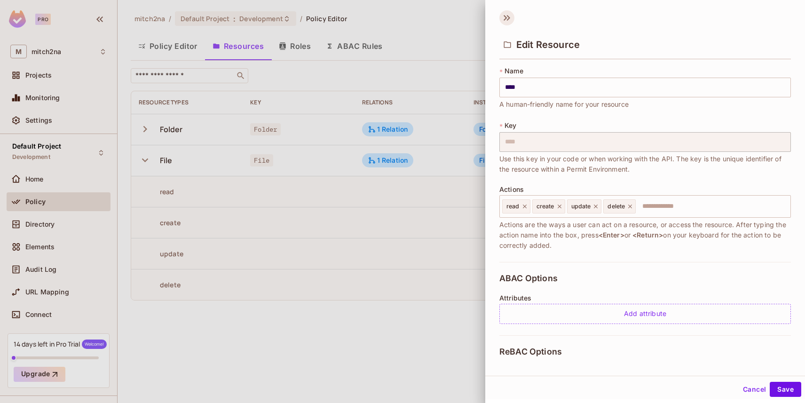
click at [506, 20] on icon at bounding box center [506, 17] width 15 height 15
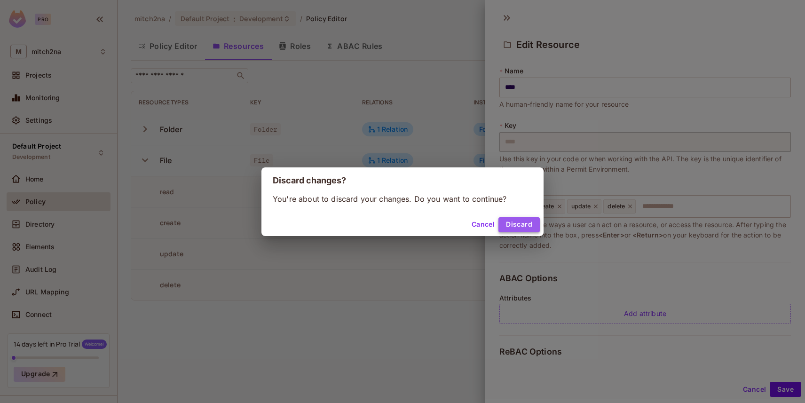
click at [518, 226] on button "Discard" at bounding box center [518, 224] width 41 height 15
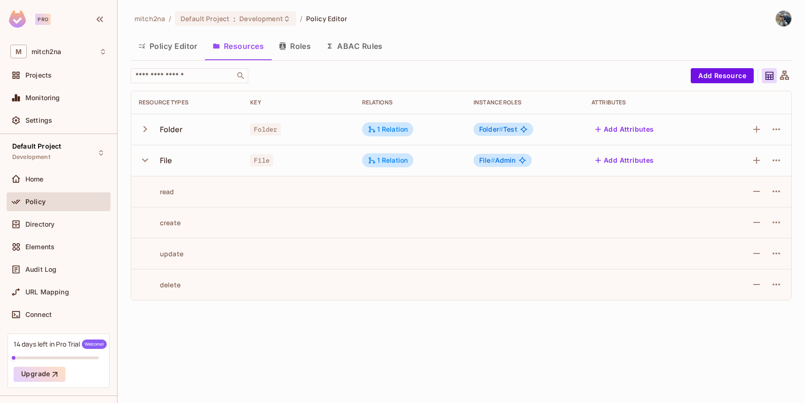
click at [145, 159] on icon "button" at bounding box center [145, 160] width 13 height 13
click at [144, 130] on icon "button" at bounding box center [145, 129] width 13 height 13
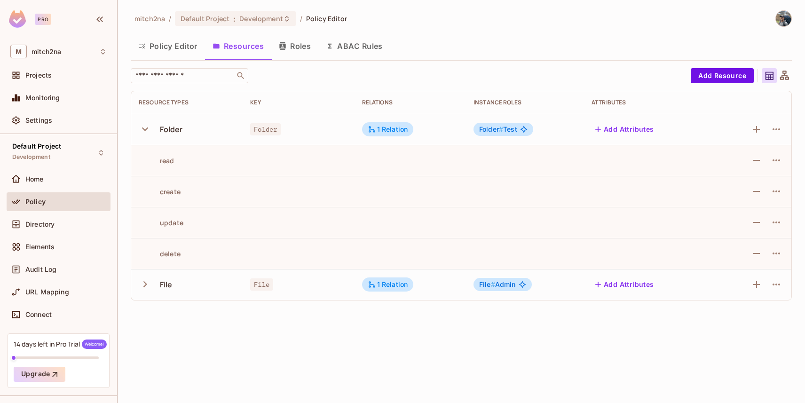
drag, startPoint x: 144, startPoint y: 130, endPoint x: 287, endPoint y: 143, distance: 143.5
click at [144, 130] on icon "button" at bounding box center [145, 129] width 6 height 4
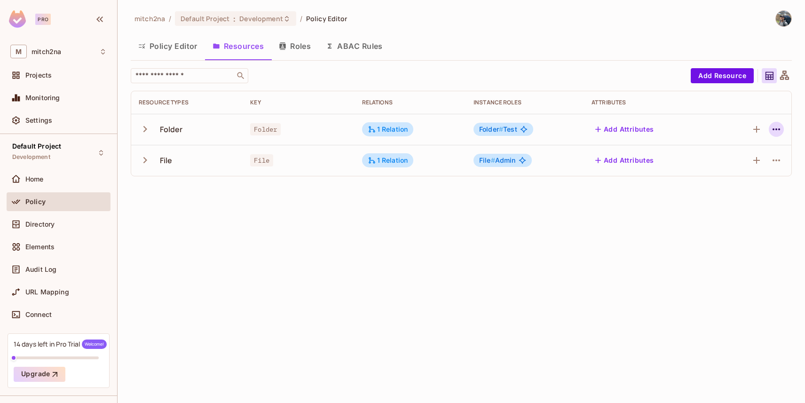
click at [775, 129] on icon "button" at bounding box center [775, 129] width 11 height 11
click at [719, 160] on span "Edit Resource" at bounding box center [735, 166] width 50 height 15
click at [777, 130] on icon "button" at bounding box center [775, 129] width 11 height 11
click at [719, 174] on li "Edit Resource" at bounding box center [731, 166] width 89 height 21
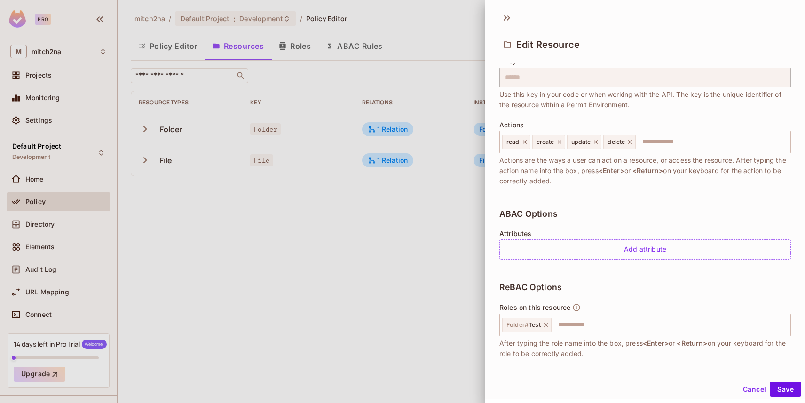
scroll to position [141, 0]
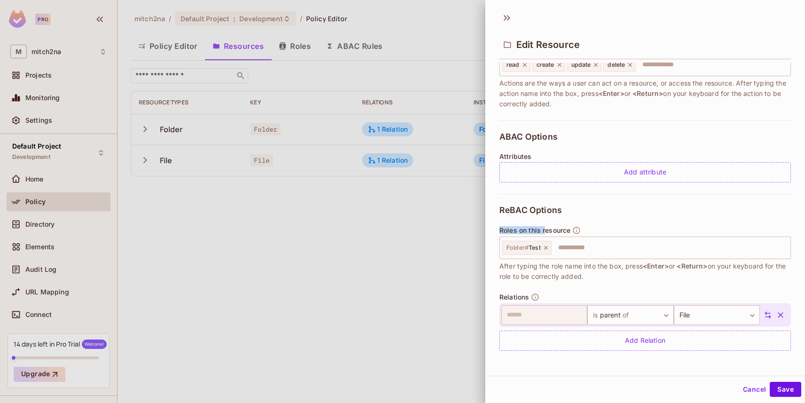
drag, startPoint x: 498, startPoint y: 230, endPoint x: 545, endPoint y: 229, distance: 46.5
click at [545, 229] on div "* Name ****** ​ A human-friendly name for your resource * Key ****** ​ Use this…" at bounding box center [645, 212] width 320 height 299
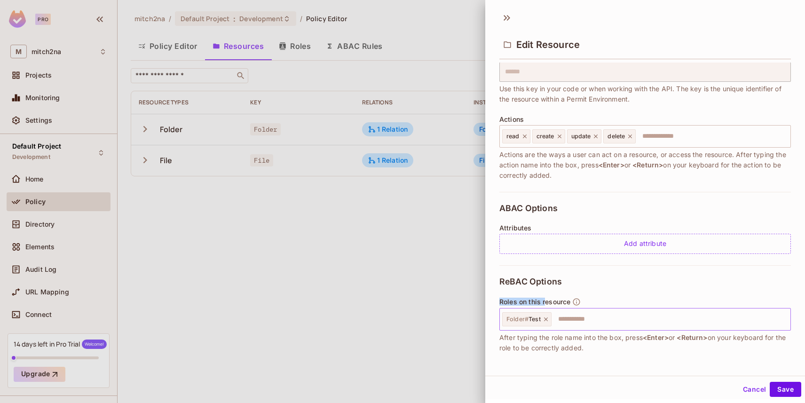
scroll to position [17, 0]
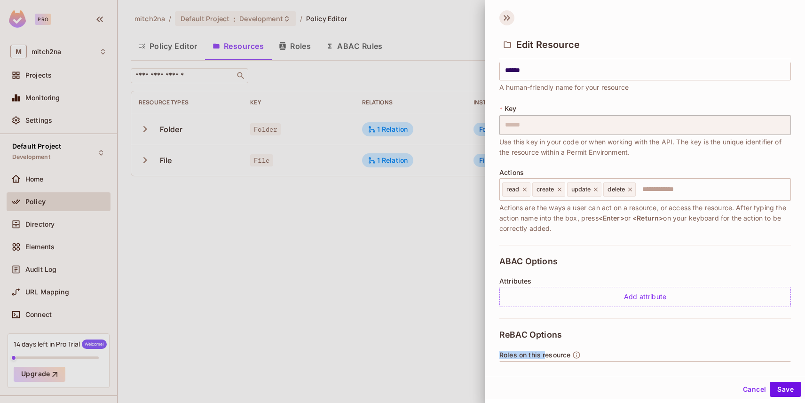
click at [510, 18] on icon at bounding box center [506, 17] width 15 height 15
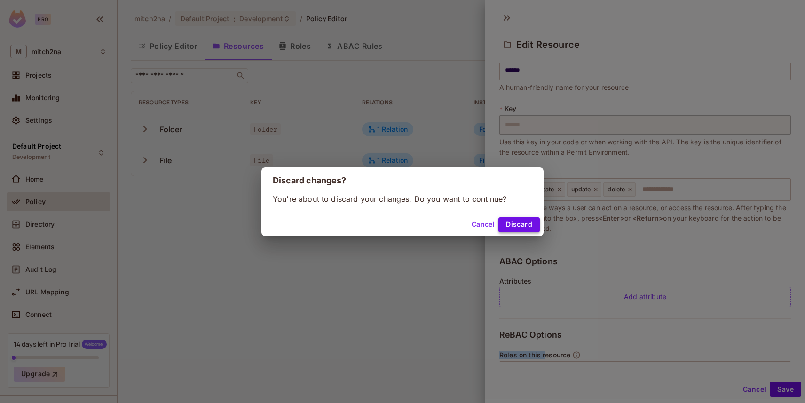
click at [533, 219] on button "Discard" at bounding box center [518, 224] width 41 height 15
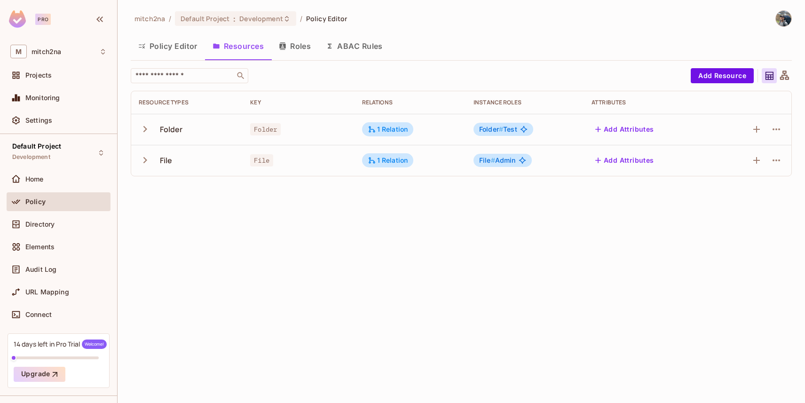
click at [171, 47] on button "Policy Editor" at bounding box center [168, 46] width 74 height 24
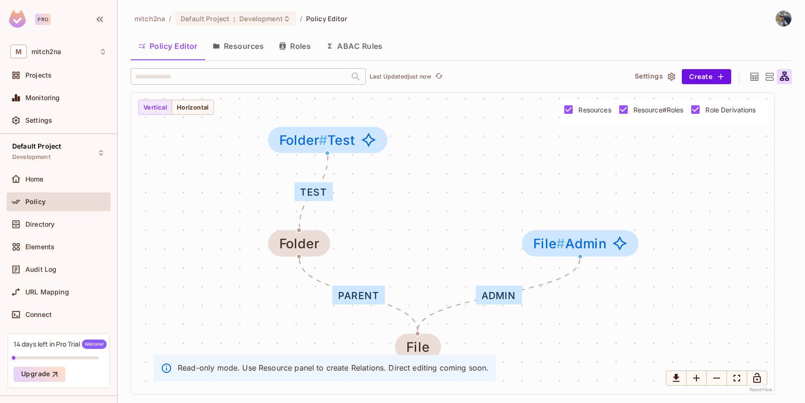
click at [761, 72] on div at bounding box center [768, 76] width 15 height 15
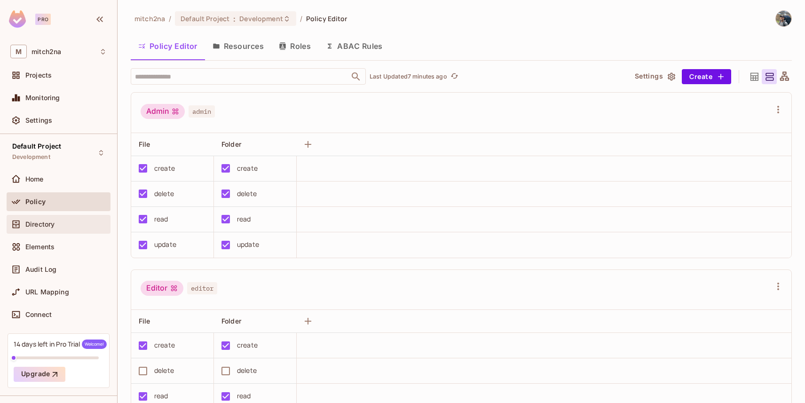
click at [50, 228] on span "Directory" at bounding box center [39, 224] width 29 height 8
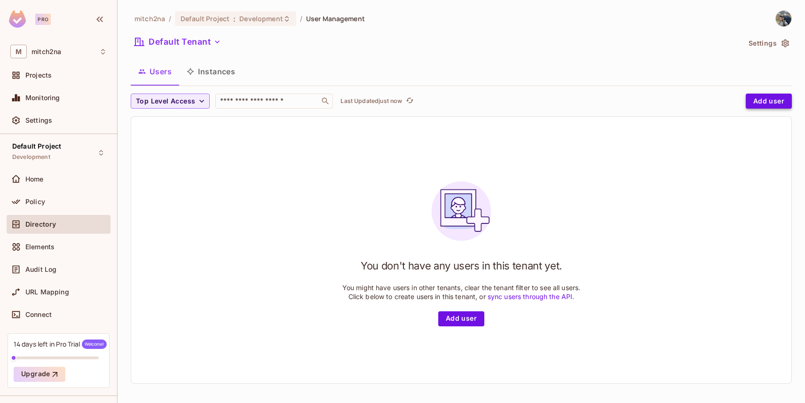
click at [762, 107] on button "Add user" at bounding box center [769, 101] width 46 height 15
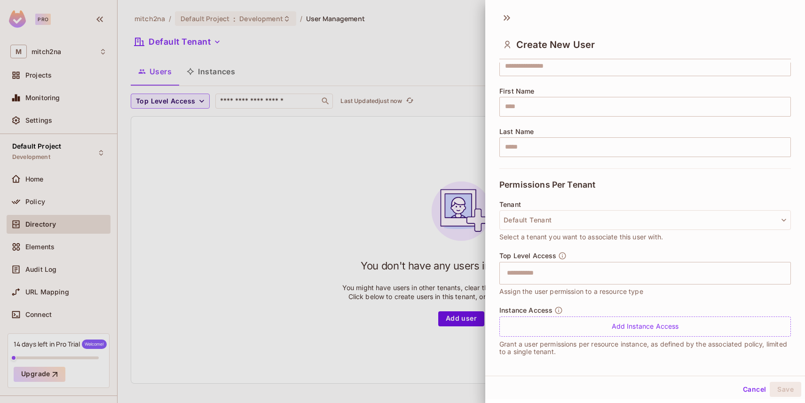
scroll to position [97, 0]
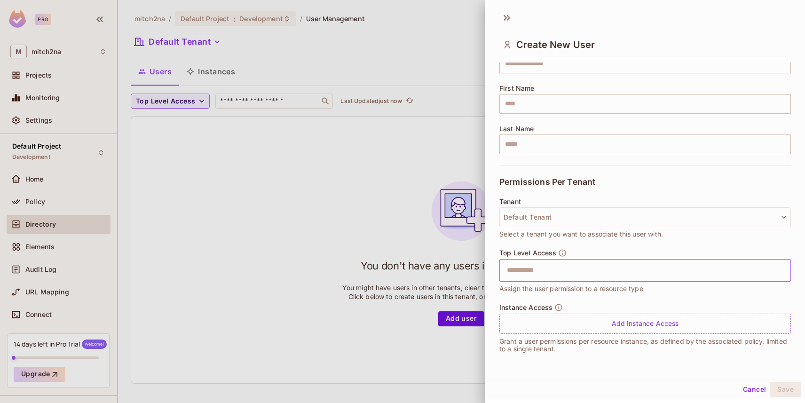
click at [531, 269] on input "text" at bounding box center [636, 270] width 271 height 19
drag, startPoint x: 499, startPoint y: 252, endPoint x: 549, endPoint y: 251, distance: 50.3
click at [549, 251] on div "User Details * Key ​ User key is required Email ​ First Name ​ Last Name ​ Perm…" at bounding box center [645, 212] width 320 height 299
click at [549, 251] on span "Top Level Access" at bounding box center [527, 253] width 57 height 8
drag, startPoint x: 540, startPoint y: 252, endPoint x: 490, endPoint y: 251, distance: 50.3
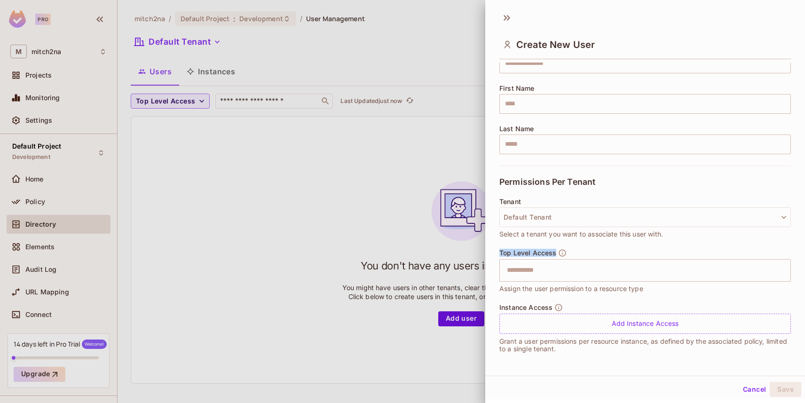
click at [490, 251] on div "User Details * Key ​ User key is required Email ​ First Name ​ Last Name ​ Perm…" at bounding box center [645, 212] width 320 height 299
click at [537, 270] on input "text" at bounding box center [636, 270] width 271 height 19
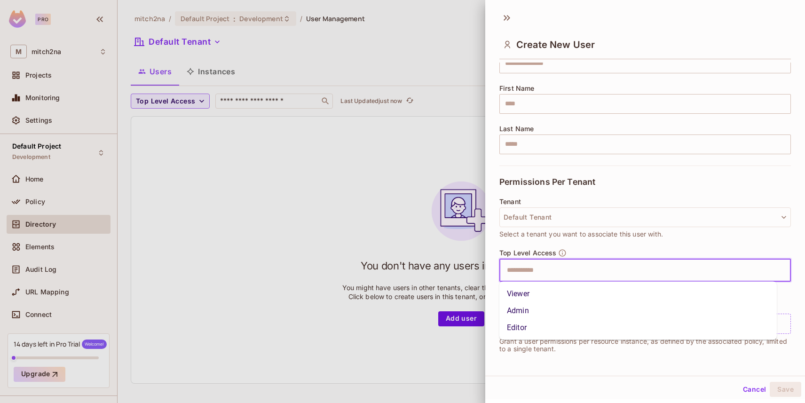
click at [595, 249] on div "Top Level Access ​ Assign the user permission to a resource type" at bounding box center [644, 271] width 291 height 45
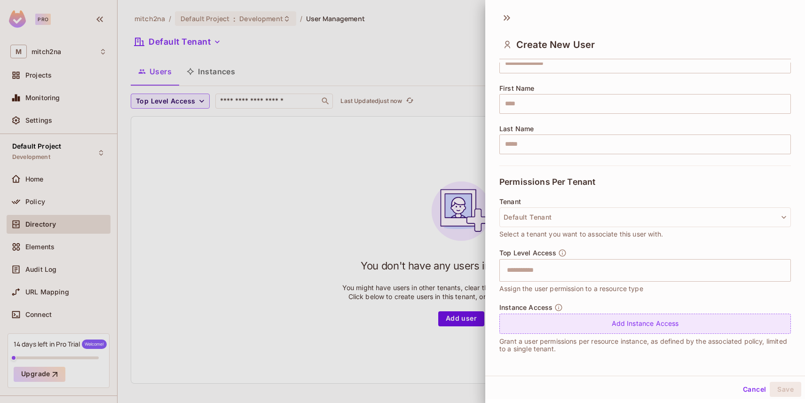
click at [571, 321] on div "Add Instance Access" at bounding box center [644, 324] width 291 height 20
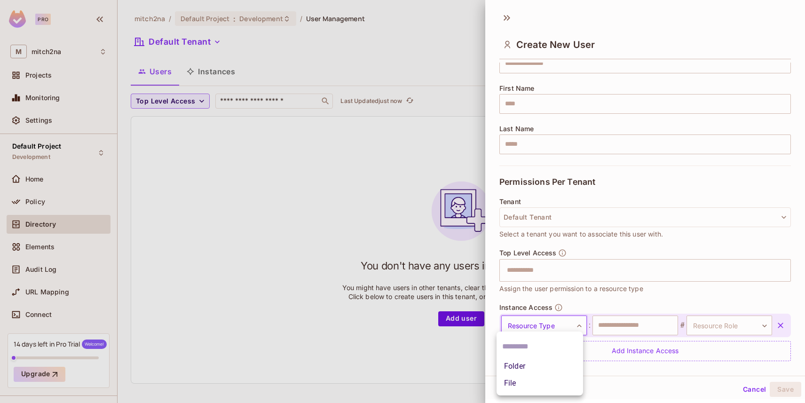
click at [561, 323] on body "Pro M mitch2na Projects Monitoring Settings Default Project Development Home Po…" at bounding box center [402, 201] width 805 height 403
click at [530, 363] on li "Folder" at bounding box center [539, 366] width 86 height 17
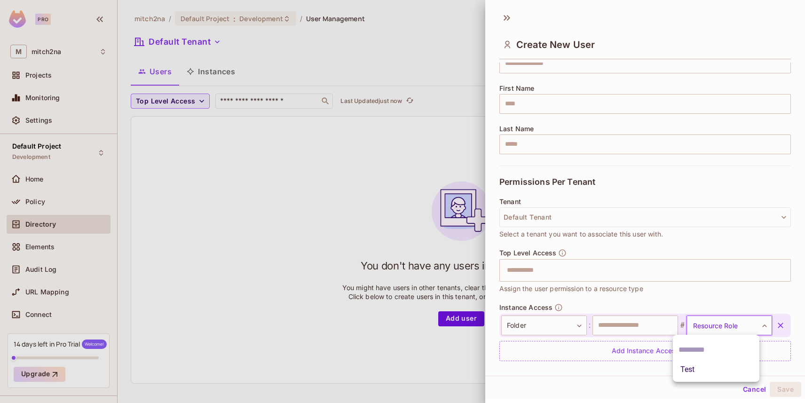
click at [691, 327] on body "Pro M mitch2na Projects Monitoring Settings Default Project Development Home Po…" at bounding box center [402, 201] width 805 height 403
click at [693, 366] on li "Test" at bounding box center [716, 369] width 86 height 17
type input "****"
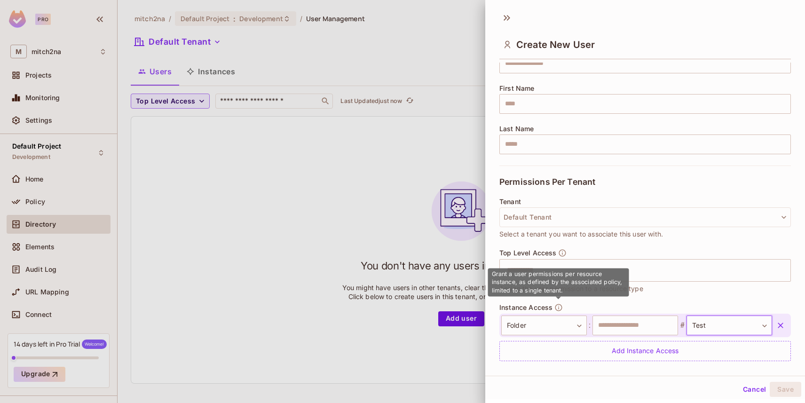
click at [560, 306] on icon "button" at bounding box center [558, 307] width 8 height 8
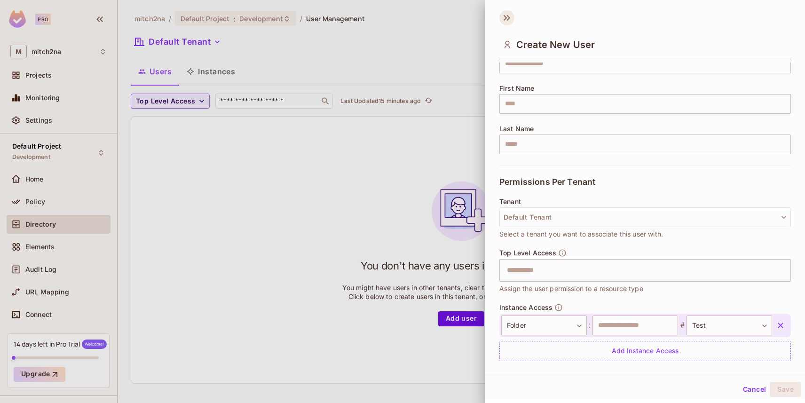
click at [503, 18] on icon at bounding box center [506, 17] width 15 height 15
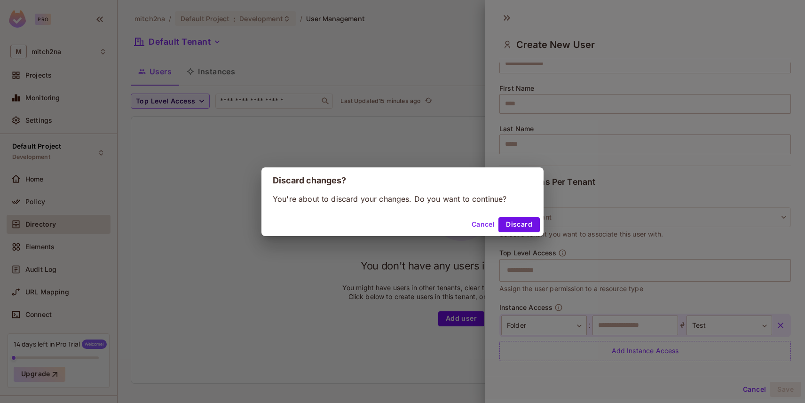
click at [518, 224] on button "Discard" at bounding box center [518, 224] width 41 height 15
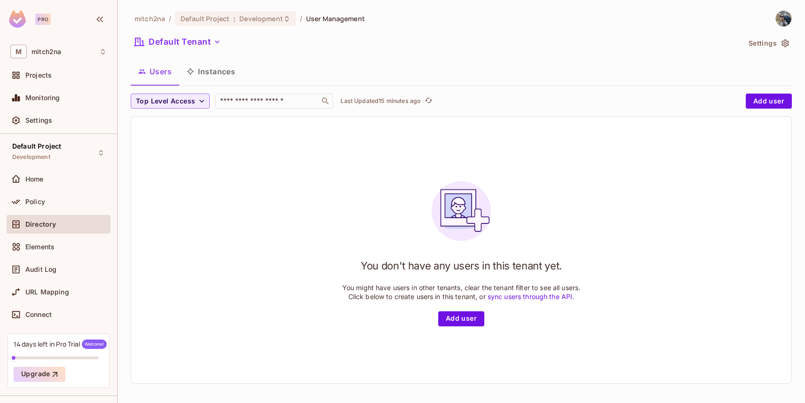
click at [51, 224] on span "Directory" at bounding box center [40, 224] width 31 height 8
click at [218, 68] on button "Instances" at bounding box center [210, 72] width 63 height 24
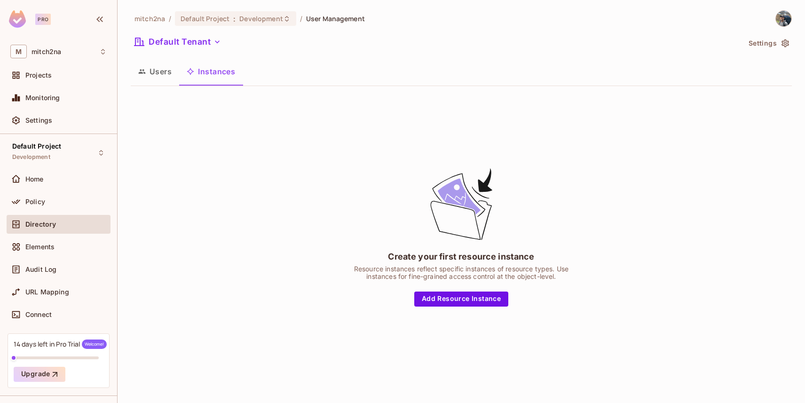
click at [159, 75] on button "Users" at bounding box center [155, 72] width 48 height 24
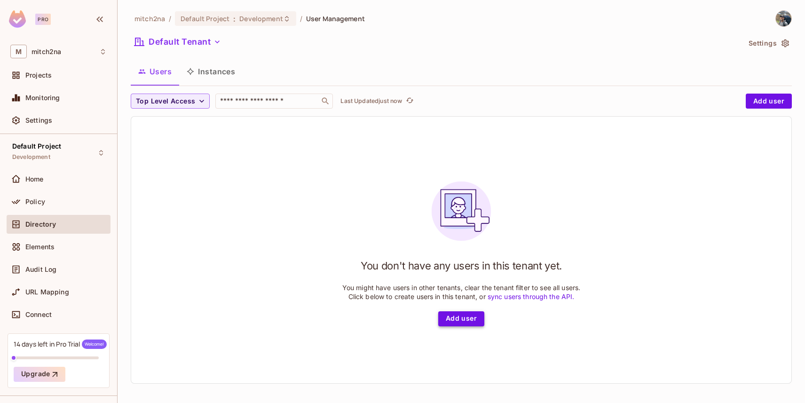
click at [451, 317] on button "Add user" at bounding box center [461, 318] width 46 height 15
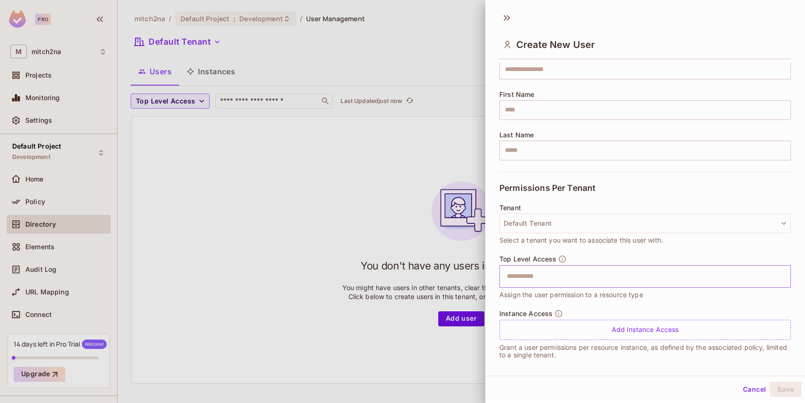
scroll to position [97, 0]
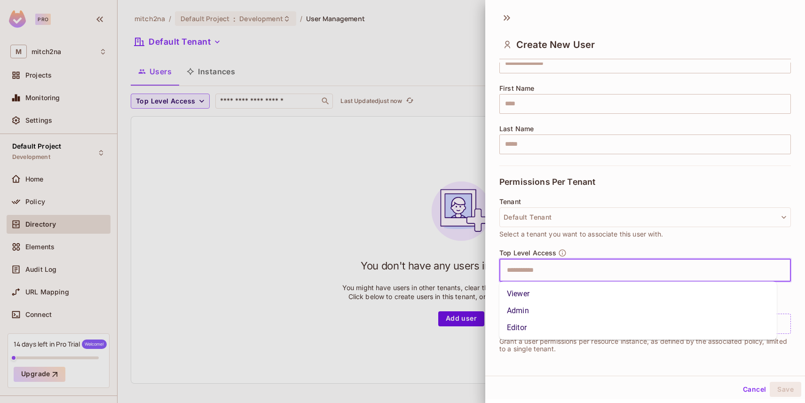
click at [536, 274] on input "text" at bounding box center [636, 270] width 271 height 19
click at [334, 197] on div at bounding box center [402, 201] width 805 height 403
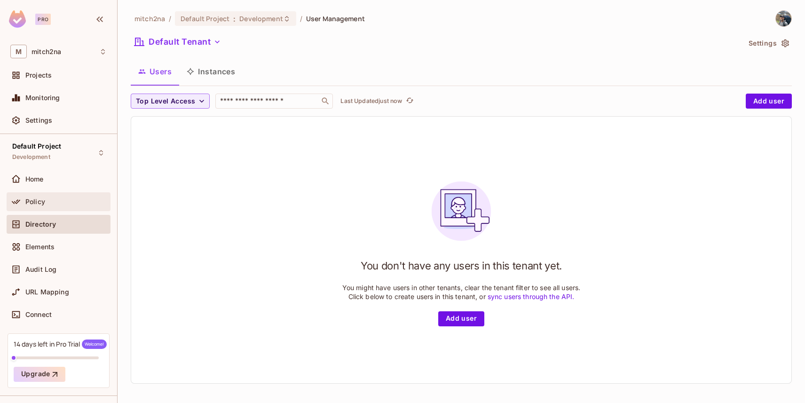
click at [54, 198] on div "Policy" at bounding box center [65, 202] width 81 height 8
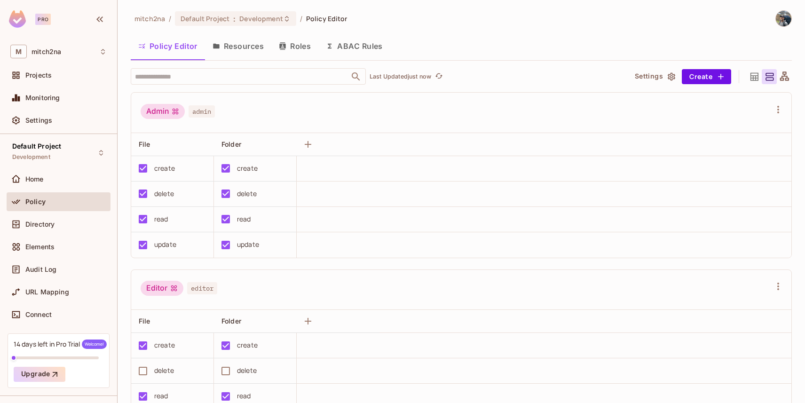
click at [304, 41] on button "Roles" at bounding box center [294, 46] width 47 height 24
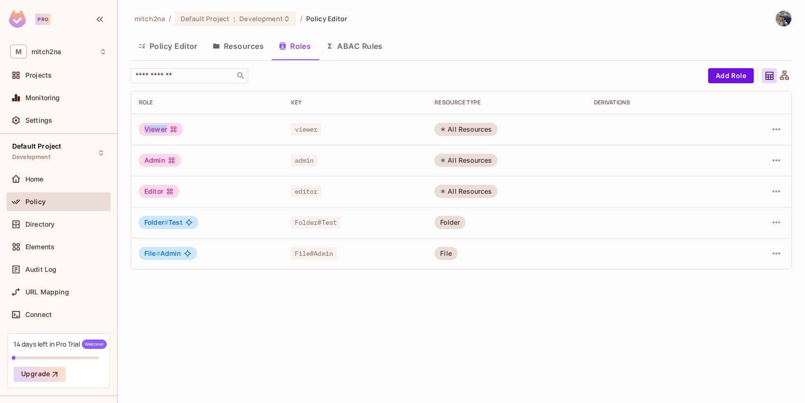
drag, startPoint x: 141, startPoint y: 130, endPoint x: 183, endPoint y: 131, distance: 42.3
click at [183, 131] on div "Viewer" at bounding box center [207, 129] width 137 height 13
click at [243, 47] on button "Resources" at bounding box center [238, 46] width 66 height 24
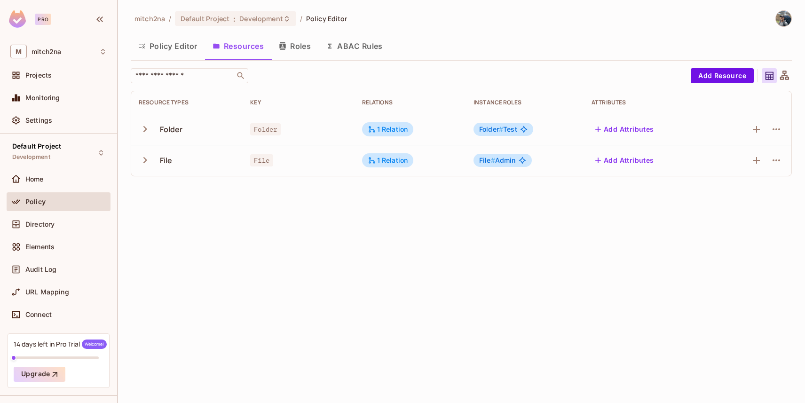
click at [319, 41] on button "ABAC Rules" at bounding box center [354, 46] width 72 height 24
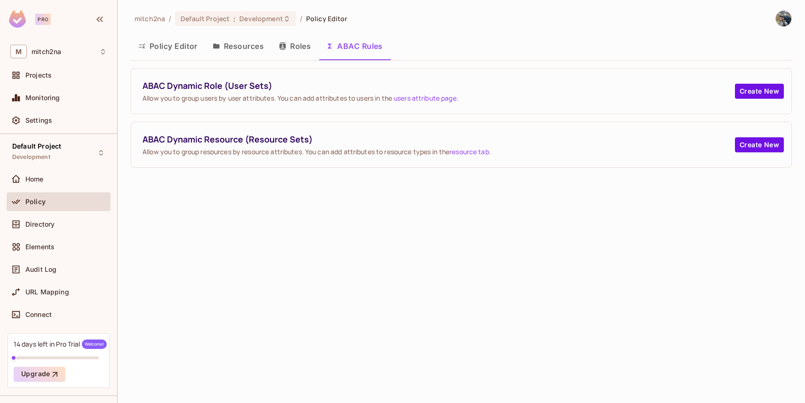
click at [294, 51] on button "Roles" at bounding box center [294, 46] width 47 height 24
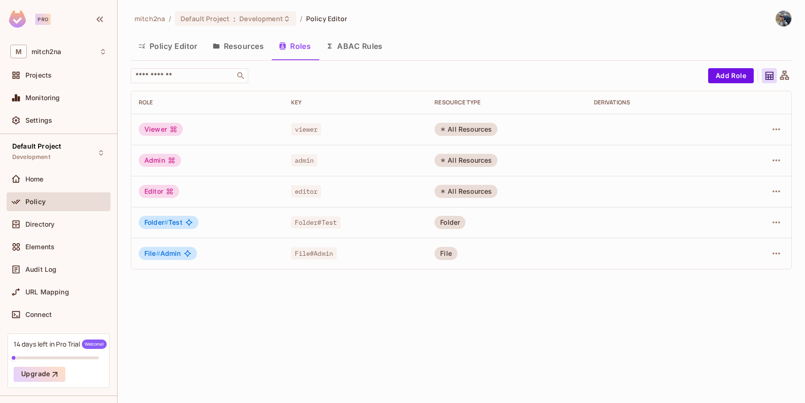
click at [153, 129] on div "Viewer" at bounding box center [161, 129] width 44 height 13
click at [306, 128] on span "viewer" at bounding box center [306, 129] width 31 height 12
click at [306, 127] on span "viewer" at bounding box center [306, 129] width 31 height 12
copy span "viewer"
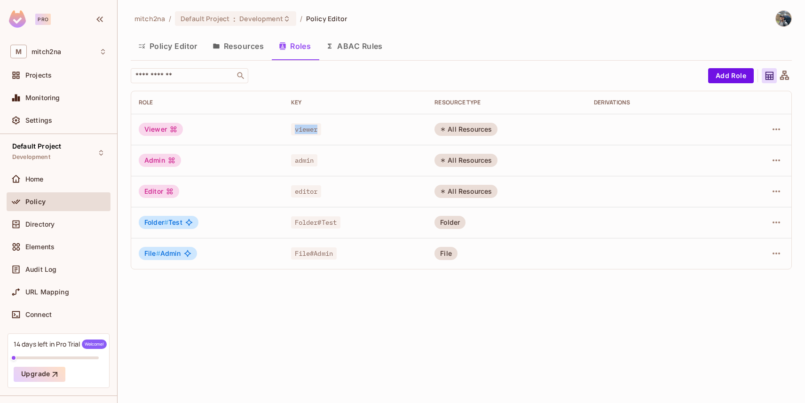
click at [167, 47] on button "Policy Editor" at bounding box center [168, 46] width 74 height 24
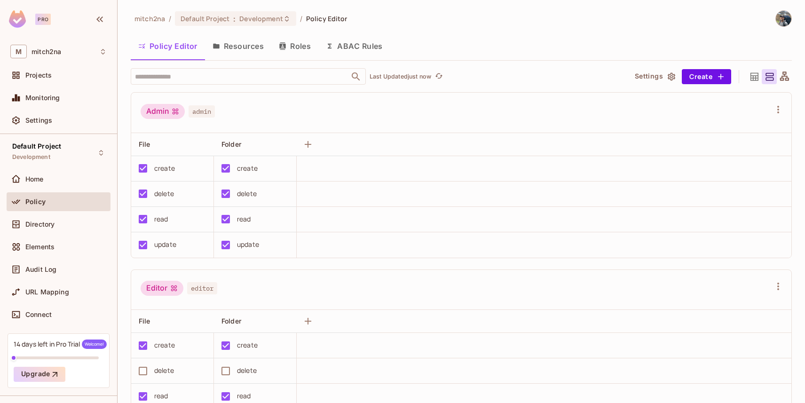
click at [155, 112] on div "Admin" at bounding box center [163, 111] width 44 height 15
click at [305, 44] on button "Roles" at bounding box center [294, 46] width 47 height 24
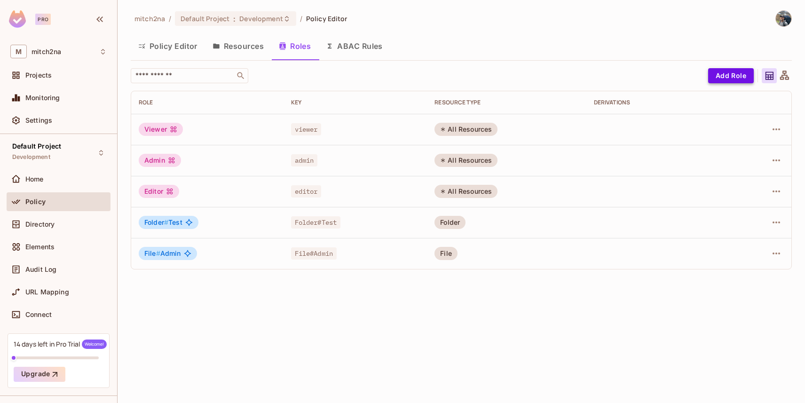
click at [723, 74] on button "Add Role" at bounding box center [731, 75] width 46 height 15
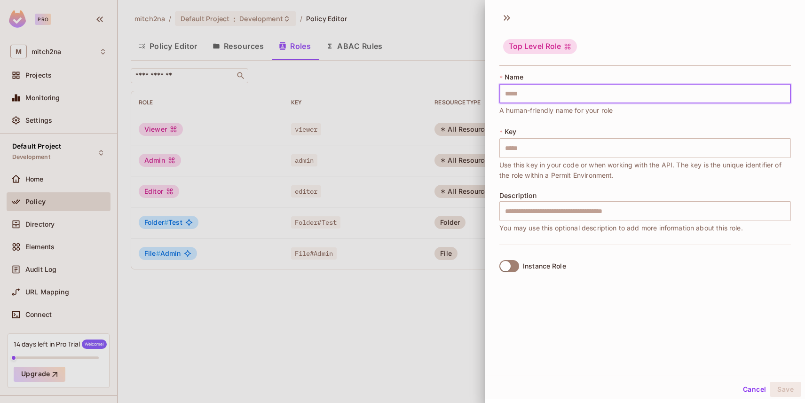
click at [541, 94] on input "text" at bounding box center [644, 94] width 291 height 20
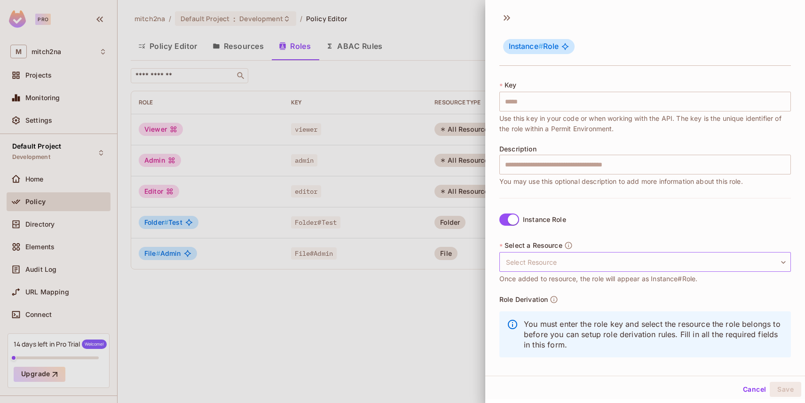
scroll to position [53, 0]
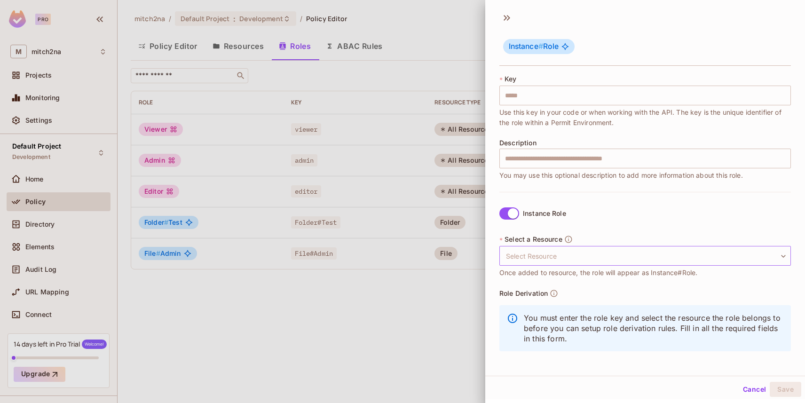
click at [554, 260] on body "Pro M mitch2na Projects Monitoring Settings Default Project Development Home Po…" at bounding box center [402, 201] width 805 height 403
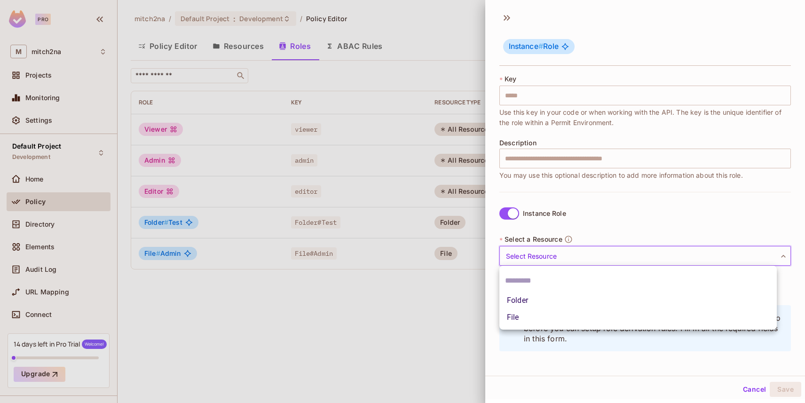
click at [586, 226] on div at bounding box center [402, 201] width 805 height 403
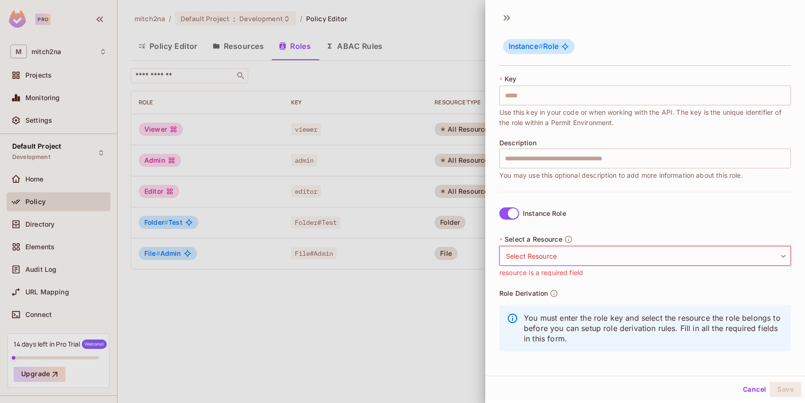
click at [315, 113] on div at bounding box center [402, 201] width 805 height 403
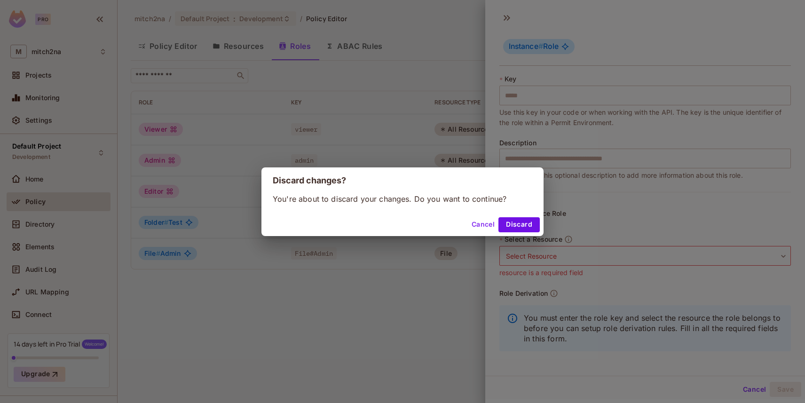
click at [512, 222] on button "Discard" at bounding box center [518, 224] width 41 height 15
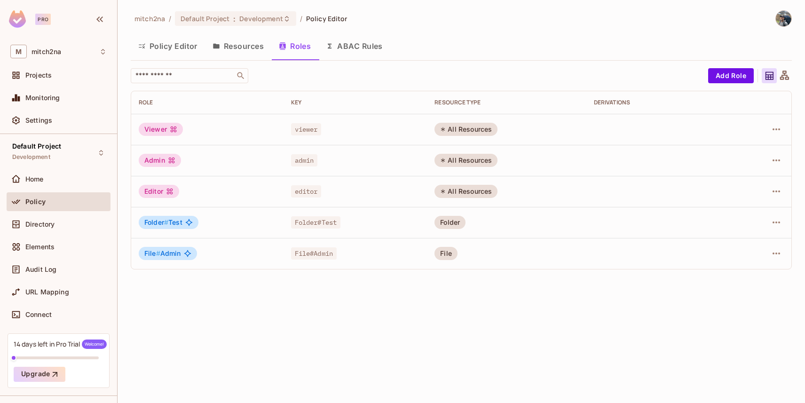
click at [235, 41] on button "Resources" at bounding box center [238, 46] width 66 height 24
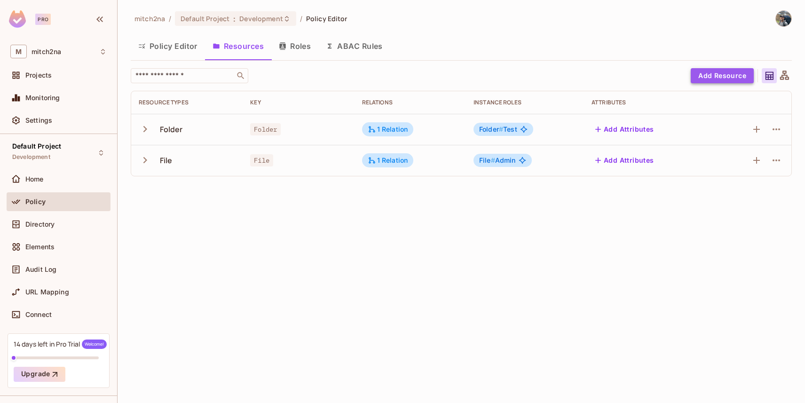
click at [728, 76] on button "Add Resource" at bounding box center [722, 75] width 63 height 15
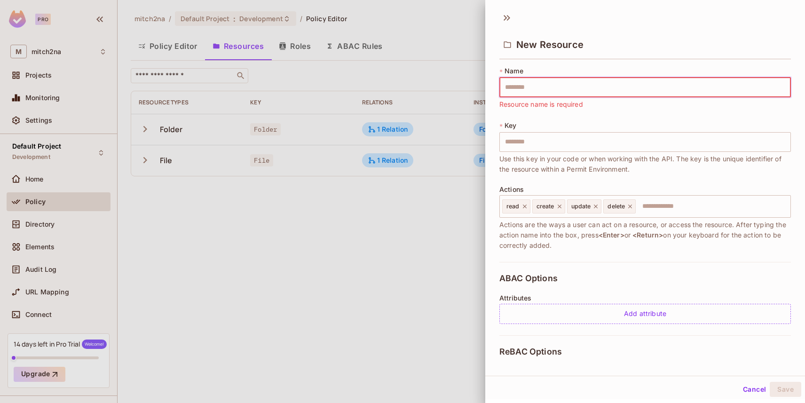
click at [223, 52] on div at bounding box center [402, 201] width 805 height 403
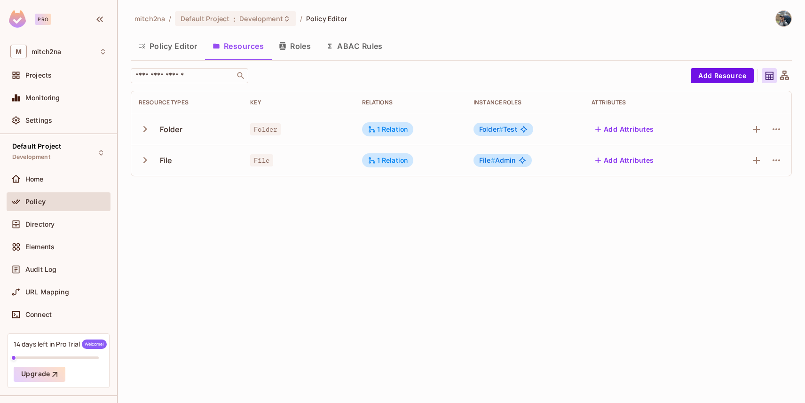
click at [163, 47] on button "Policy Editor" at bounding box center [168, 46] width 74 height 24
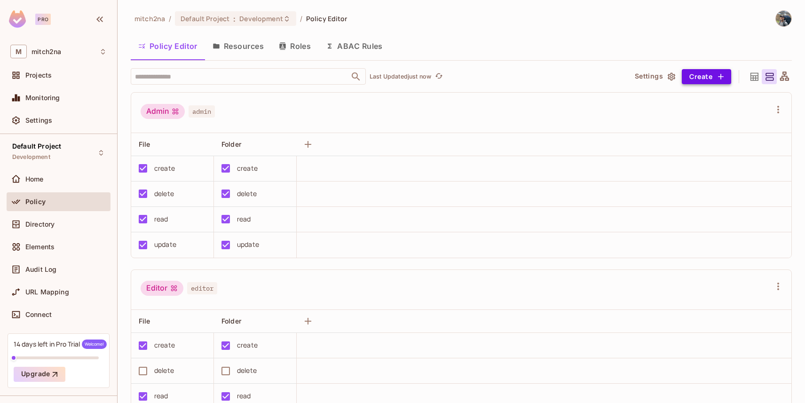
click at [687, 77] on button "Create" at bounding box center [706, 76] width 49 height 15
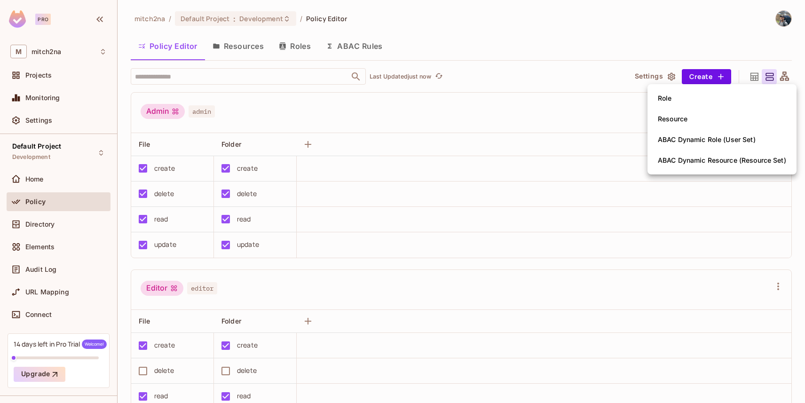
click at [677, 119] on div "Resource" at bounding box center [673, 118] width 30 height 9
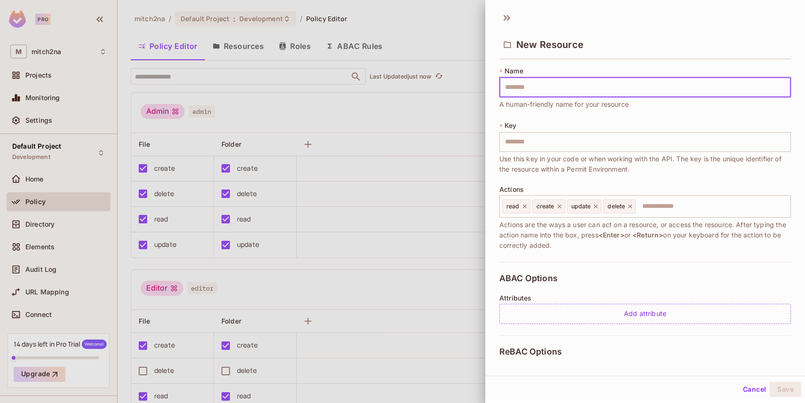
click at [502, 14] on icon at bounding box center [506, 17] width 15 height 15
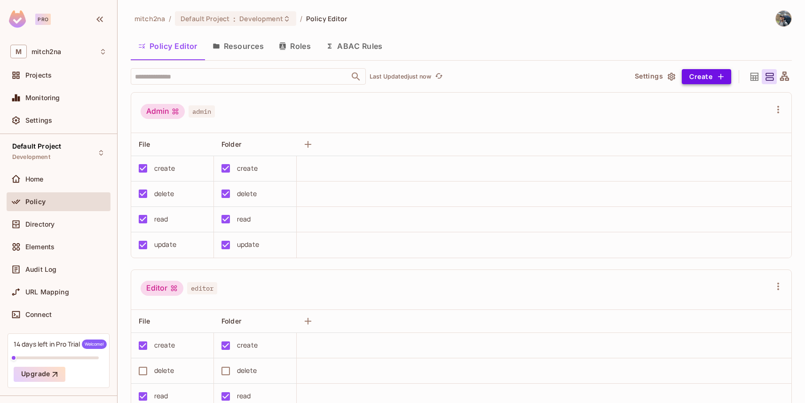
click at [698, 76] on button "Create" at bounding box center [706, 76] width 49 height 15
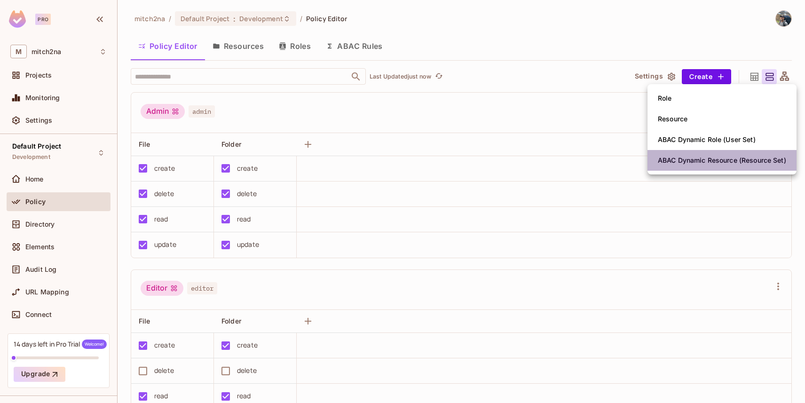
click at [677, 161] on div "ABAC Dynamic Resource (Resource Set)" at bounding box center [722, 160] width 128 height 9
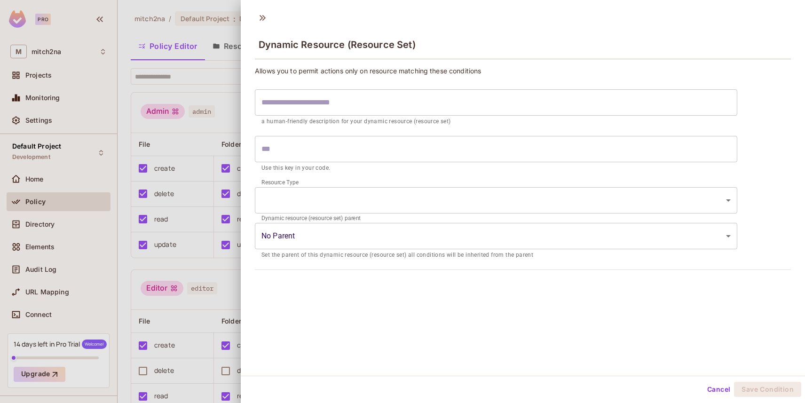
click at [297, 153] on input "text" at bounding box center [496, 149] width 482 height 26
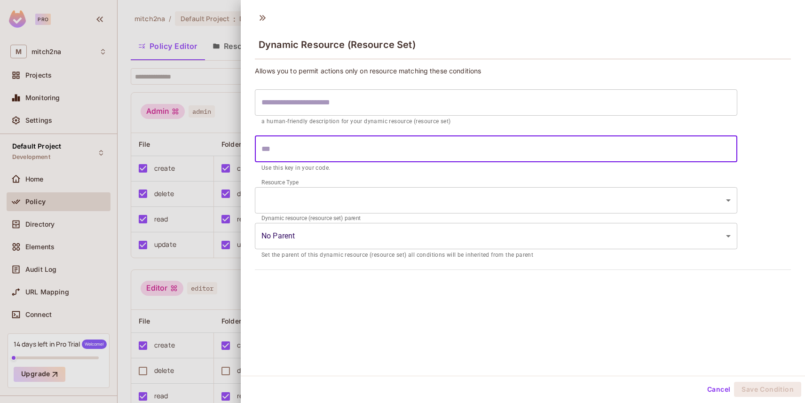
click at [320, 212] on body "Pro M mitch2na Projects Monitoring Settings Default Project Development Home Po…" at bounding box center [402, 201] width 805 height 403
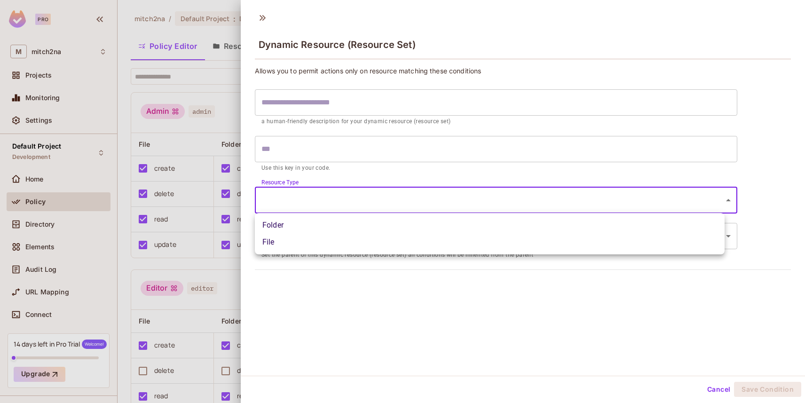
click at [312, 227] on li "Folder" at bounding box center [490, 225] width 470 height 17
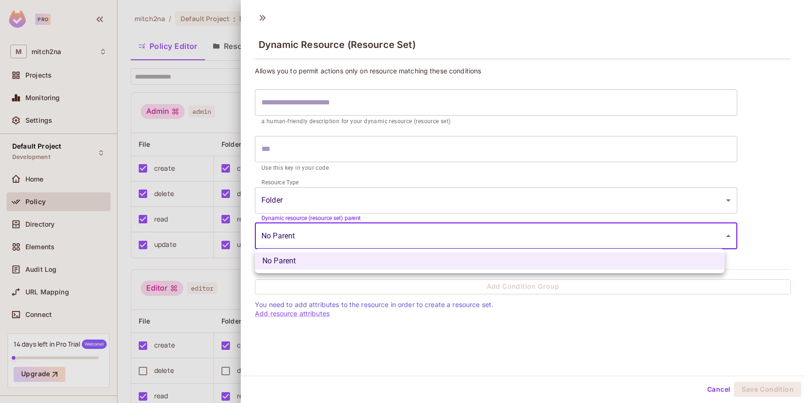
click at [297, 236] on body "Pro M mitch2na Projects Monitoring Settings Default Project Development Home Po…" at bounding box center [402, 201] width 805 height 403
click at [298, 235] on div at bounding box center [402, 201] width 805 height 403
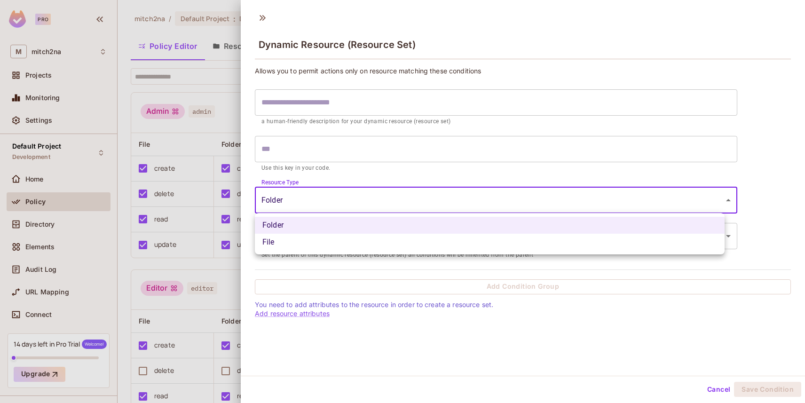
click at [295, 201] on body "Pro M mitch2na Projects Monitoring Settings Default Project Development Home Po…" at bounding box center [402, 201] width 805 height 403
click at [295, 242] on li "File" at bounding box center [490, 242] width 470 height 17
type input "****"
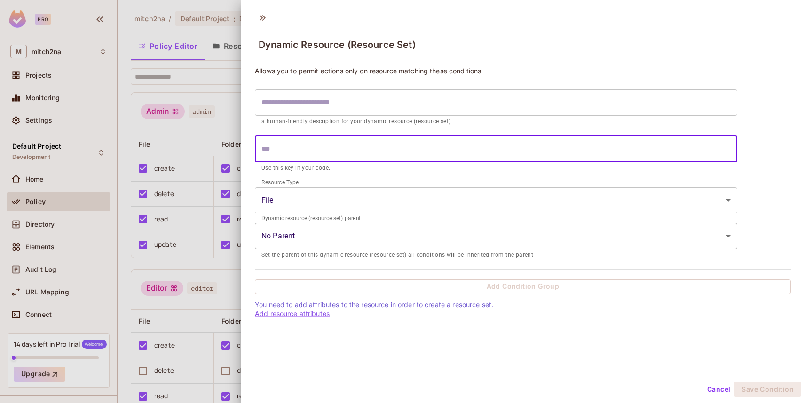
click at [317, 156] on input "text" at bounding box center [496, 149] width 482 height 26
click at [299, 105] on input "text" at bounding box center [496, 102] width 482 height 26
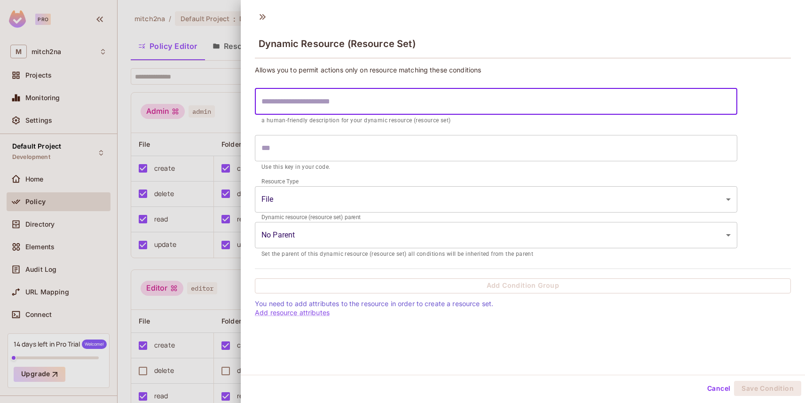
scroll to position [1, 0]
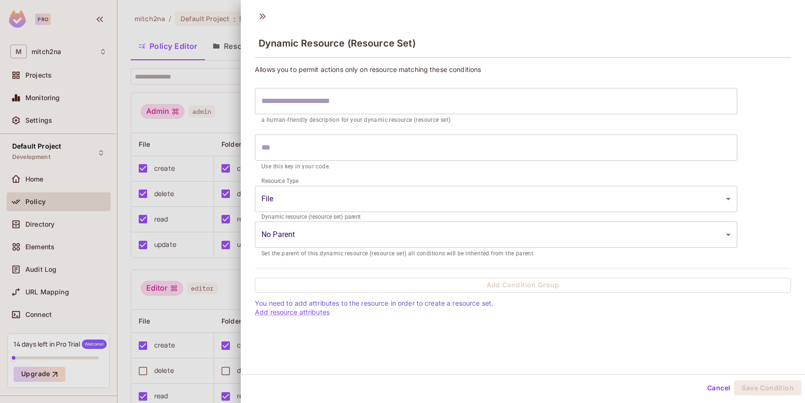
click at [330, 147] on input "text" at bounding box center [496, 147] width 482 height 26
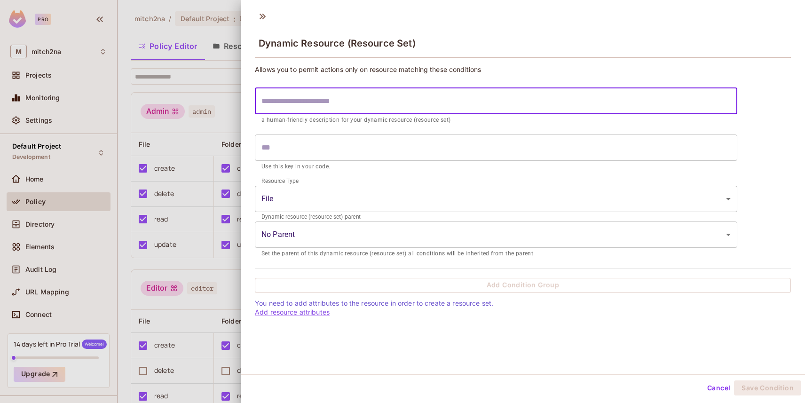
click at [306, 99] on input "text" at bounding box center [496, 101] width 482 height 26
click at [259, 14] on icon at bounding box center [262, 16] width 15 height 15
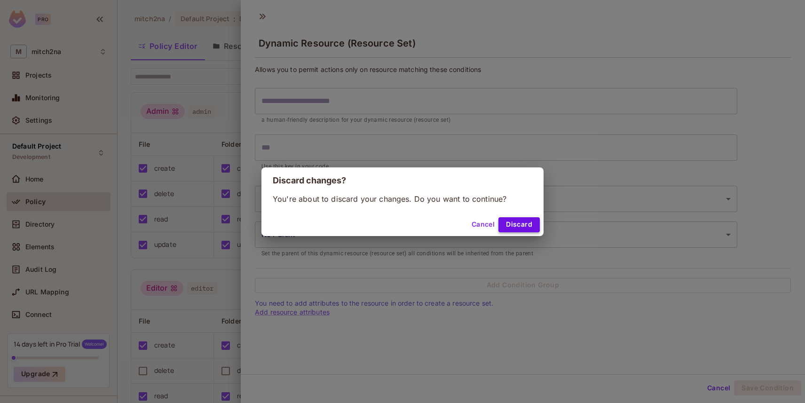
click at [522, 222] on button "Discard" at bounding box center [518, 224] width 41 height 15
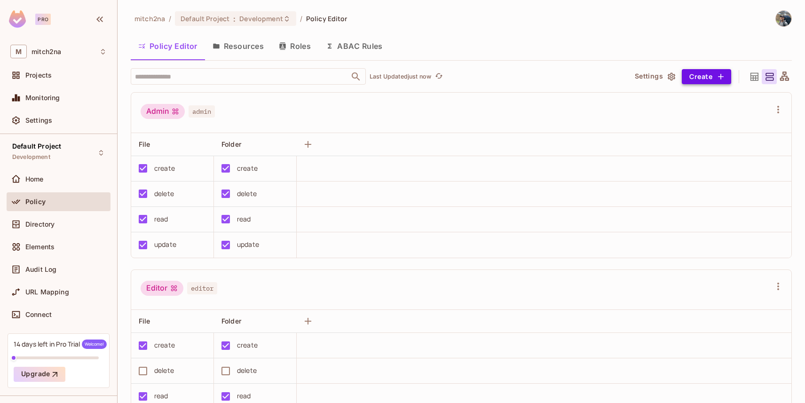
click at [683, 77] on button "Create" at bounding box center [706, 76] width 49 height 15
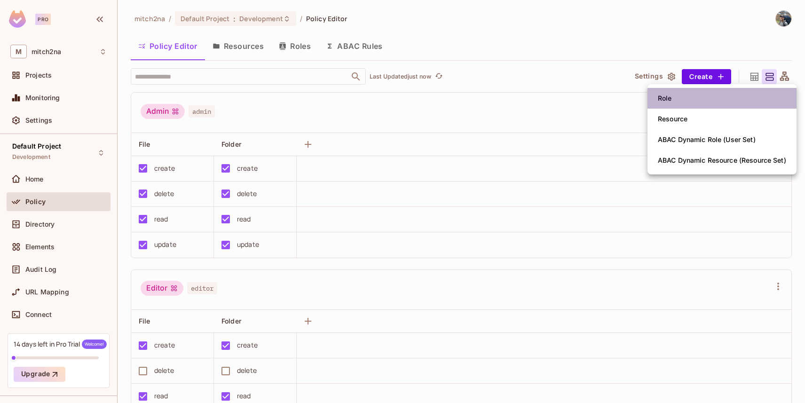
click at [675, 102] on li "Role" at bounding box center [721, 98] width 149 height 21
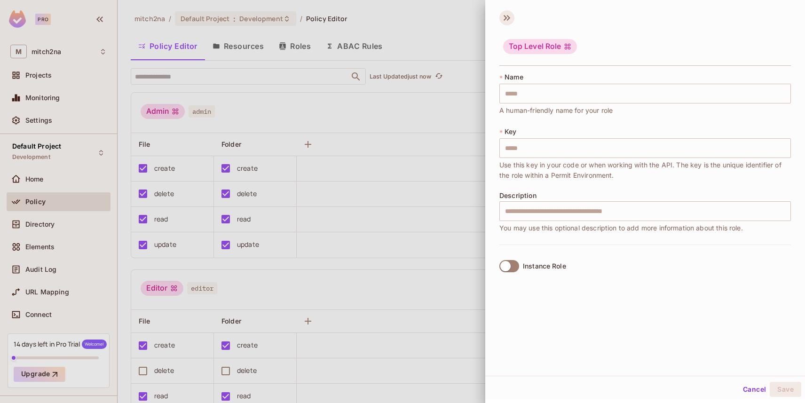
click at [507, 18] on icon at bounding box center [506, 17] width 15 height 15
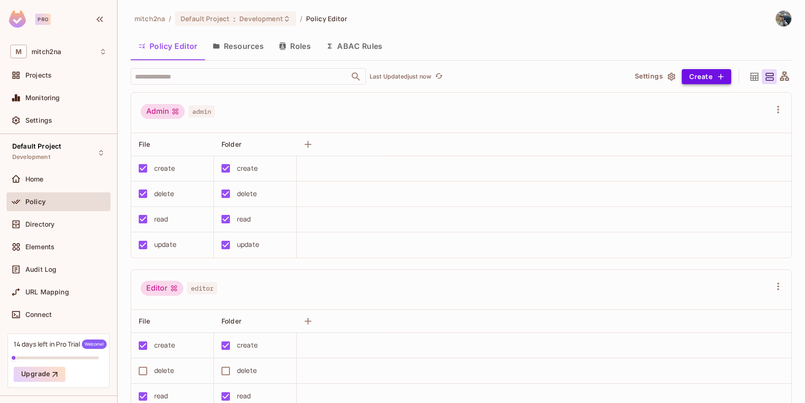
click at [706, 73] on button "Create" at bounding box center [706, 76] width 49 height 15
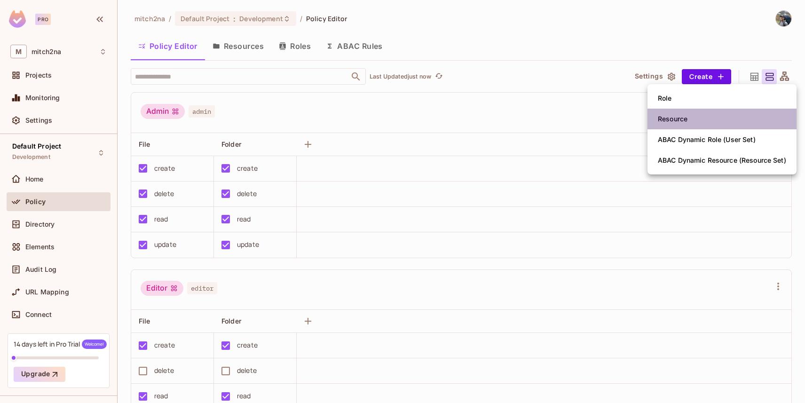
click at [673, 121] on div "Resource" at bounding box center [673, 118] width 30 height 9
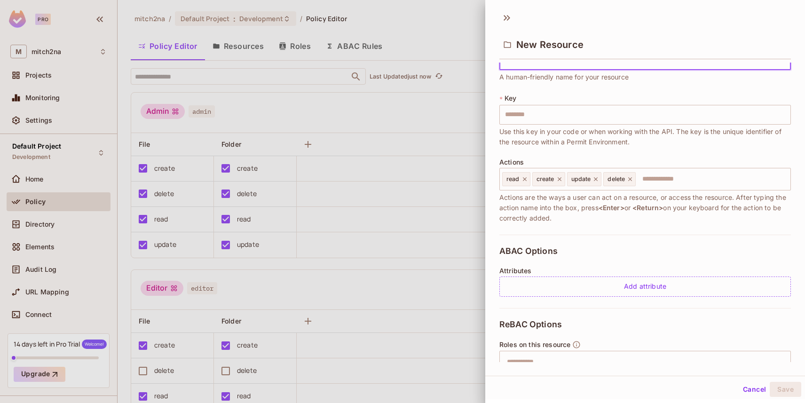
scroll to position [114, 0]
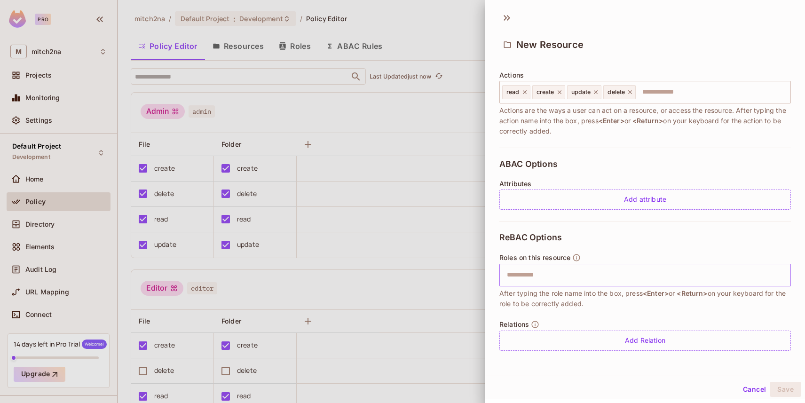
click at [551, 274] on input "text" at bounding box center [643, 275] width 285 height 19
click at [615, 272] on input "text" at bounding box center [643, 275] width 285 height 19
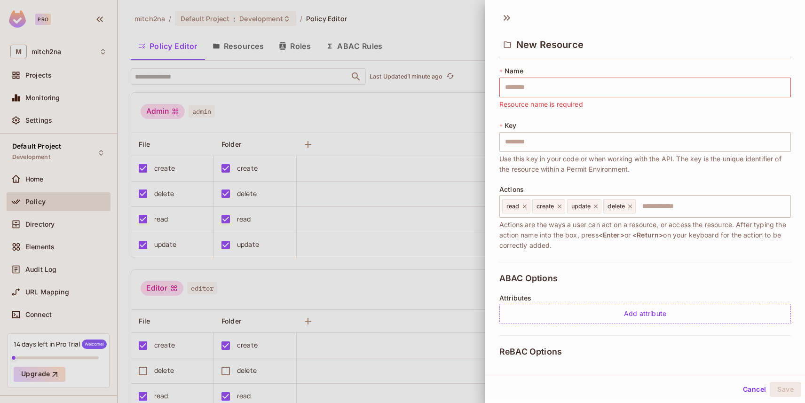
click at [243, 49] on div at bounding box center [402, 201] width 805 height 403
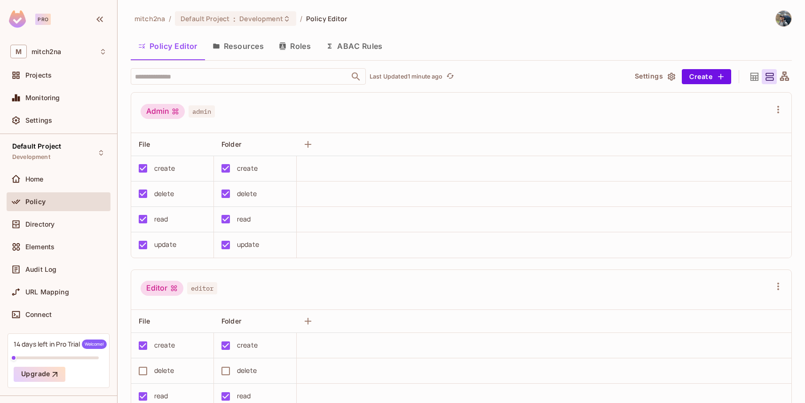
click at [242, 47] on button "Resources" at bounding box center [238, 46] width 66 height 24
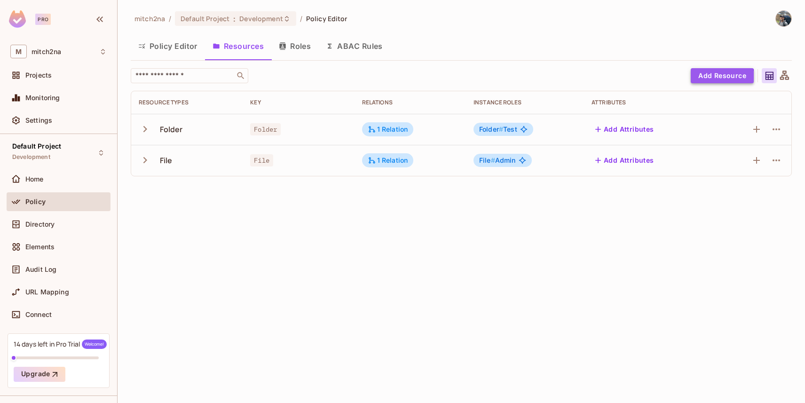
click at [708, 79] on button "Add Resource" at bounding box center [722, 75] width 63 height 15
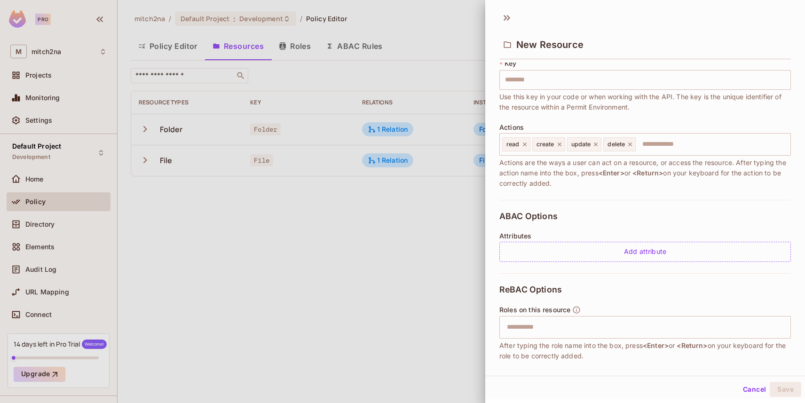
scroll to position [114, 0]
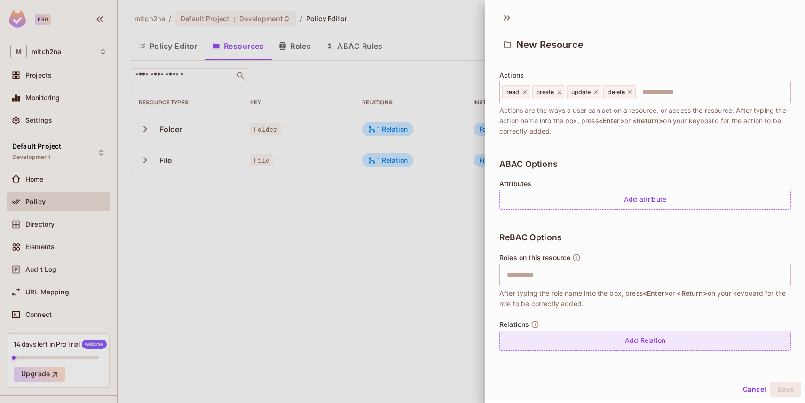
click at [573, 337] on div "Add Relation" at bounding box center [644, 340] width 291 height 20
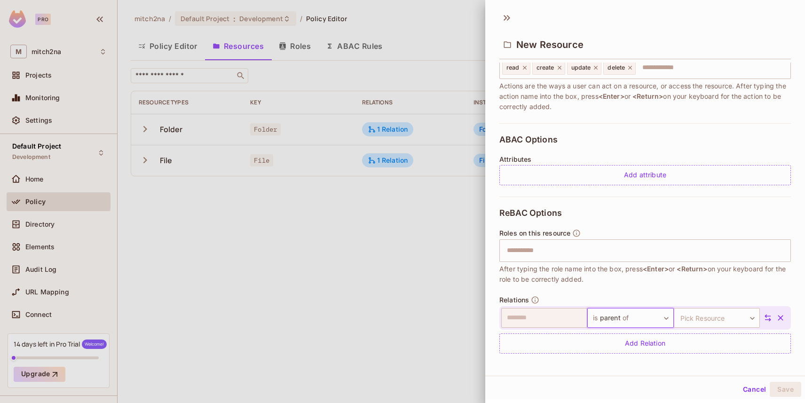
scroll to position [141, 0]
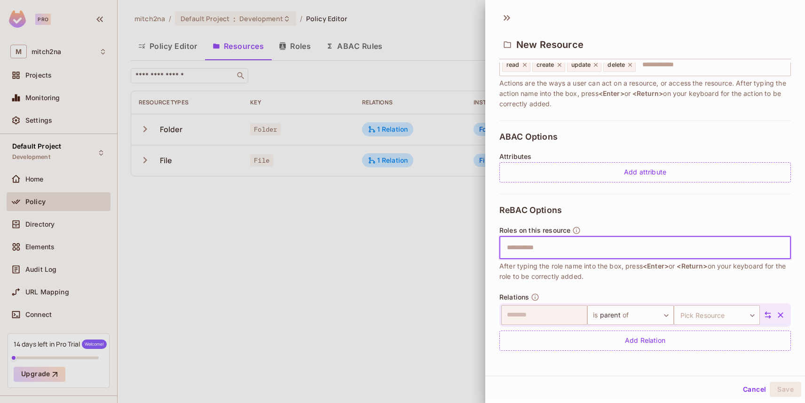
click at [533, 244] on input "text" at bounding box center [643, 247] width 285 height 19
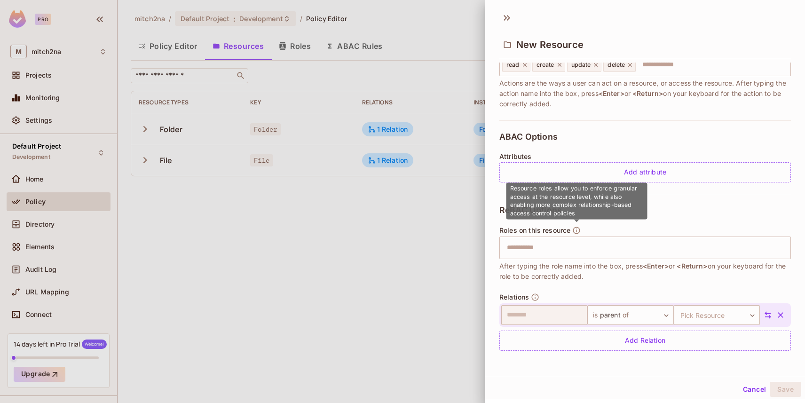
click at [574, 228] on icon "button" at bounding box center [576, 230] width 7 height 7
click at [416, 235] on div at bounding box center [402, 201] width 805 height 403
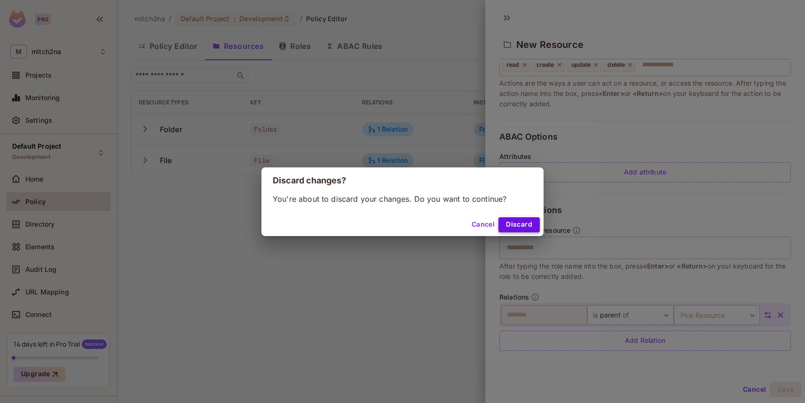
click at [524, 218] on button "Discard" at bounding box center [518, 224] width 41 height 15
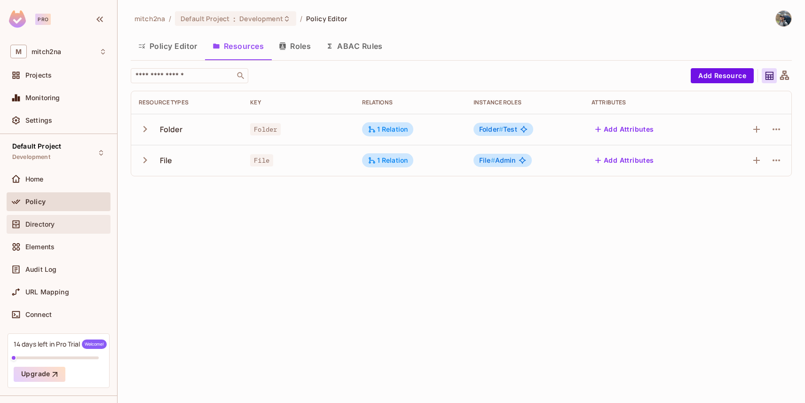
click at [51, 227] on span "Directory" at bounding box center [39, 224] width 29 height 8
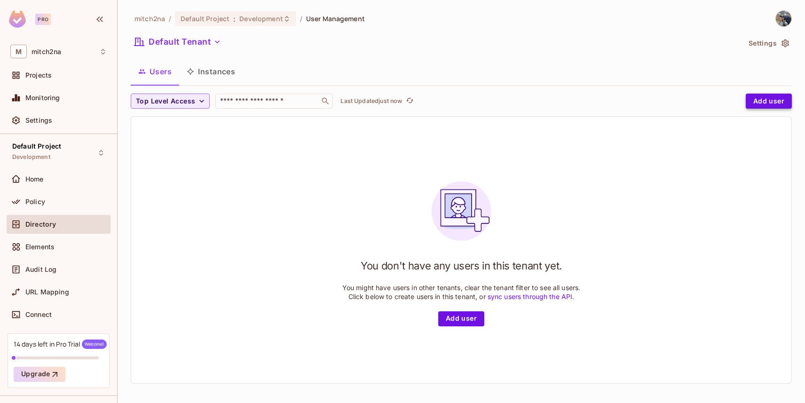
click at [767, 104] on button "Add user" at bounding box center [769, 101] width 46 height 15
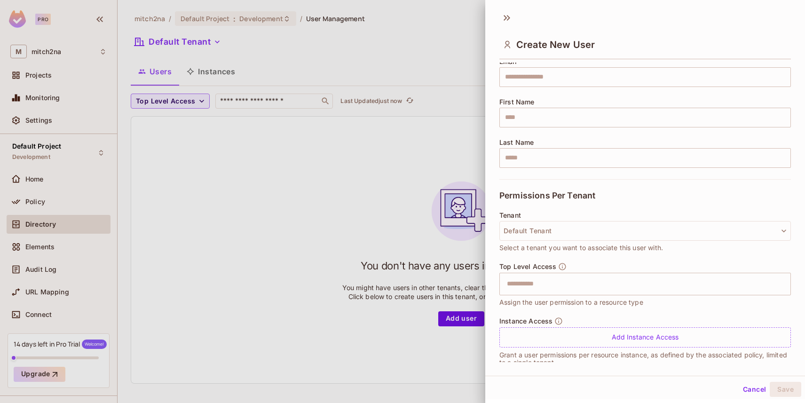
scroll to position [97, 0]
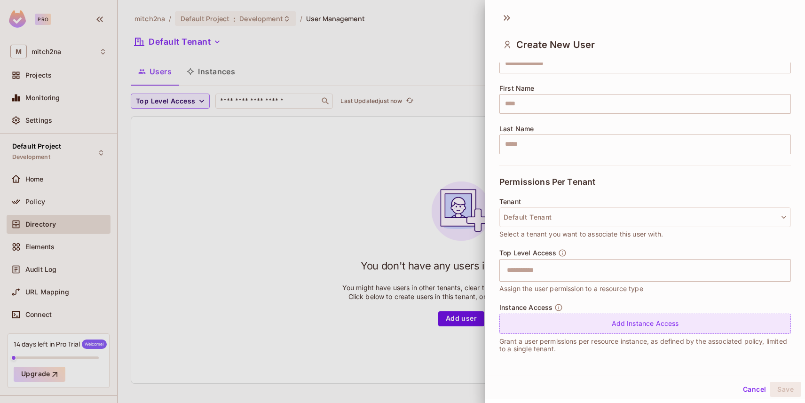
click at [596, 318] on div "Add Instance Access" at bounding box center [644, 324] width 291 height 20
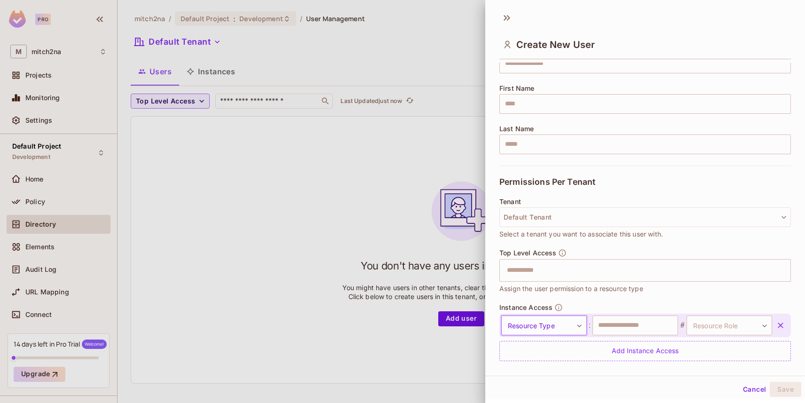
click at [552, 324] on body "Pro M mitch2na Projects Monitoring Settings Default Project Development Home Po…" at bounding box center [402, 201] width 805 height 403
click at [521, 368] on li "Folder" at bounding box center [539, 366] width 86 height 17
click at [612, 326] on input "text" at bounding box center [635, 325] width 86 height 20
click at [711, 322] on body "Pro M mitch2na Projects Monitoring Settings Default Project Development Home Po…" at bounding box center [402, 201] width 805 height 403
click at [547, 329] on div at bounding box center [402, 201] width 805 height 403
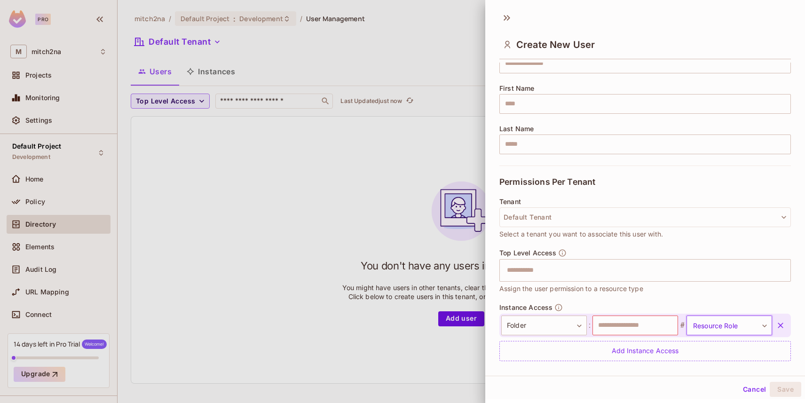
click at [541, 326] on body "Pro M mitch2na Projects Monitoring Settings Default Project Development Home Po…" at bounding box center [402, 201] width 805 height 403
click at [530, 383] on li "File" at bounding box center [539, 383] width 86 height 17
click at [696, 326] on body "Pro M mitch2na Projects Monitoring Settings Default Project Development Home Po…" at bounding box center [402, 201] width 805 height 403
click at [697, 365] on li "Admin" at bounding box center [716, 369] width 86 height 17
type input "*****"
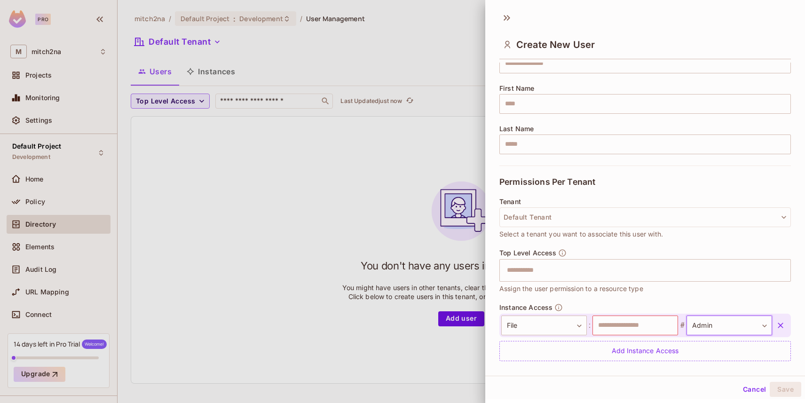
click at [747, 385] on button "Cancel" at bounding box center [754, 389] width 31 height 15
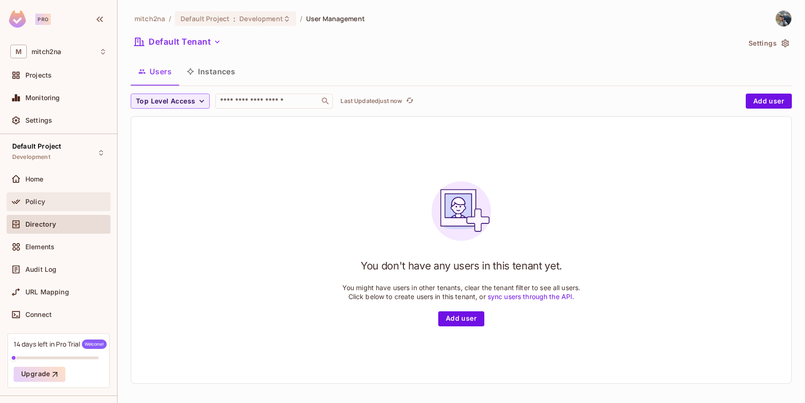
click at [87, 208] on div "Policy" at bounding box center [59, 201] width 104 height 19
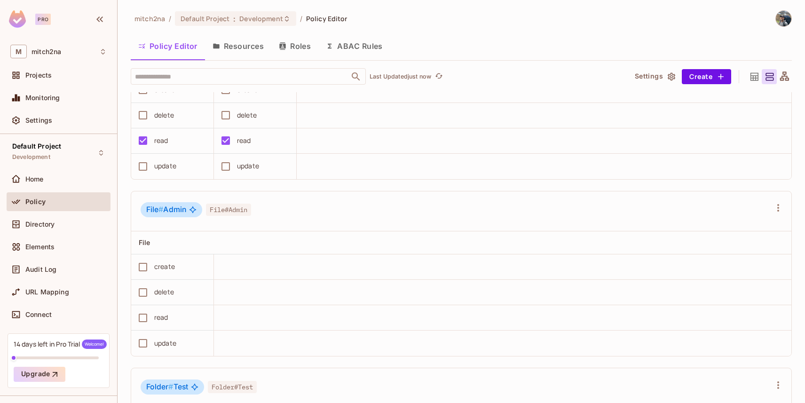
scroll to position [458, 0]
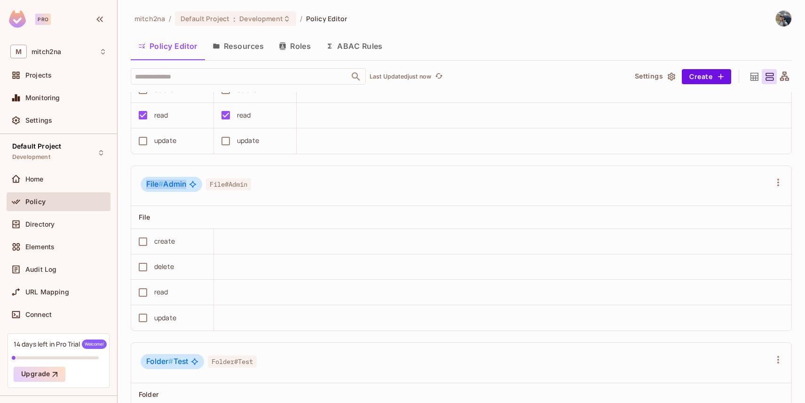
drag, startPoint x: 141, startPoint y: 185, endPoint x: 185, endPoint y: 183, distance: 43.7
click at [185, 183] on div "File # Admin" at bounding box center [172, 184] width 62 height 15
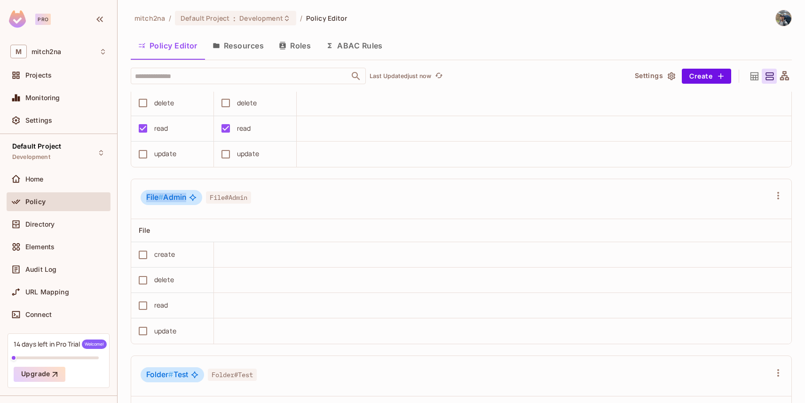
scroll to position [586, 0]
